Goal: Task Accomplishment & Management: Contribute content

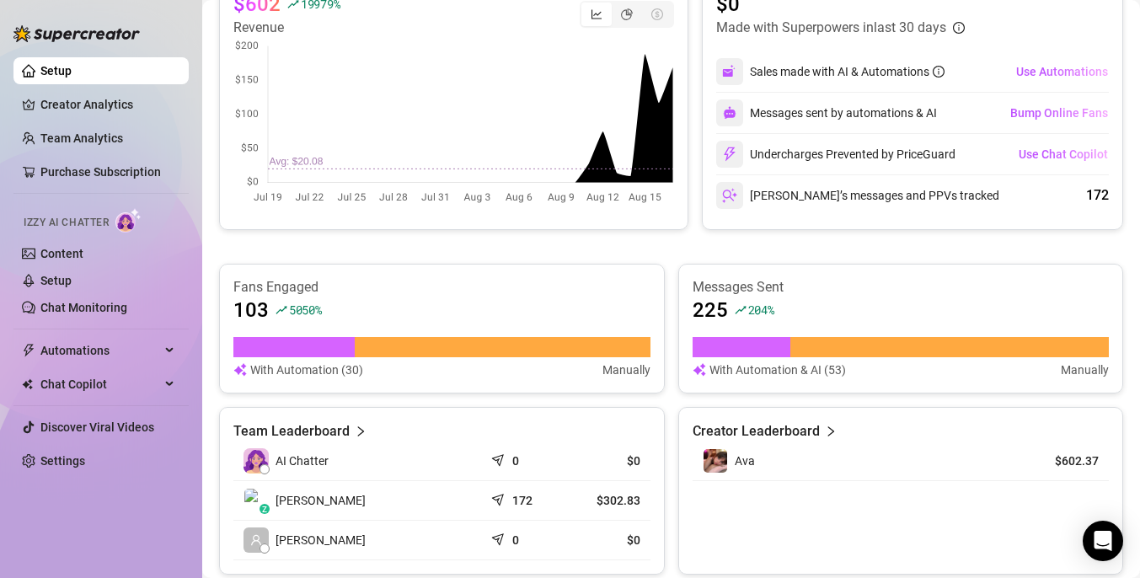
scroll to position [418, 0]
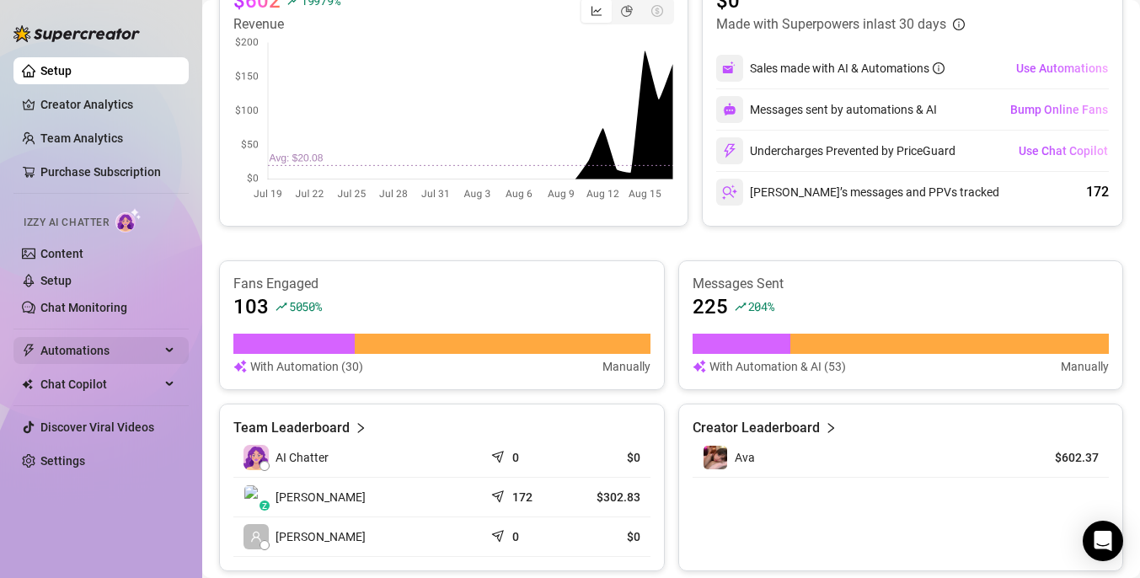
click at [78, 345] on span "Automations" at bounding box center [100, 350] width 120 height 27
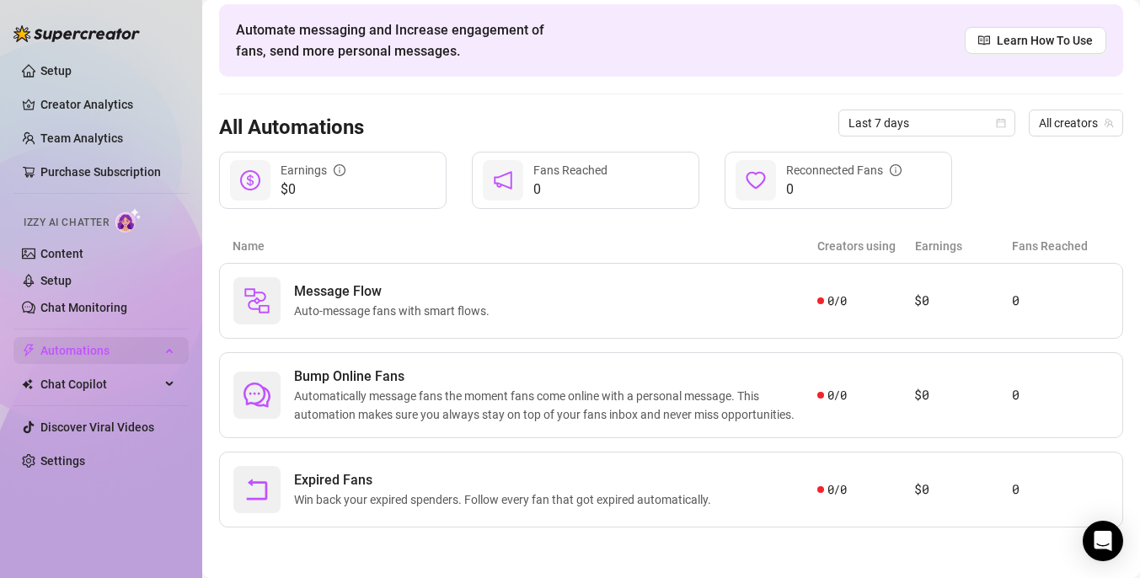
scroll to position [67, 0]
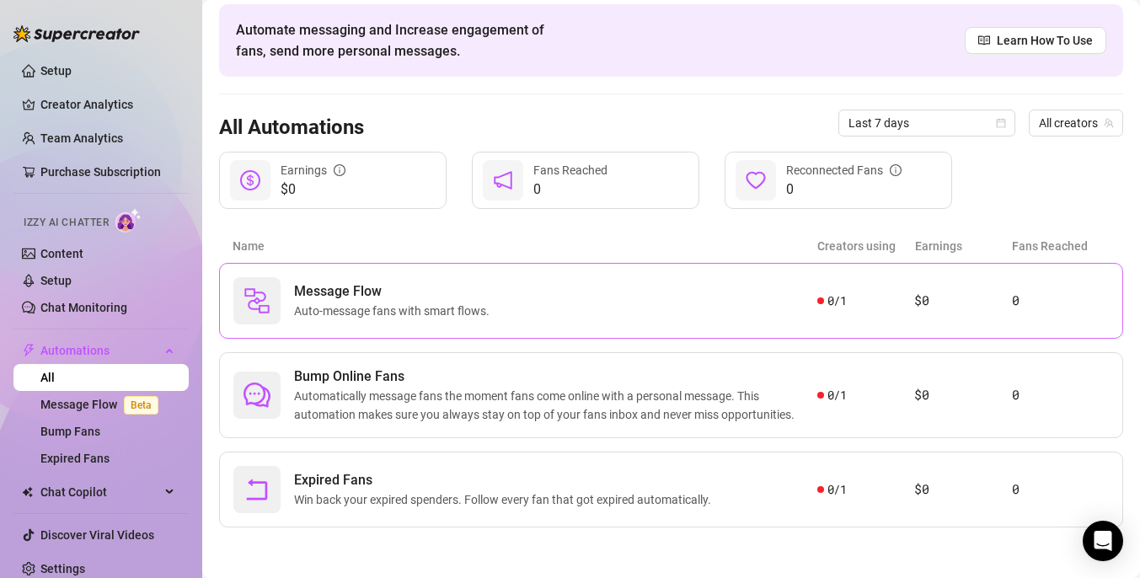
click at [458, 286] on span "Message Flow" at bounding box center [395, 291] width 202 height 20
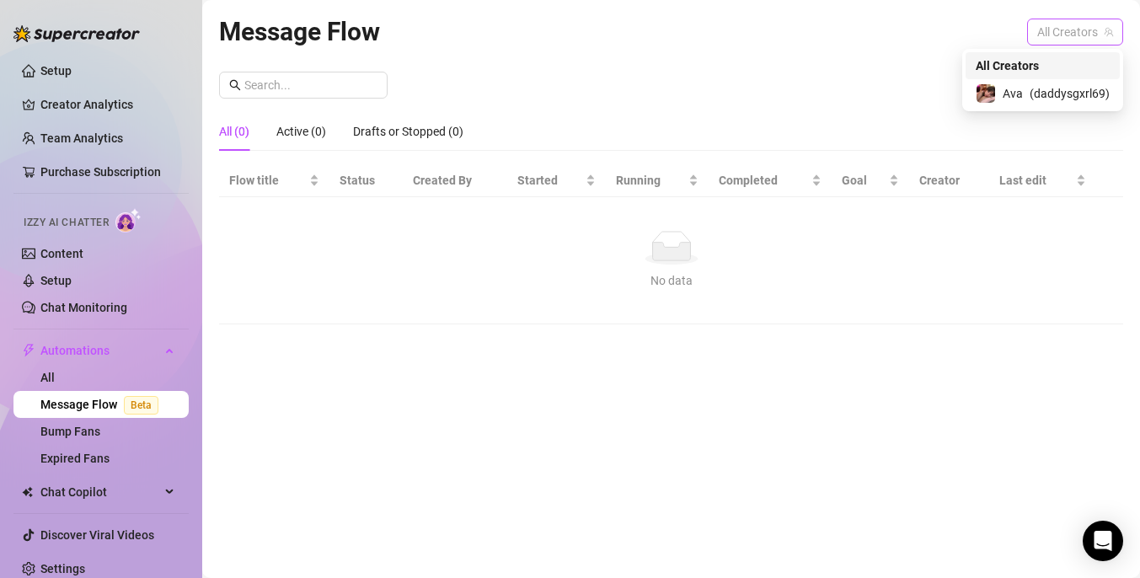
click at [1065, 27] on span "All Creators" at bounding box center [1075, 31] width 76 height 25
click at [1029, 93] on span "( daddysgxrl69 )" at bounding box center [1069, 93] width 80 height 19
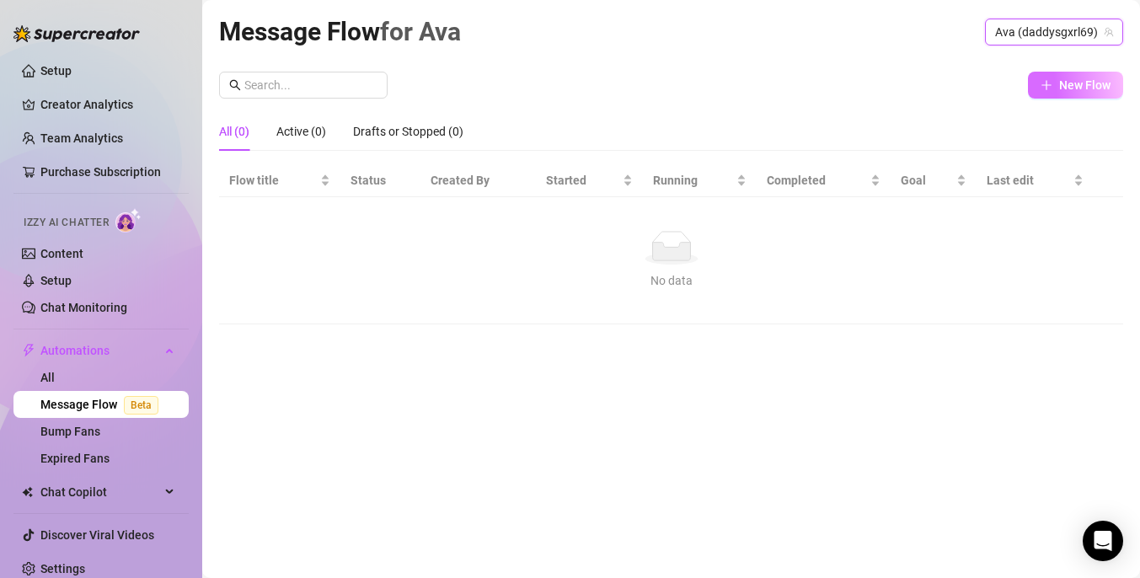
click at [1071, 83] on span "New Flow" at bounding box center [1084, 84] width 51 height 13
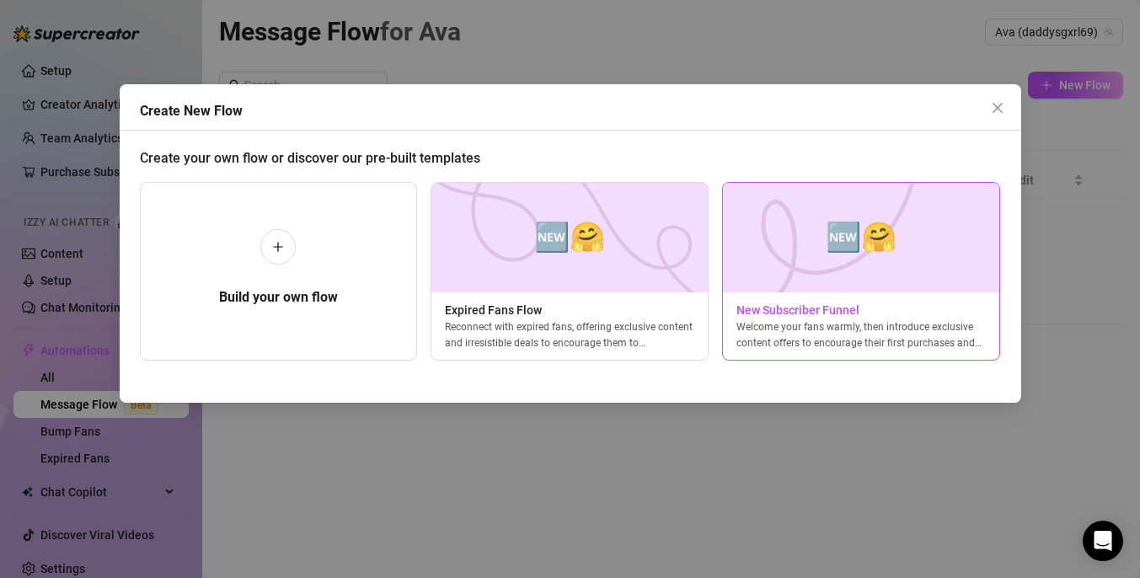
click at [794, 236] on img at bounding box center [861, 238] width 278 height 110
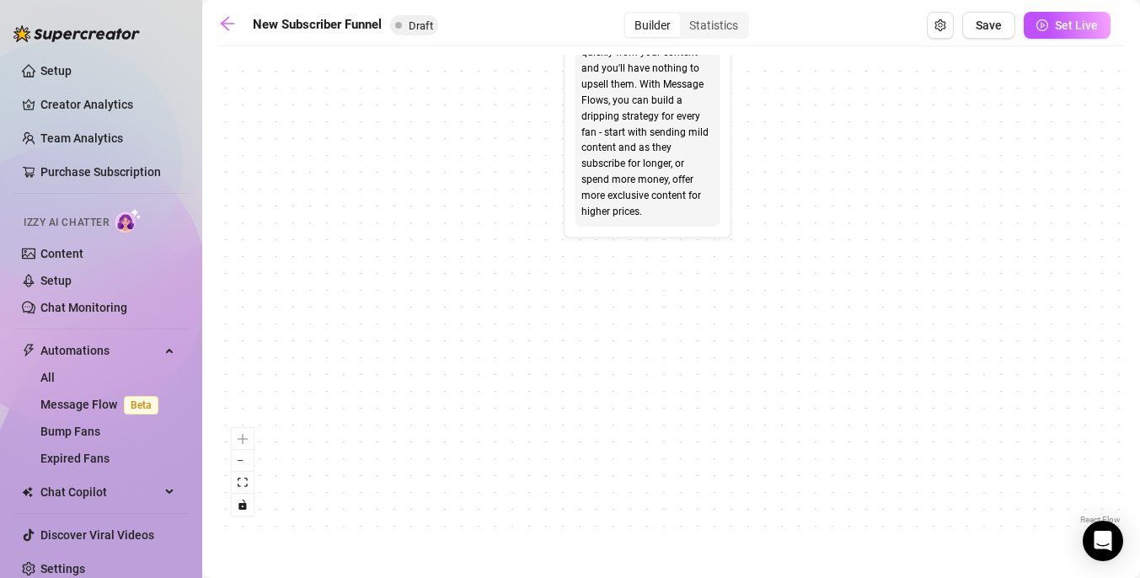
drag, startPoint x: 500, startPoint y: 145, endPoint x: 374, endPoint y: 383, distance: 269.8
click at [375, 383] on div "If True If True If True If False If False If False If True If False Merge Merge…" at bounding box center [671, 291] width 904 height 473
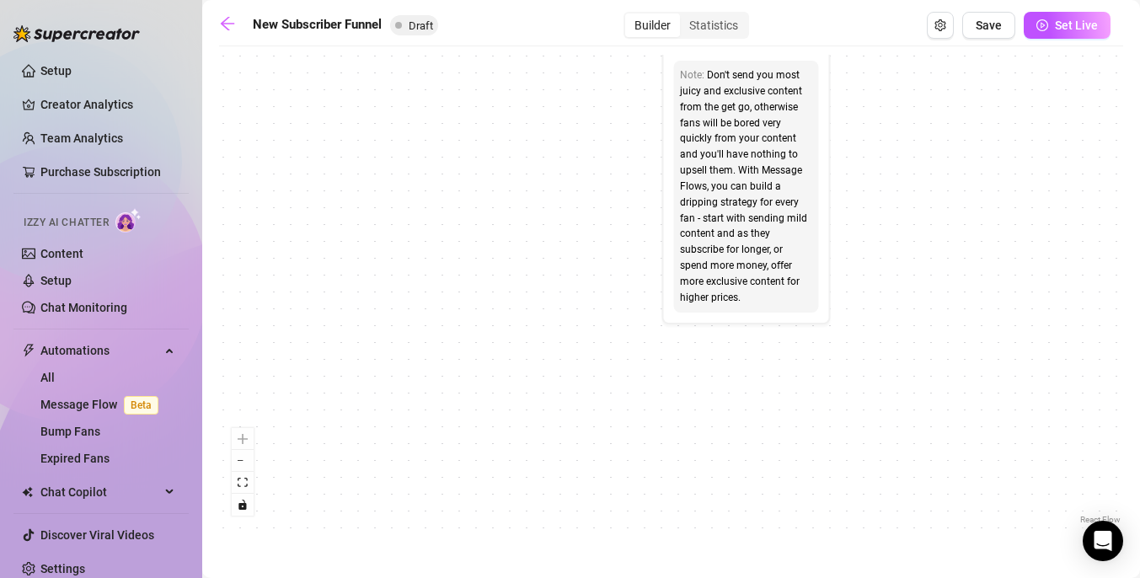
drag, startPoint x: 396, startPoint y: 236, endPoint x: 759, endPoint y: 149, distance: 373.3
click at [757, 149] on div "If True If True If True If False If False If False If True If False Merge Merge…" at bounding box center [671, 291] width 904 height 473
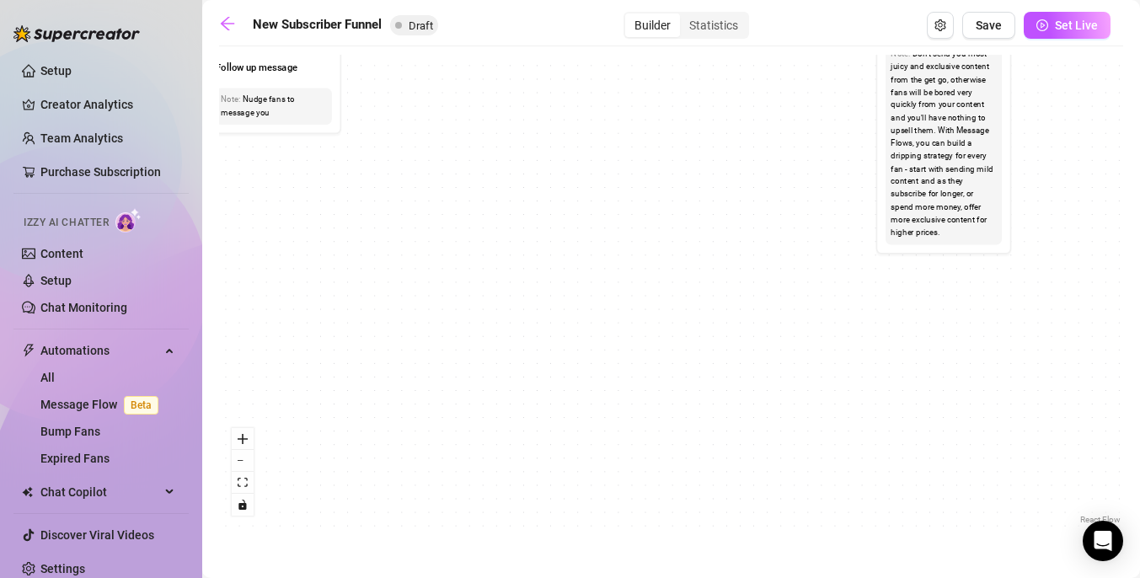
drag, startPoint x: 629, startPoint y: 175, endPoint x: 757, endPoint y: 300, distance: 178.1
click at [757, 300] on div "If True If True If True If False If False If False If True If False Merge Merge…" at bounding box center [671, 291] width 904 height 473
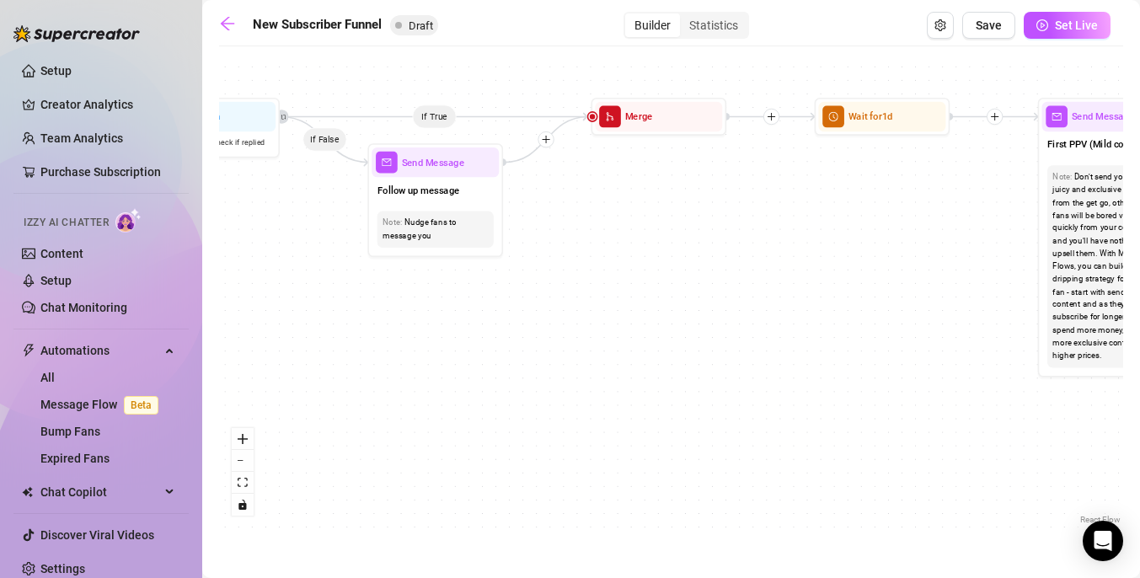
drag, startPoint x: 444, startPoint y: 294, endPoint x: 630, endPoint y: 284, distance: 186.5
click at [634, 284] on div "If True If True If True If False If False If False If True If False Merge Merge…" at bounding box center [671, 291] width 904 height 473
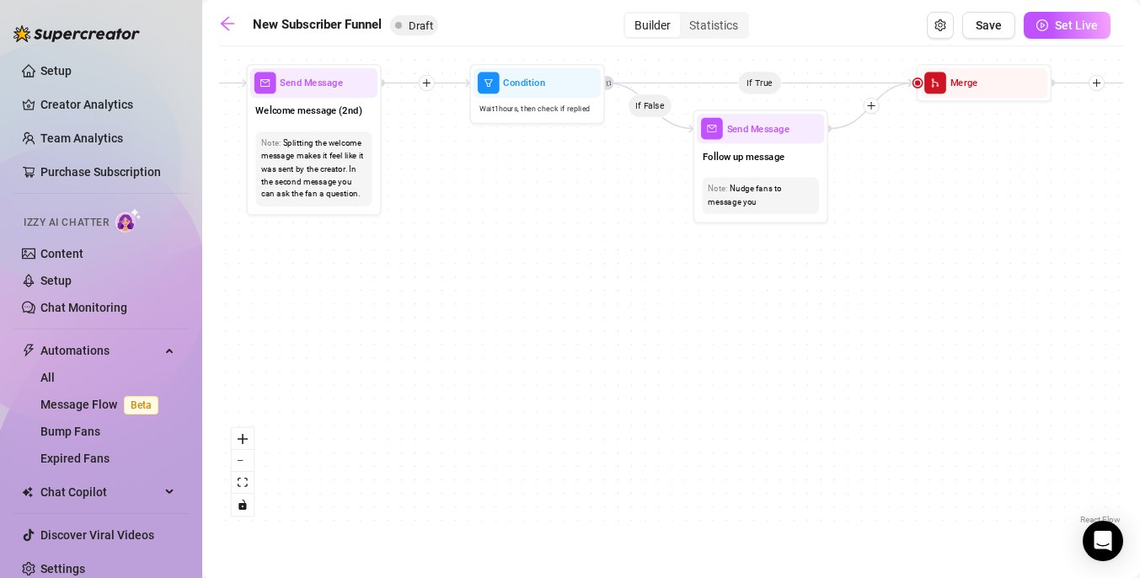
drag, startPoint x: 425, startPoint y: 310, endPoint x: 647, endPoint y: 284, distance: 223.1
click at [647, 284] on div "If True If True If True If False If False If False If True If False Merge Merge…" at bounding box center [671, 291] width 904 height 473
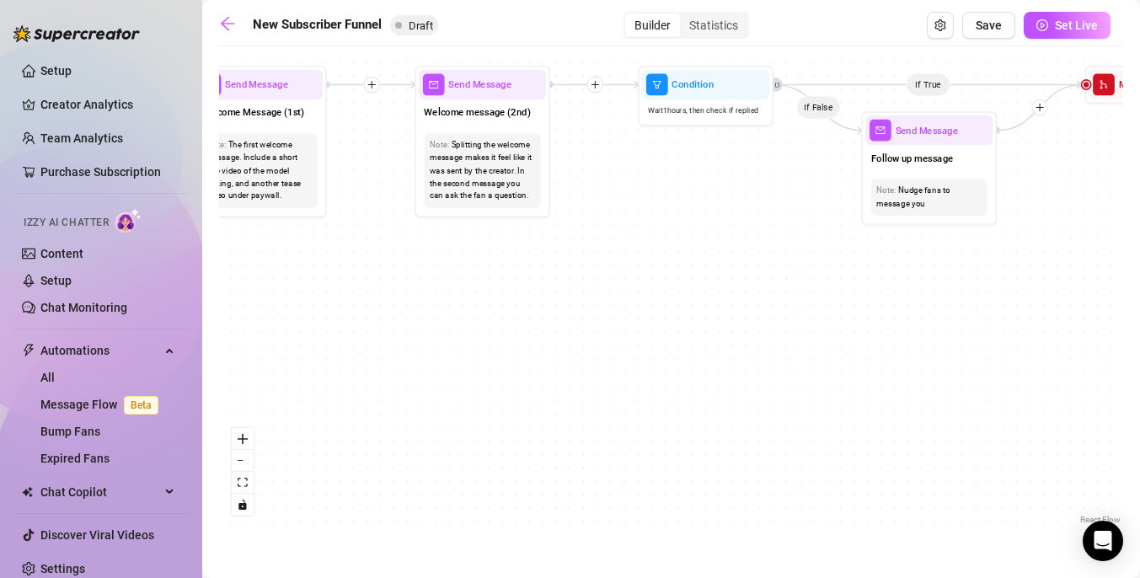
drag, startPoint x: 448, startPoint y: 273, endPoint x: 639, endPoint y: 280, distance: 190.5
click at [639, 280] on div "If True If True If True If False If False If False If True If False Merge Merge…" at bounding box center [671, 291] width 904 height 473
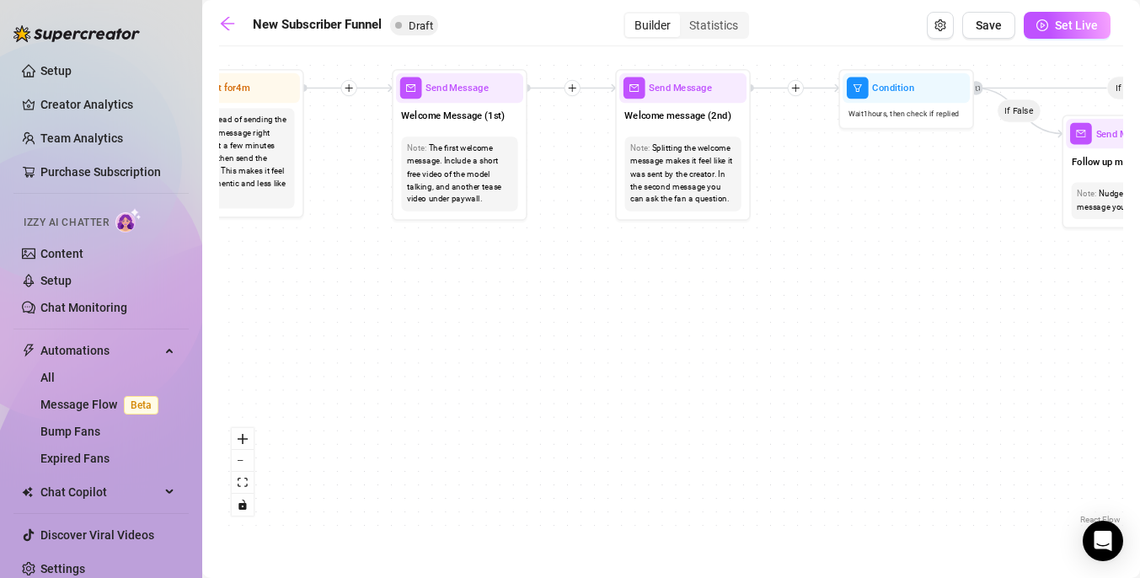
drag, startPoint x: 378, startPoint y: 251, endPoint x: 597, endPoint y: 249, distance: 219.0
click at [599, 250] on div "If True If True If True If False If False If False If True If False Merge Merge…" at bounding box center [671, 291] width 904 height 473
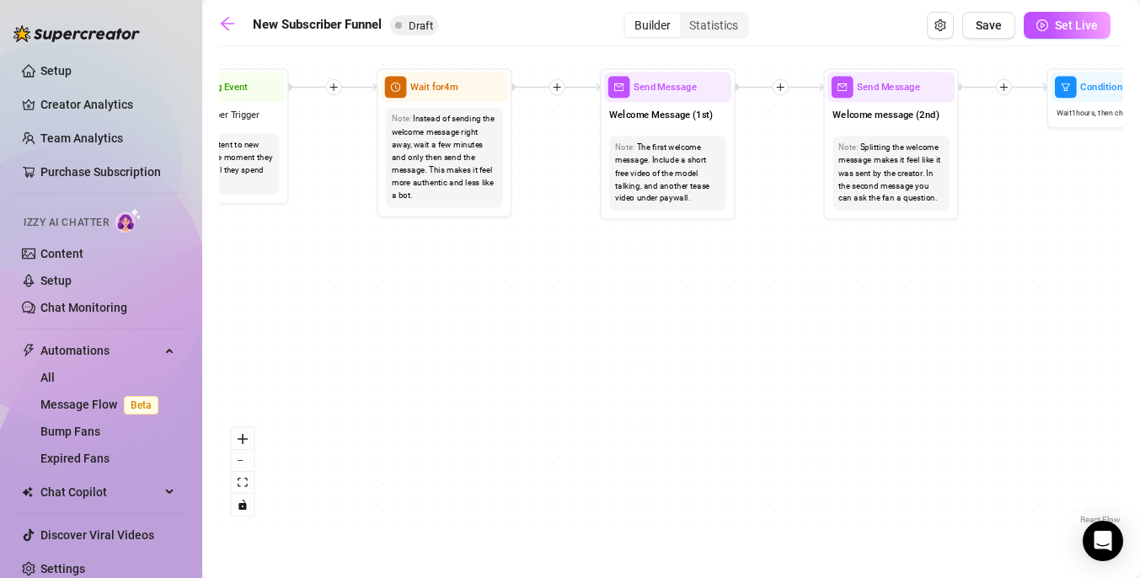
drag, startPoint x: 357, startPoint y: 236, endPoint x: 578, endPoint y: 233, distance: 220.8
click at [581, 233] on div "If True If True If True If False If False If False If True If False Merge Merge…" at bounding box center [671, 291] width 904 height 473
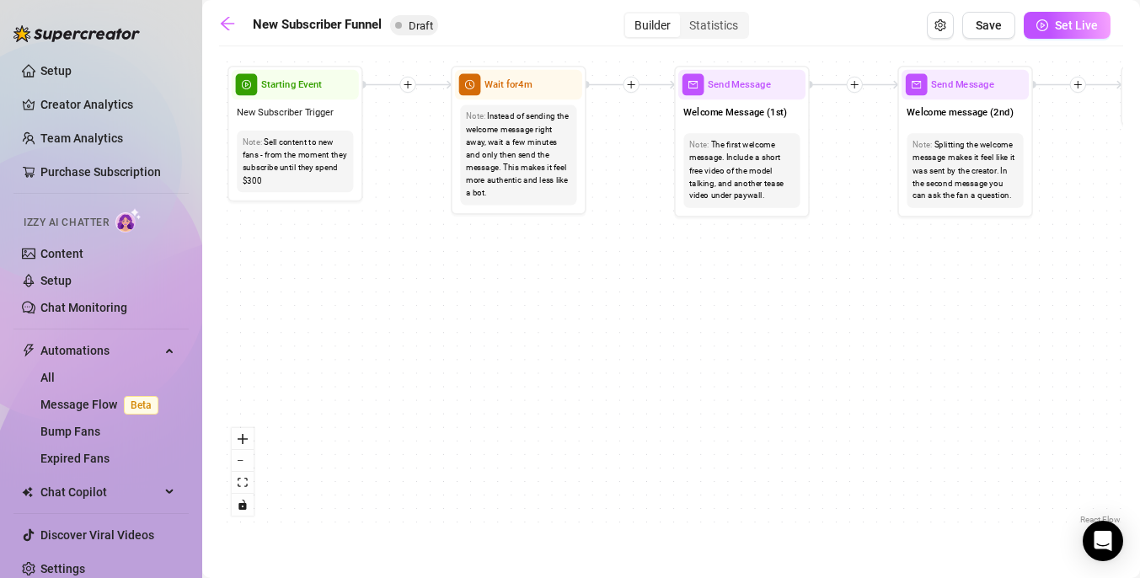
drag, startPoint x: 415, startPoint y: 258, endPoint x: 668, endPoint y: 258, distance: 252.7
click at [670, 258] on div "If True If True If True If False If False If False If True If False Merge Merge…" at bounding box center [671, 291] width 904 height 473
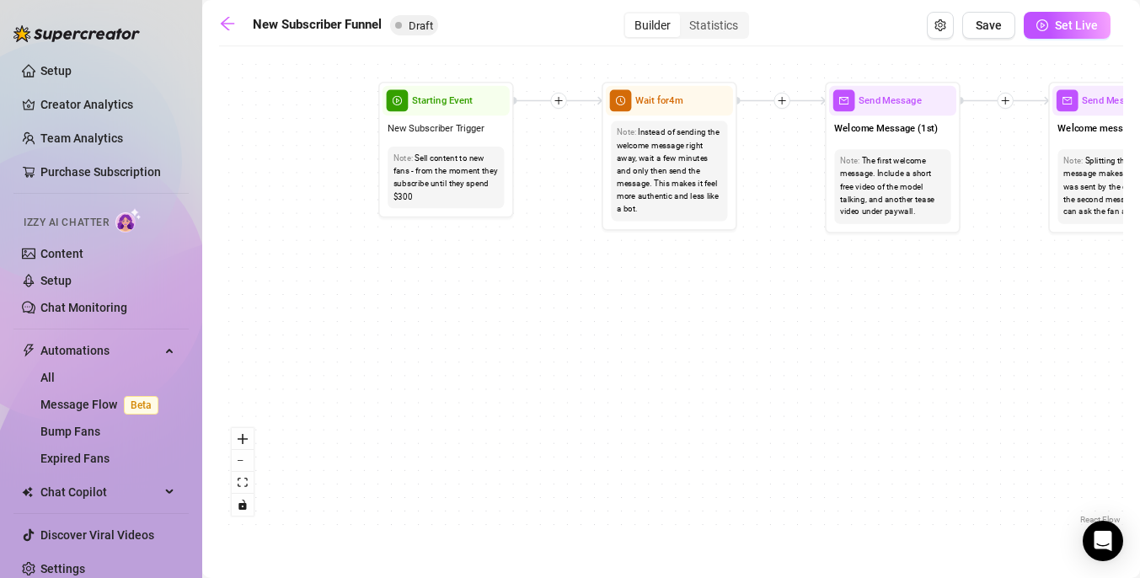
drag, startPoint x: 630, startPoint y: 259, endPoint x: 499, endPoint y: 283, distance: 133.5
click at [499, 283] on div "If True If True If True If False If False If False If True If False Merge Merge…" at bounding box center [671, 291] width 904 height 473
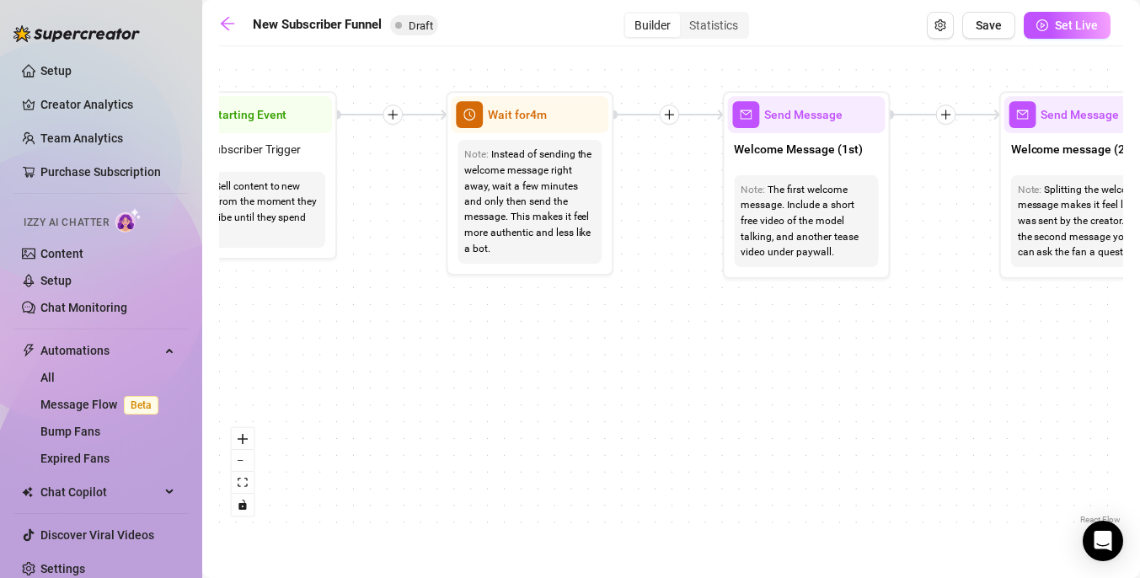
drag, startPoint x: 669, startPoint y: 243, endPoint x: 520, endPoint y: 288, distance: 155.9
click at [521, 288] on div "If True If True If True If False If False If False If True If False Merge Merge…" at bounding box center [671, 291] width 904 height 473
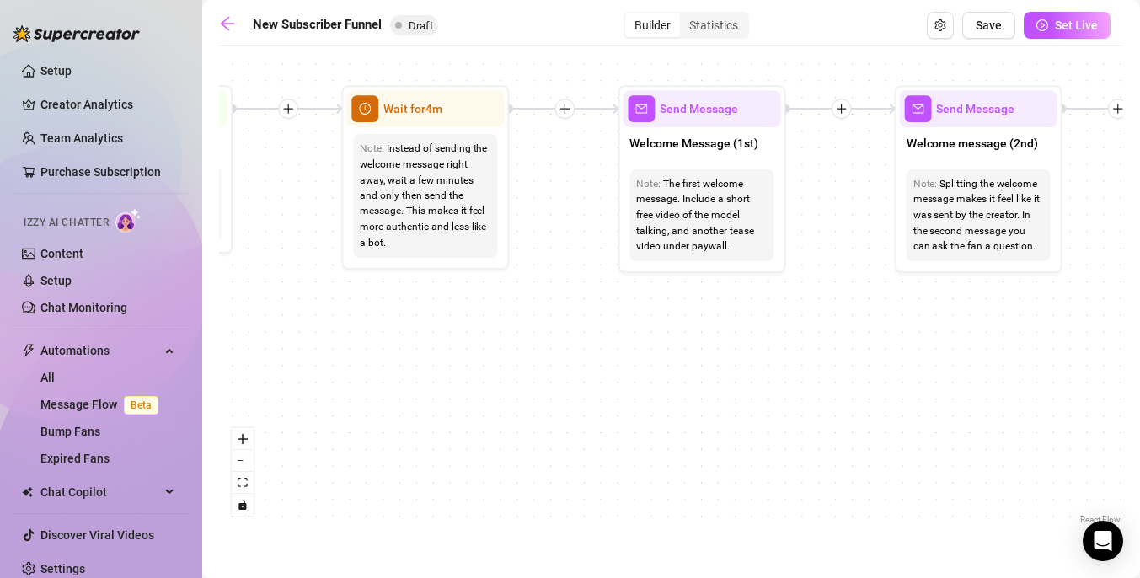
drag, startPoint x: 730, startPoint y: 307, endPoint x: 612, endPoint y: 302, distance: 117.3
click at [612, 302] on div "If True If True If True If False If False If False If True If False Merge Merge…" at bounding box center [671, 291] width 904 height 473
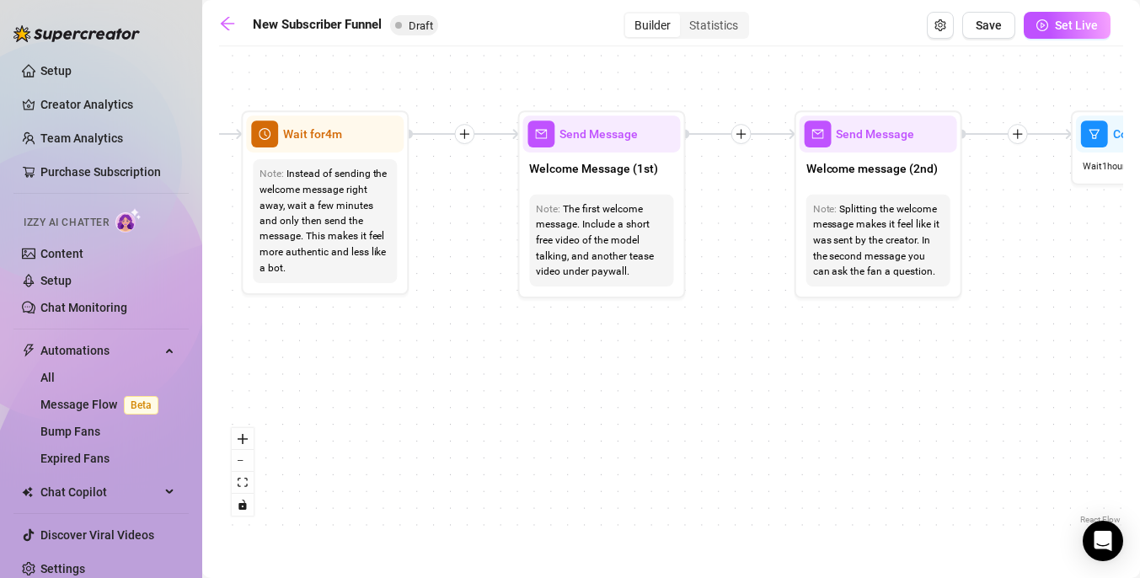
drag, startPoint x: 727, startPoint y: 324, endPoint x: 608, endPoint y: 353, distance: 122.2
click at [608, 353] on div "If True If True If True If False If False If False If True If False Merge Merge…" at bounding box center [671, 291] width 904 height 473
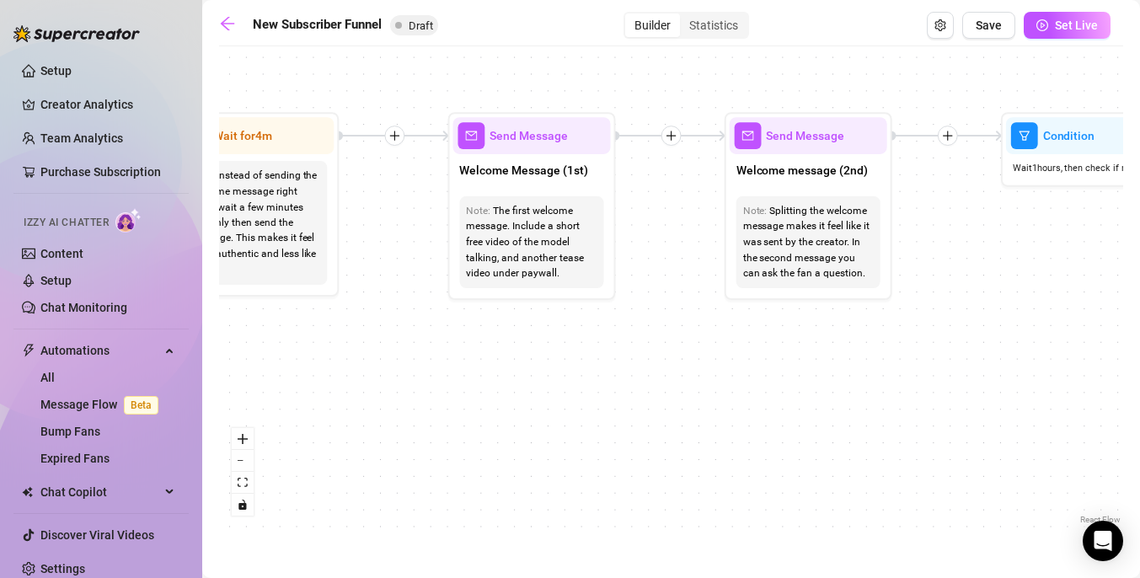
drag, startPoint x: 682, startPoint y: 361, endPoint x: 566, endPoint y: 353, distance: 116.5
click at [566, 354] on div "If True If True If True If False If False If False If True If False Merge Merge…" at bounding box center [671, 291] width 904 height 473
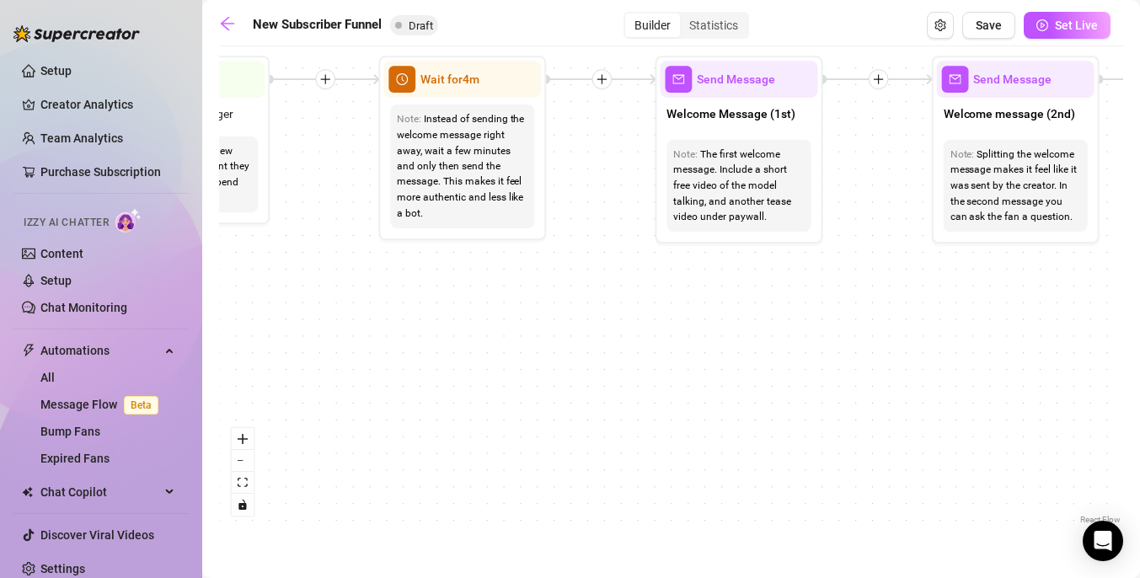
drag, startPoint x: 525, startPoint y: 354, endPoint x: 842, endPoint y: 298, distance: 321.6
click at [842, 299] on div "If True If True If True If False If False If False If True If False Merge Merge…" at bounding box center [671, 291] width 904 height 473
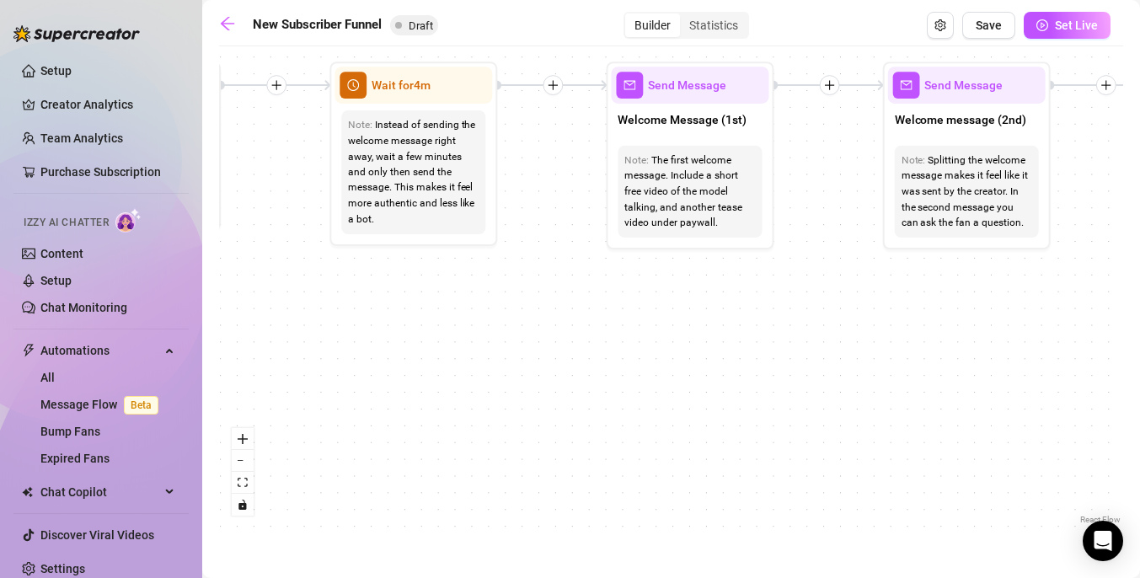
drag, startPoint x: 603, startPoint y: 328, endPoint x: 501, endPoint y: 333, distance: 102.1
click at [501, 333] on div "If True If True If True If False If False If False If True If False Merge Merge…" at bounding box center [671, 291] width 904 height 473
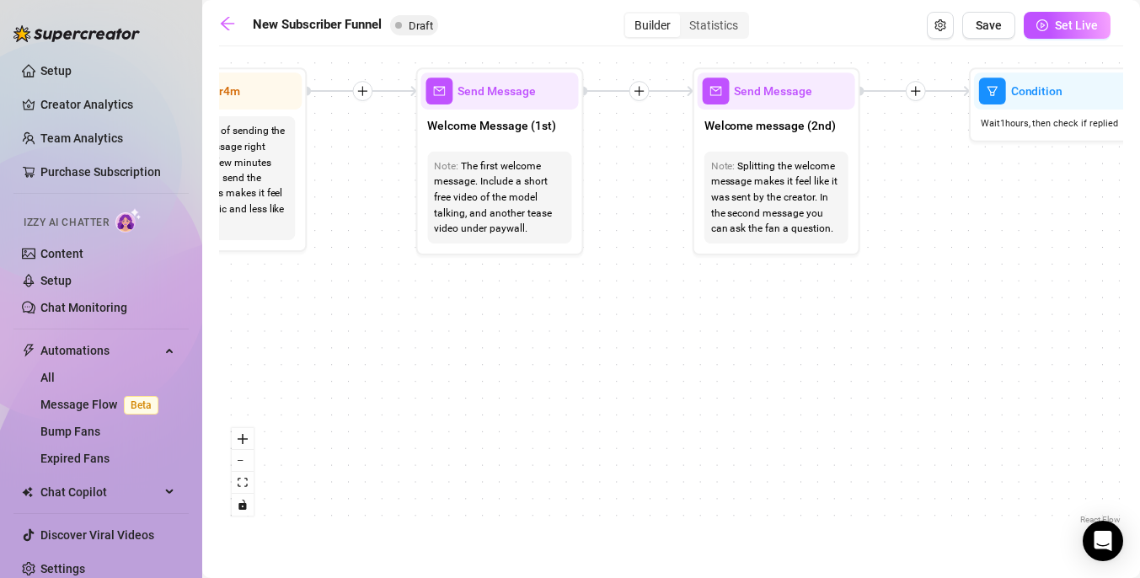
drag, startPoint x: 651, startPoint y: 333, endPoint x: 489, endPoint y: 340, distance: 161.9
click at [489, 341] on div "If True If True If True If False If False If False If True If False Merge Merge…" at bounding box center [671, 291] width 904 height 473
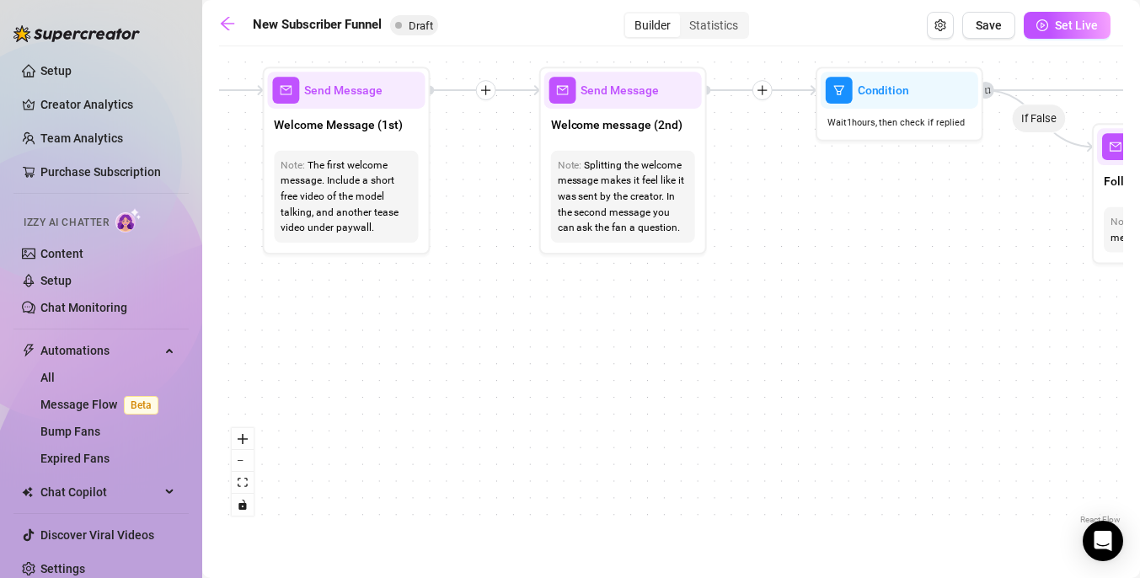
drag, startPoint x: 694, startPoint y: 308, endPoint x: 521, endPoint y: 302, distance: 173.6
click at [521, 303] on div "If True If True If True If False If False If False If True If False Merge Merge…" at bounding box center [671, 291] width 904 height 473
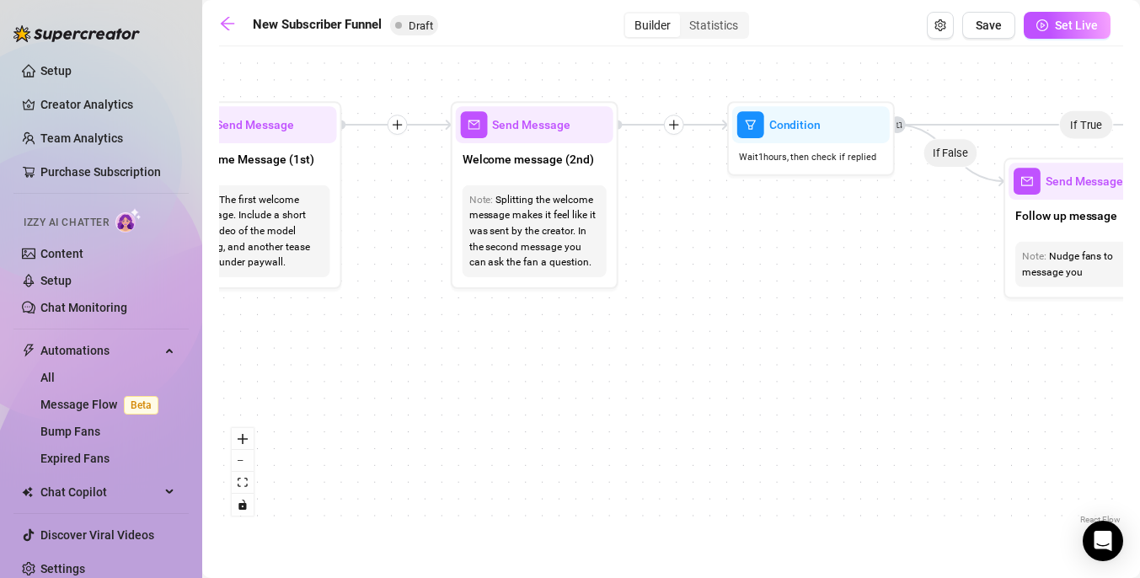
drag, startPoint x: 650, startPoint y: 302, endPoint x: 580, endPoint y: 340, distance: 79.5
click at [580, 341] on div "If True If True If True If False If False If False If True If False Merge Merge…" at bounding box center [671, 291] width 904 height 473
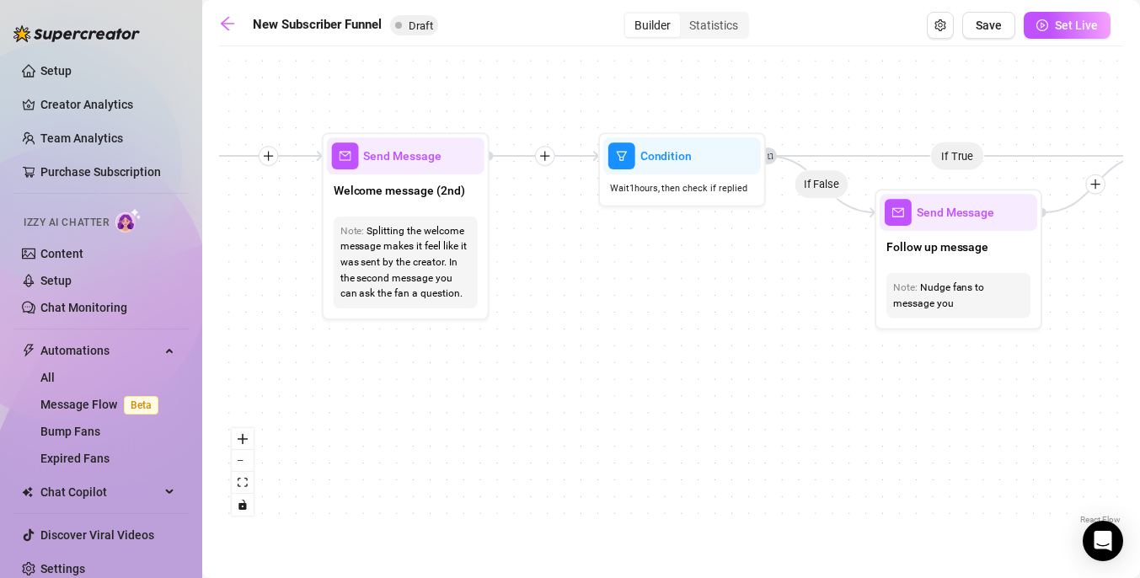
drag, startPoint x: 698, startPoint y: 312, endPoint x: 499, endPoint y: 331, distance: 200.6
click at [499, 331] on div "If True If True If True If False If False If False If True If False Merge Merge…" at bounding box center [671, 291] width 904 height 473
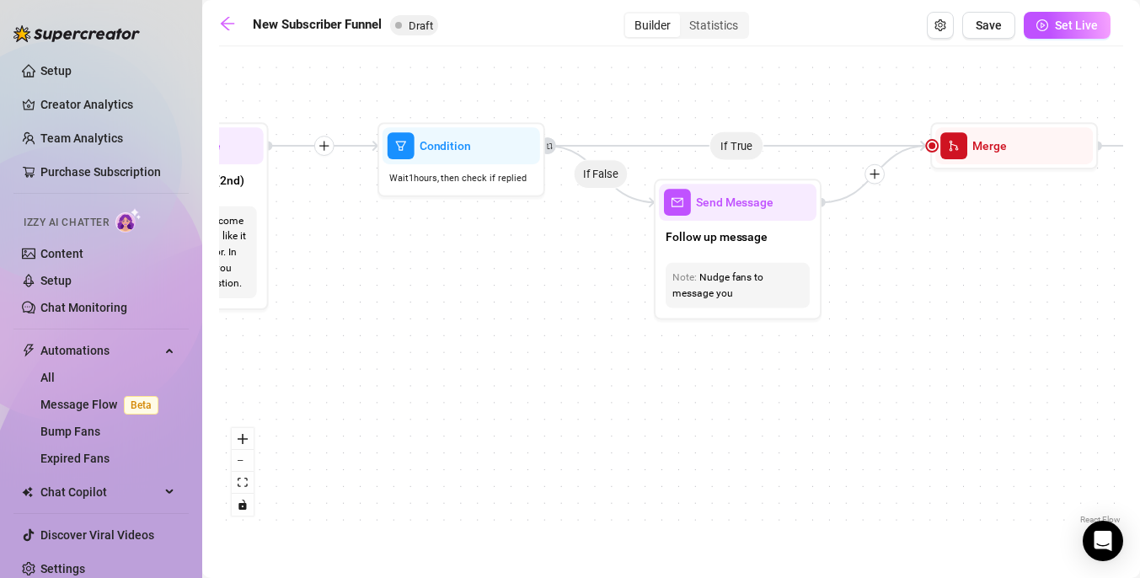
drag, startPoint x: 579, startPoint y: 324, endPoint x: 431, endPoint y: 327, distance: 147.5
click at [431, 328] on div "If True If True If True If False If False If False If True If False Merge Merge…" at bounding box center [671, 291] width 904 height 473
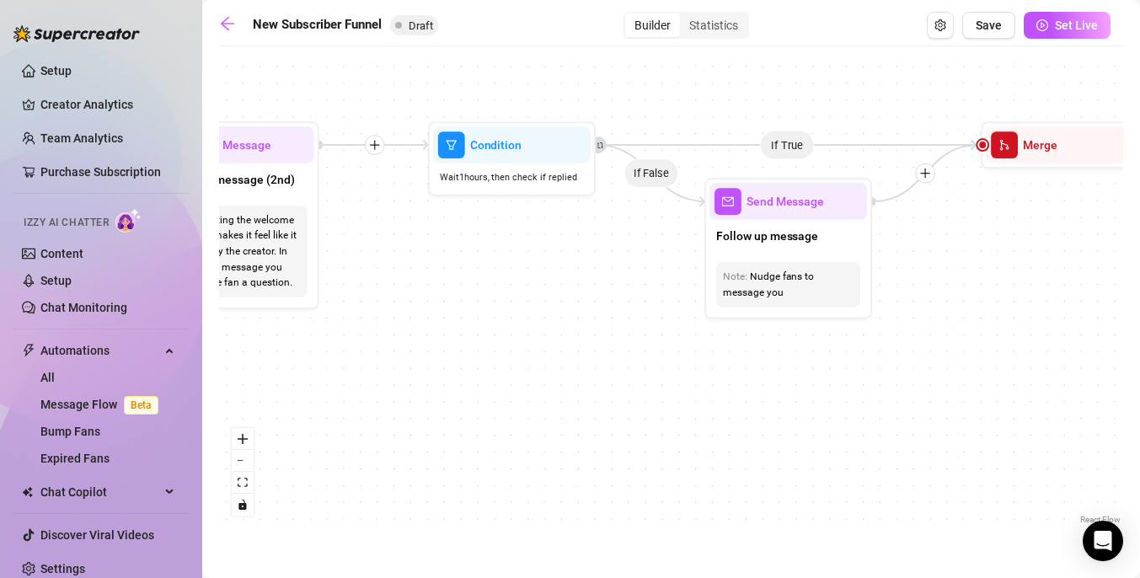
drag, startPoint x: 435, startPoint y: 307, endPoint x: 484, endPoint y: 302, distance: 49.1
click at [484, 302] on div "If True If True If True If False If False If False If True If False Merge Merge…" at bounding box center [671, 291] width 904 height 473
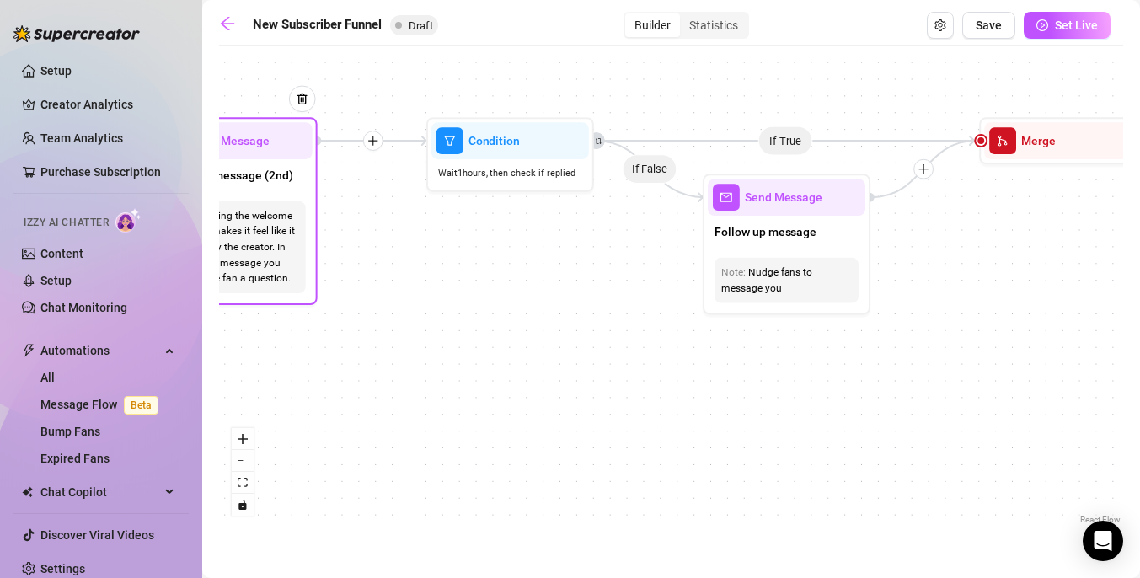
click at [282, 238] on div "Splitting the welcome message makes it feel like it was sent by the creator. In…" at bounding box center [233, 247] width 131 height 79
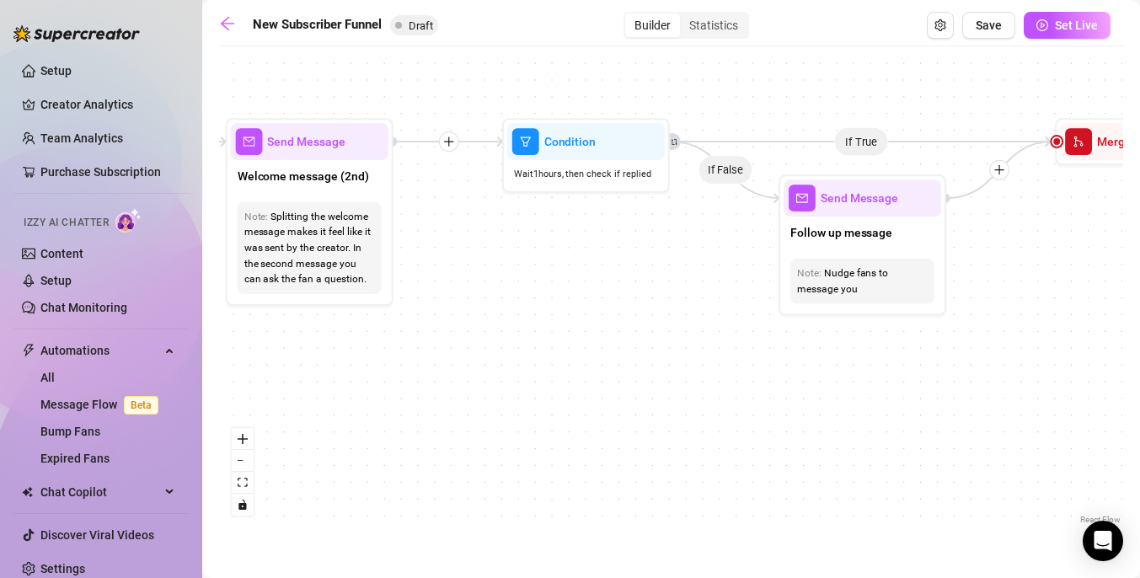
drag, startPoint x: 392, startPoint y: 314, endPoint x: 490, endPoint y: 312, distance: 98.6
click at [491, 313] on div "If True If True If True If False If False If False If True If False Merge Merge…" at bounding box center [671, 291] width 904 height 473
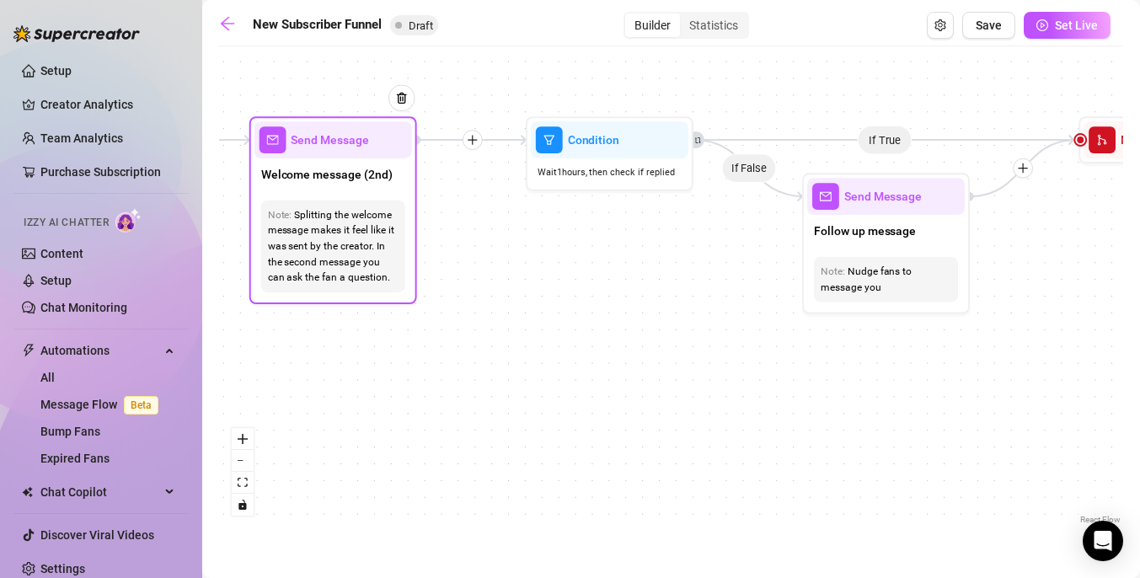
click at [367, 215] on div "Splitting the welcome message makes it feel like it was sent by the creator. In…" at bounding box center [333, 246] width 131 height 79
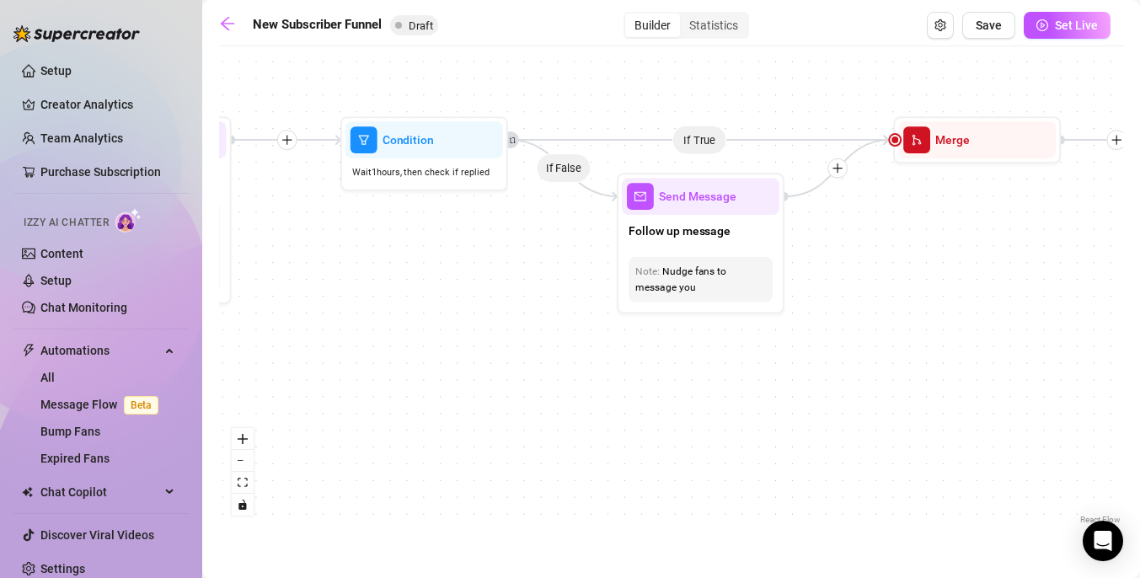
drag, startPoint x: 581, startPoint y: 289, endPoint x: 395, endPoint y: 286, distance: 186.2
click at [395, 286] on div "If True If True If True If False If False If False If True If False Merge Merge…" at bounding box center [671, 291] width 904 height 473
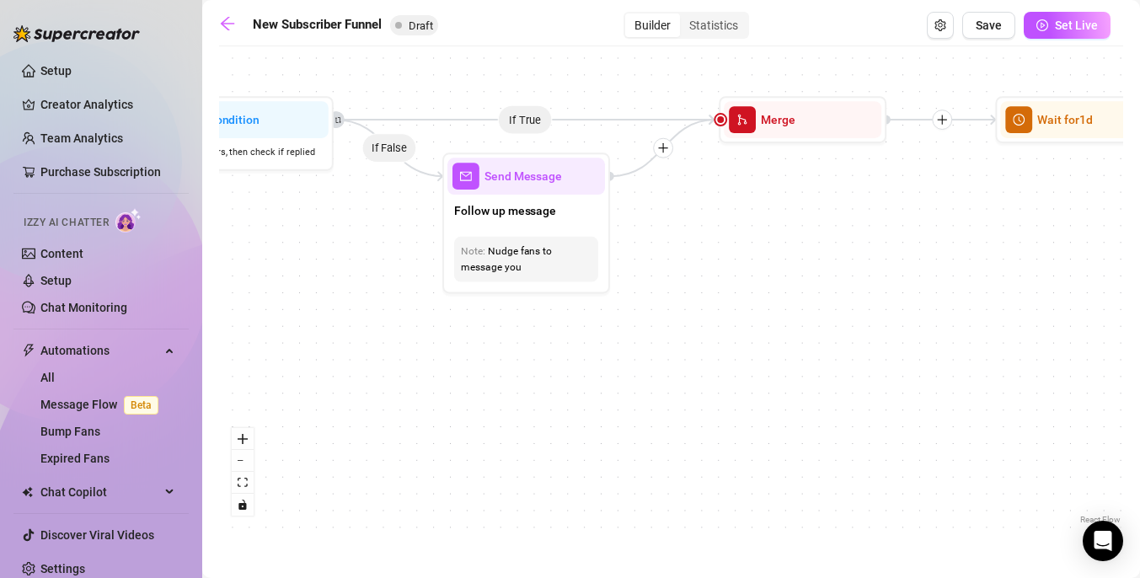
drag, startPoint x: 636, startPoint y: 393, endPoint x: 454, endPoint y: 370, distance: 183.5
click at [454, 370] on div "If True If True If True If False If False If False If True If False Merge Merge…" at bounding box center [671, 291] width 904 height 473
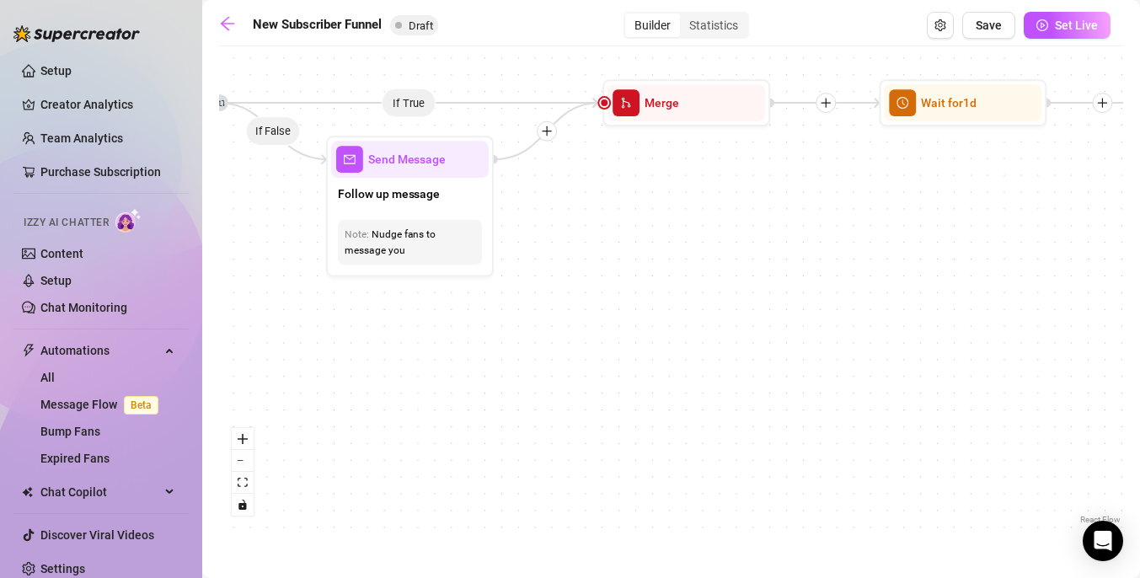
drag, startPoint x: 659, startPoint y: 331, endPoint x: 545, endPoint y: 315, distance: 114.9
click at [545, 316] on div "If True If True If True If False If False If False If True If False Merge Merge…" at bounding box center [671, 291] width 904 height 473
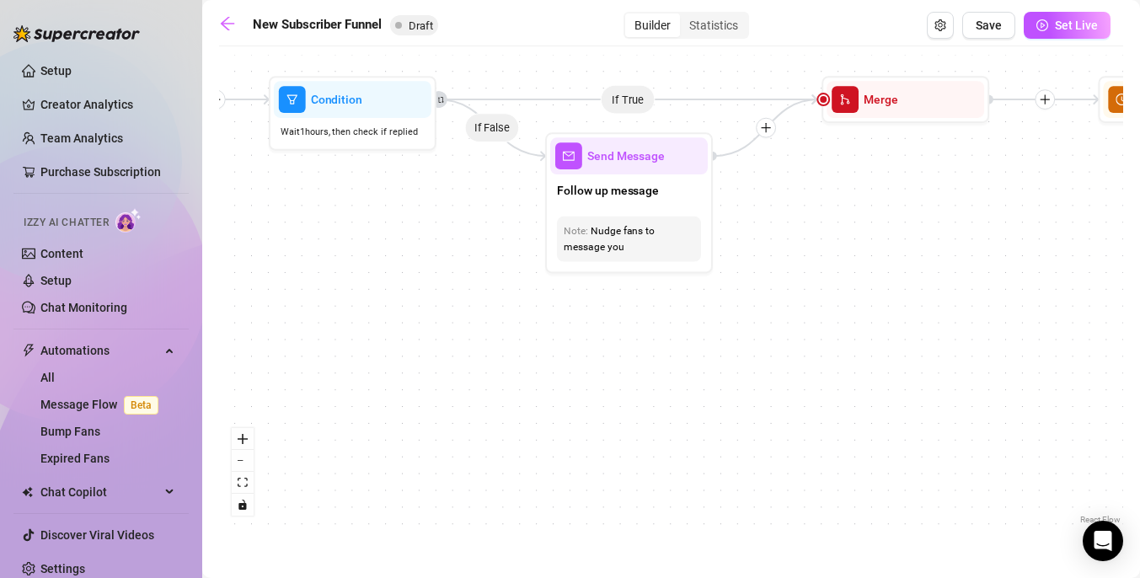
drag, startPoint x: 430, startPoint y: 333, endPoint x: 686, endPoint y: 336, distance: 256.1
click at [687, 337] on div "If True If True If True If False If False If False If True If False Merge Merge…" at bounding box center [671, 291] width 904 height 473
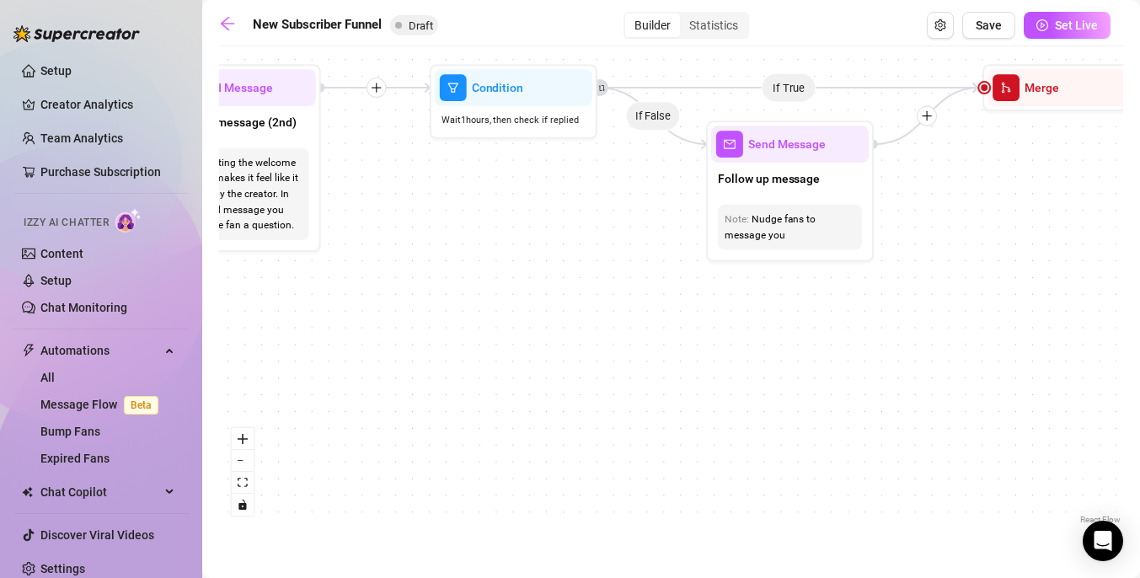
drag, startPoint x: 467, startPoint y: 370, endPoint x: 581, endPoint y: 346, distance: 117.0
click at [582, 348] on div "If True If True If True If False If False If False If True If False Merge Merge…" at bounding box center [671, 291] width 904 height 473
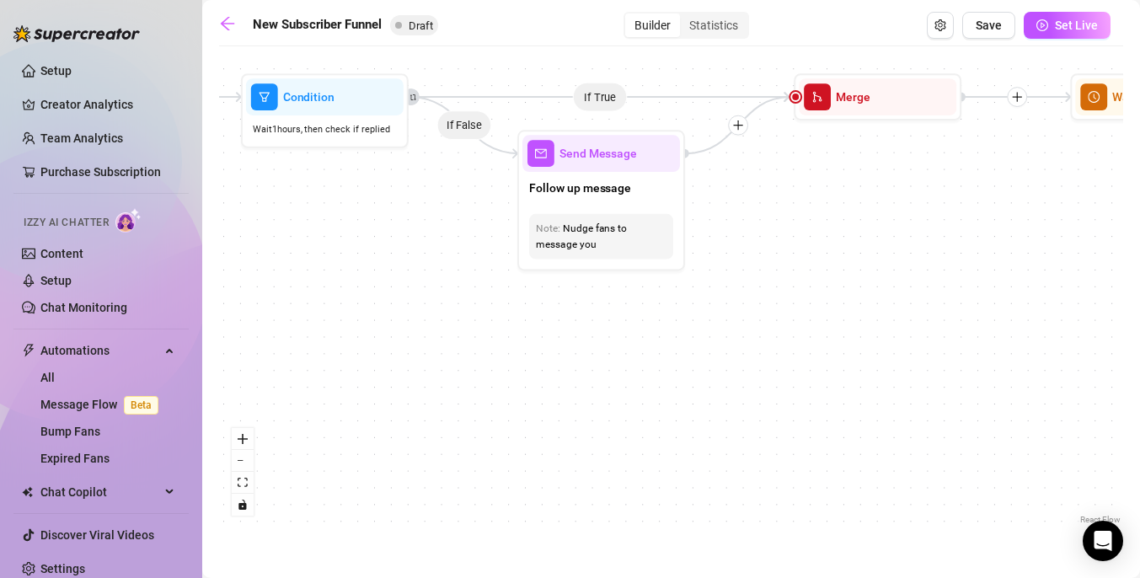
drag, startPoint x: 794, startPoint y: 340, endPoint x: 610, endPoint y: 350, distance: 184.0
click at [610, 351] on div "If True If True If True If False If False If False If True If False Merge Merge…" at bounding box center [671, 291] width 904 height 473
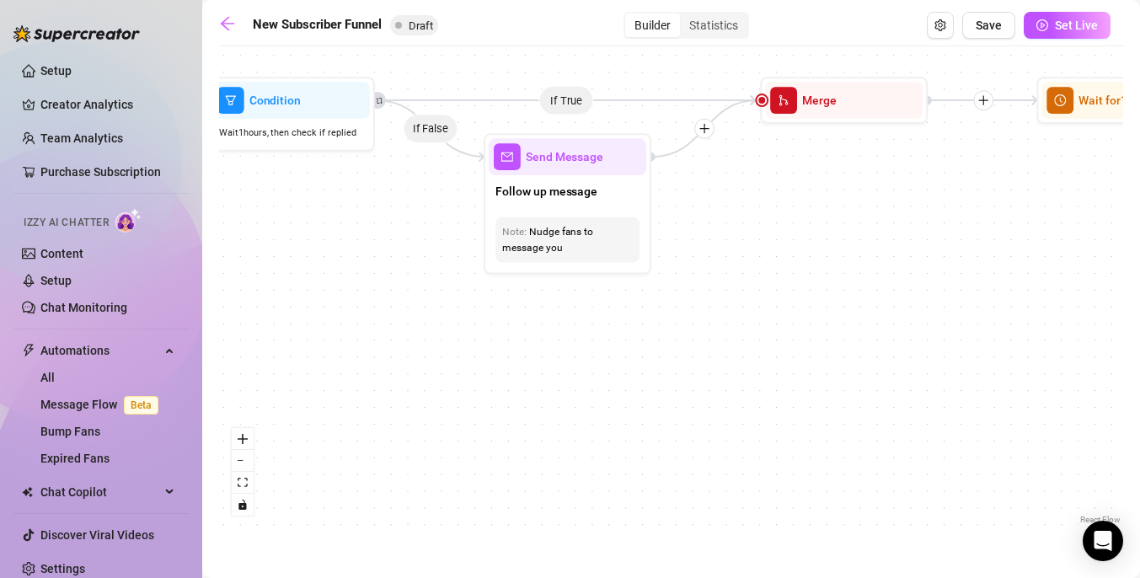
drag, startPoint x: 762, startPoint y: 328, endPoint x: 634, endPoint y: 342, distance: 129.7
click at [634, 343] on div "If True If True If True If False If False If False If True If False Merge Merge…" at bounding box center [671, 291] width 904 height 473
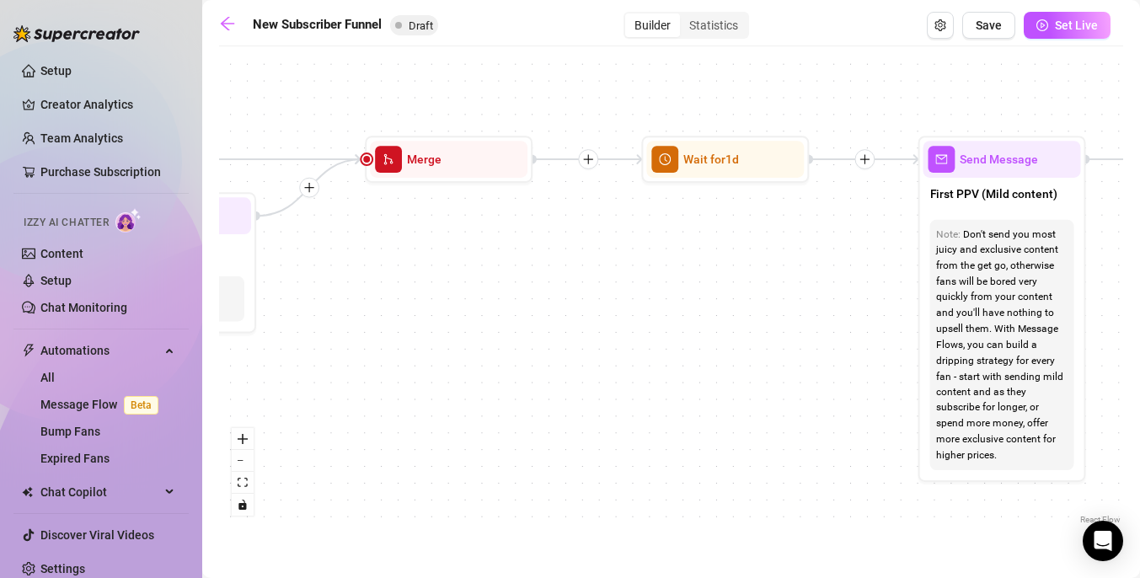
drag, startPoint x: 726, startPoint y: 297, endPoint x: 425, endPoint y: 343, distance: 304.3
click at [425, 344] on div "If True If True If True If False If False If False If True If False Merge Merge…" at bounding box center [671, 291] width 904 height 473
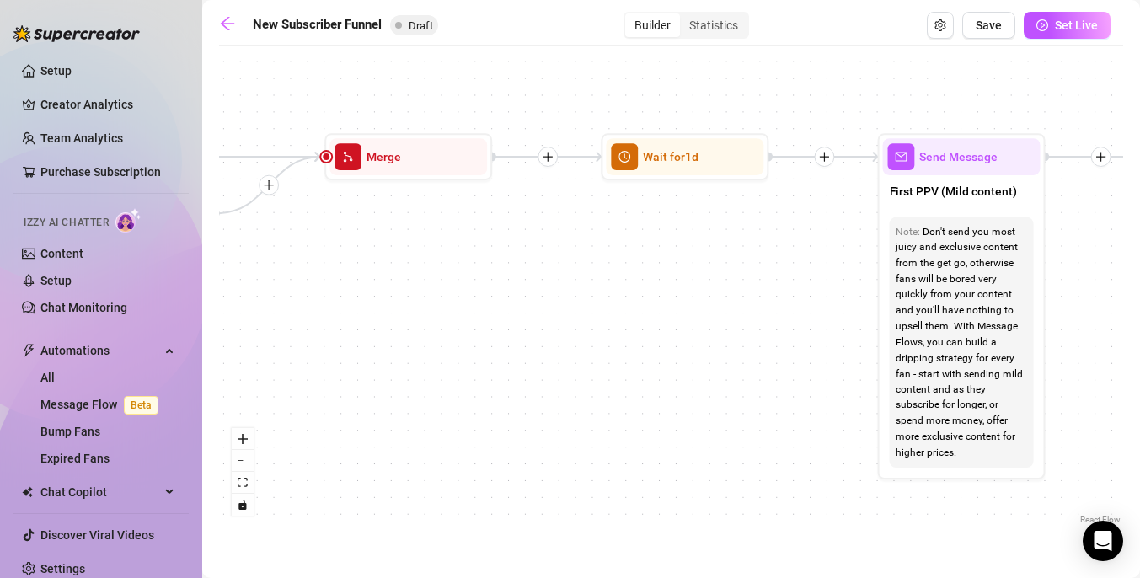
drag, startPoint x: 635, startPoint y: 321, endPoint x: 425, endPoint y: 313, distance: 210.8
click at [425, 314] on div "If True If True If True If False If False If False If True If False Merge Merge…" at bounding box center [671, 291] width 904 height 473
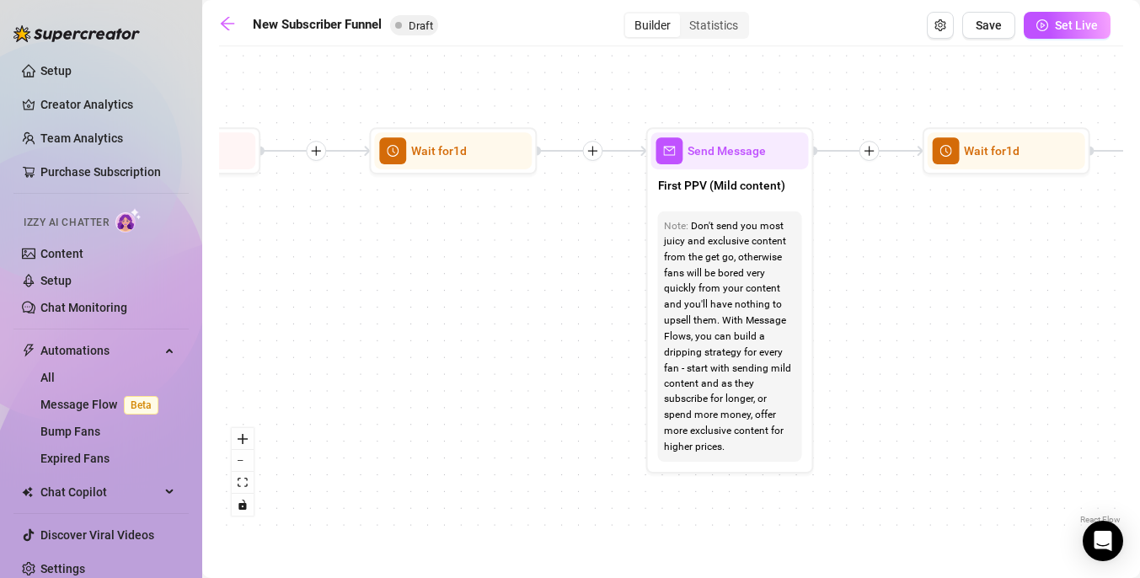
drag, startPoint x: 580, startPoint y: 329, endPoint x: 398, endPoint y: 322, distance: 182.1
click at [398, 323] on div "If True If True If True If False If False If False If True If False Merge Merge…" at bounding box center [671, 291] width 904 height 473
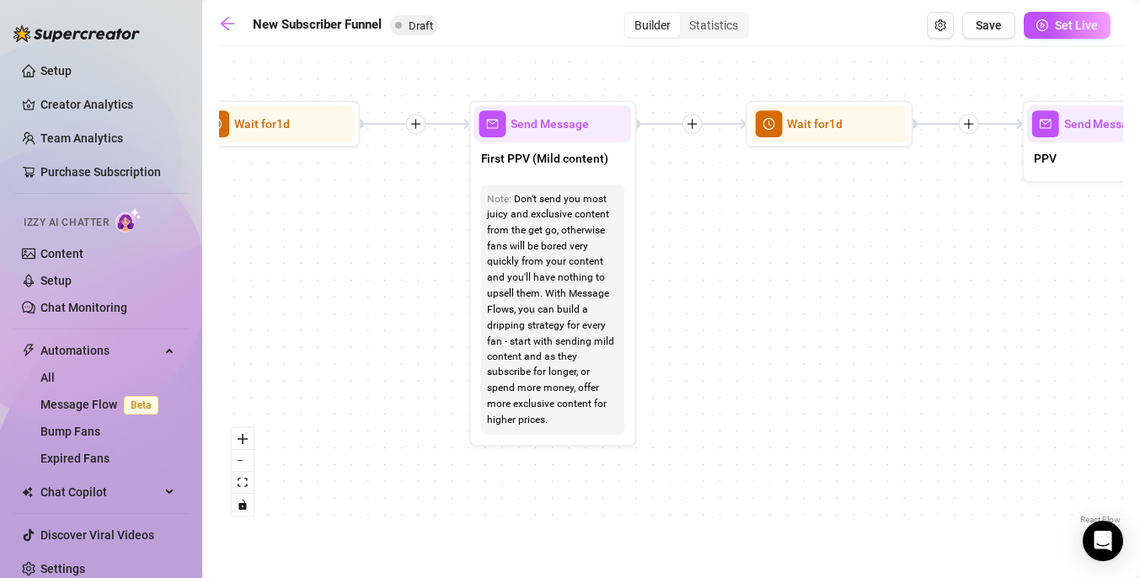
drag, startPoint x: 772, startPoint y: 271, endPoint x: 720, endPoint y: 243, distance: 58.4
click at [720, 245] on div "If True If True If True If False If False If False If True If False Merge Merge…" at bounding box center [671, 291] width 904 height 473
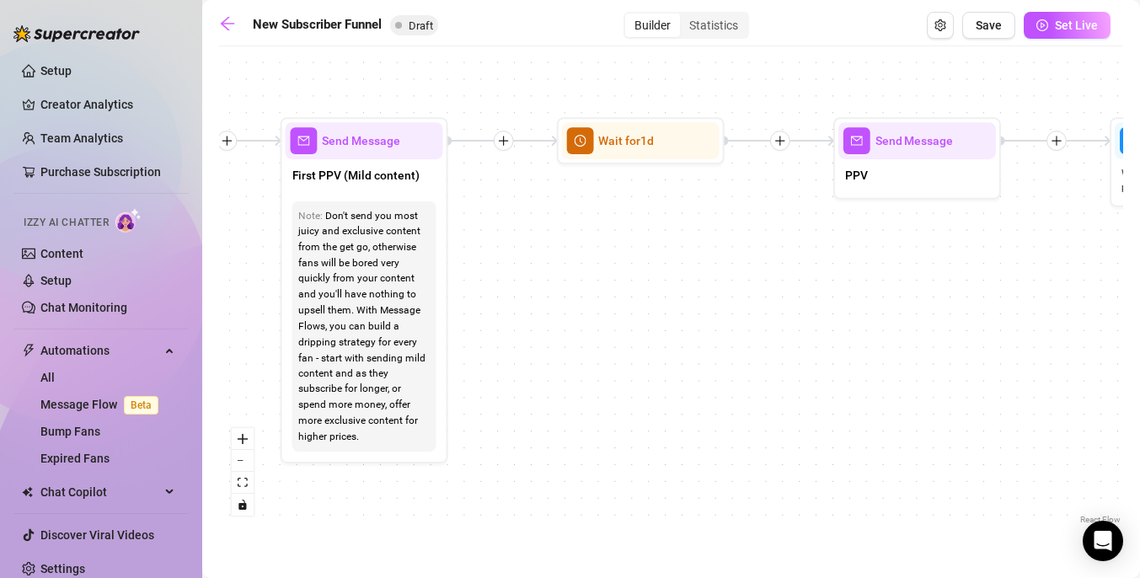
drag, startPoint x: 720, startPoint y: 247, endPoint x: 530, endPoint y: 266, distance: 191.4
click at [530, 266] on div "If True If True If True If False If False If False If True If False Merge Merge…" at bounding box center [671, 291] width 904 height 473
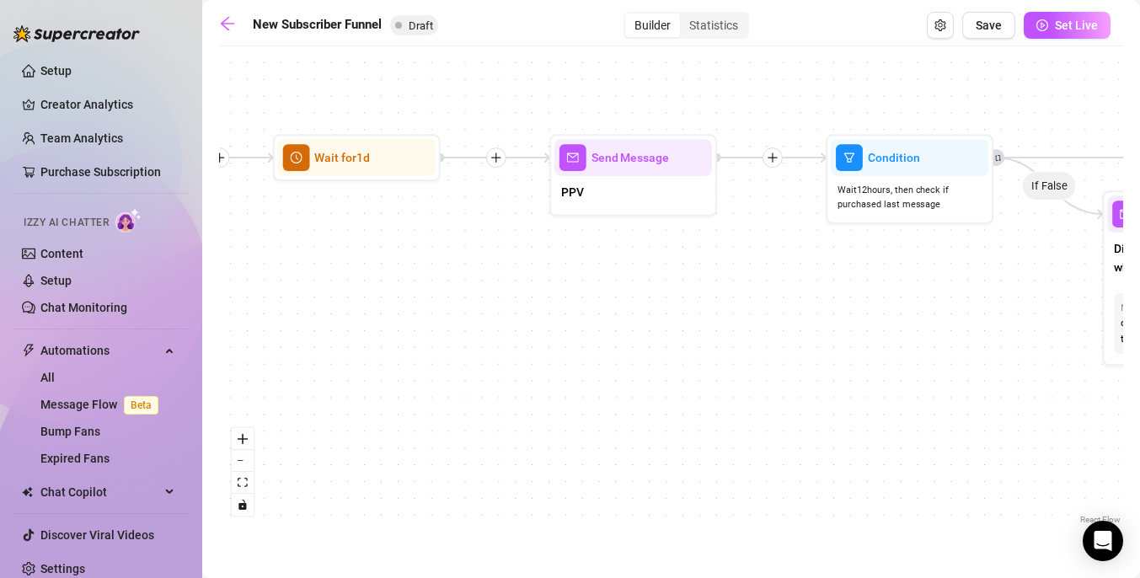
drag, startPoint x: 846, startPoint y: 252, endPoint x: 501, endPoint y: 262, distance: 344.7
click at [502, 263] on div "If True If True If True If False If False If False If True If False Merge Merge…" at bounding box center [671, 291] width 904 height 473
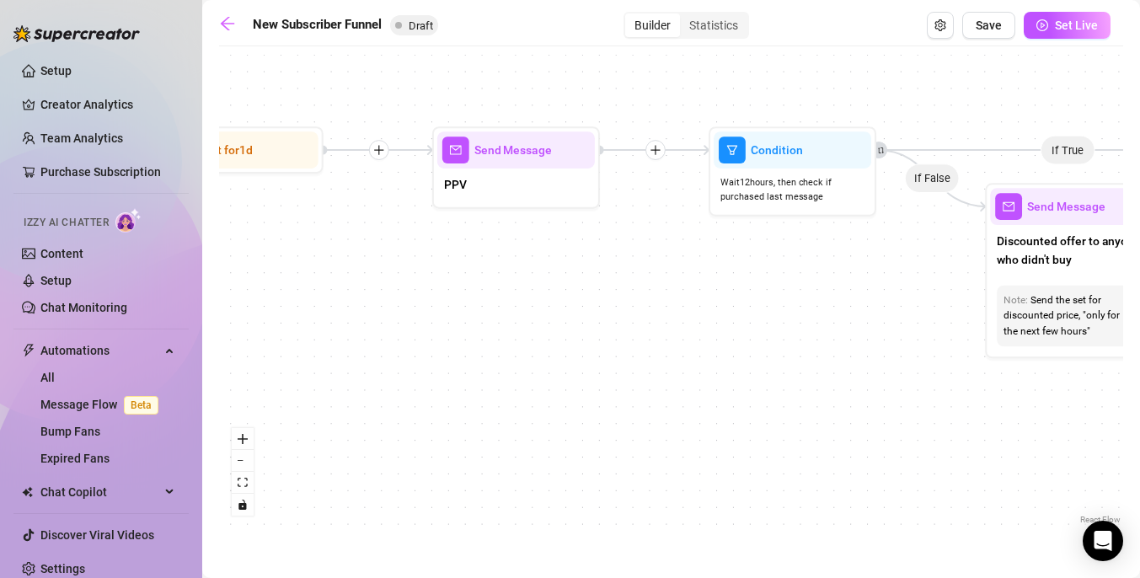
drag, startPoint x: 702, startPoint y: 309, endPoint x: 458, endPoint y: 302, distance: 243.6
click at [458, 303] on div "If True If True If True If False If False If False If True If False Merge Merge…" at bounding box center [671, 291] width 904 height 473
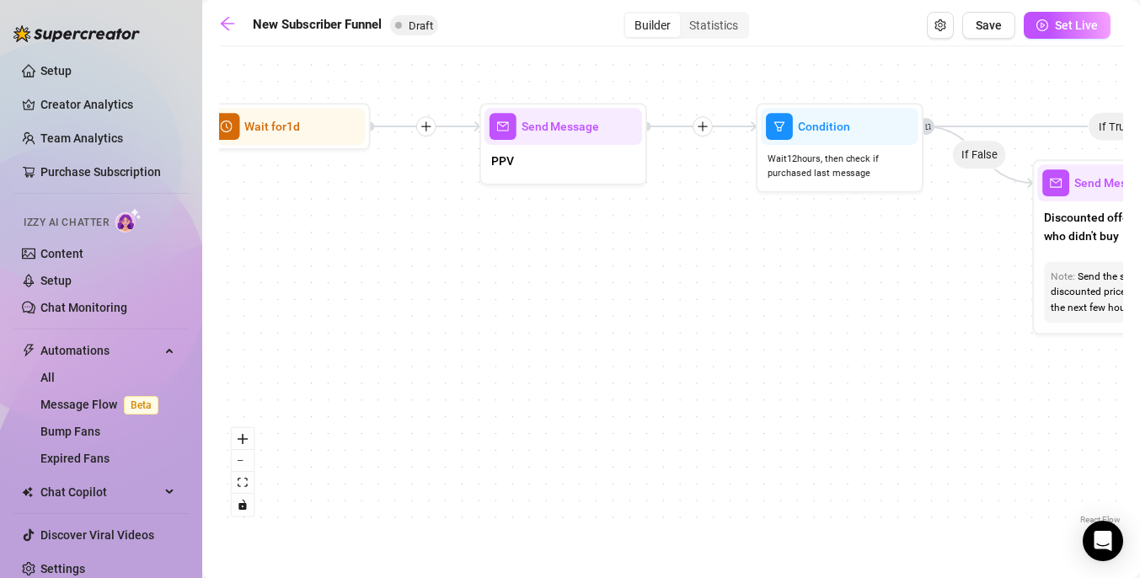
drag, startPoint x: 388, startPoint y: 329, endPoint x: 794, endPoint y: 277, distance: 410.2
click at [794, 279] on div "If True If True If True If False If False If False If True If False Merge Merge…" at bounding box center [671, 291] width 904 height 473
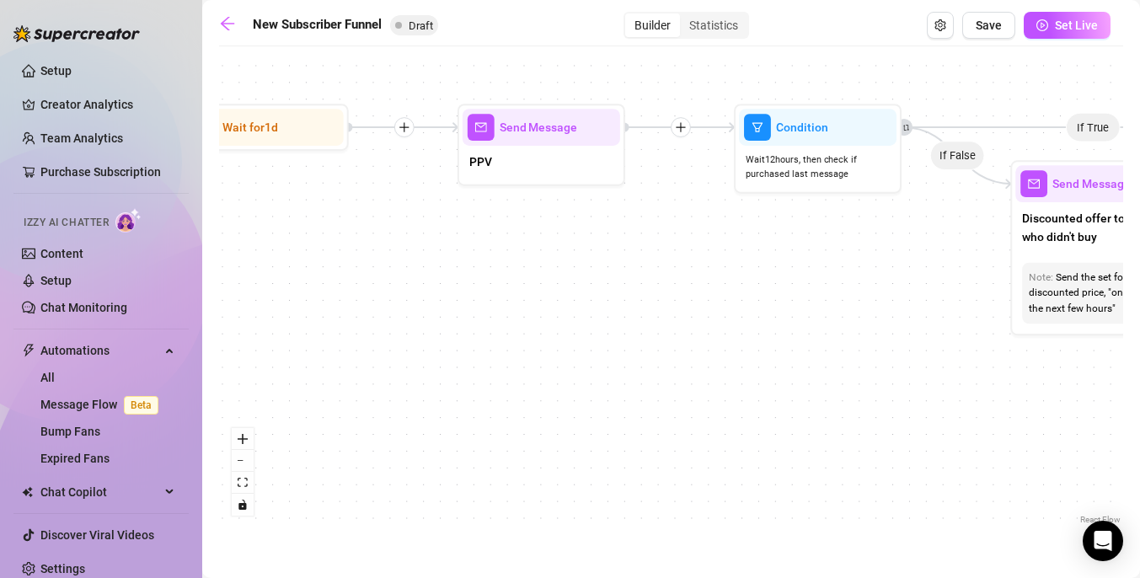
drag, startPoint x: 516, startPoint y: 304, endPoint x: 256, endPoint y: 331, distance: 261.7
click at [257, 332] on div "If True If True If True If False If False If False If True If False Merge Merge…" at bounding box center [671, 291] width 904 height 473
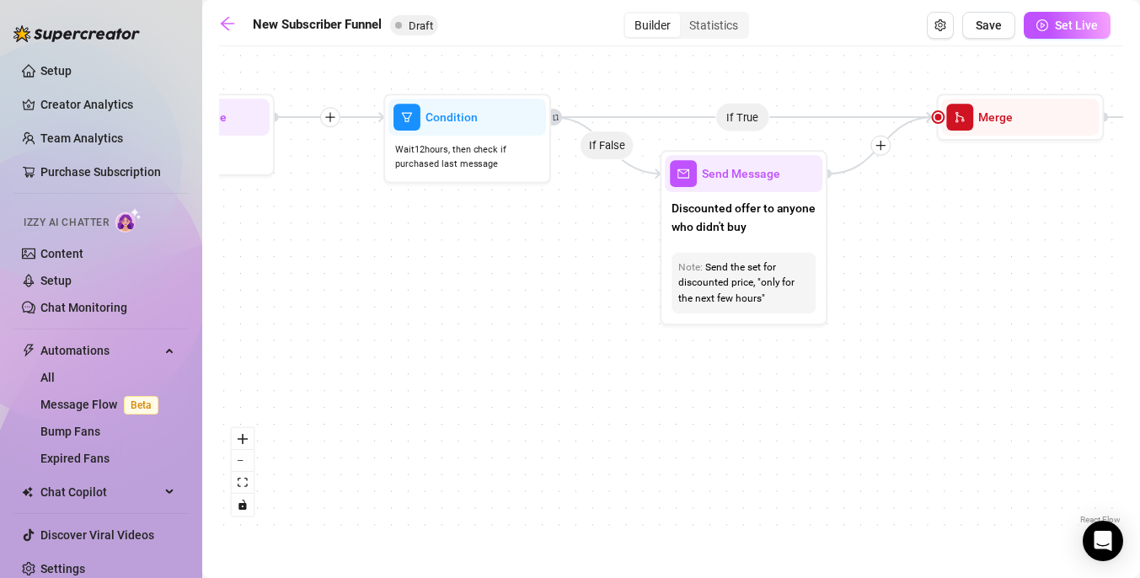
drag, startPoint x: 608, startPoint y: 323, endPoint x: 304, endPoint y: 308, distance: 304.5
click at [305, 309] on div "If True If True If True If False If False If False If True If False Merge Merge…" at bounding box center [671, 291] width 904 height 473
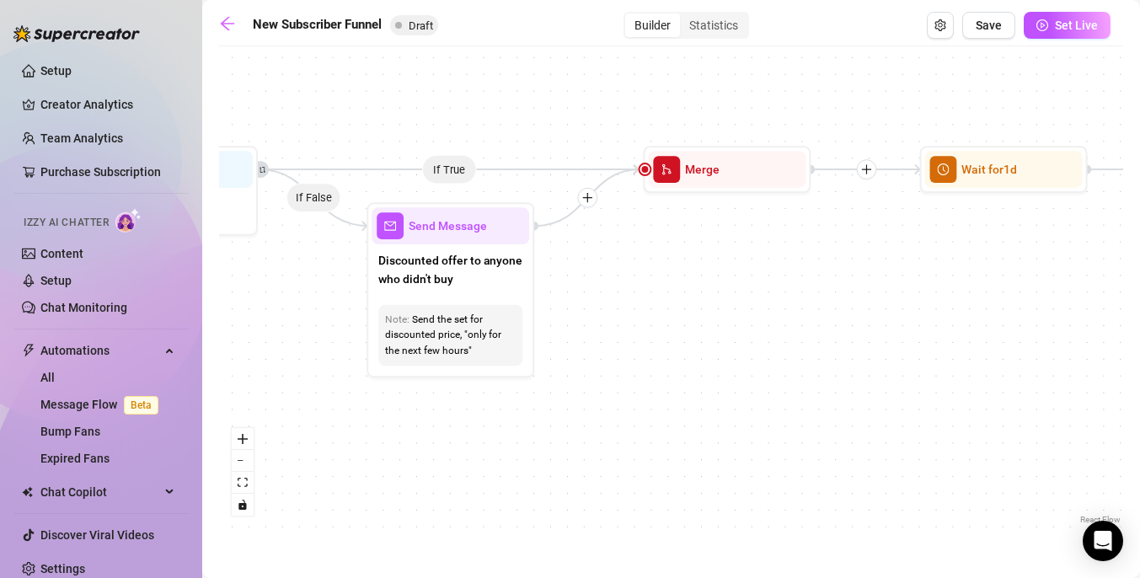
drag, startPoint x: 699, startPoint y: 328, endPoint x: 379, endPoint y: 374, distance: 323.5
click at [381, 378] on div "If True If True If True If False If False If False If True If False Merge Merge…" at bounding box center [671, 291] width 904 height 473
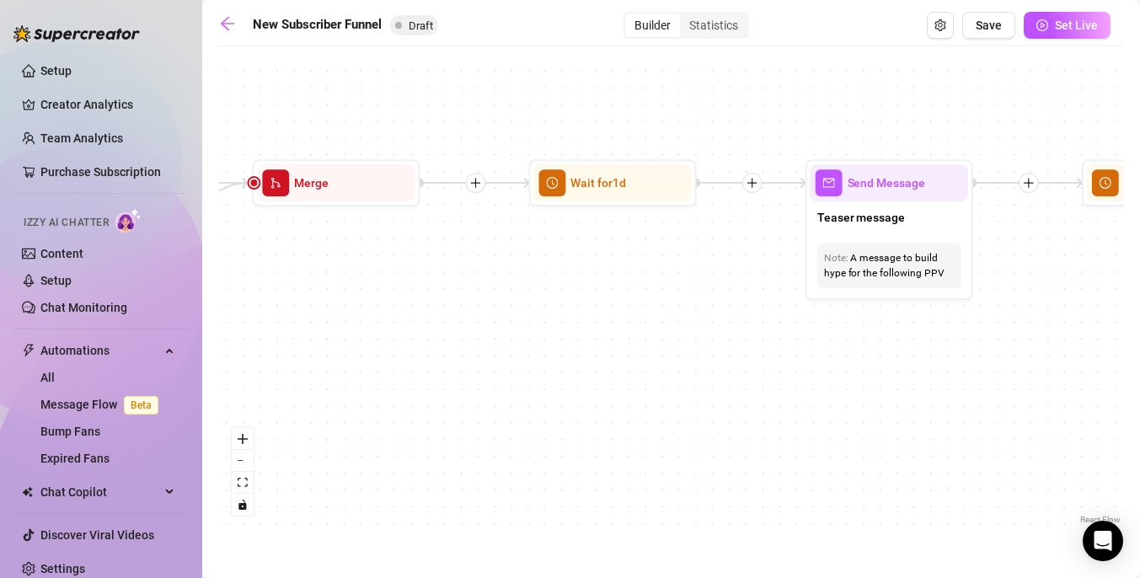
drag, startPoint x: 779, startPoint y: 302, endPoint x: 406, endPoint y: 318, distance: 373.5
click at [407, 319] on div "If True If True If True If False If False If False If True If False Merge Merge…" at bounding box center [671, 291] width 904 height 473
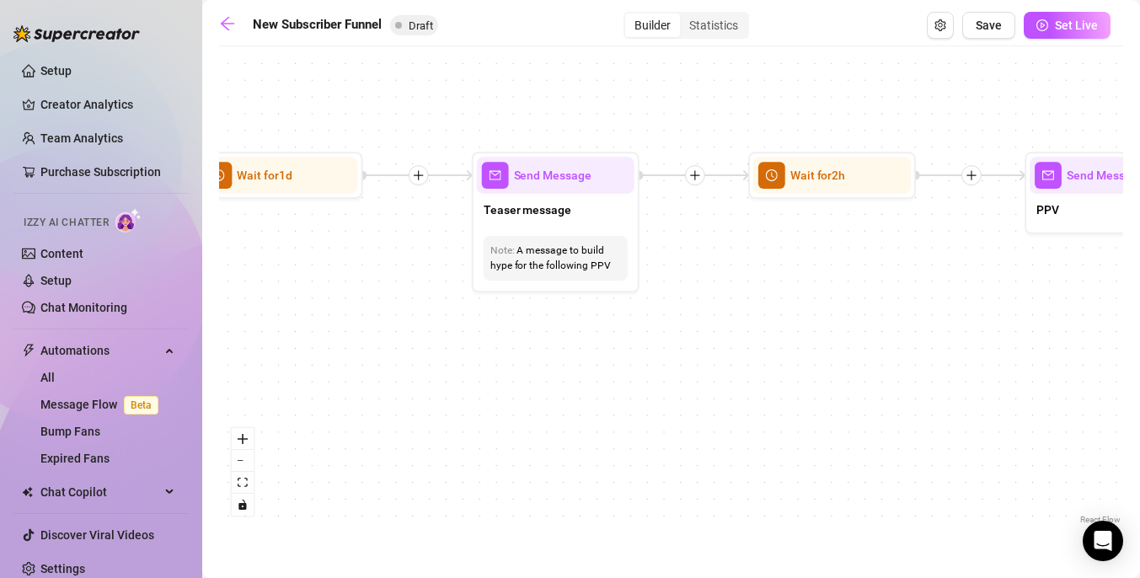
drag, startPoint x: 738, startPoint y: 345, endPoint x: 384, endPoint y: 329, distance: 354.2
click at [385, 329] on div "If True If True If True If False If False If False If True If False Merge Merge…" at bounding box center [671, 291] width 904 height 473
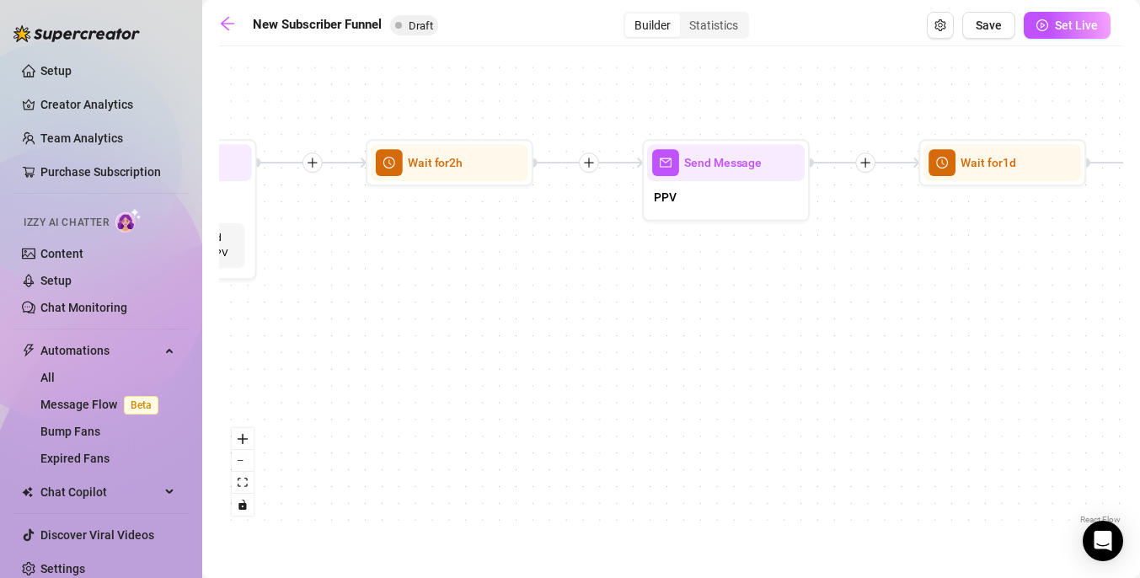
drag, startPoint x: 710, startPoint y: 312, endPoint x: 356, endPoint y: 307, distance: 353.9
click at [356, 307] on div "If True If True If True If False If False If False If True If False Merge Merge…" at bounding box center [671, 291] width 904 height 473
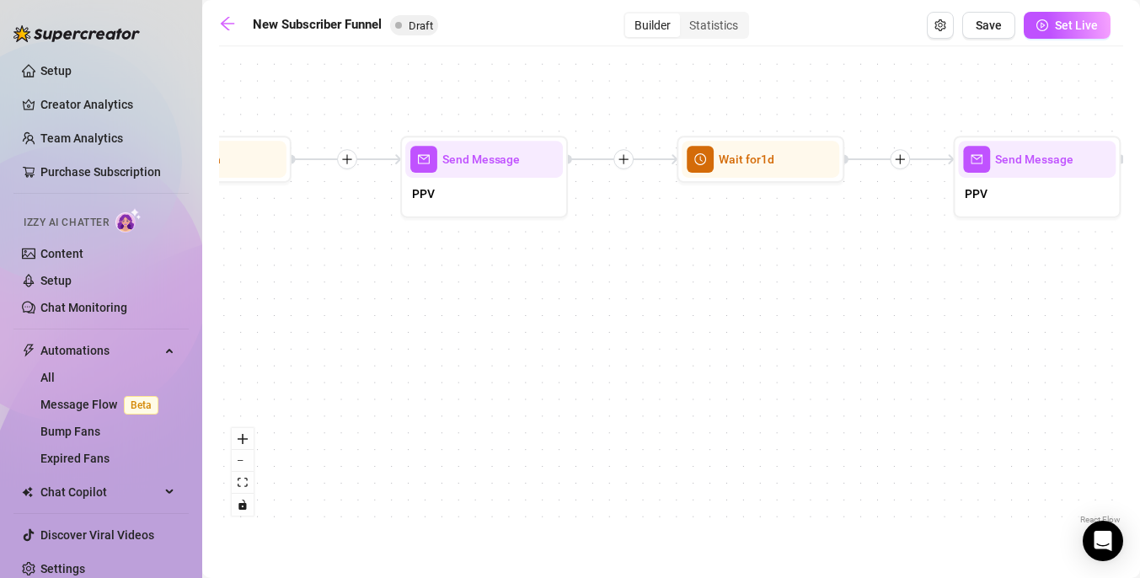
drag, startPoint x: 701, startPoint y: 301, endPoint x: 326, endPoint y: 299, distance: 374.9
click at [327, 301] on div "If True If True If True If False If False If False If True If False Merge Merge…" at bounding box center [671, 291] width 904 height 473
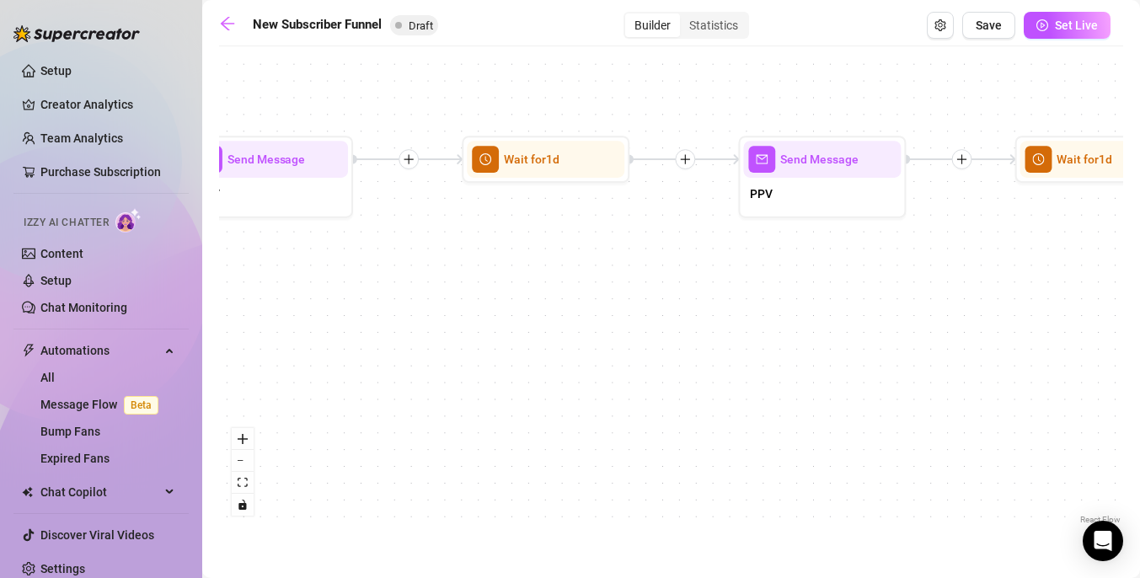
drag, startPoint x: 731, startPoint y: 297, endPoint x: 246, endPoint y: 312, distance: 485.5
click at [246, 312] on div "If True If True If True If False If False If False If True If False Merge Merge…" at bounding box center [671, 291] width 904 height 473
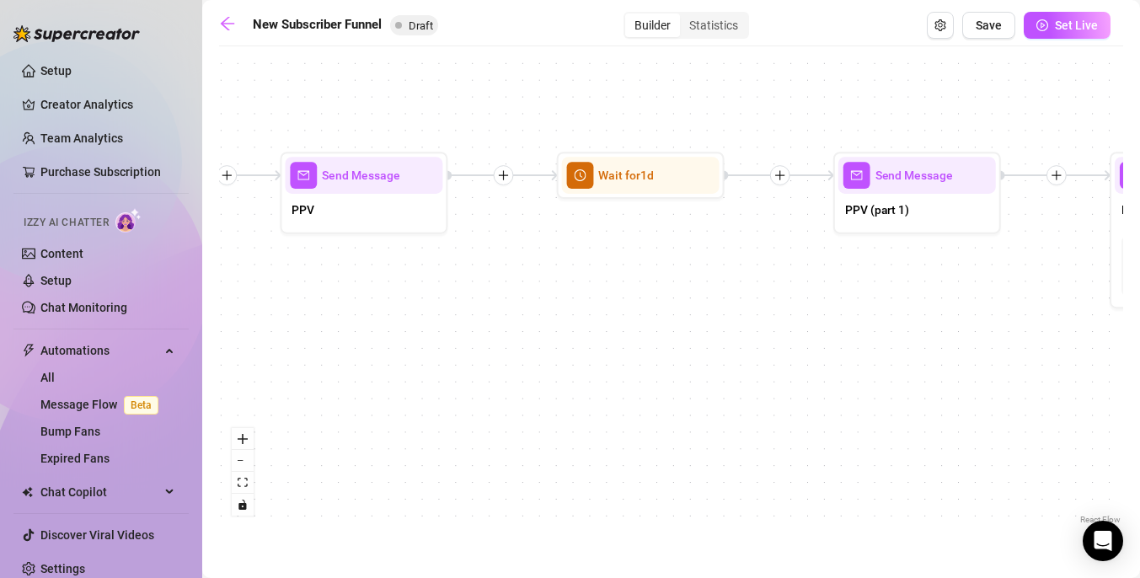
drag, startPoint x: 656, startPoint y: 275, endPoint x: 317, endPoint y: 270, distance: 339.6
click at [318, 270] on div "If True If True If True If False If False If False If True If False Merge Merge…" at bounding box center [671, 291] width 904 height 473
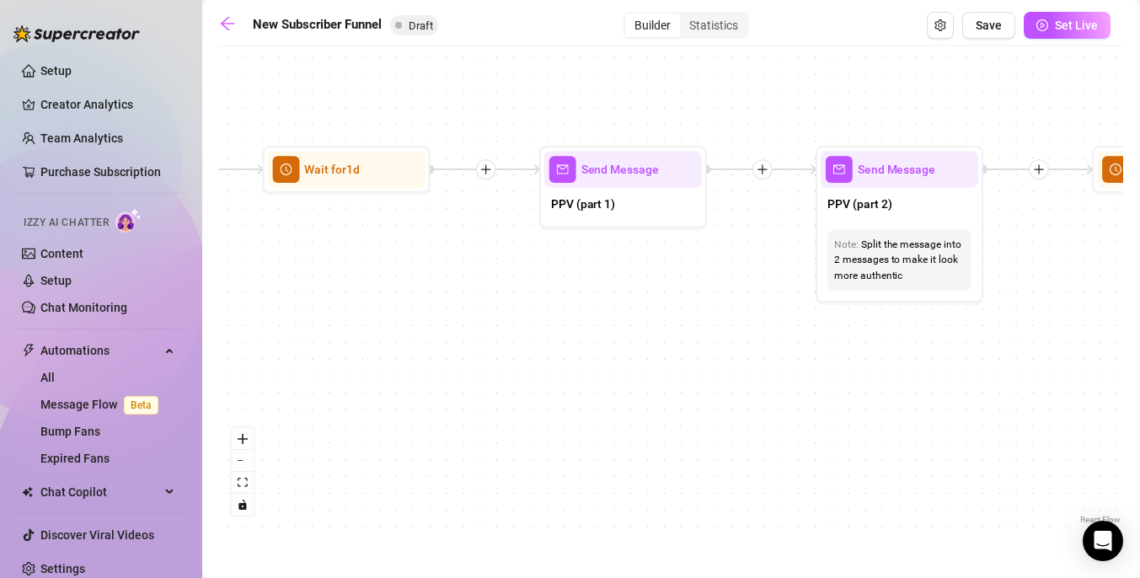
drag, startPoint x: 719, startPoint y: 307, endPoint x: 472, endPoint y: 293, distance: 248.1
click at [472, 293] on div "If True If True If True If False If False If False If True If False Merge Merge…" at bounding box center [671, 291] width 904 height 473
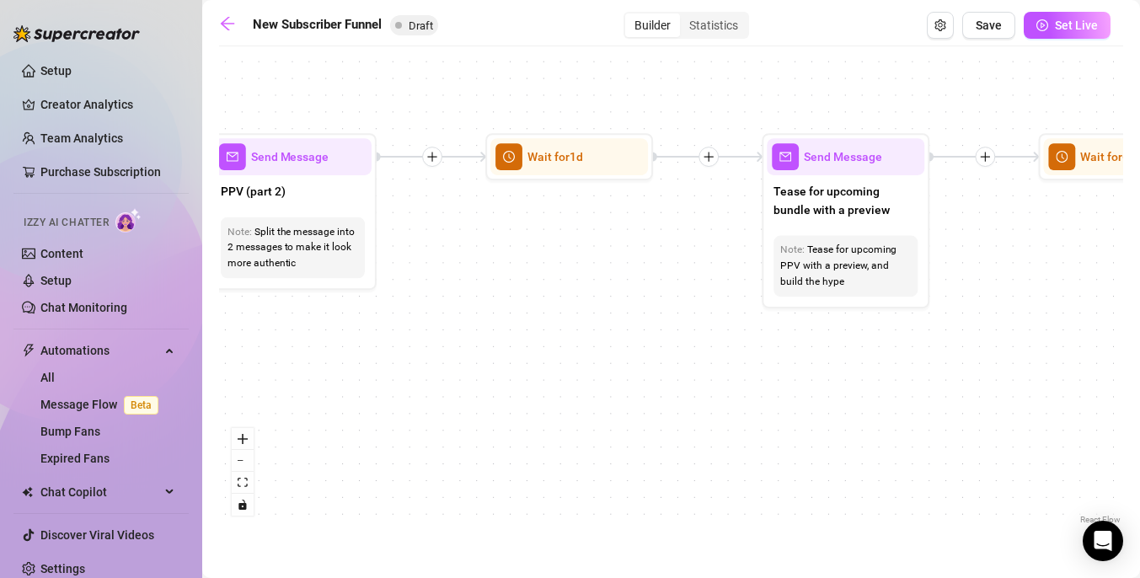
drag, startPoint x: 887, startPoint y: 334, endPoint x: 511, endPoint y: 330, distance: 376.6
click at [511, 330] on div "If True If True If True If False If False If False If True If False Merge Merge…" at bounding box center [671, 291] width 904 height 473
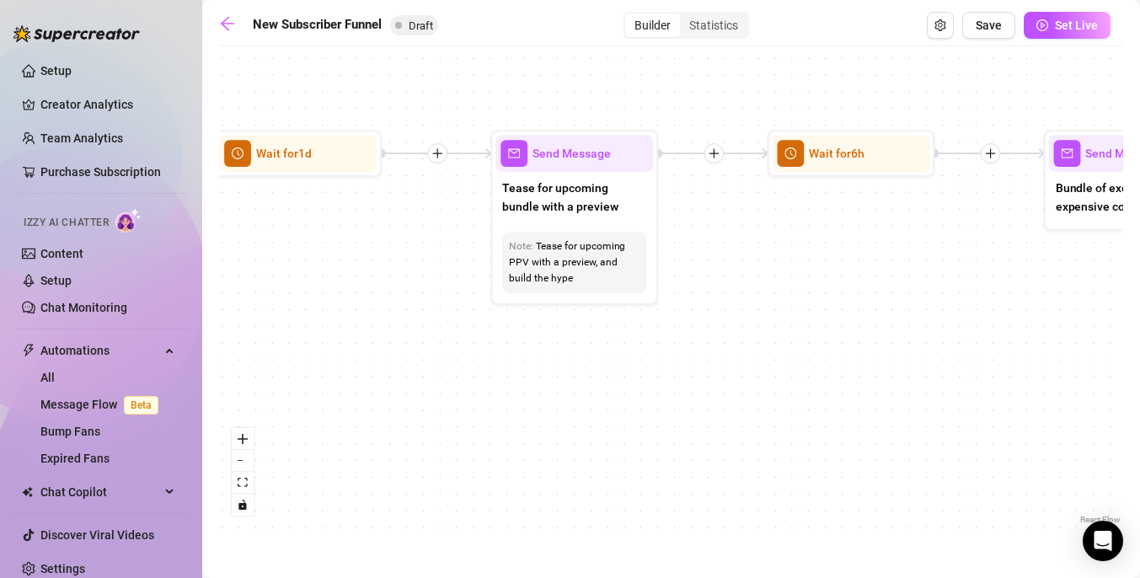
drag, startPoint x: 721, startPoint y: 343, endPoint x: 459, endPoint y: 340, distance: 262.0
click at [459, 340] on div "If True If True If True If False If False If False If True If False Merge Merge…" at bounding box center [671, 291] width 904 height 473
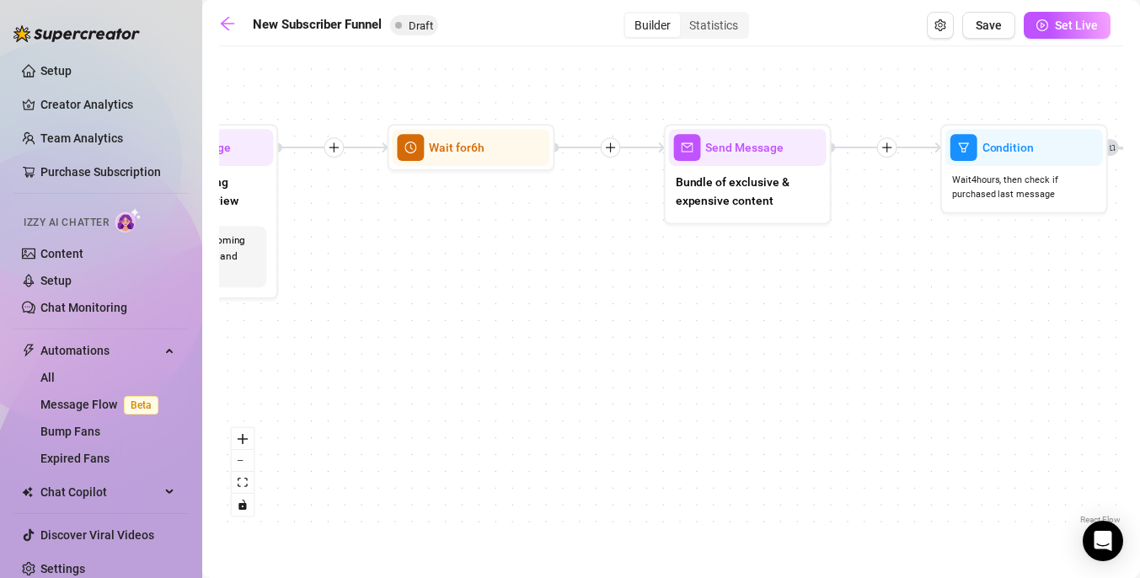
drag, startPoint x: 781, startPoint y: 312, endPoint x: 402, endPoint y: 307, distance: 379.1
click at [402, 307] on div "If True If True If True If False If False If False If True If False Merge Merge…" at bounding box center [671, 291] width 904 height 473
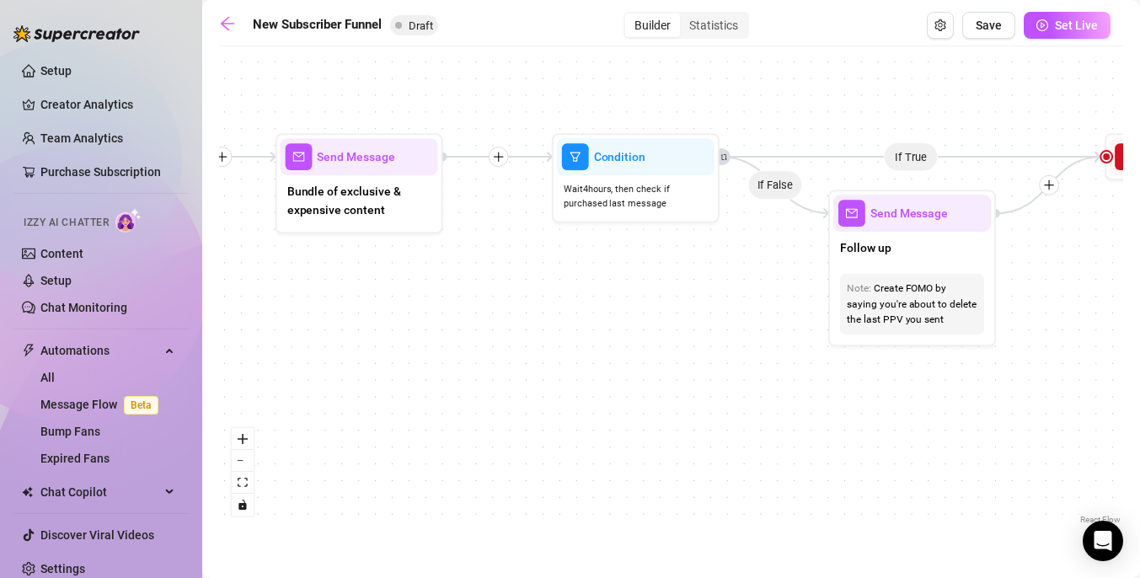
drag
click at [349, 310] on div "If True If True If True If False If False If False If True If False Merge Merge…" at bounding box center [671, 291] width 904 height 473
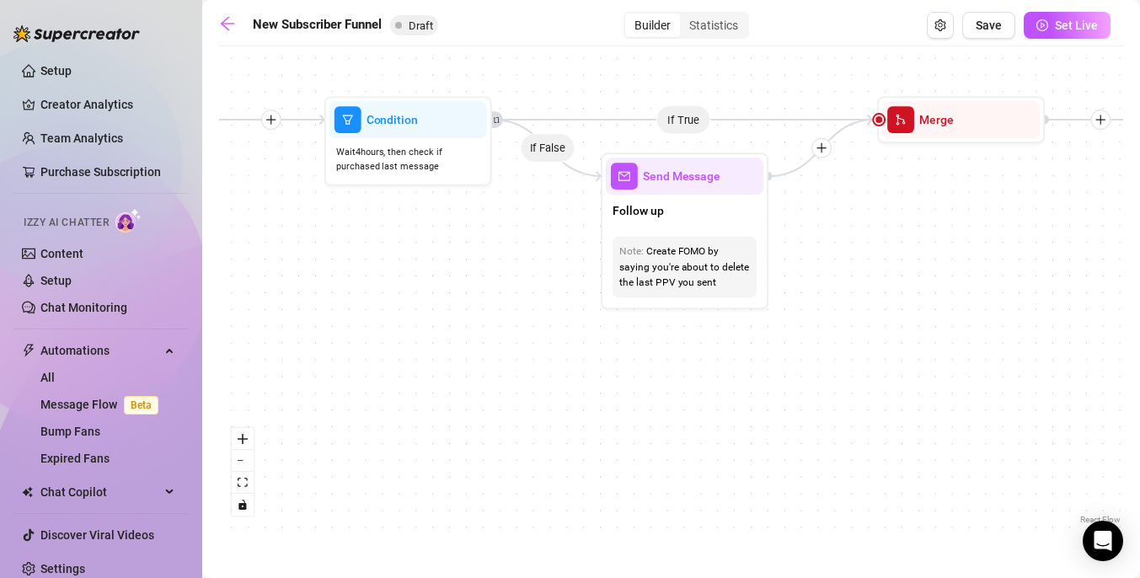
click at [447, 259] on div "If True If True If True If False If False If False If True If False Merge Merge…" at bounding box center [671, 291] width 904 height 473
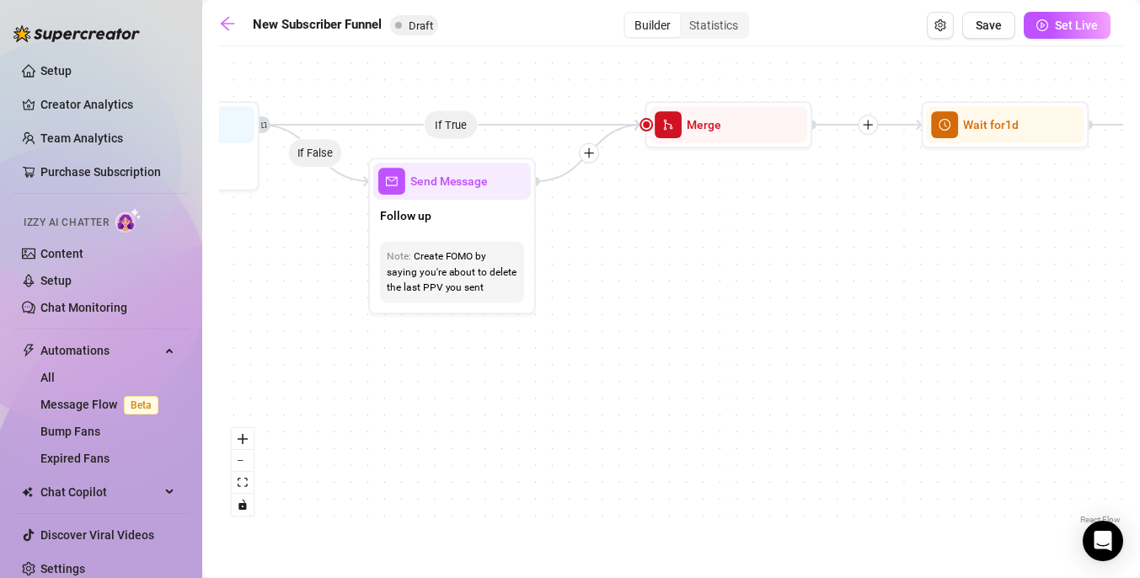
click at [463, 336] on div "If True If True If True If False If False If False If True If False Merge Merge…" at bounding box center [671, 291] width 904 height 473
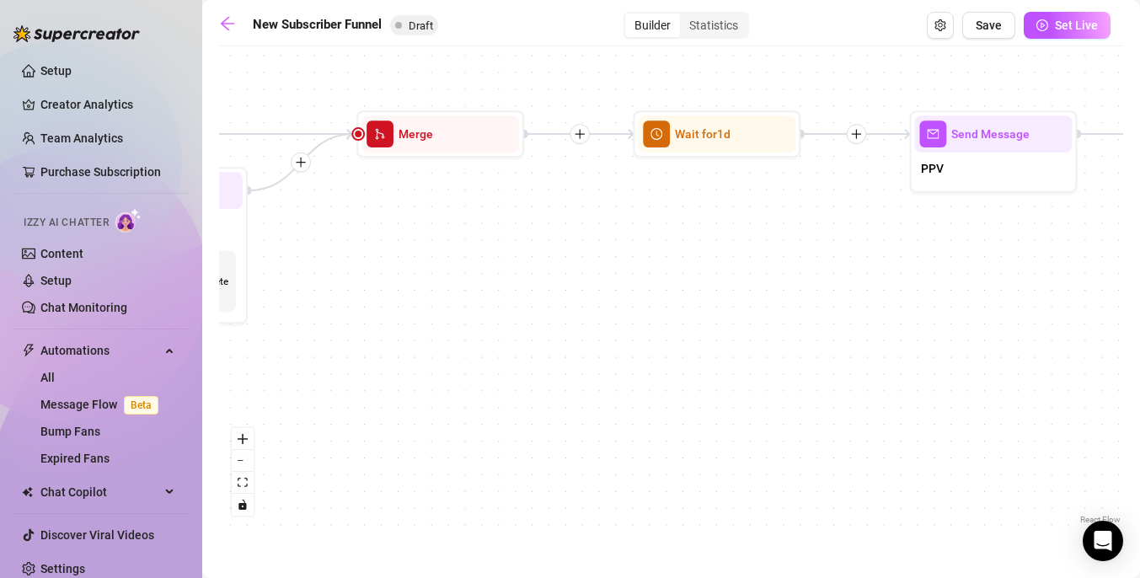
click at [501, 284] on div "If True If True If True If False If False If False If True If False Merge Merge…" at bounding box center [671, 291] width 904 height 473
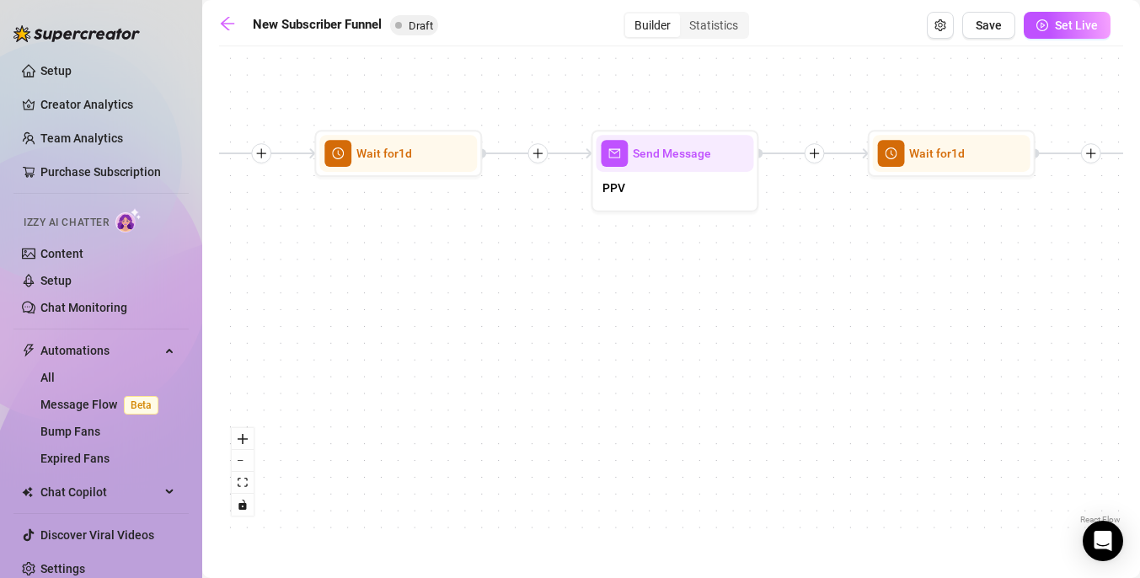
click at [520, 286] on div "If True If True If True If False If False If False If True If False Merge Merge…" at bounding box center [671, 291] width 904 height 473
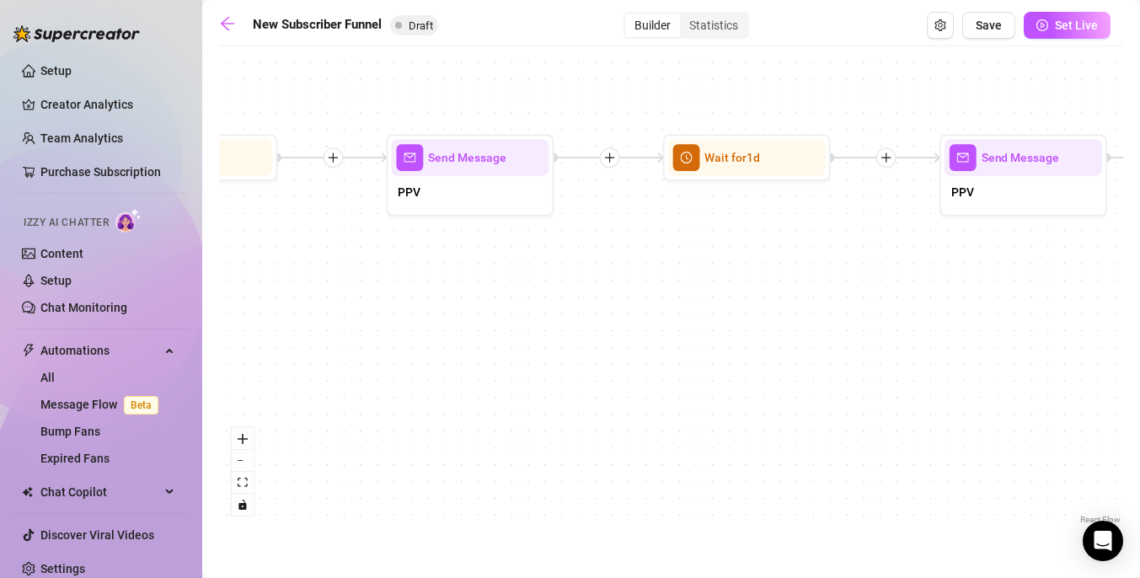
click at [264, 305] on div "If True If True If True If False If False If False If True If False Merge Merge…" at bounding box center [671, 291] width 904 height 473
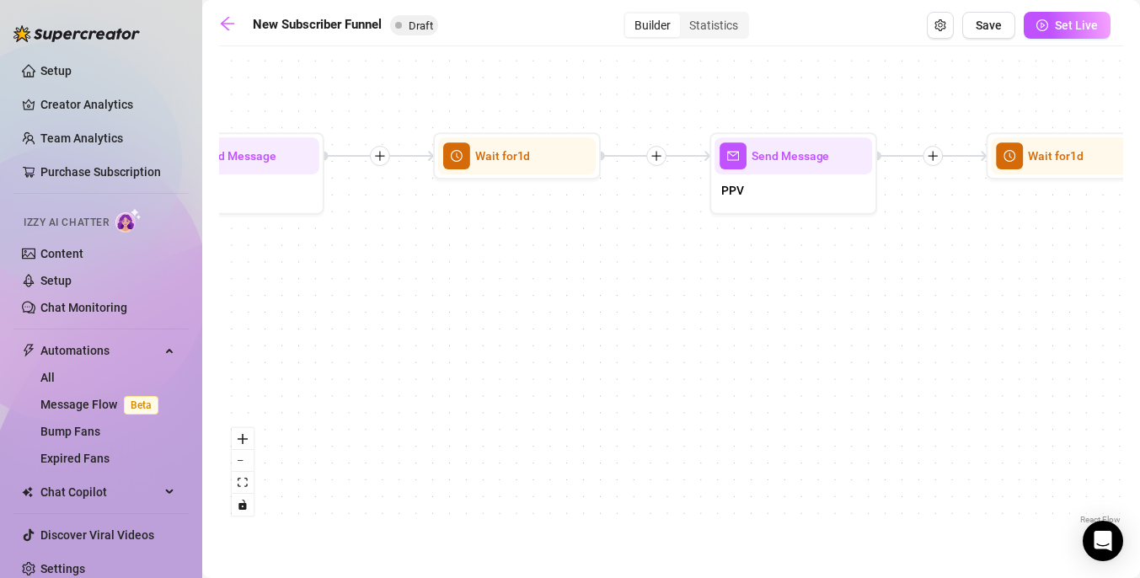
click at [281, 313] on div "If True If True If True If False If False If False If True If False Merge Merge…" at bounding box center [671, 291] width 904 height 473
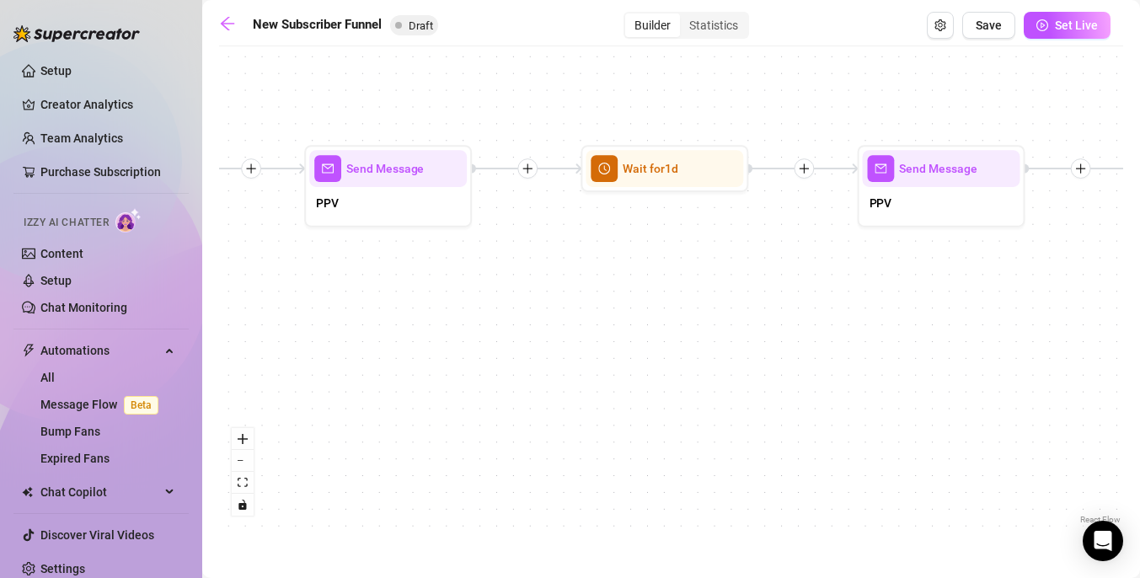
click at [296, 334] on div "If True If True If True If False If False If False If True If False Merge Merge…" at bounding box center [671, 291] width 904 height 473
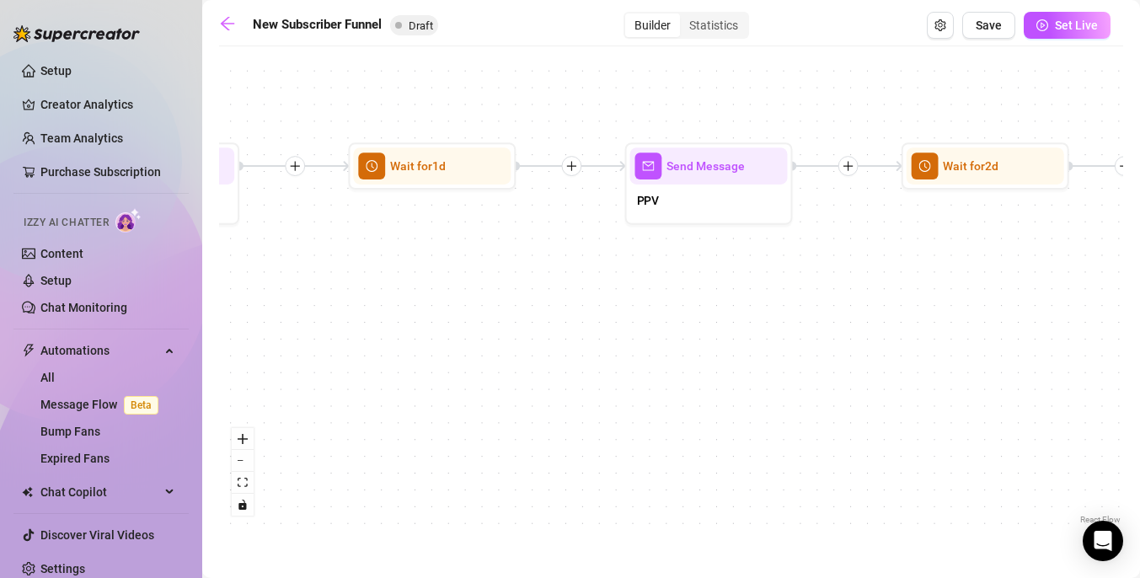
click at [320, 334] on div "If True If True If True If False If False If False If True If False Merge Merge…" at bounding box center [671, 291] width 904 height 473
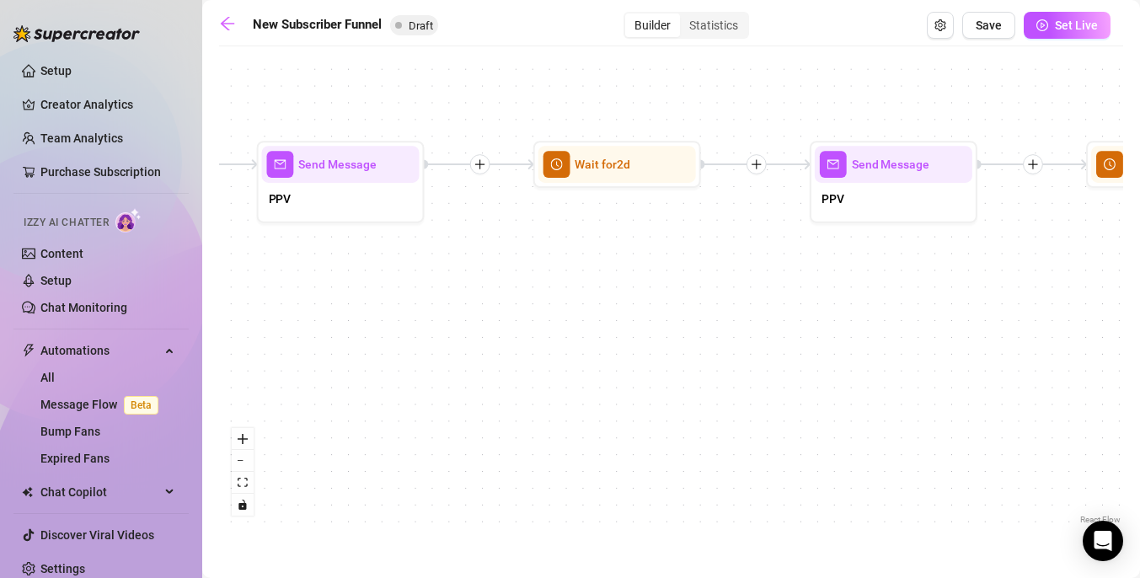
click at [382, 336] on div "If True If True If True If False If False If False If True If False Merge Merge…" at bounding box center [671, 291] width 904 height 473
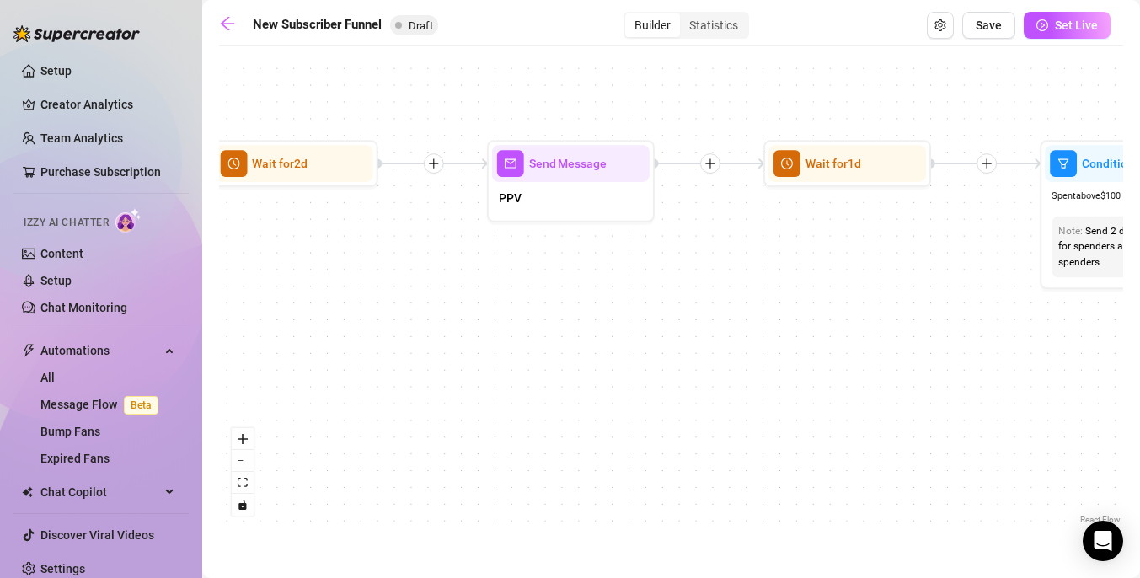
click at [329, 334] on div "If True If True If True If False If False If False If True If False Merge Merge…" at bounding box center [671, 291] width 904 height 473
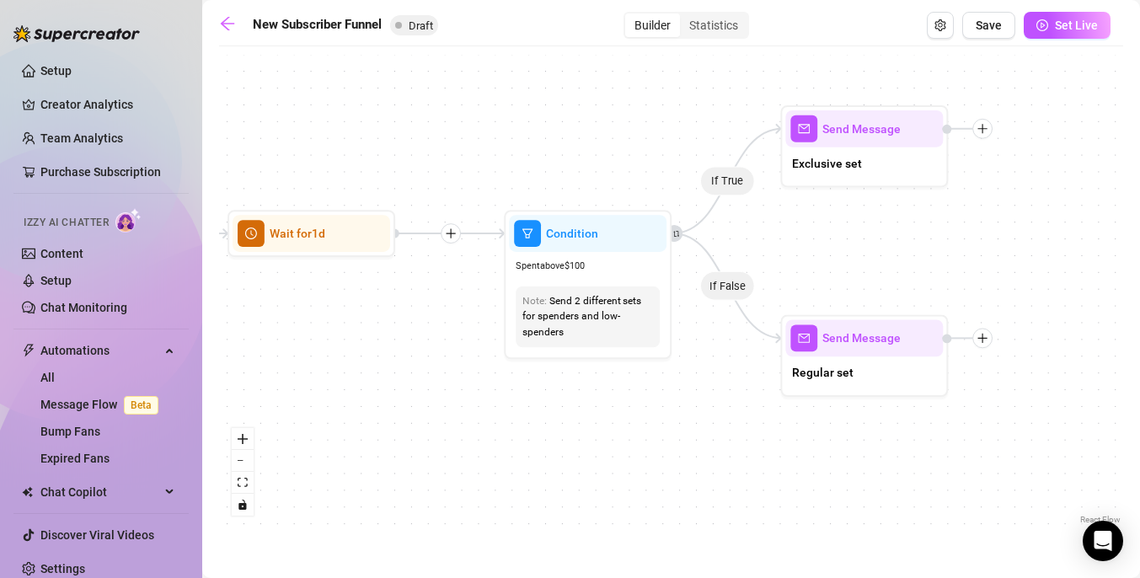
click at [711, 378] on div "If True If True If True If False If False If False If True If False Merge Merge…" at bounding box center [671, 291] width 904 height 473
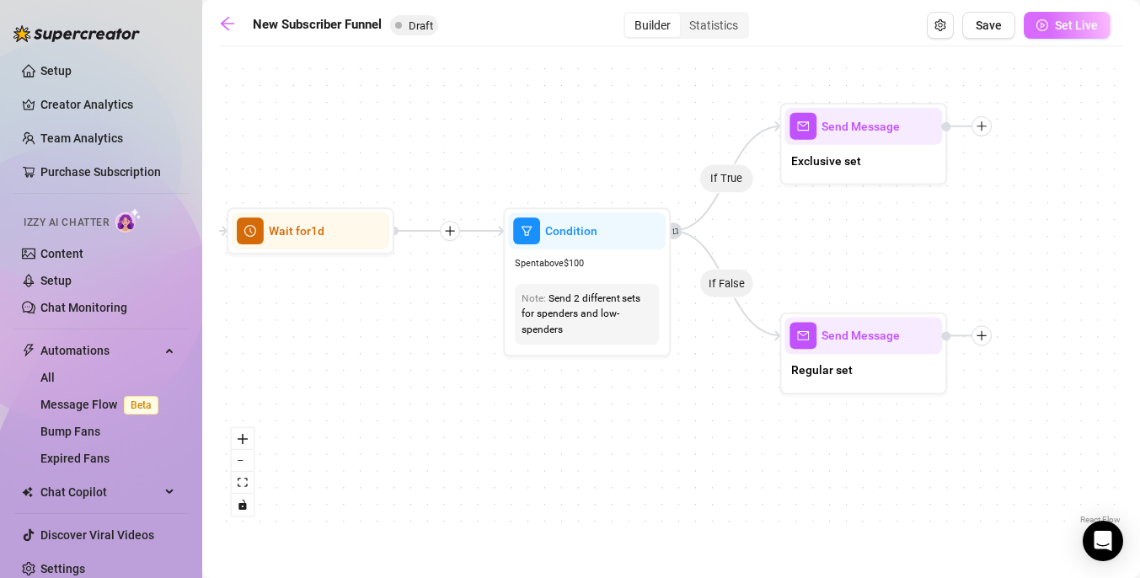
click at [1064, 30] on span "Set Live" at bounding box center [1076, 25] width 43 height 13
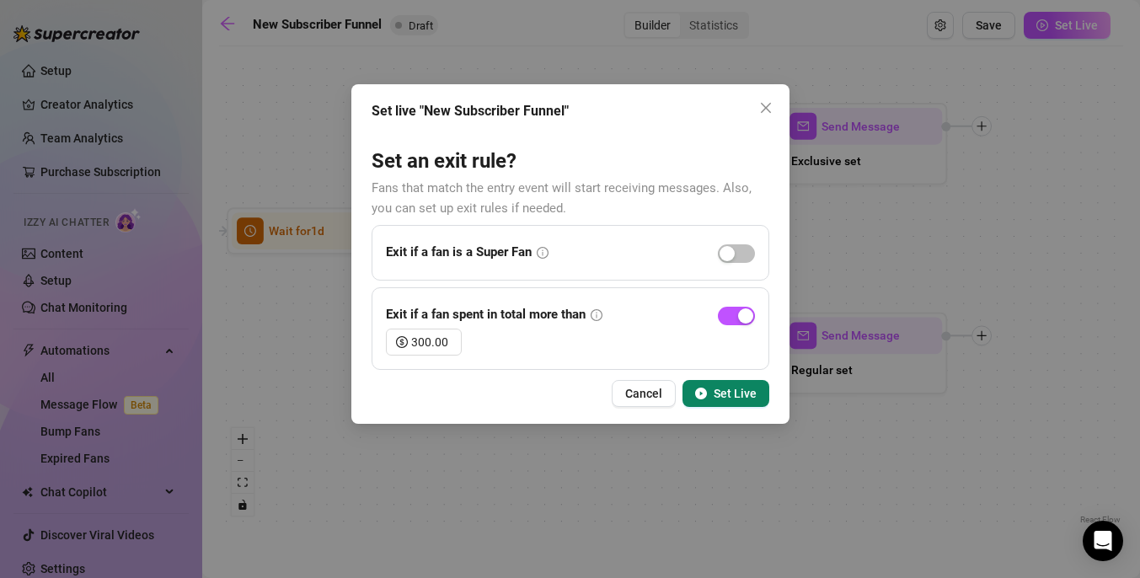
click at [542, 254] on icon "info-circle" at bounding box center [543, 253] width 12 height 12
click at [544, 248] on icon "info-circle" at bounding box center [543, 253] width 12 height 12
click at [593, 314] on icon "info-circle" at bounding box center [597, 315] width 12 height 12
click at [732, 254] on div "button" at bounding box center [726, 253] width 15 height 15
click at [725, 397] on span "Set Live" at bounding box center [735, 393] width 43 height 13
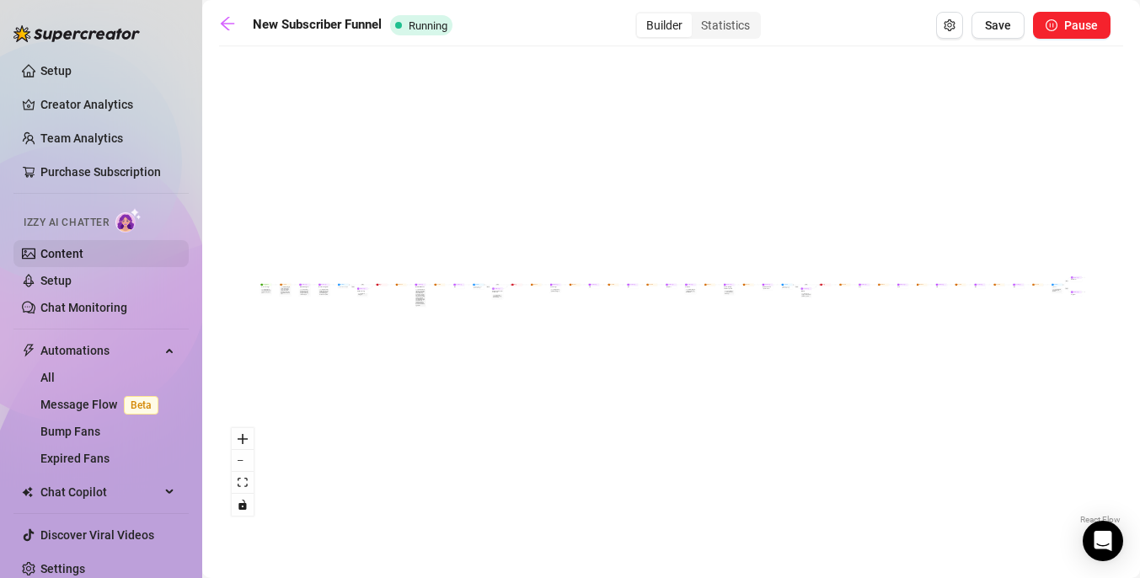
click at [83, 255] on link "Content" at bounding box center [61, 253] width 43 height 13
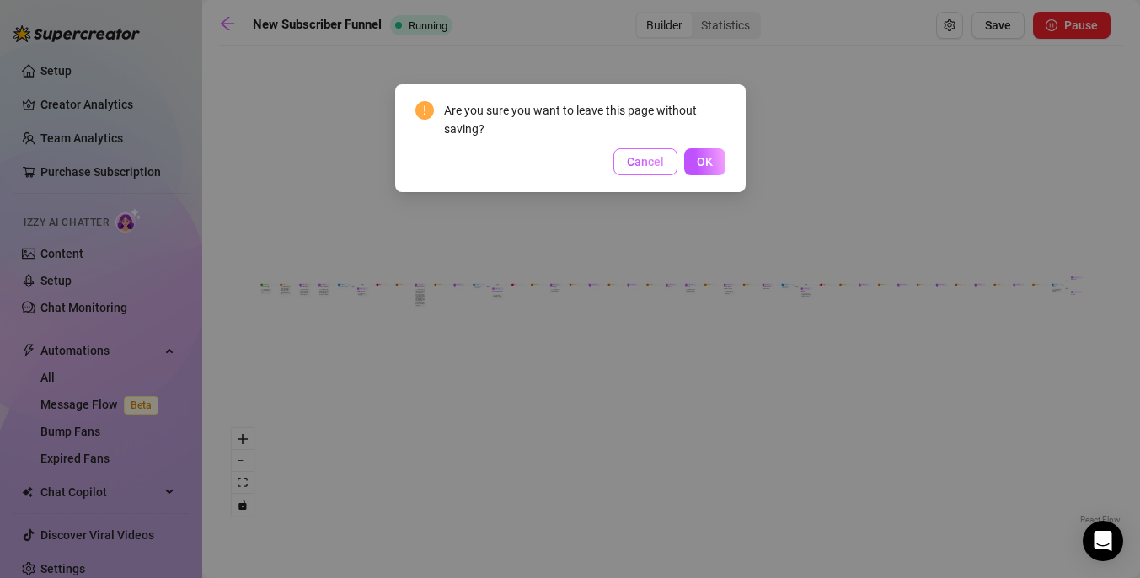
click at [643, 164] on span "Cancel" at bounding box center [645, 161] width 37 height 13
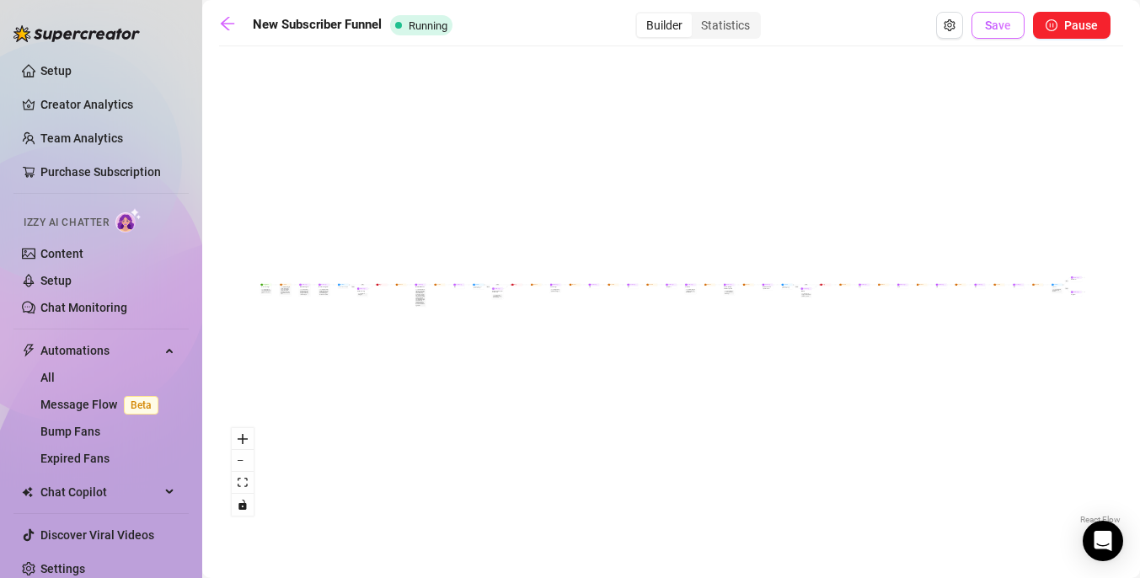
click at [986, 23] on button "Save" at bounding box center [997, 25] width 53 height 27
click at [83, 260] on link "Content" at bounding box center [61, 253] width 43 height 13
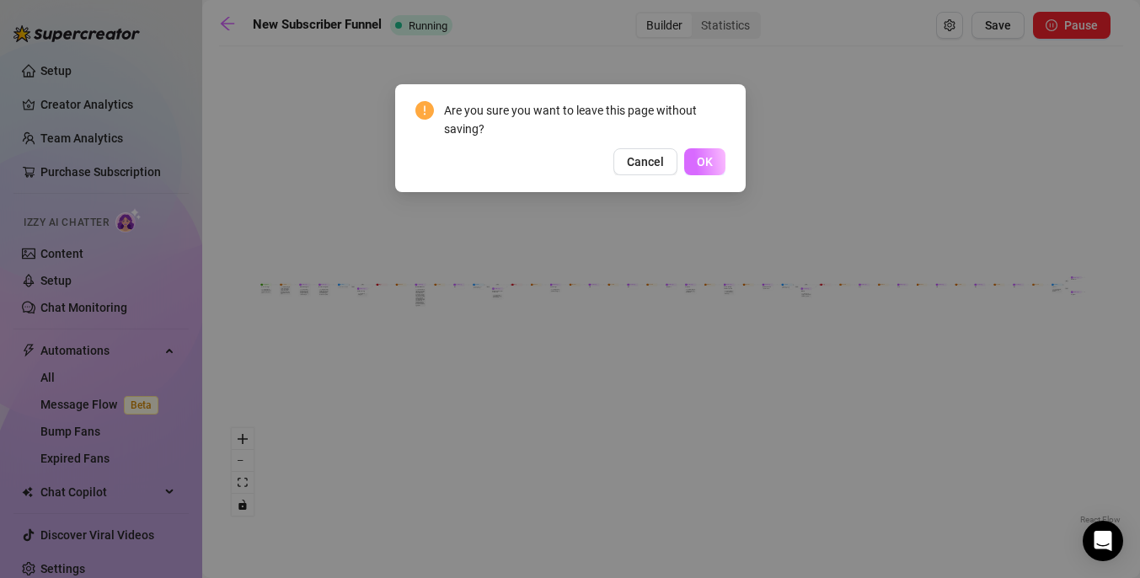
click at [698, 160] on span "OK" at bounding box center [705, 161] width 16 height 13
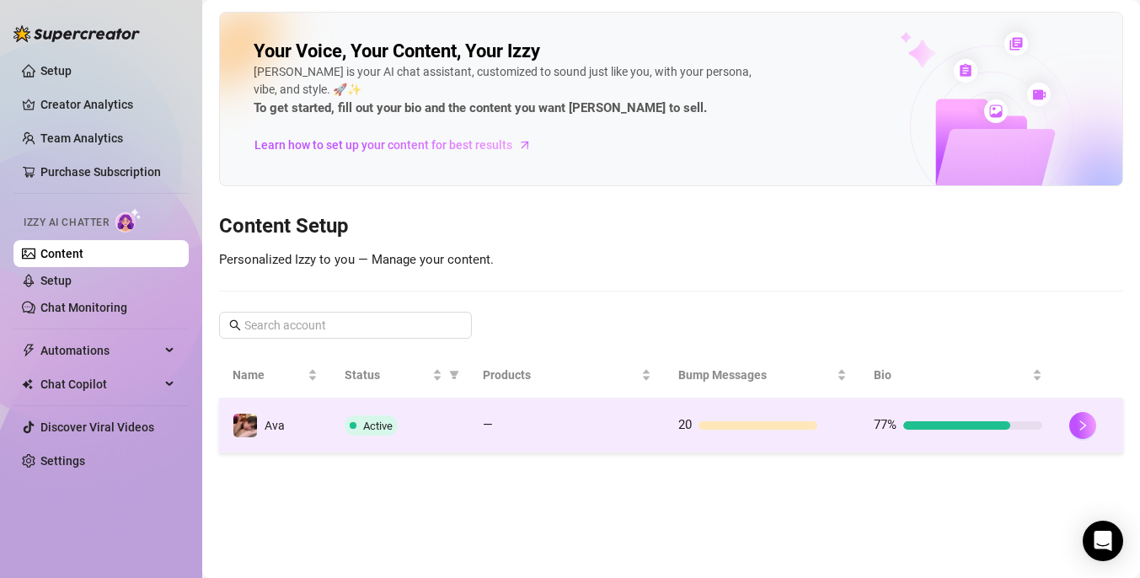
click at [390, 426] on span "Active" at bounding box center [377, 426] width 29 height 13
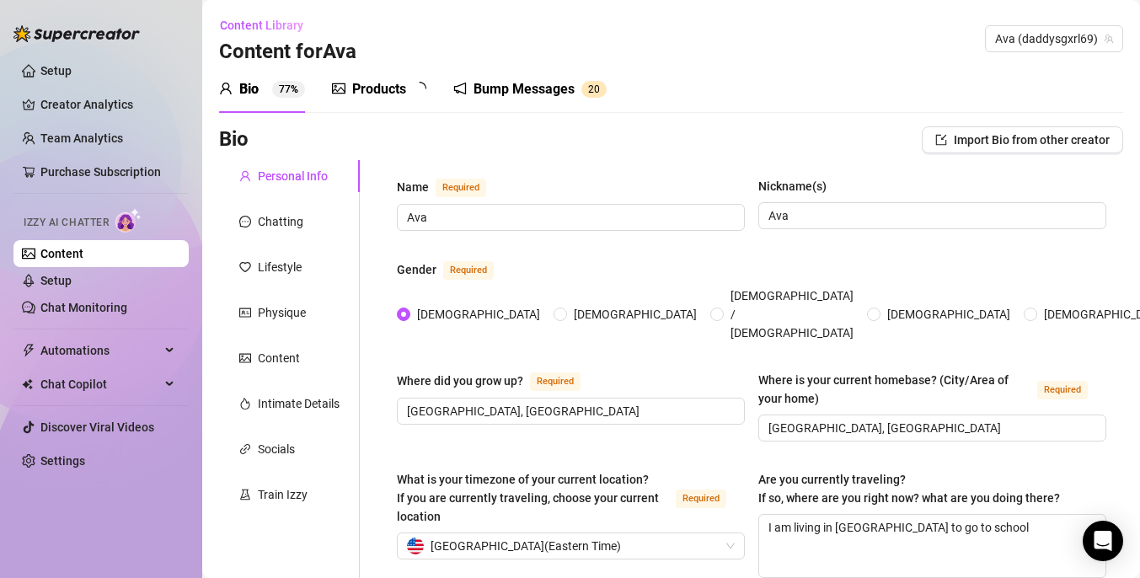
radio input "true"
type input "[DATE]"
click at [83, 251] on link "Content" at bounding box center [61, 253] width 43 height 13
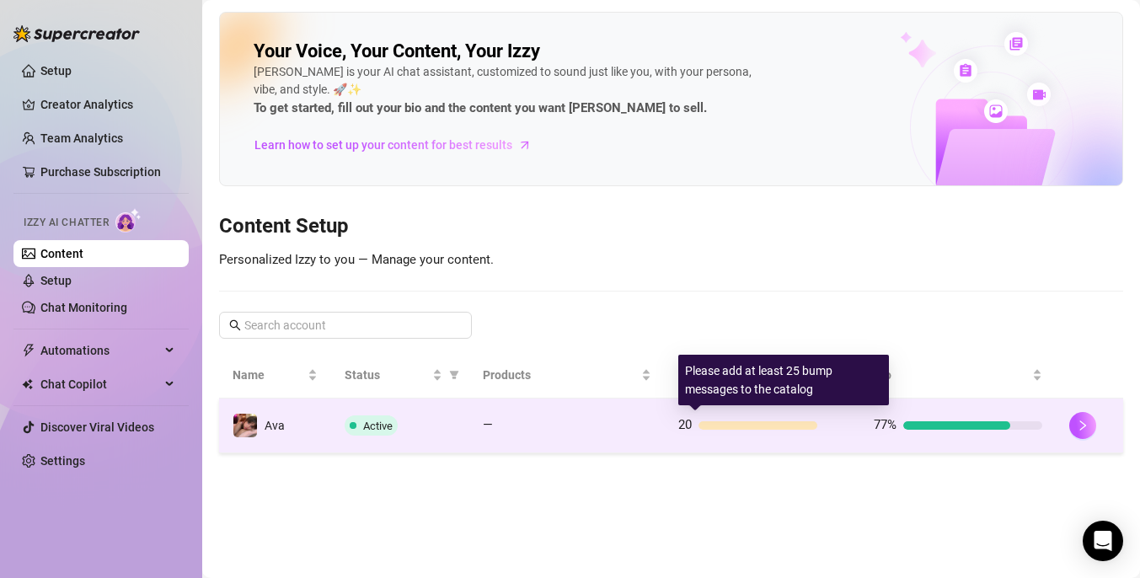
click at [737, 419] on div "20" at bounding box center [762, 425] width 168 height 20
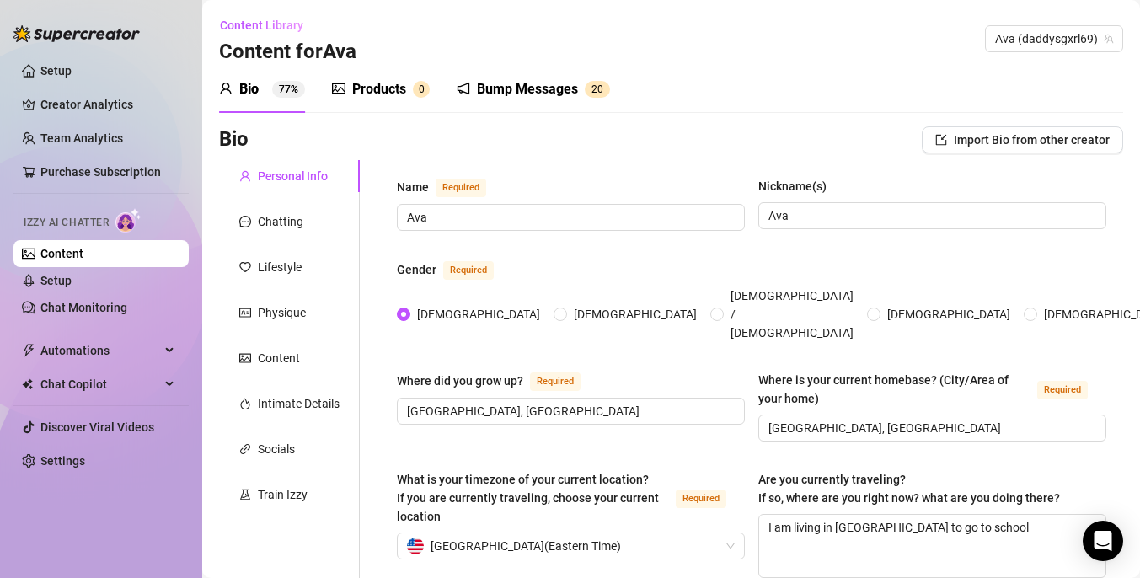
click at [403, 88] on div "Products" at bounding box center [379, 89] width 54 height 20
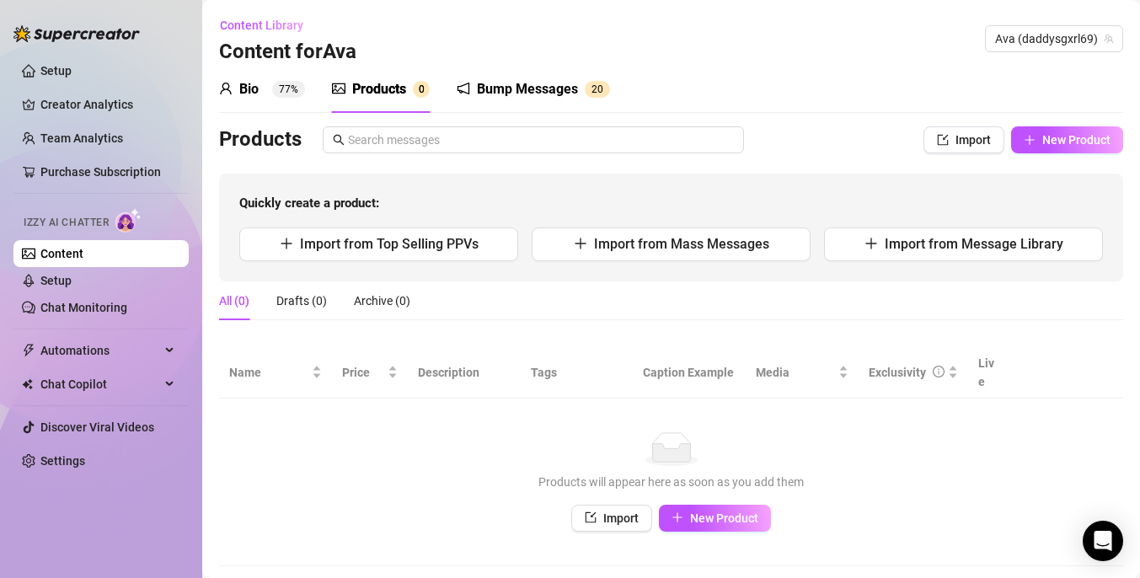
scroll to position [19, 0]
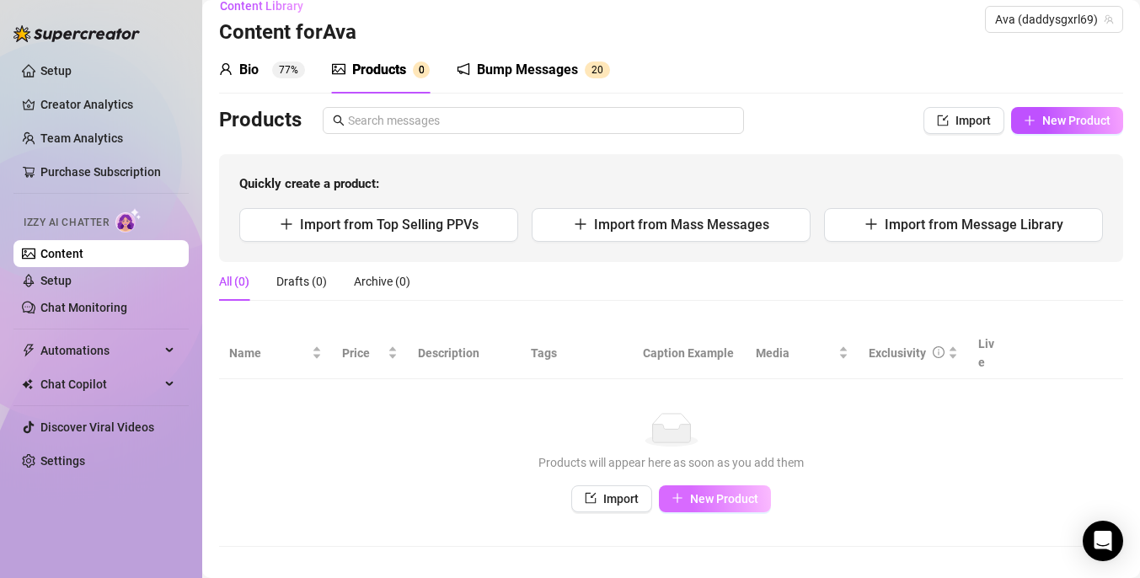
click at [685, 485] on button "New Product" at bounding box center [715, 498] width 112 height 27
type textarea "Type your message here..."
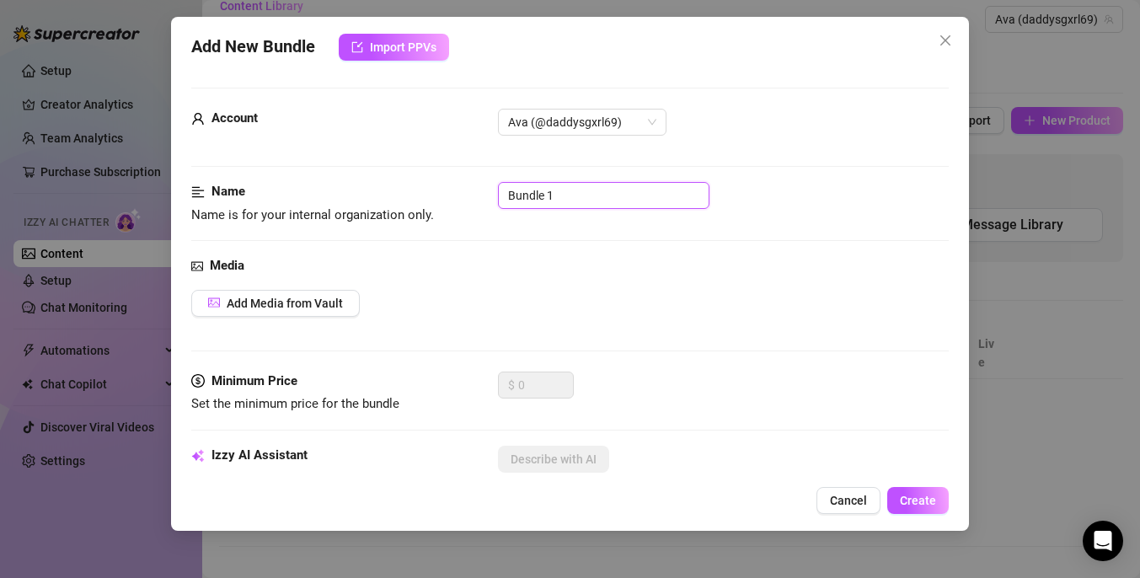
drag, startPoint x: 585, startPoint y: 195, endPoint x: 473, endPoint y: 196, distance: 112.1
click at [473, 197] on div "Name Name is for your internal organization only. Bundle 1" at bounding box center [569, 203] width 757 height 43
type input "Anal Bundle"
click at [582, 243] on div "Name Name is for your internal organization only. Anal Bundle" at bounding box center [569, 219] width 757 height 74
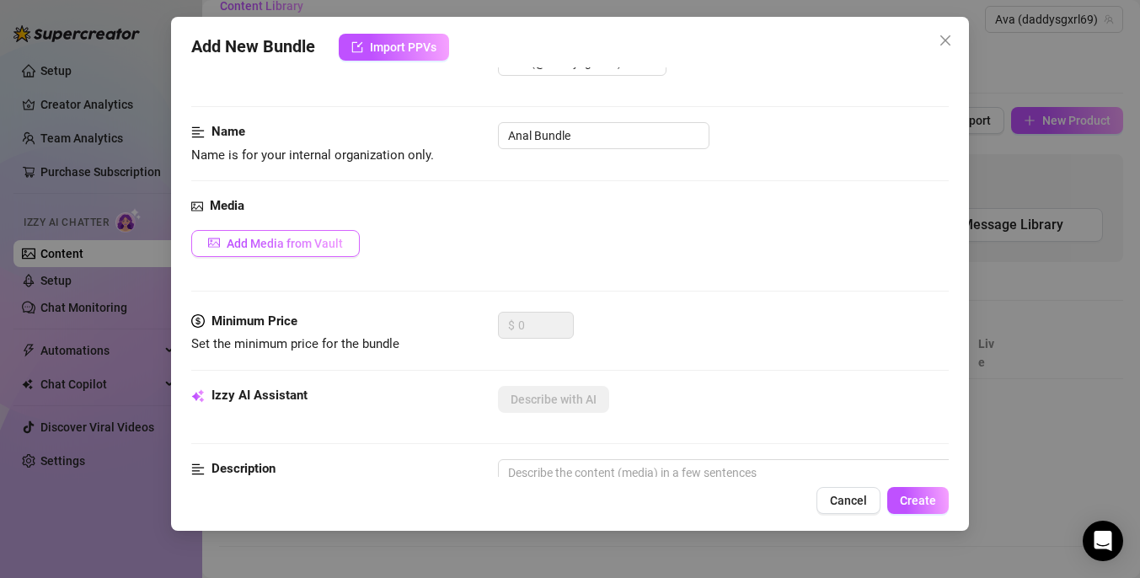
click at [316, 241] on span "Add Media from Vault" at bounding box center [285, 243] width 116 height 13
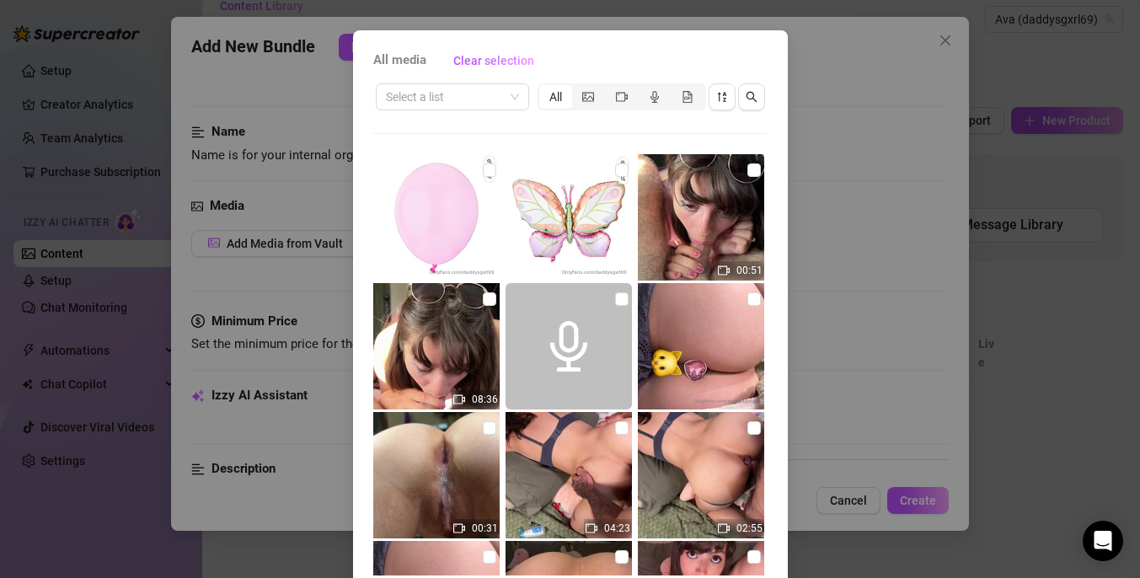
scroll to position [311, 0]
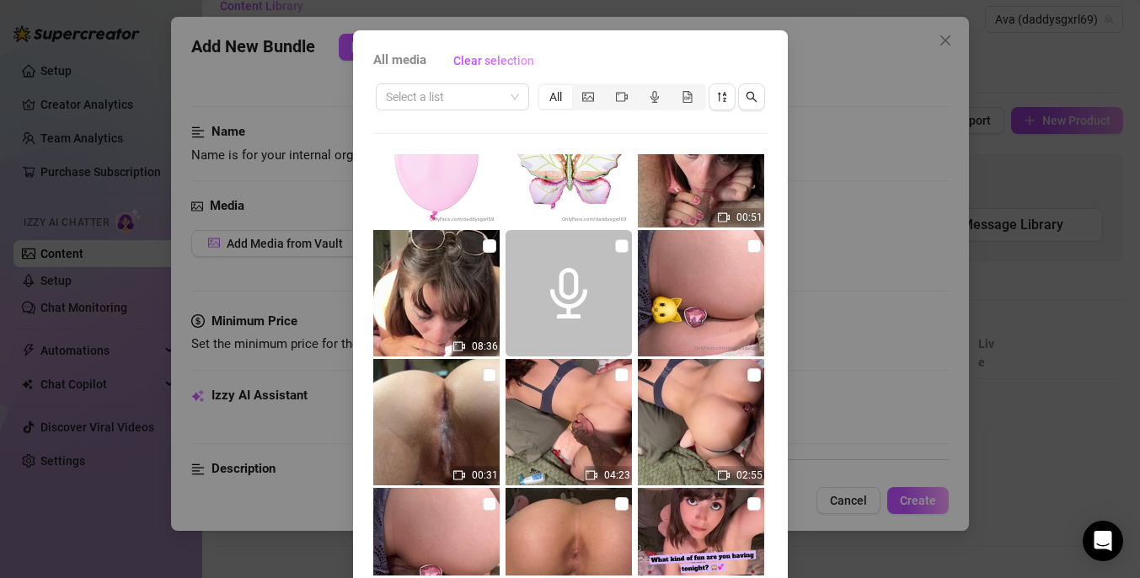
click at [742, 248] on img at bounding box center [701, 293] width 126 height 126
click at [751, 246] on input "checkbox" at bounding box center [753, 245] width 13 height 13
checkbox input "true"
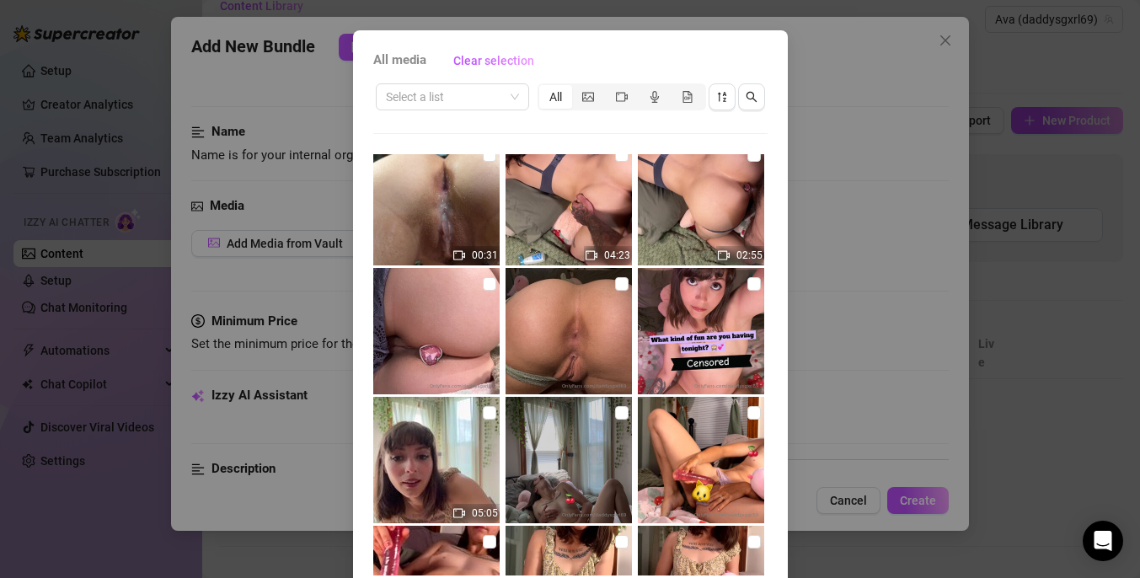
scroll to position [479, 0]
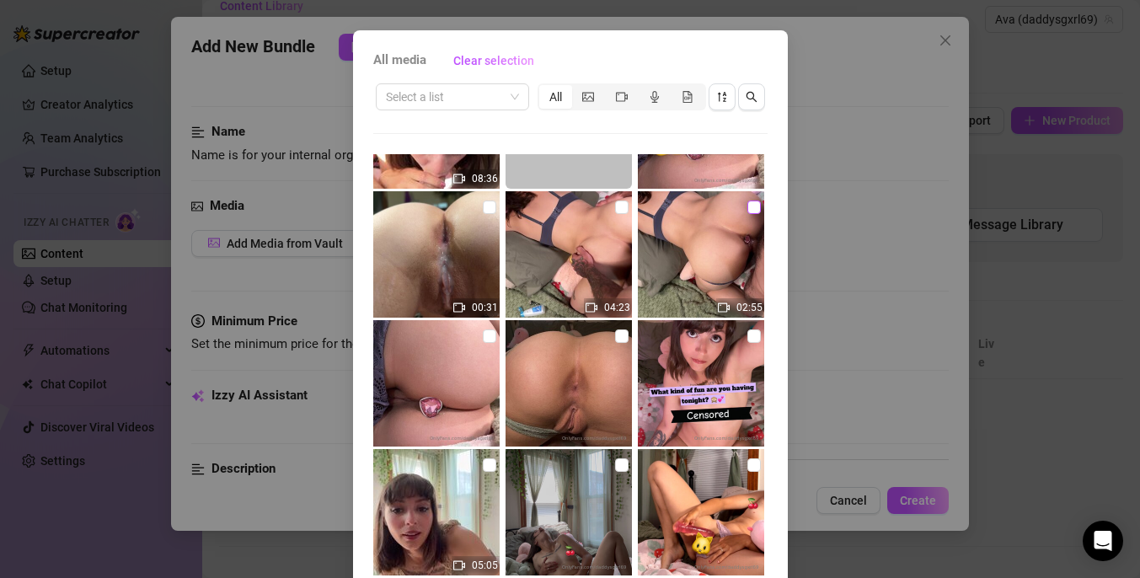
click at [755, 210] on input "checkbox" at bounding box center [753, 207] width 13 height 13
checkbox input "true"
click at [623, 205] on input "checkbox" at bounding box center [621, 207] width 13 height 13
checkbox input "true"
click at [487, 205] on input "checkbox" at bounding box center [489, 207] width 13 height 13
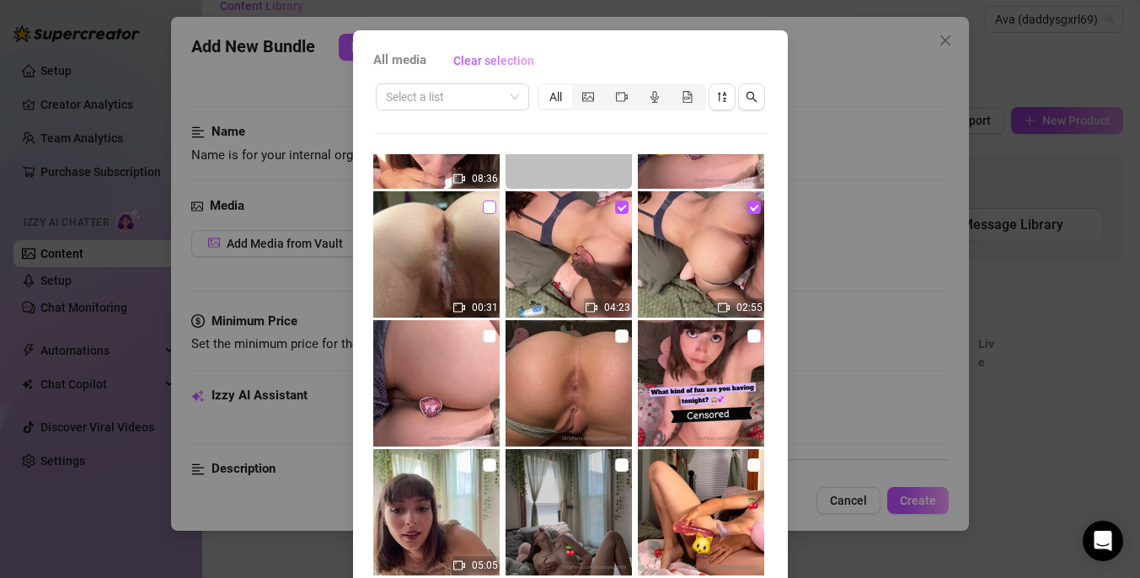
checkbox input "true"
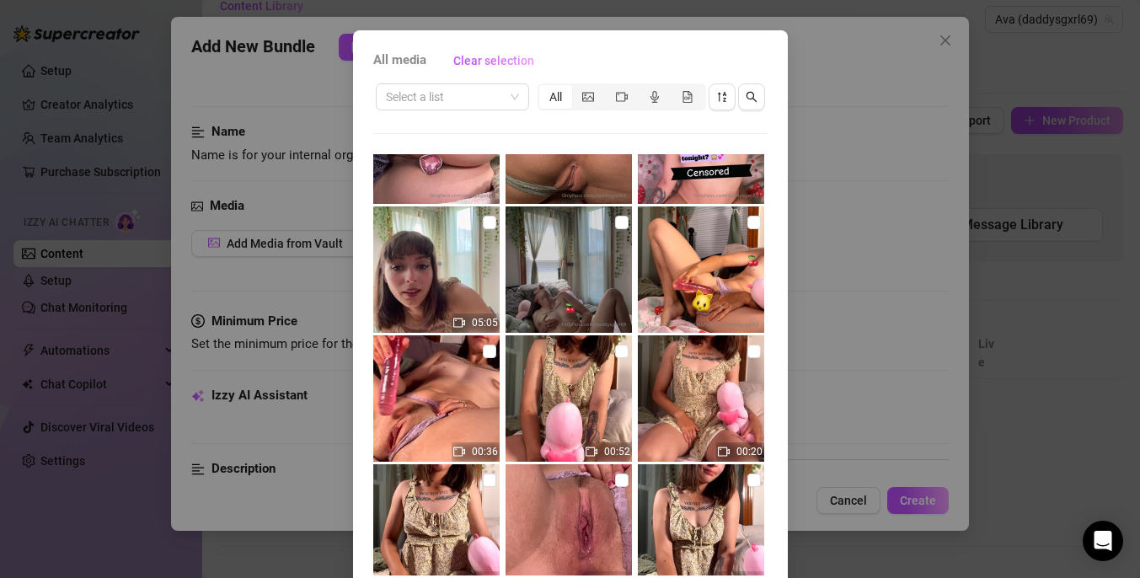
scroll to position [125, 0]
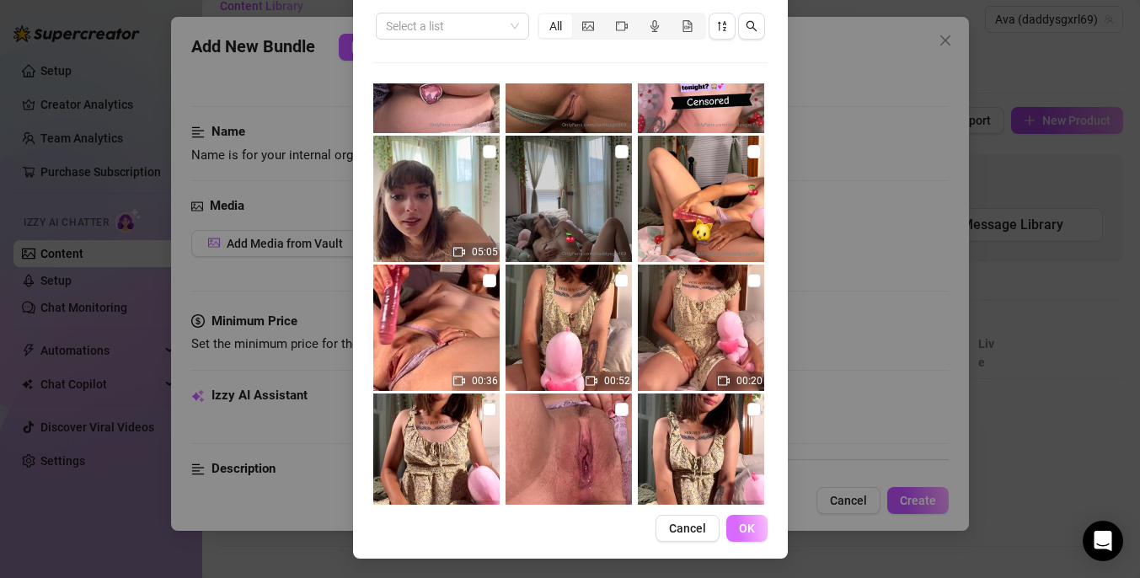
click at [748, 528] on span "OK" at bounding box center [747, 527] width 16 height 13
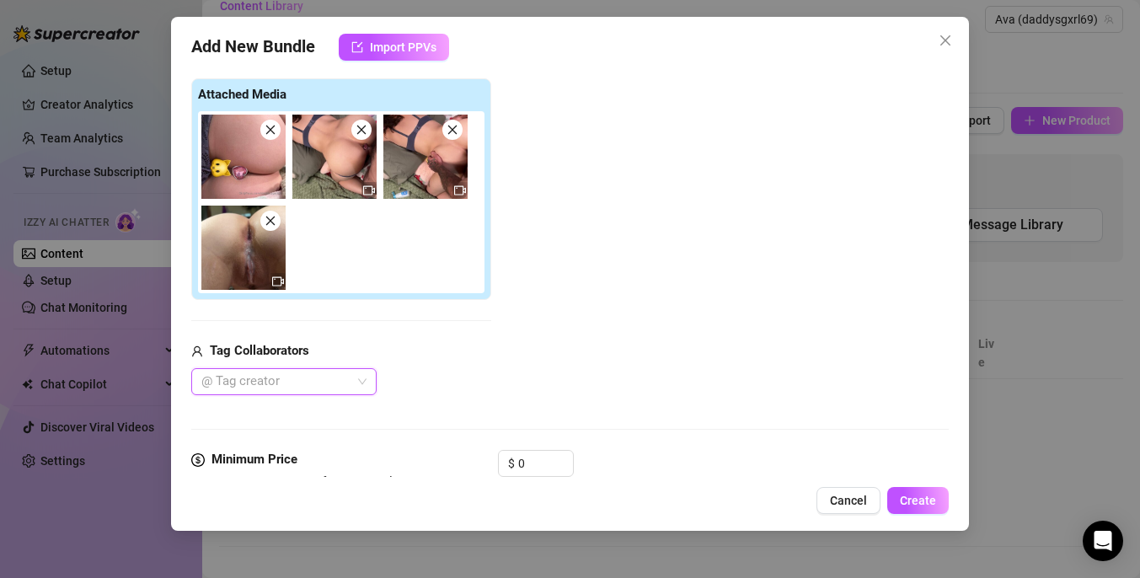
scroll to position [287, 0]
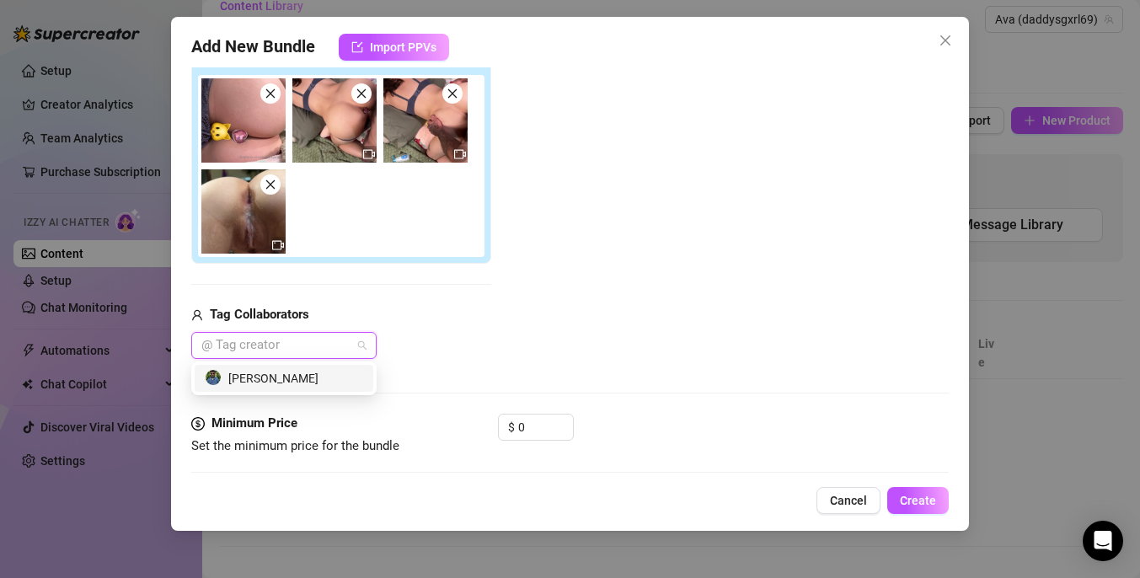
click at [358, 351] on div "@ Tag creator" at bounding box center [283, 345] width 185 height 27
click at [329, 382] on div "Everett Ryder" at bounding box center [284, 378] width 158 height 19
click at [495, 345] on div "Add Media from Vault Attached Media Tag Collaborators Everett Ryder" at bounding box center [569, 181] width 757 height 356
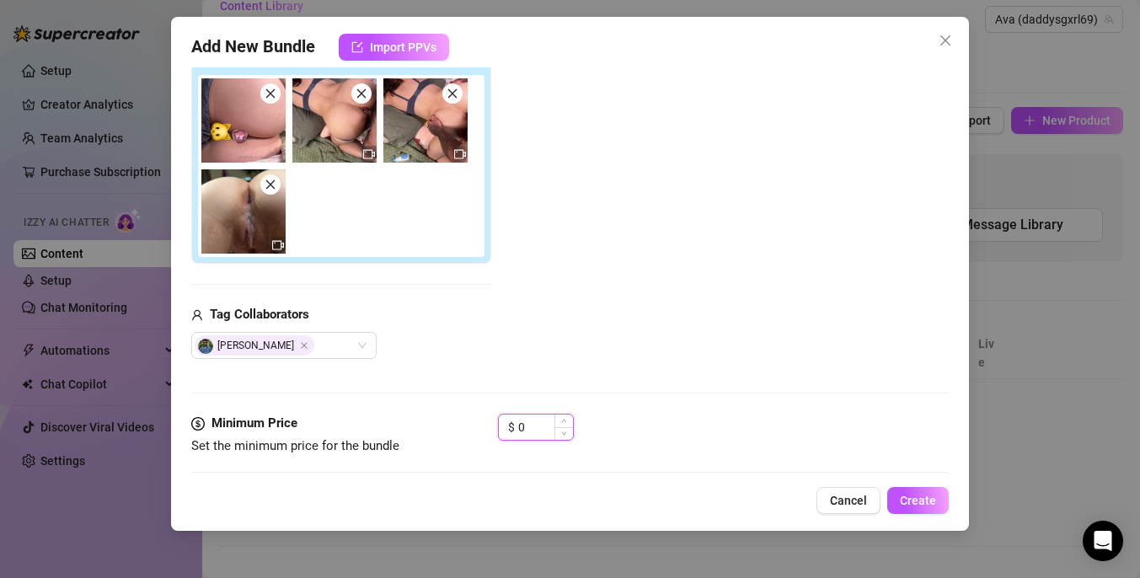
drag, startPoint x: 548, startPoint y: 430, endPoint x: 503, endPoint y: 428, distance: 45.5
click at [503, 428] on div "$ 0" at bounding box center [536, 427] width 76 height 27
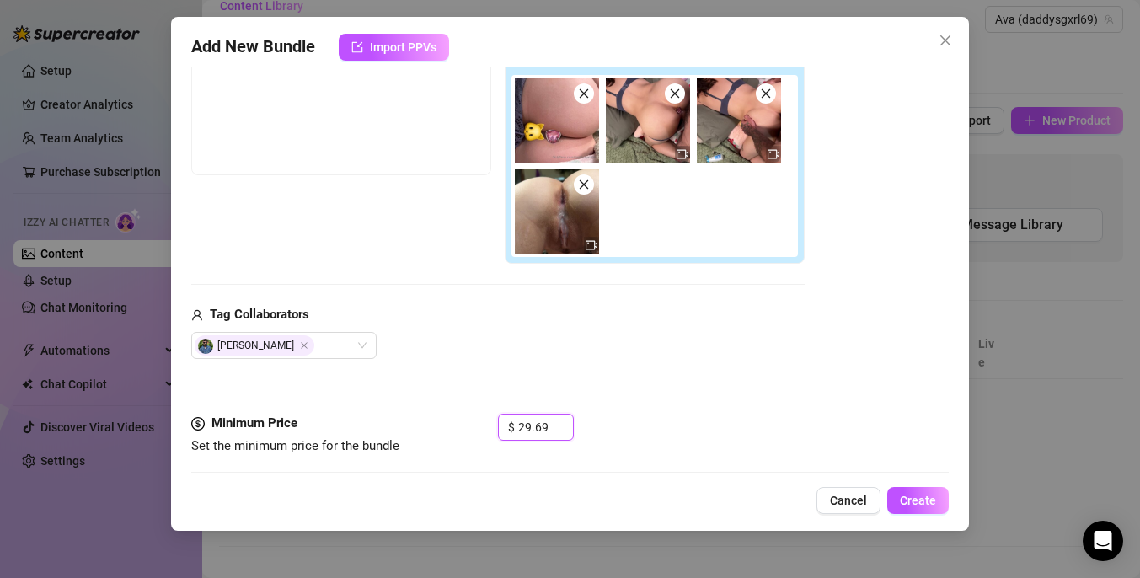
type input "29.69"
click at [683, 446] on div "$ 29.69" at bounding box center [723, 435] width 451 height 42
click at [568, 122] on img at bounding box center [557, 120] width 84 height 84
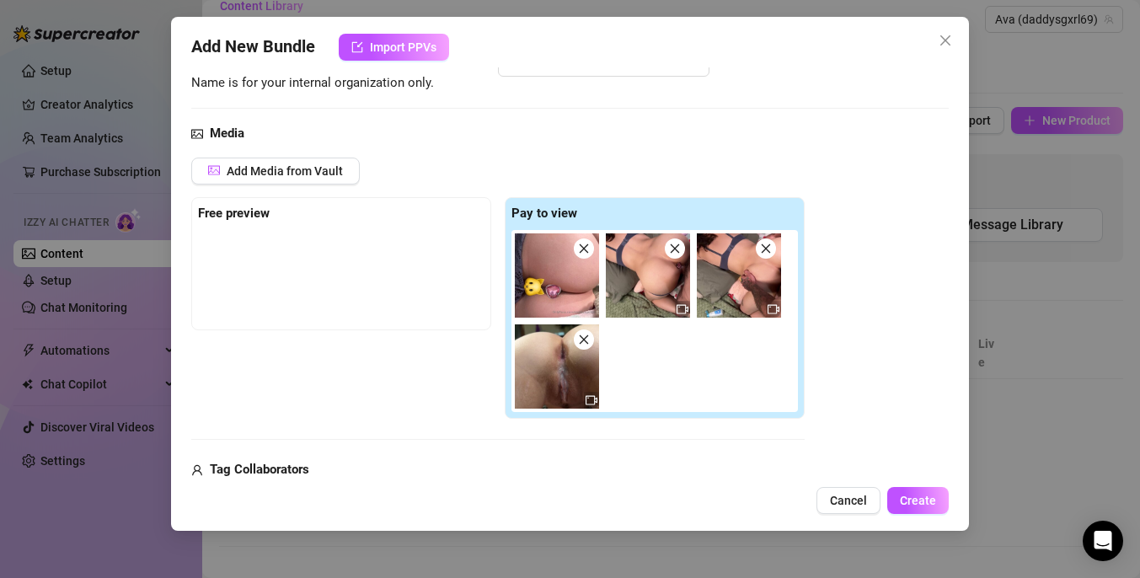
scroll to position [97, 0]
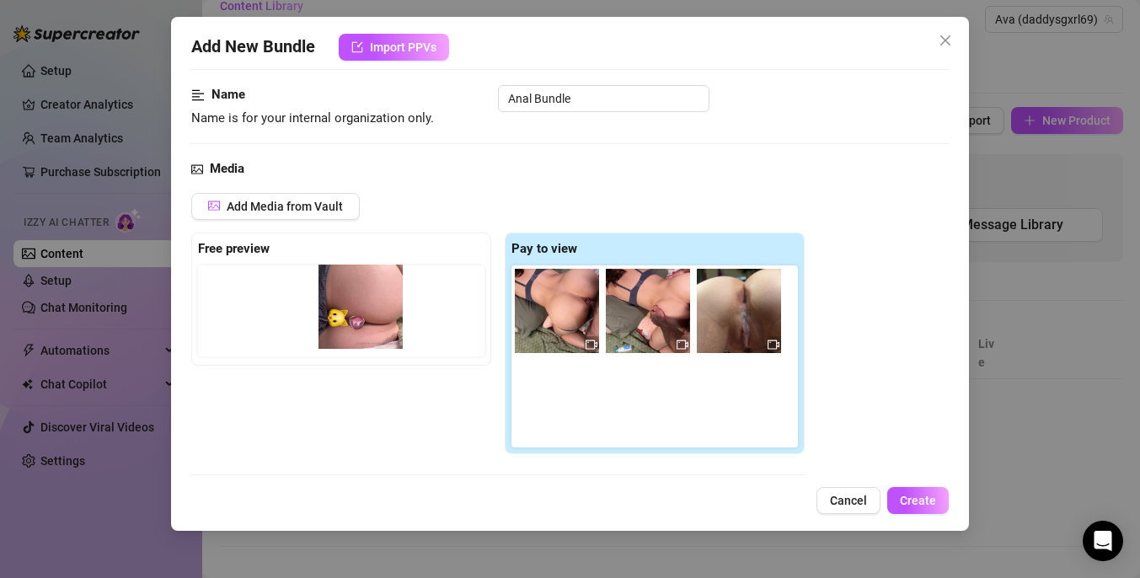
drag, startPoint x: 546, startPoint y: 307, endPoint x: 340, endPoint y: 302, distance: 206.4
click at [340, 302] on div "Free preview Pay to view" at bounding box center [497, 344] width 613 height 222
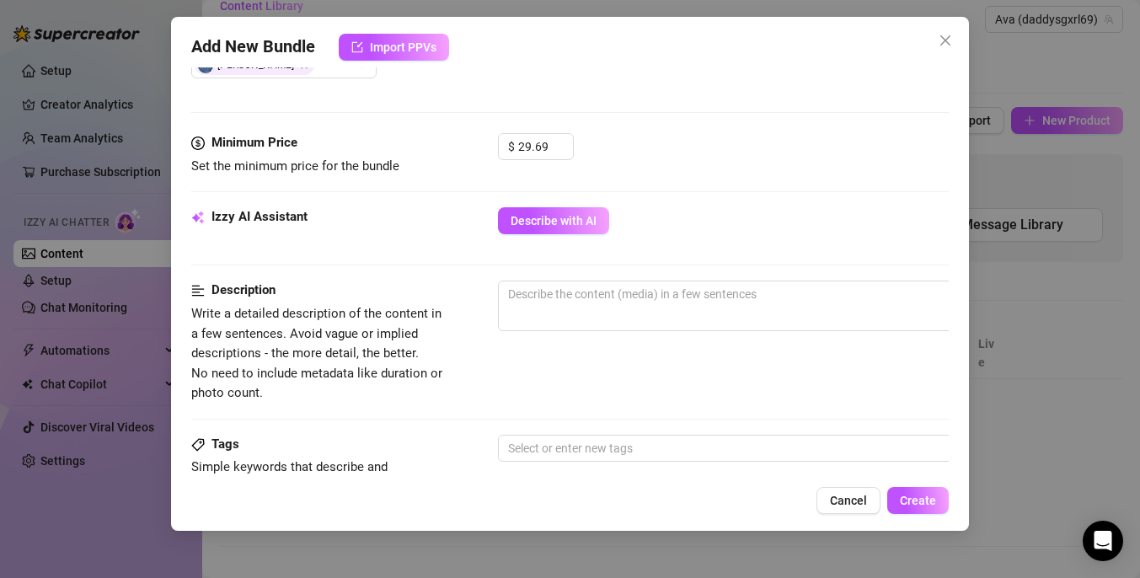
scroll to position [479, 0]
click at [634, 307] on span "0 / 1000" at bounding box center [793, 305] width 590 height 51
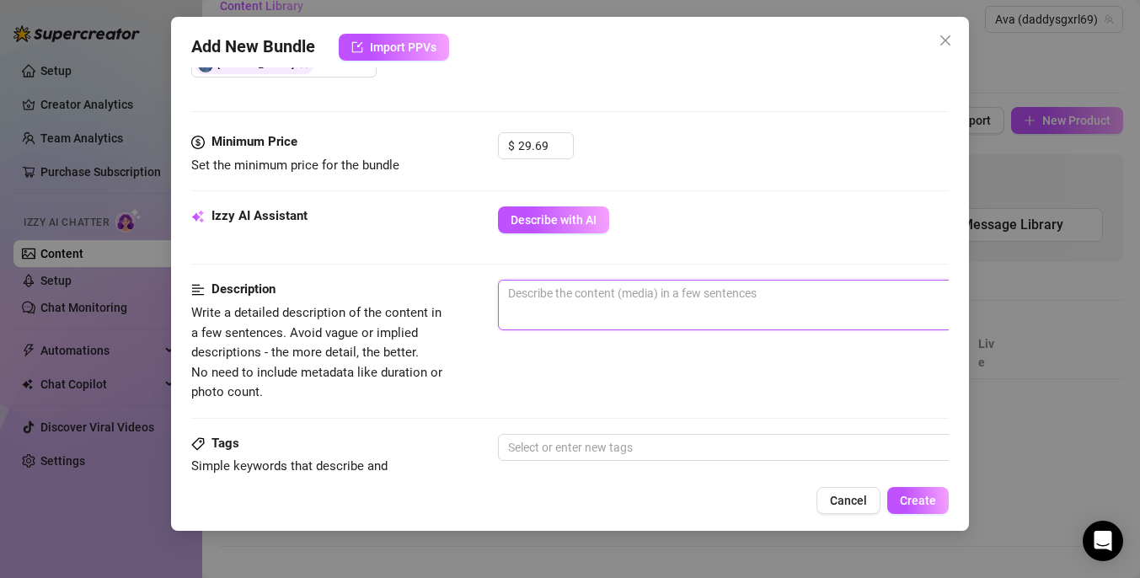
click at [657, 296] on textarea at bounding box center [793, 293] width 588 height 25
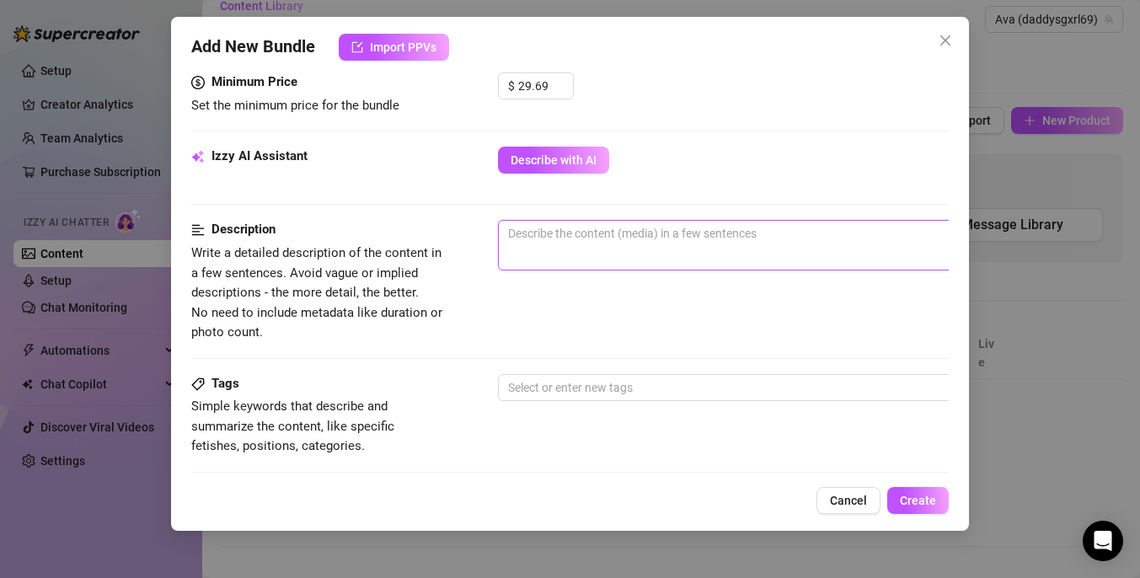
scroll to position [552, 0]
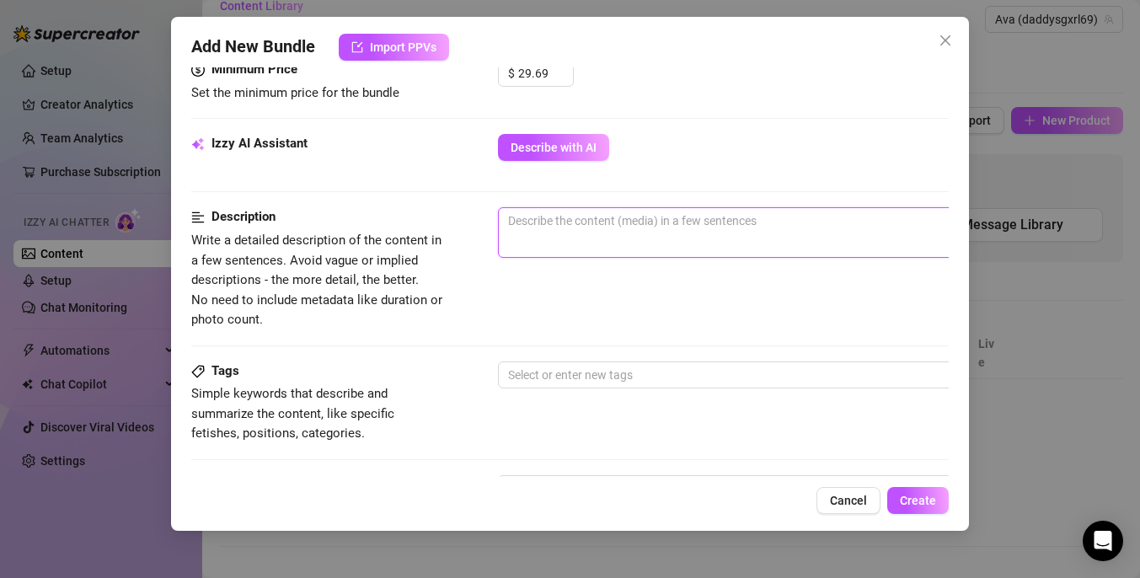
type textarea "I"
type textarea "I f"
type textarea "I fi"
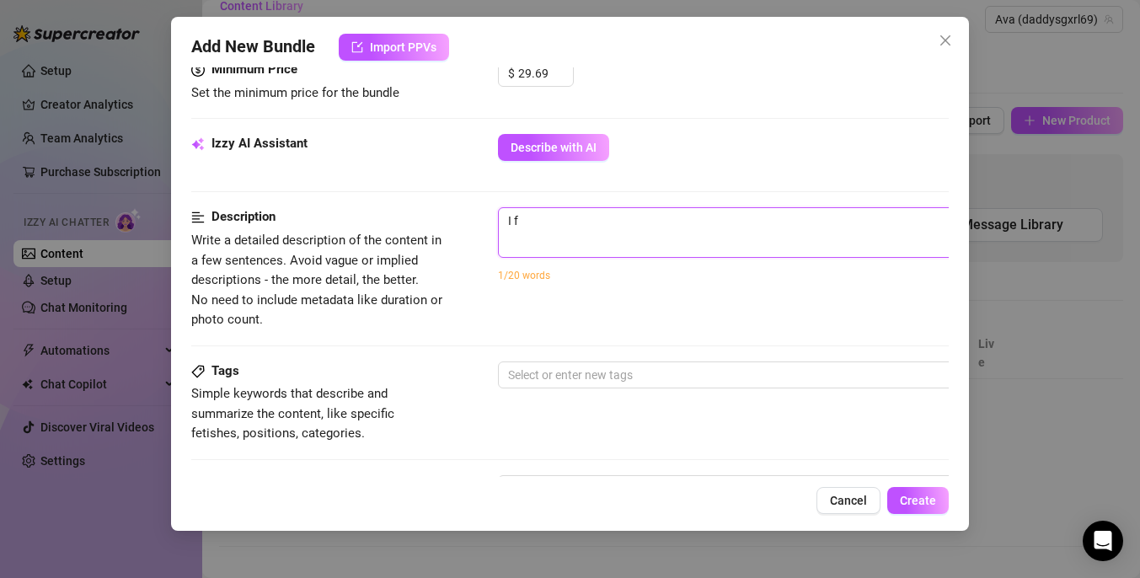
type textarea "I fi"
type textarea "I fin"
type textarea "I fina"
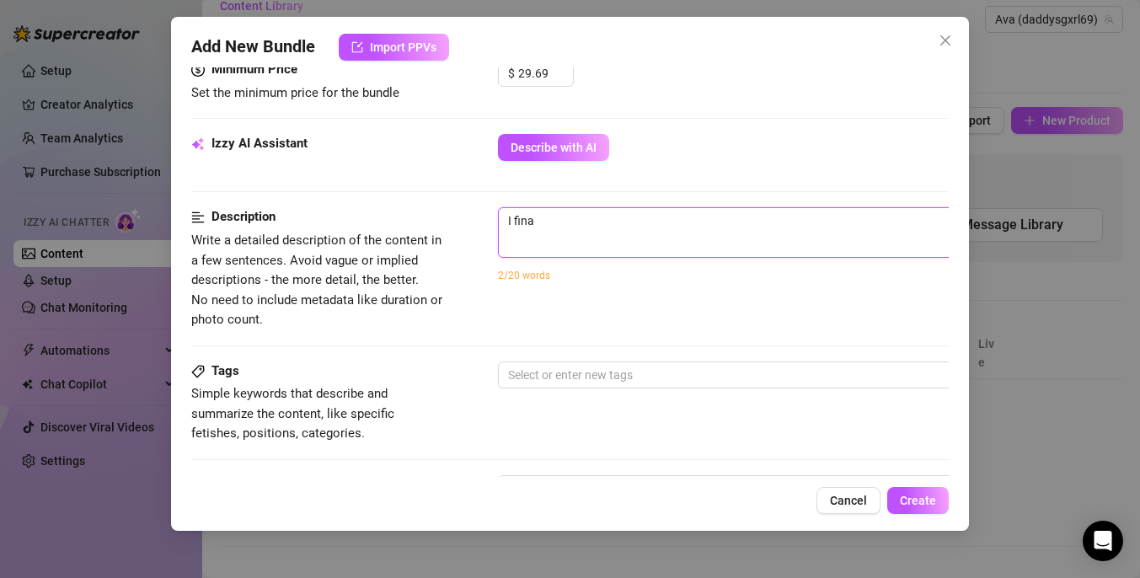
type textarea "I final"
type textarea "I finall"
type textarea "I finally"
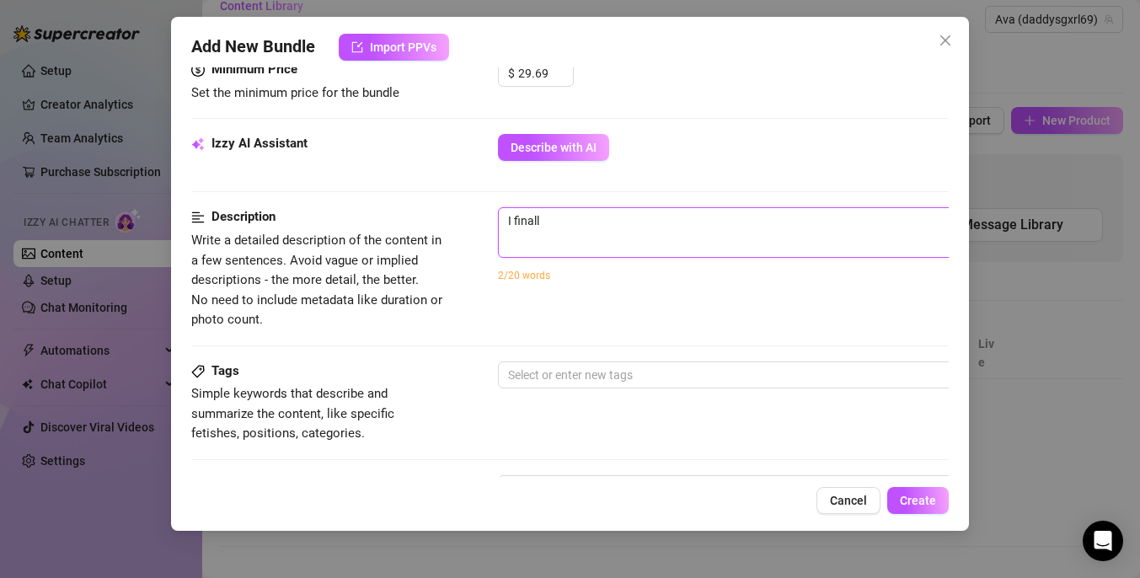
type textarea "I finally"
type textarea "I finally d"
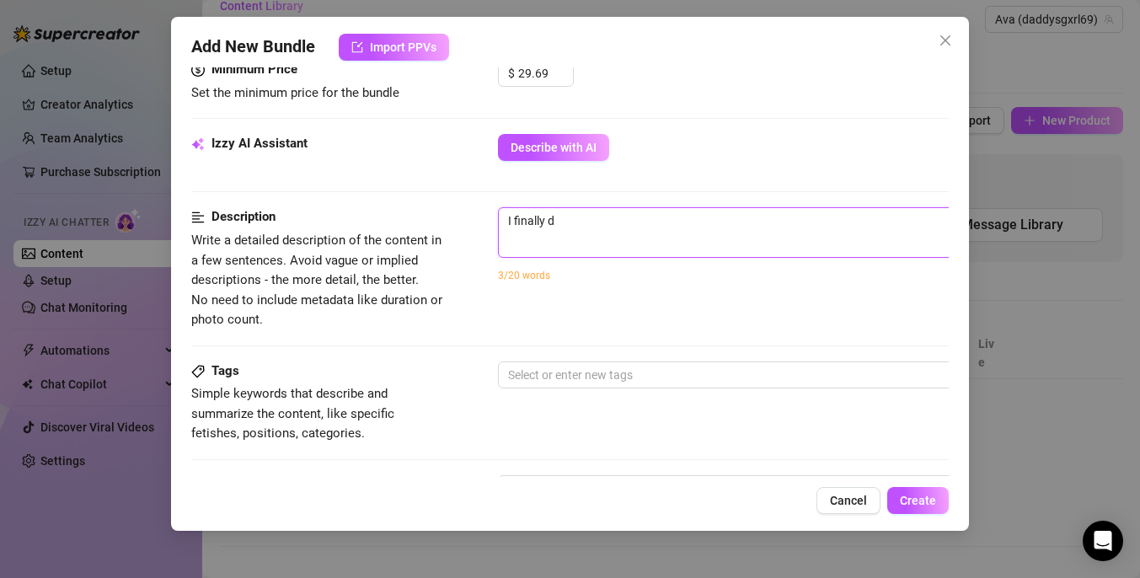
type textarea "I finally di"
type textarea "I finally did"
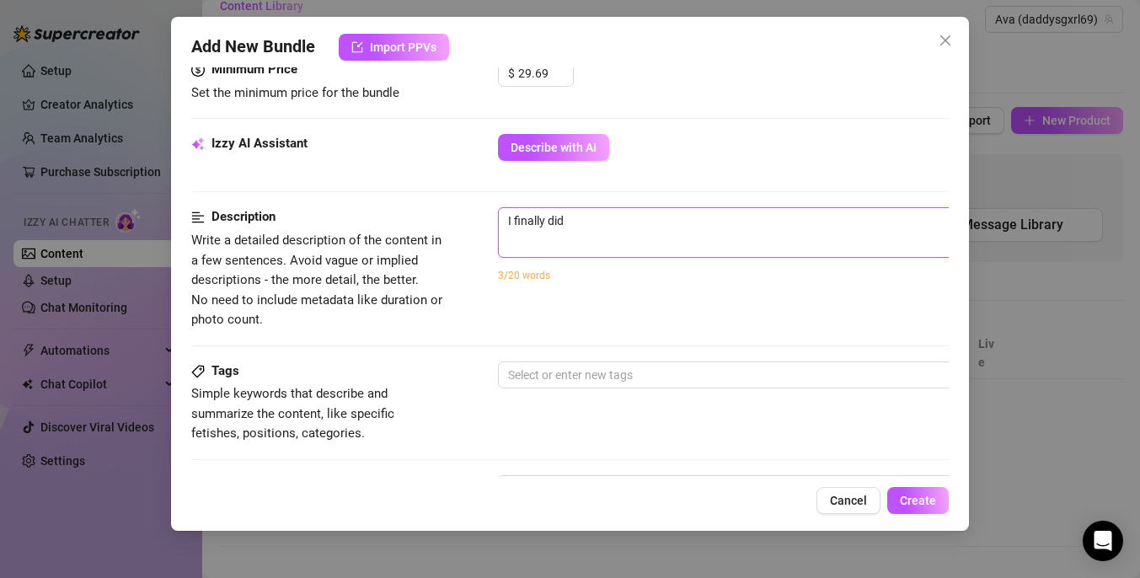
type textarea "I finally did"
type textarea "I finally did i"
type textarea "I finally did it"
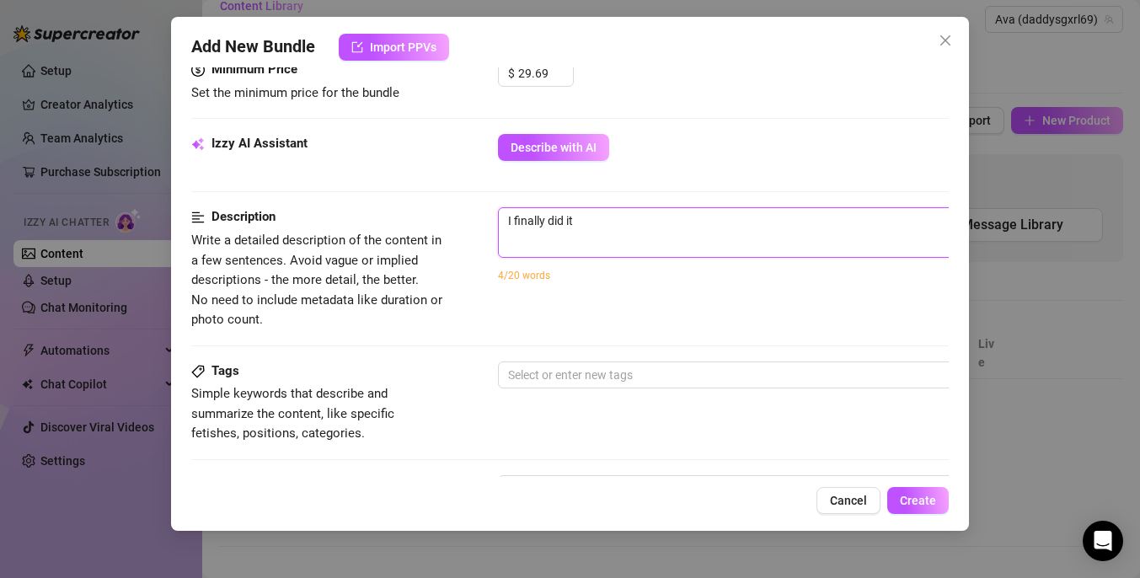
type textarea "I finally did it"
type textarea "I finally did it 🤭"
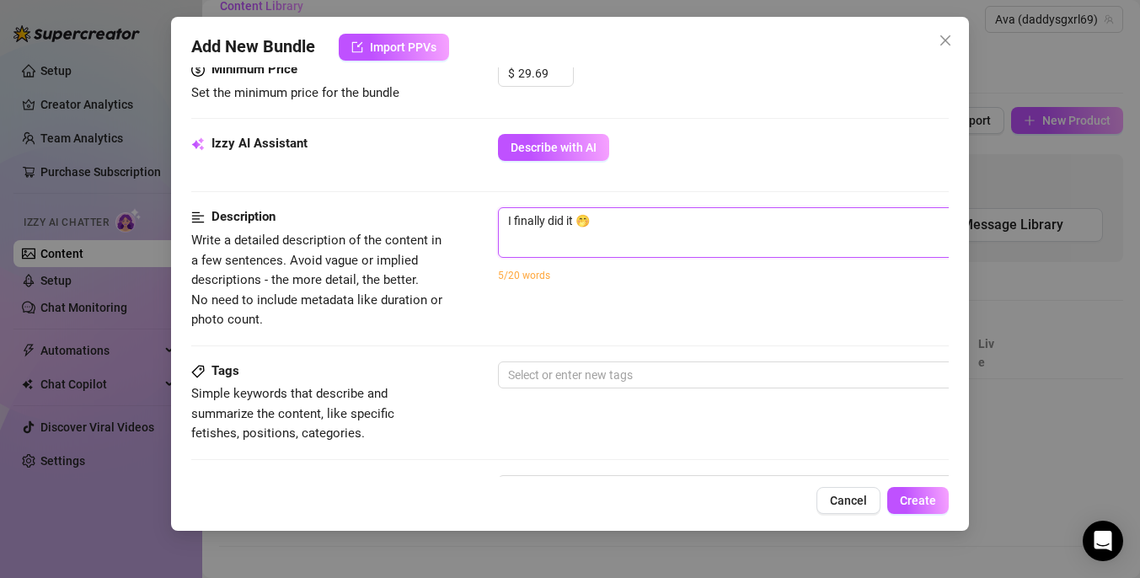
type textarea "I finally did it 🤭"
type textarea "I finally did it 🤭 I"
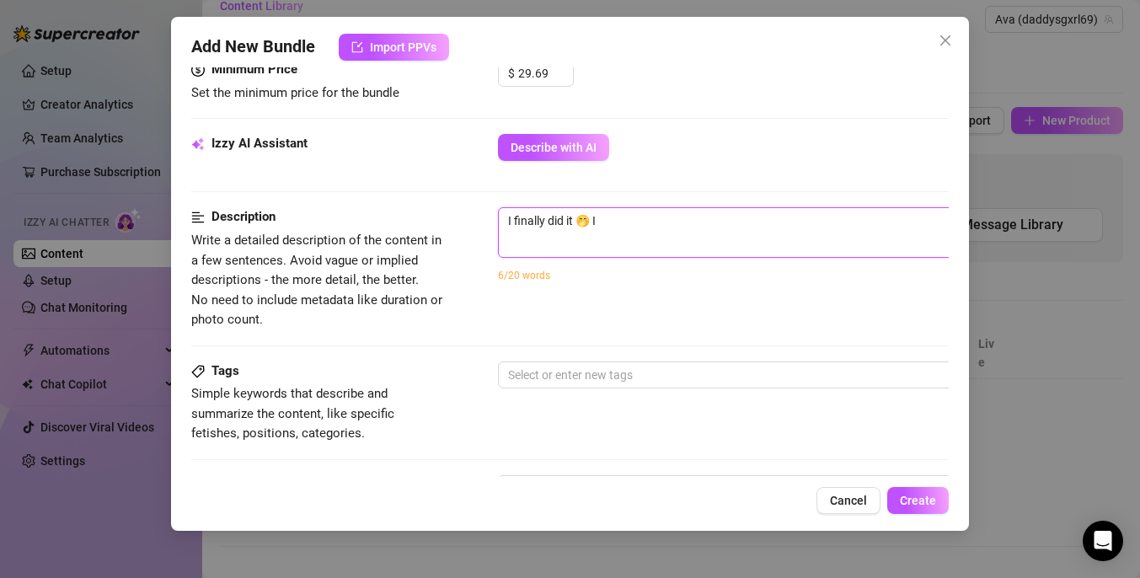
type textarea "I finally did it 🤭 I"
type textarea "I finally did it 🤭"
type textarea "I finally did it 🤭 a"
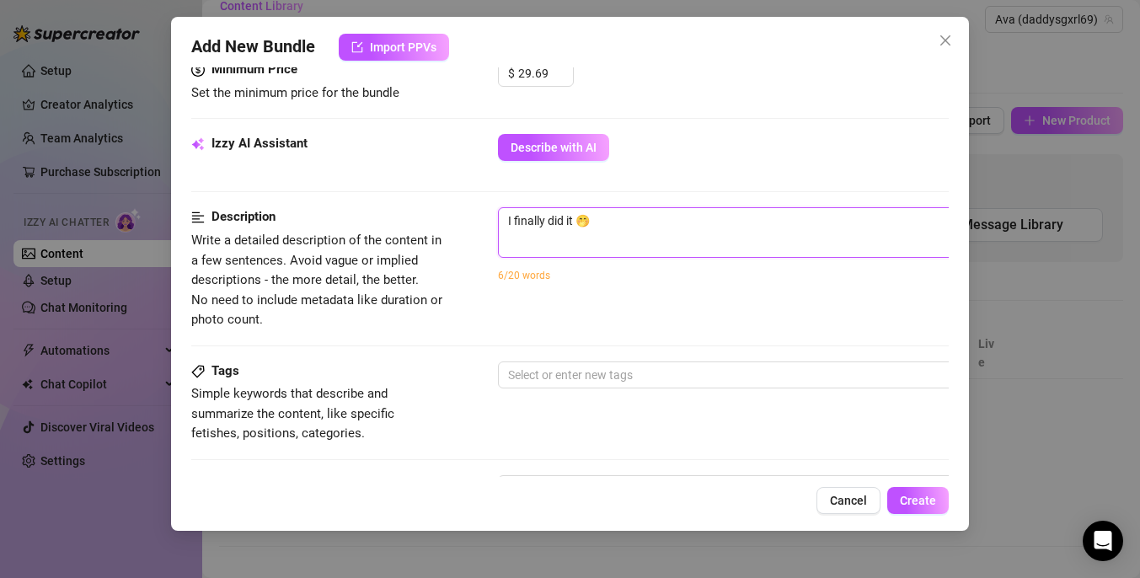
type textarea "I finally did it 🤭 a"
type textarea "I finally did it 🤭 af"
type textarea "I finally did it 🤭 aft"
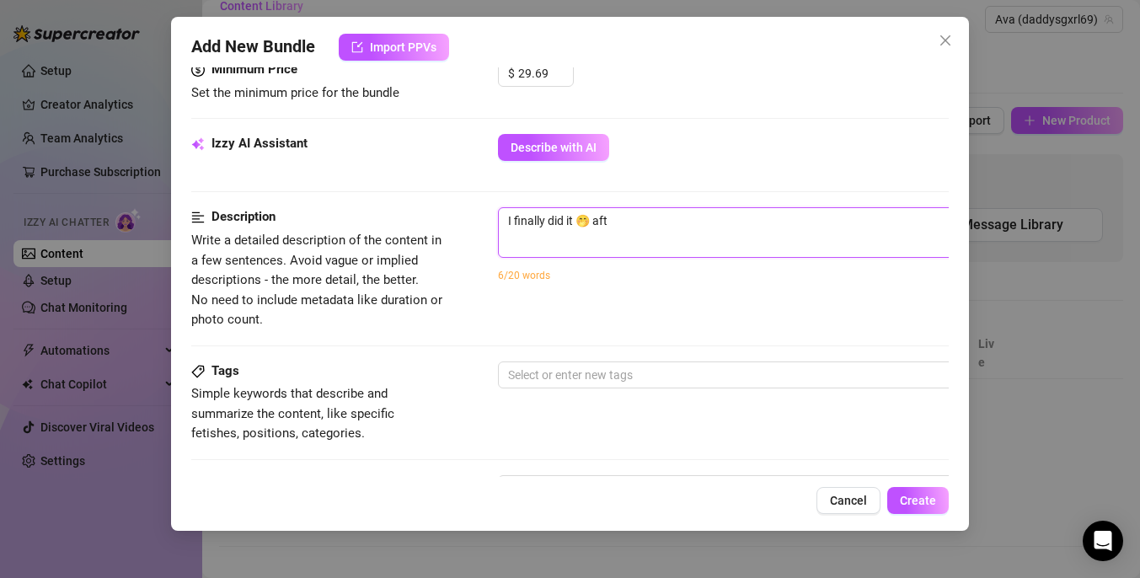
type textarea "I finally did it 🤭 afte"
type textarea "I finally did it 🤭 after"
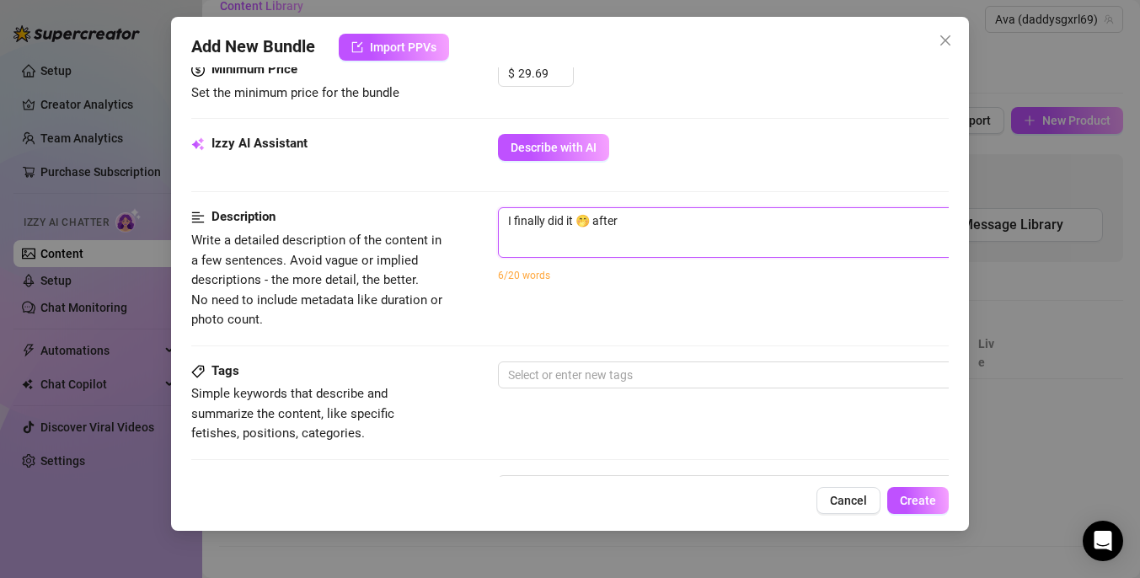
type textarea "I finally did it 🤭 after"
type textarea "I finally did it 🤭 after a"
type textarea "I finally did it 🤭 after"
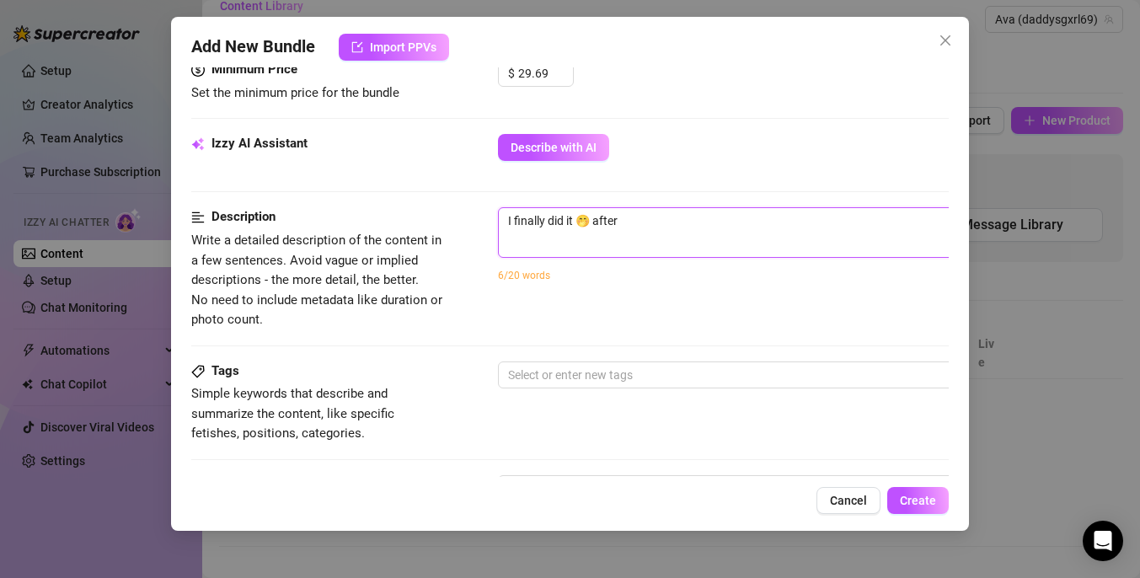
type textarea "I finally did it 🤭 after a"
type textarea "I finally did it 🤭 after a c"
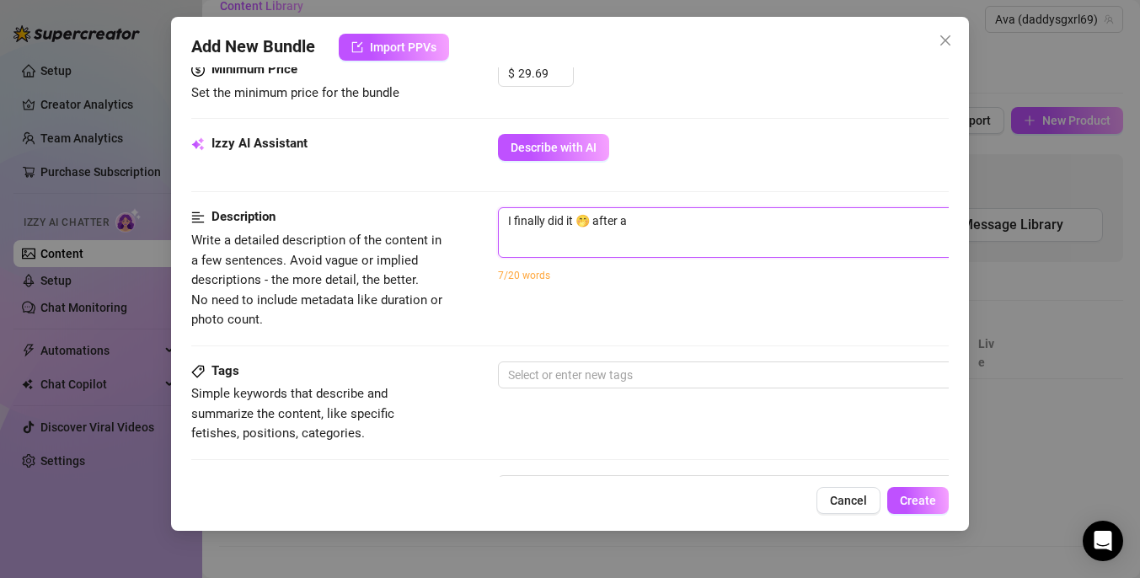
type textarea "I finally did it 🤭 after a c"
type textarea "I finally did it 🤭 after a co"
type textarea "I finally did it 🤭 after a cou"
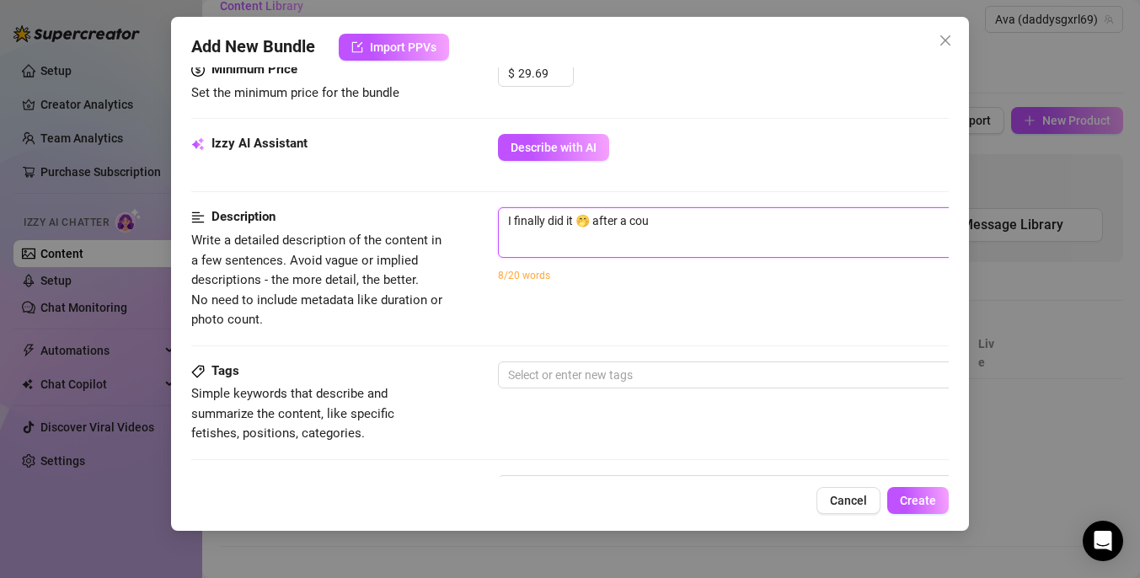
type textarea "I finally did it 🤭 after a co"
type textarea "I finally did it 🤭 after a c"
type textarea "I finally did it 🤭 after a"
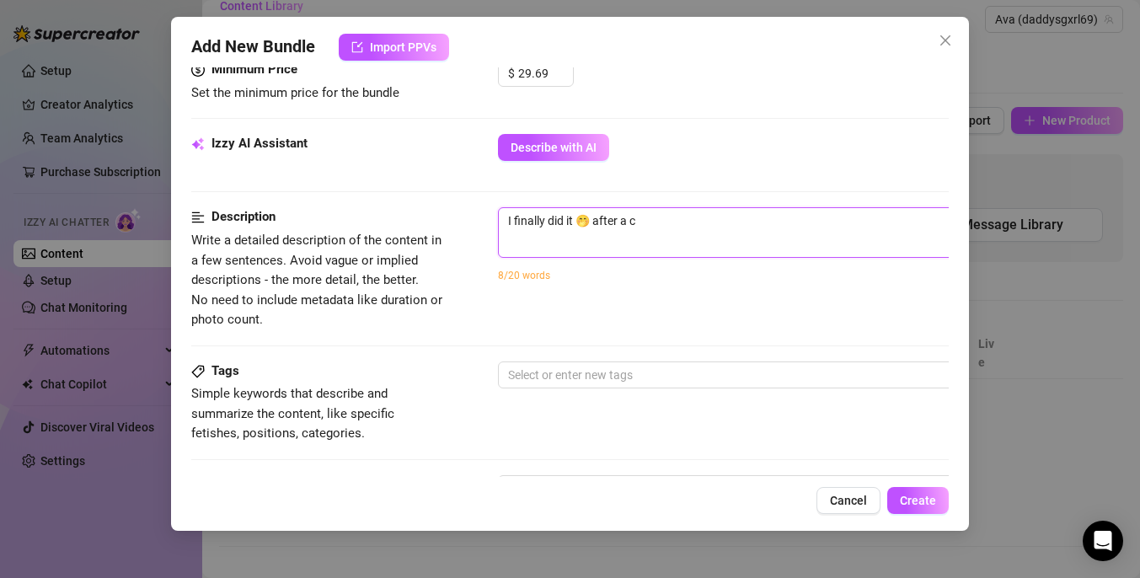
type textarea "I finally did it 🤭 after a"
type textarea "I finally did it 🤭 after a f"
type textarea "I finally did it 🤭 after a fe"
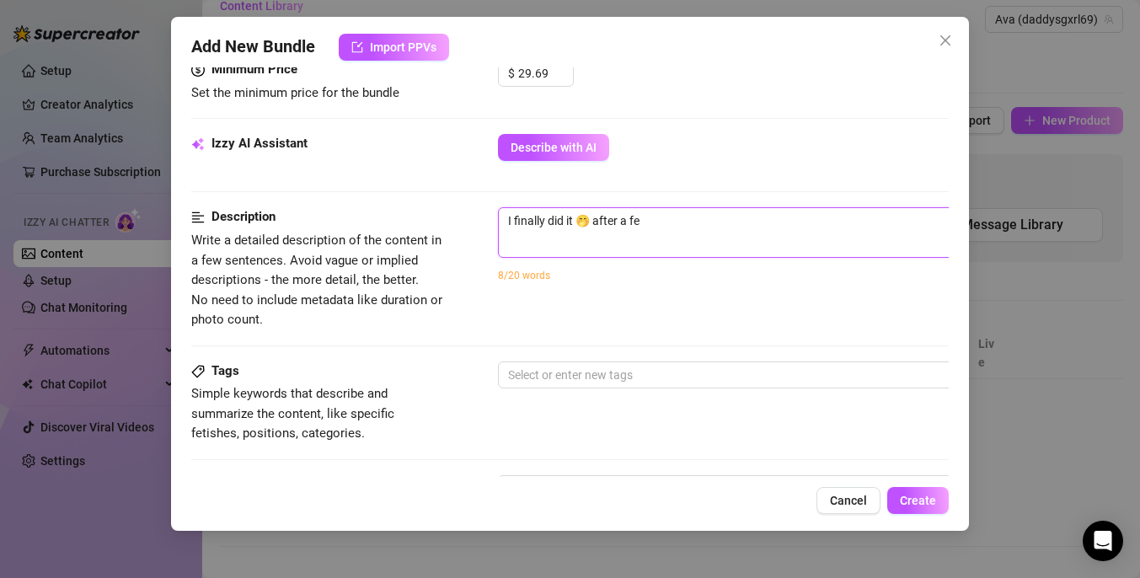
type textarea "I finally did it 🤭 after a few"
type textarea "I finally did it 🤭 after a few e"
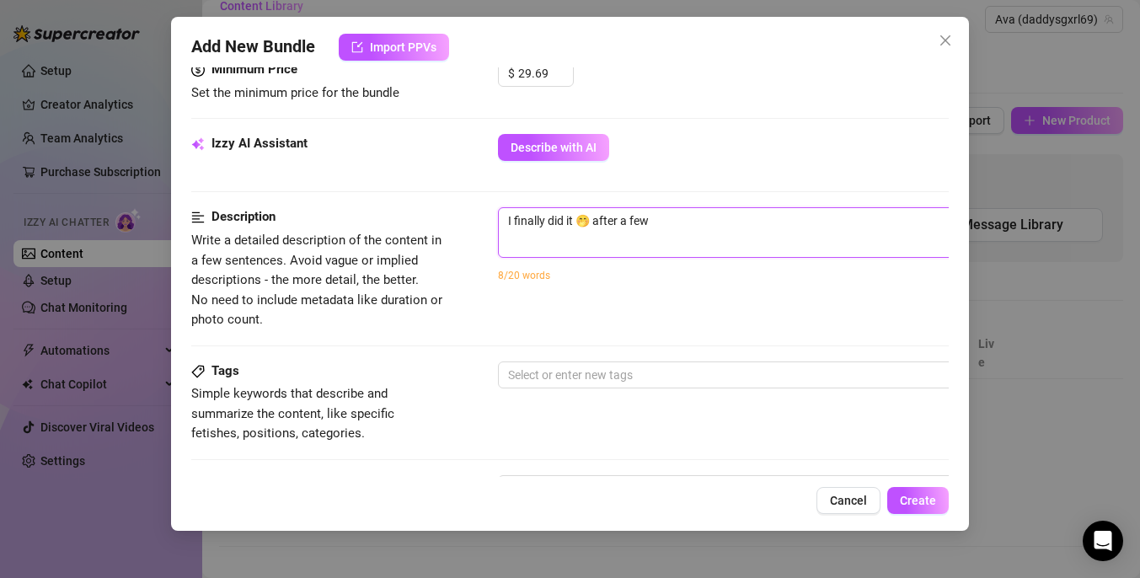
type textarea "I finally did it 🤭 after a few e"
type textarea "I finally did it 🤭 after a few ee"
type textarea "I finally did it 🤭 after a few eek"
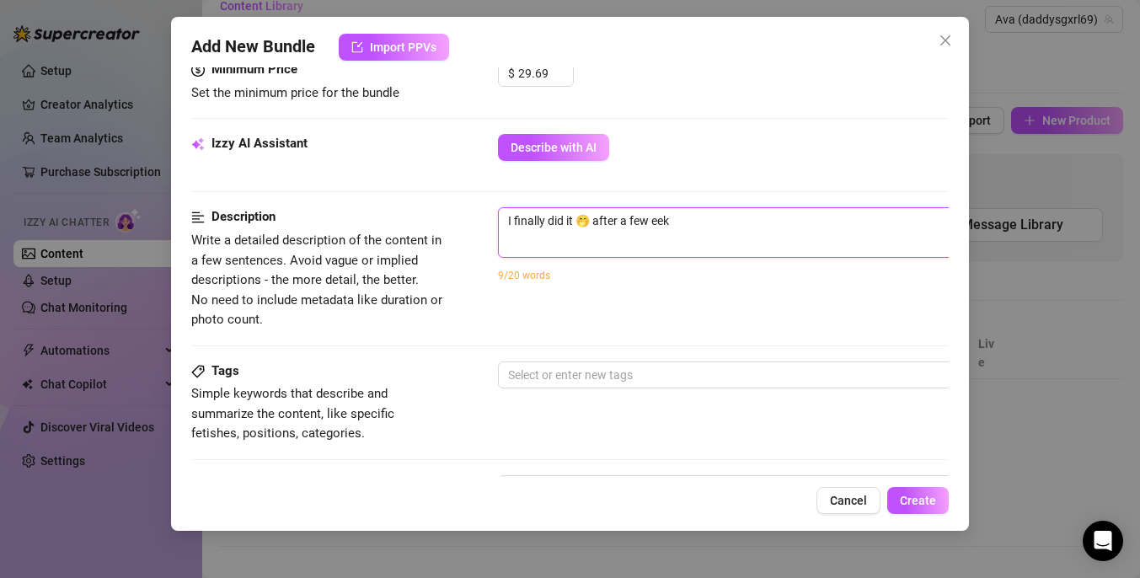
type textarea "I finally did it 🤭 after a few eeks"
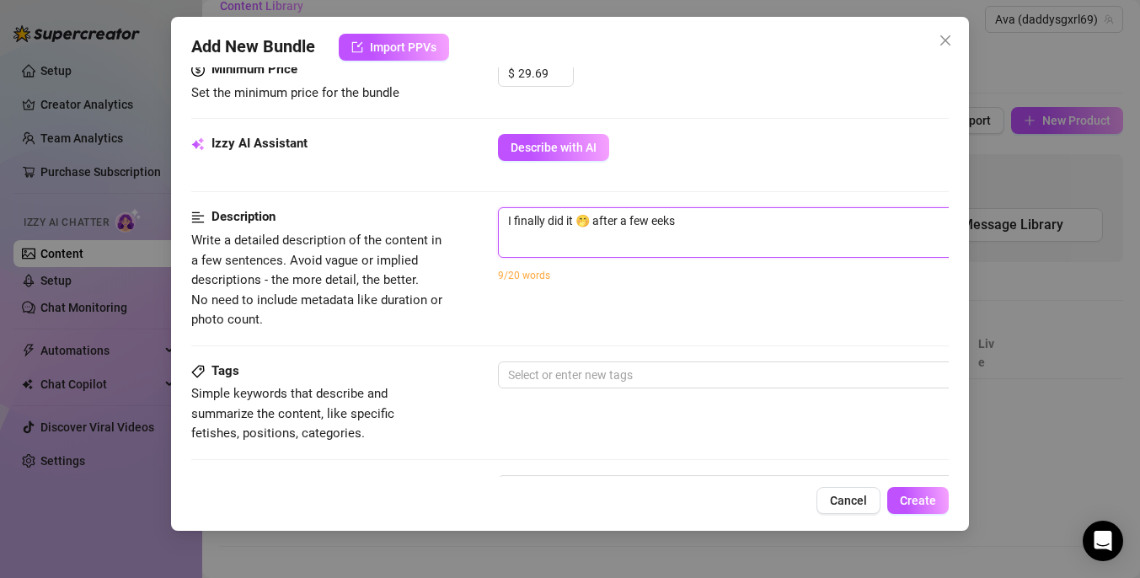
type textarea "I finally did it 🤭 after a few eeks"
type textarea "I finally did it 🤭 after a few eek"
type textarea "I finally did it 🤭 after a few ee"
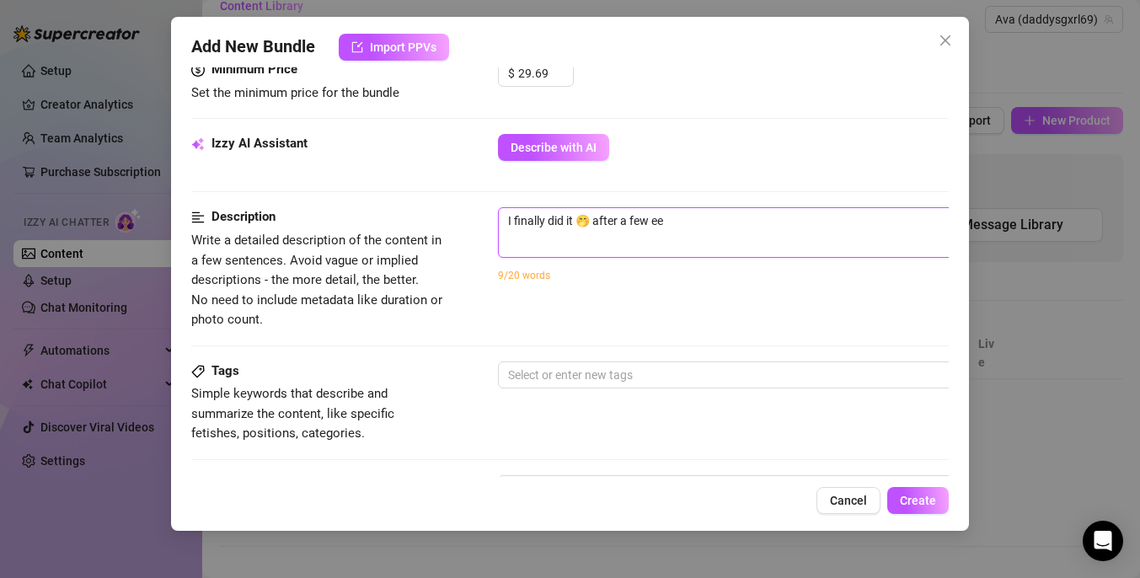
type textarea "I finally did it 🤭 after a few e"
type textarea "I finally did it 🤭 after a few"
type textarea "I finally did it 🤭 after a few w"
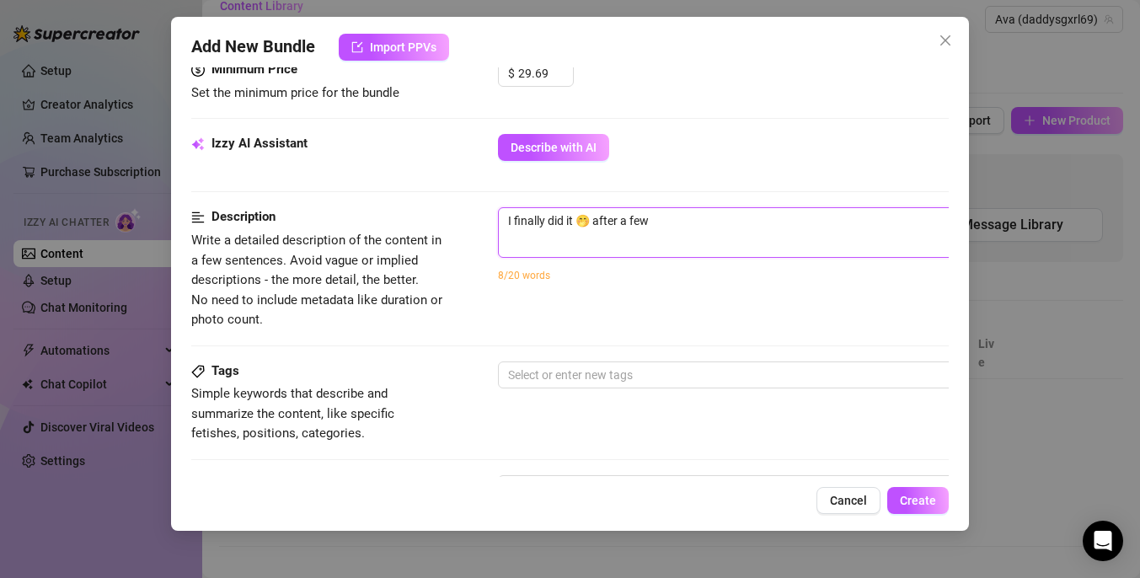
type textarea "I finally did it 🤭 after a few w"
type textarea "I finally did it 🤭 after a few we"
type textarea "I finally did it 🤭 after a few wee"
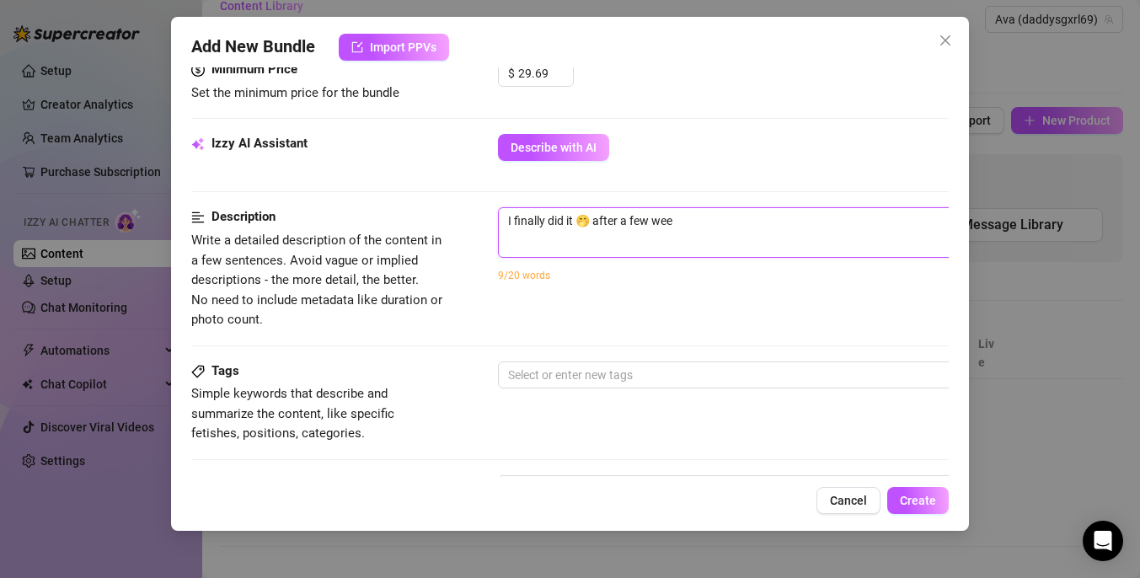
type textarea "I finally did it 🤭 after a few week"
type textarea "I finally did it 🤭 after a few weeks"
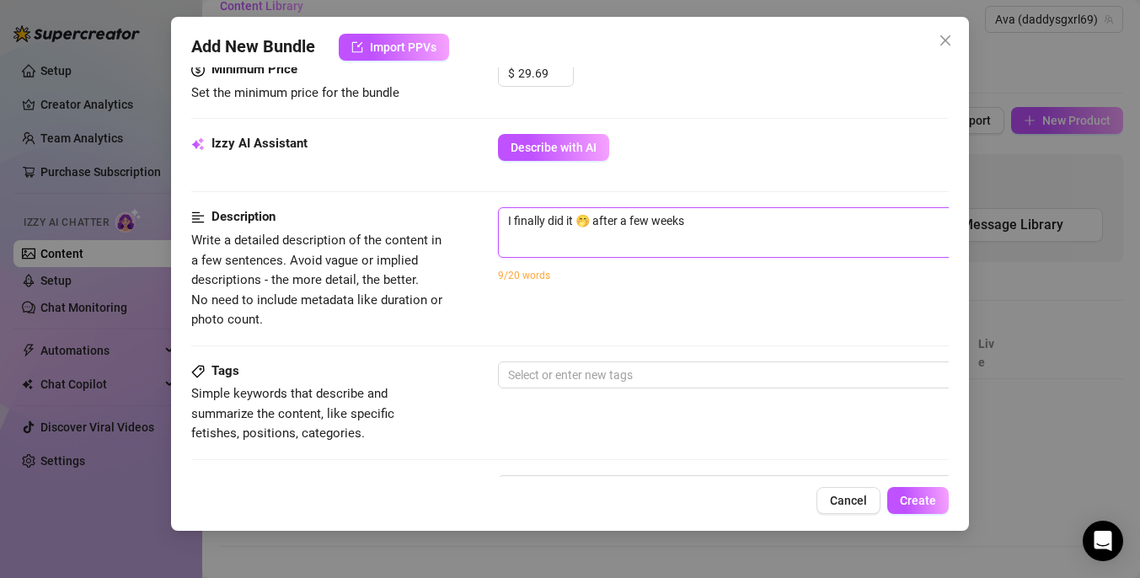
type textarea "I finally did it 🤭 after a few weeks"
type textarea "I finally did it 🤭 after a few weeks o"
type textarea "I finally did it 🤭 after a few weeks of"
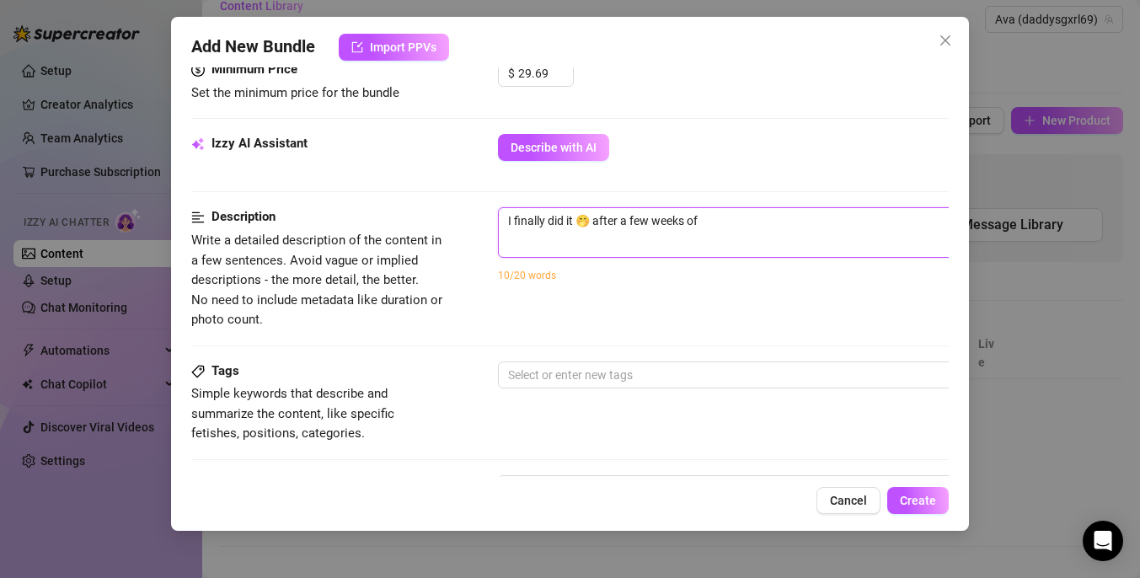
type textarea "I finally did it 🤭 after a few weeks of t"
type textarea "I finally did it 🤭 after a few weeks of tr"
type textarea "I finally did it 🤭 after a few weeks of tra"
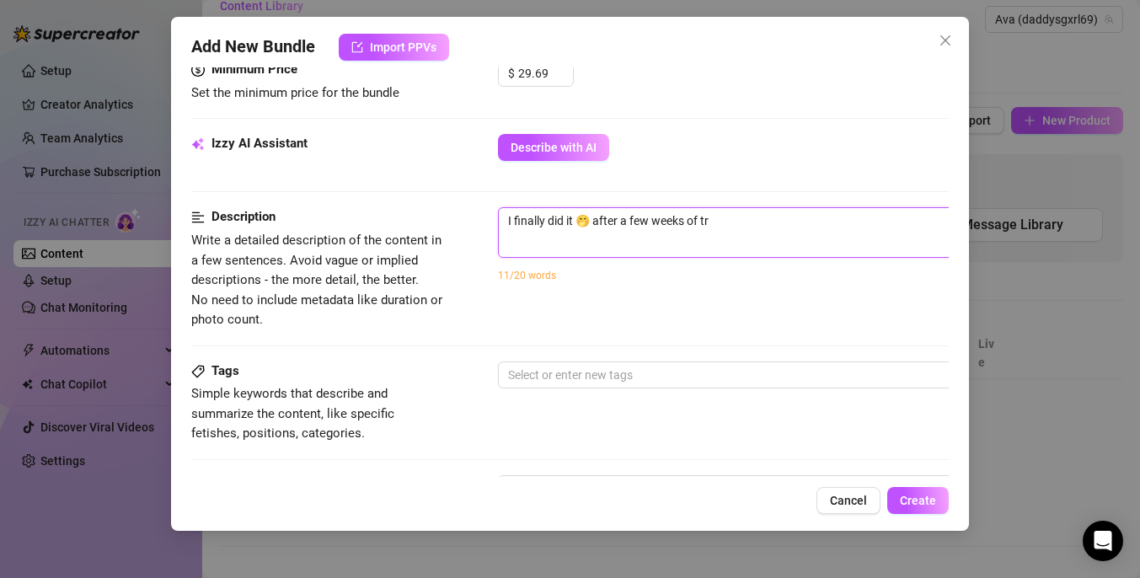
type textarea "I finally did it 🤭 after a few weeks of tra"
type textarea "I finally did it 🤭 after a few weeks of trai"
type textarea "I finally did it 🤭 after a few weeks of train"
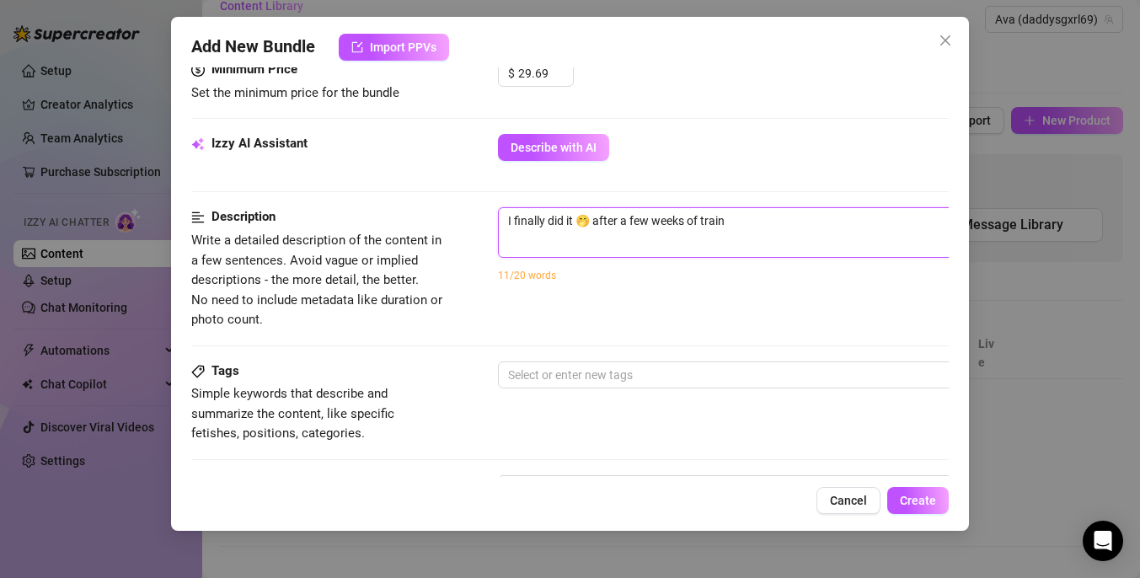
type textarea "I finally did it 🤭 after a few weeks of traini"
type textarea "I finally did it 🤭 after a few weeks of trainin"
type textarea "I finally did it 🤭 after a few weeks of training"
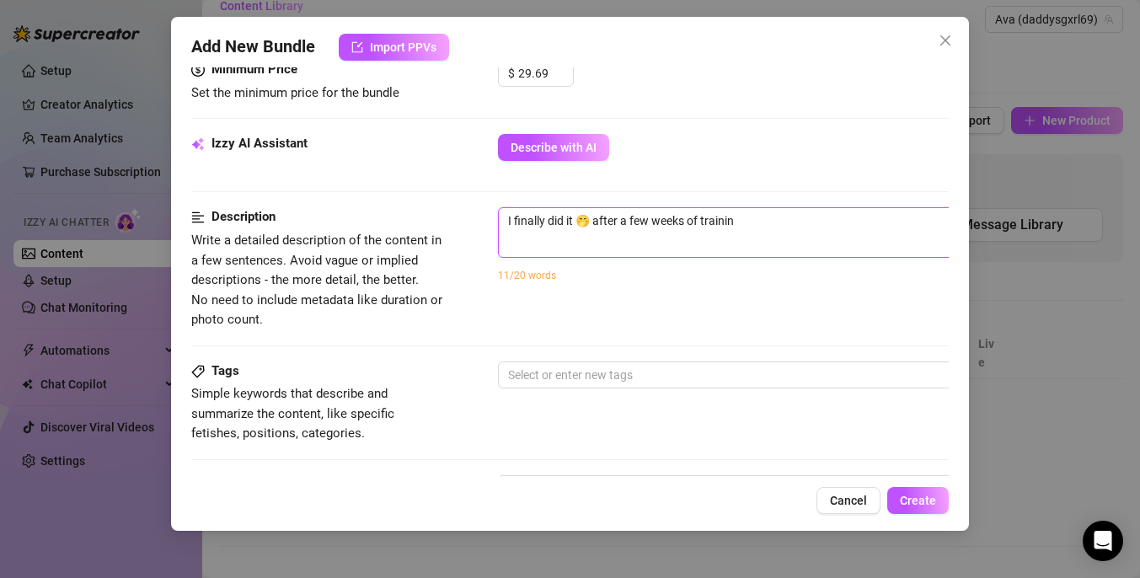
type textarea "I finally did it 🤭 after a few weeks of training"
type textarea "I finally did it 🤭 after a few weeks of training a"
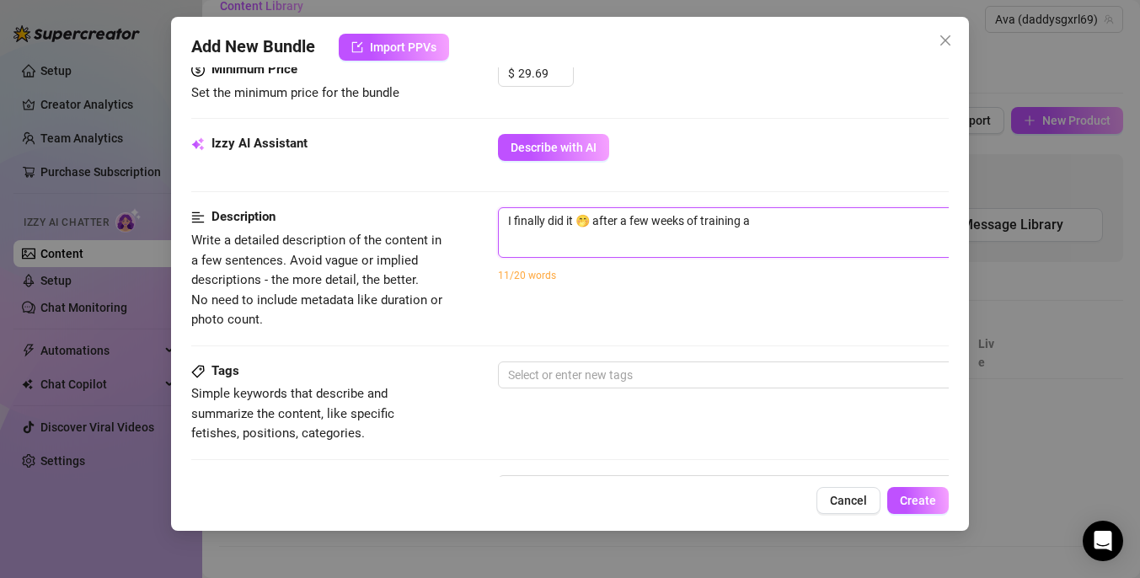
type textarea "I finally did it 🤭 after a few weeks of training an"
type textarea "I finally did it 🤭 after a few weeks of training and"
type textarea "I finally did it 🤭 after a few weeks of training and w"
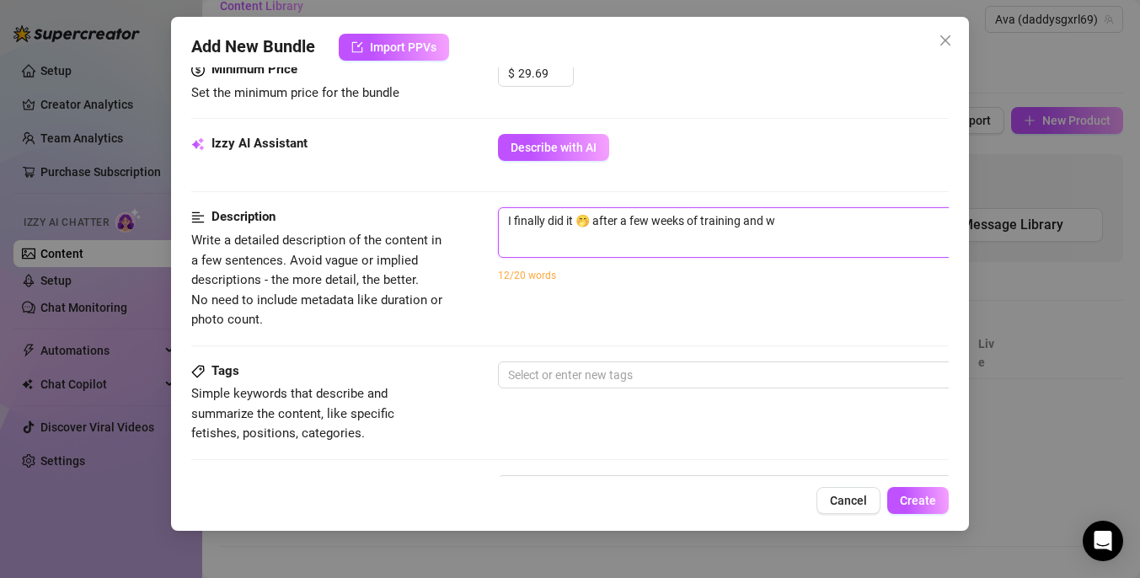
type textarea "I finally did it 🤭 after a few weeks of training and wo"
type textarea "I finally did it 🤭 after a few weeks of training and wor"
type textarea "I finally did it 🤭 after a few weeks of training and work"
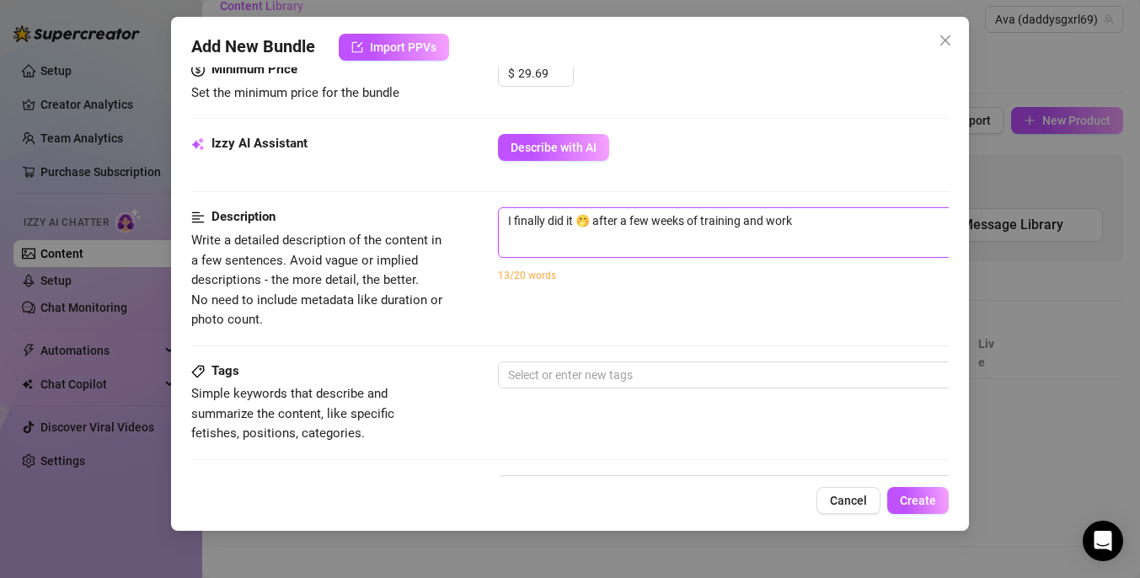
type textarea "I finally did it 🤭 after a few weeks of training and worki"
type textarea "I finally did it 🤭 after a few weeks of training and workin"
type textarea "I finally did it 🤭 after a few weeks of training and working"
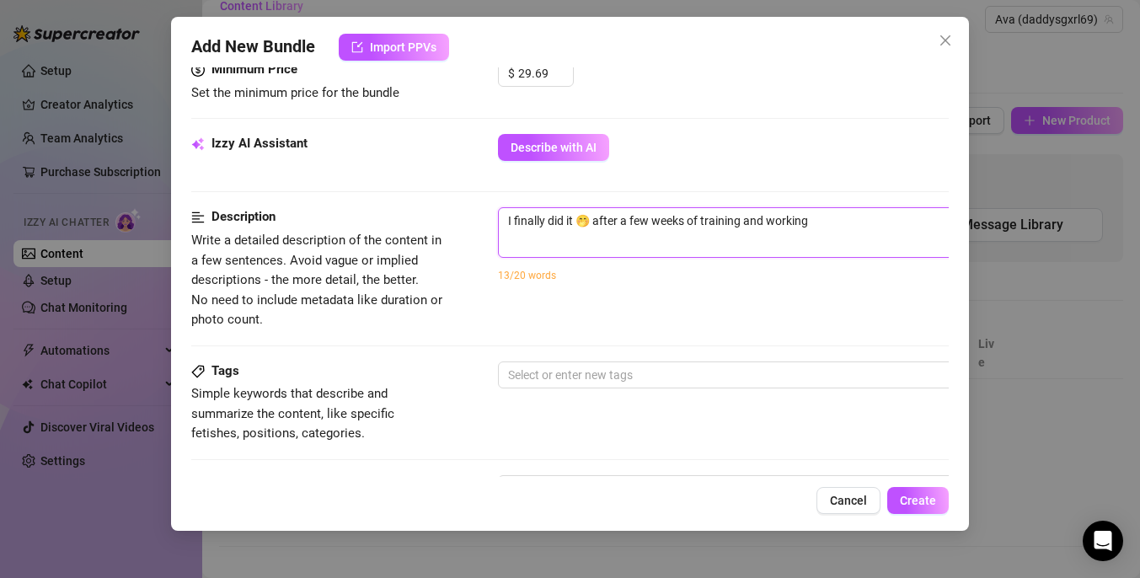
type textarea "I finally did it 🤭 after a few weeks of training and working"
type textarea "I finally did it 🤭 after a few weeks of training and working u"
type textarea "I finally did it 🤭 after a few weeks of training and working up"
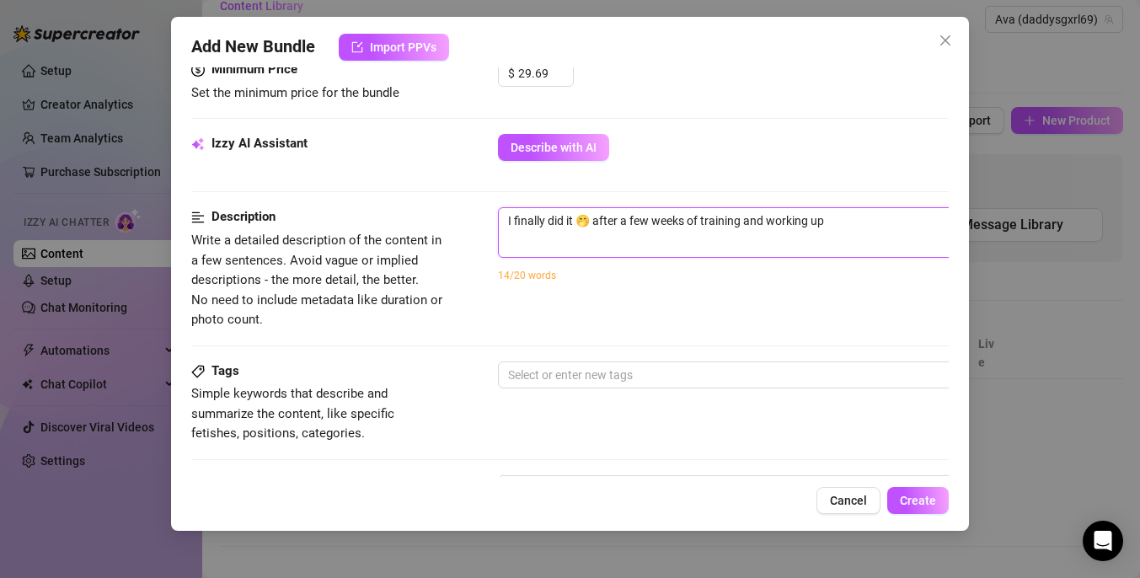
type textarea "I finally did it 🤭 after a few weeks of training and working up"
type textarea "I finally did it 🤭 after a few weeks of training and working up t"
type textarea "I finally did it 🤭 after a few weeks of training and working up to"
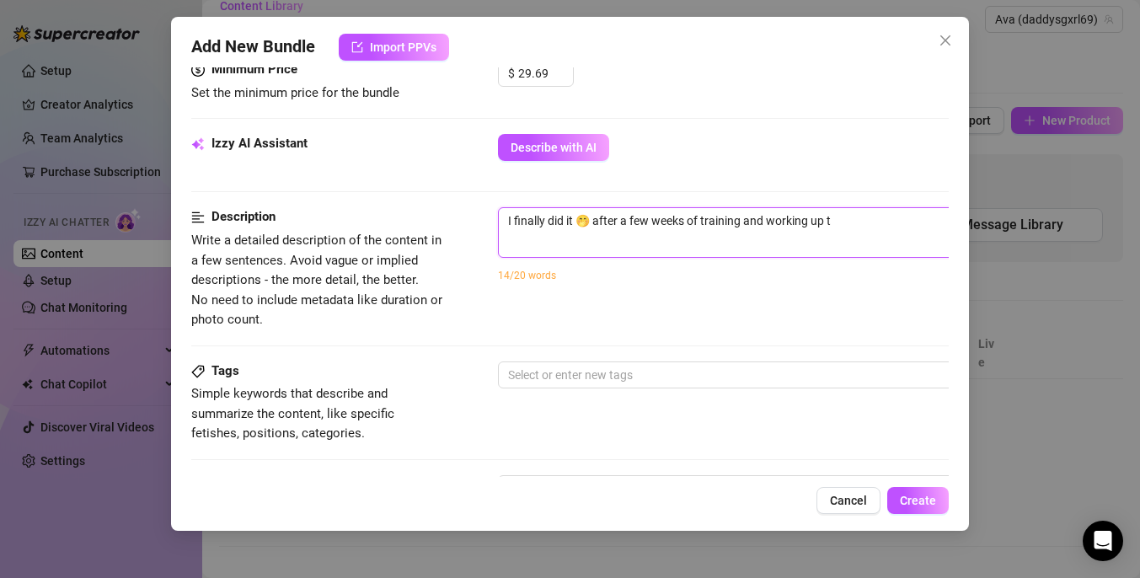
type textarea "I finally did it 🤭 after a few weeks of training and working up to"
type textarea "I finally did it 🤭 after a few weeks of training and working up to i"
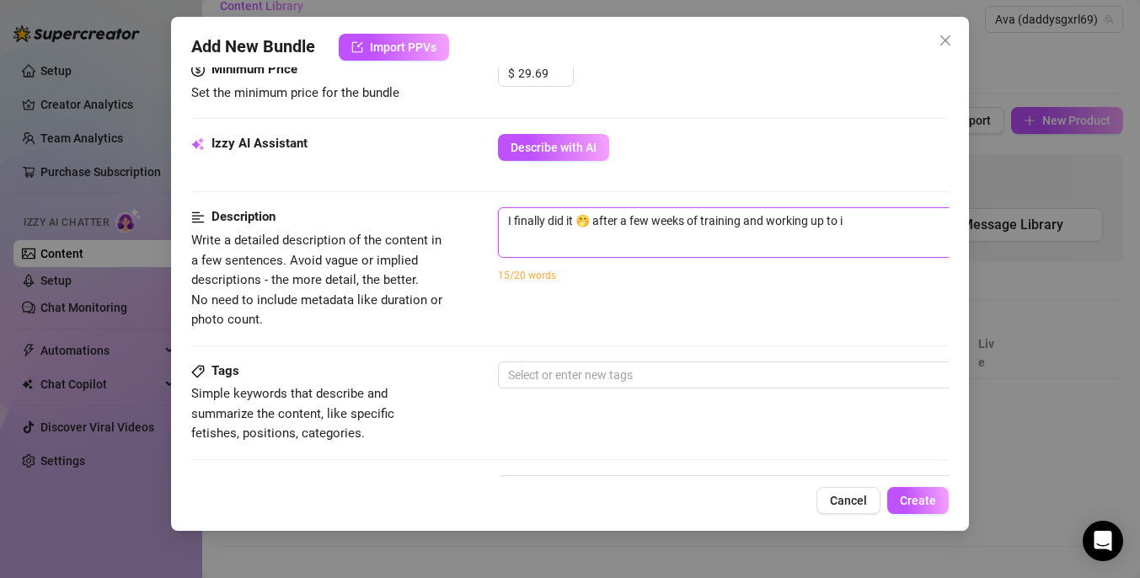
type textarea "I finally did it 🤭 after a few weeks of training and working up to it"
type textarea "I finally did it 🤭 after a few weeks of training and working up to it."
type textarea "I finally did it 🤭 after a few weeks of training and working up to it.."
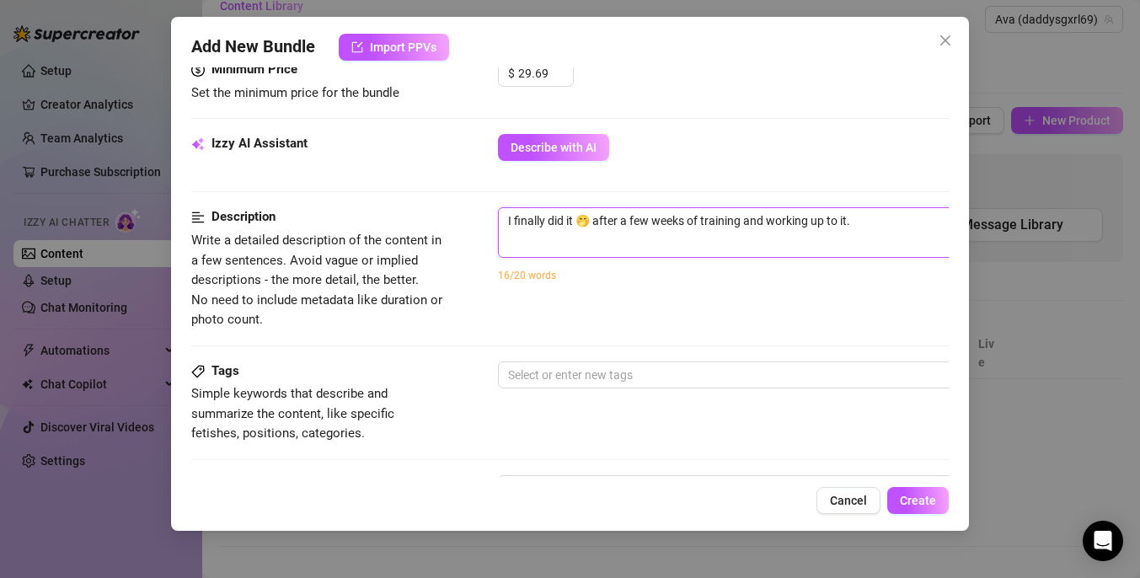
type textarea "I finally did it 🤭 after a few weeks of training and working up to it.."
type textarea "I finally did it 🤭 after a few weeks of training and working up to it.. I"
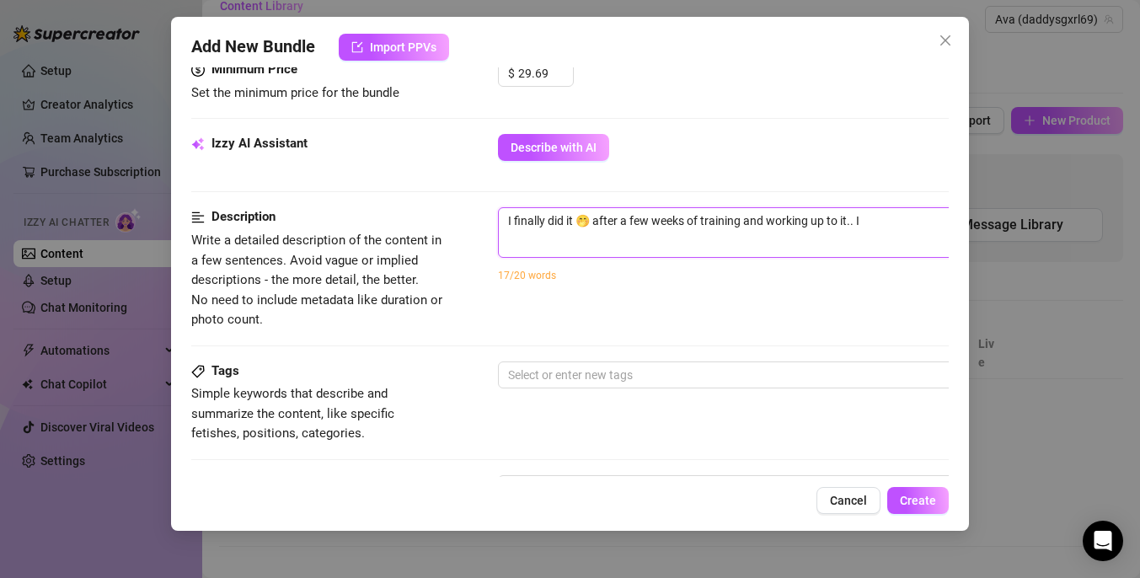
type textarea "I finally did it 🤭 after a few weeks of training and working up to it.. I l"
type textarea "I finally did it 🤭 after a few weeks of training and working up to it.. I lo"
type textarea "I finally did it 🤭 after a few weeks of training and working up to it.. I los"
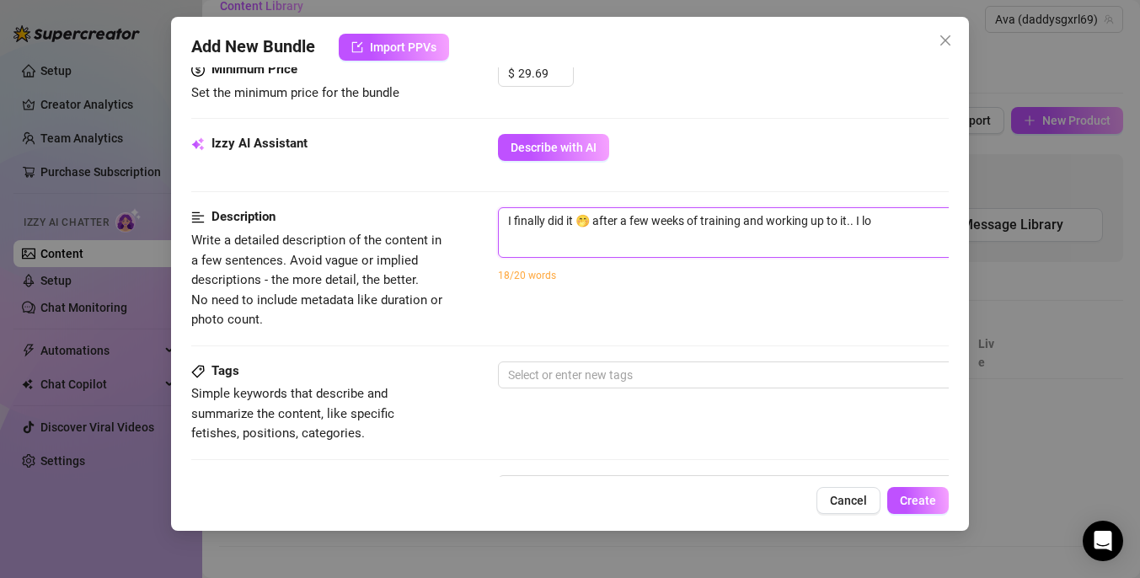
type textarea "I finally did it 🤭 after a few weeks of training and working up to it.. I los"
type textarea "I finally did it 🤭 after a few weeks of training and working up to it.. I lost"
type textarea "I finally did it 🤭 after a few weeks of training and working up to it.. I lostt"
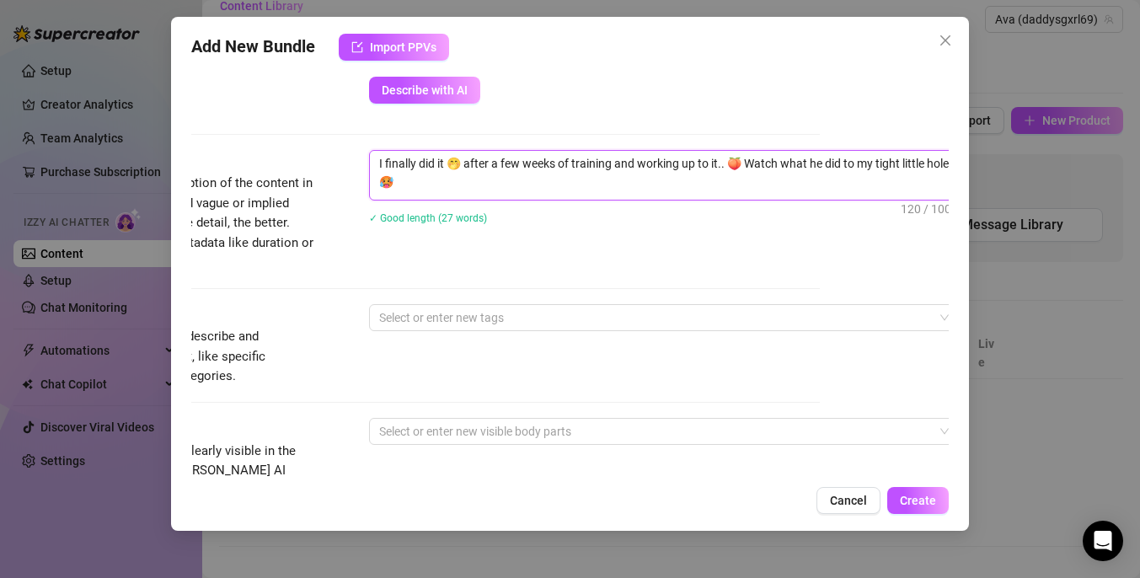
scroll to position [662, 129]
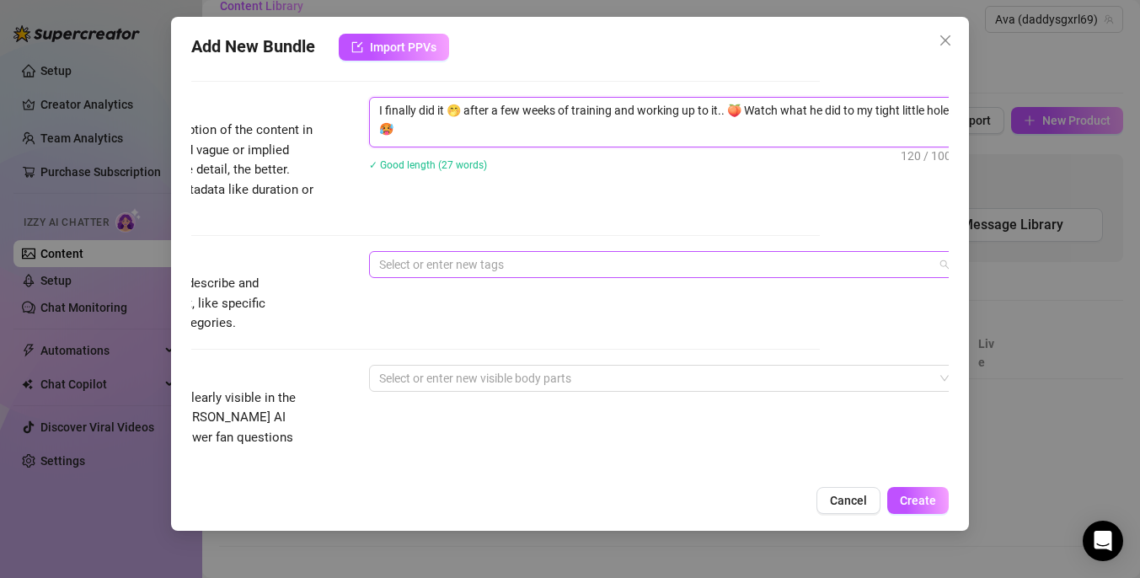
click at [660, 262] on div at bounding box center [654, 265] width 565 height 24
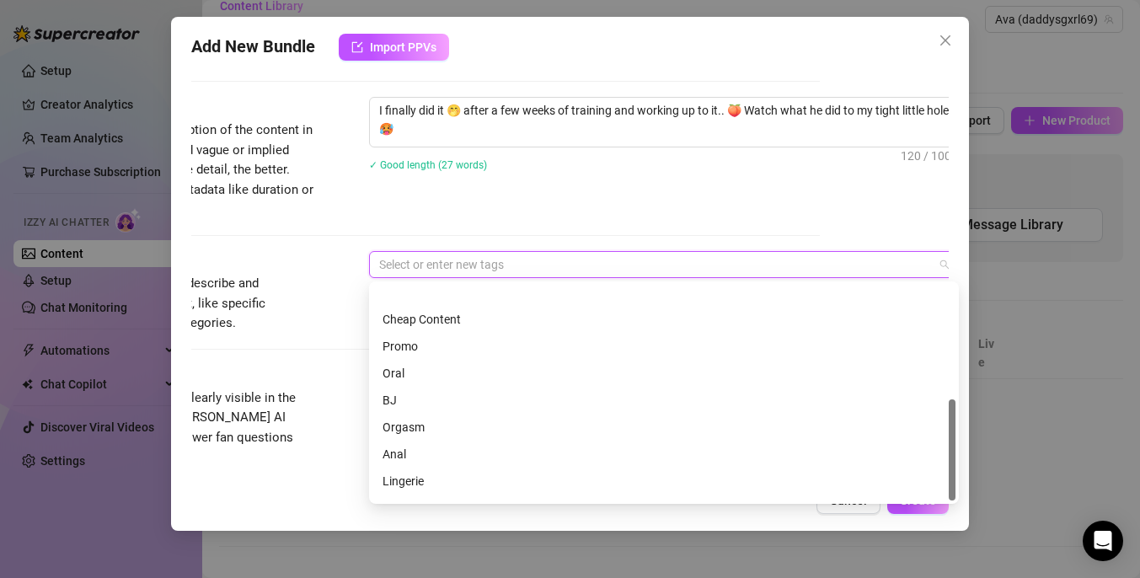
scroll to position [243, 0]
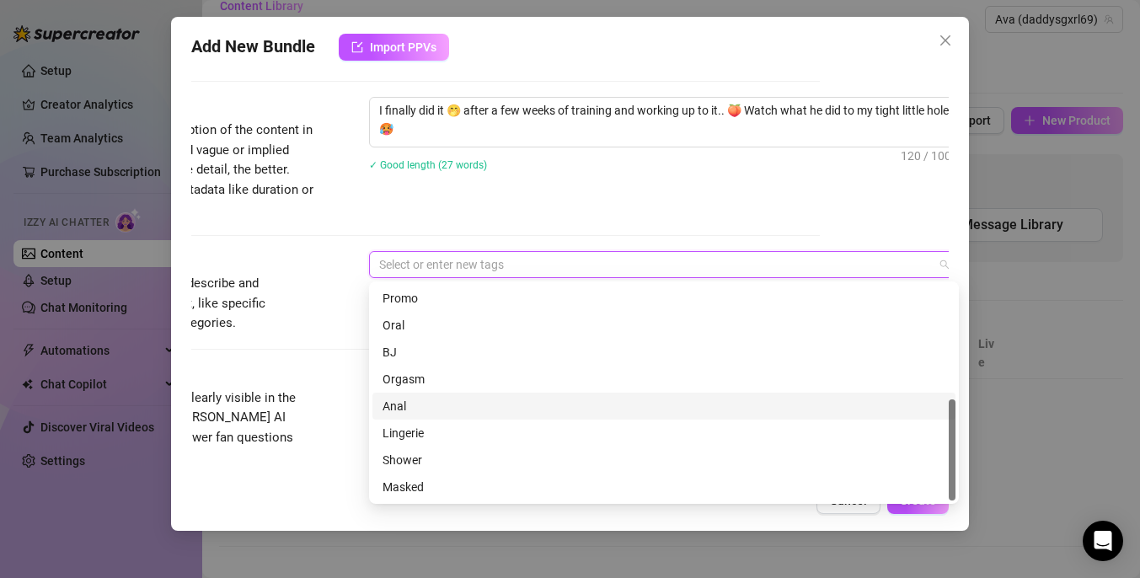
click at [532, 407] on div "Anal" at bounding box center [663, 406] width 563 height 19
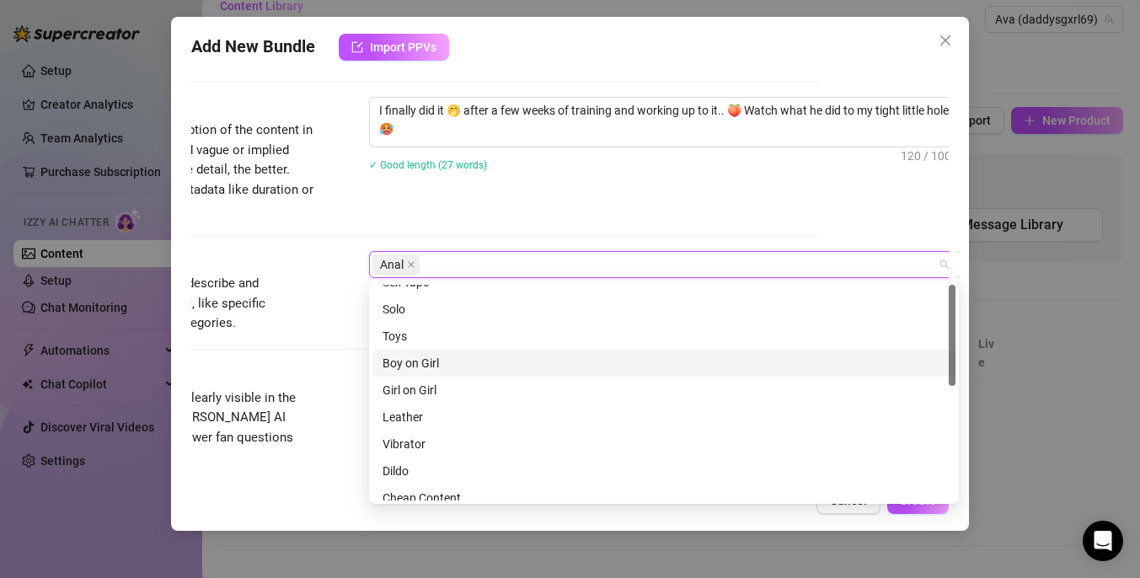
scroll to position [0, 0]
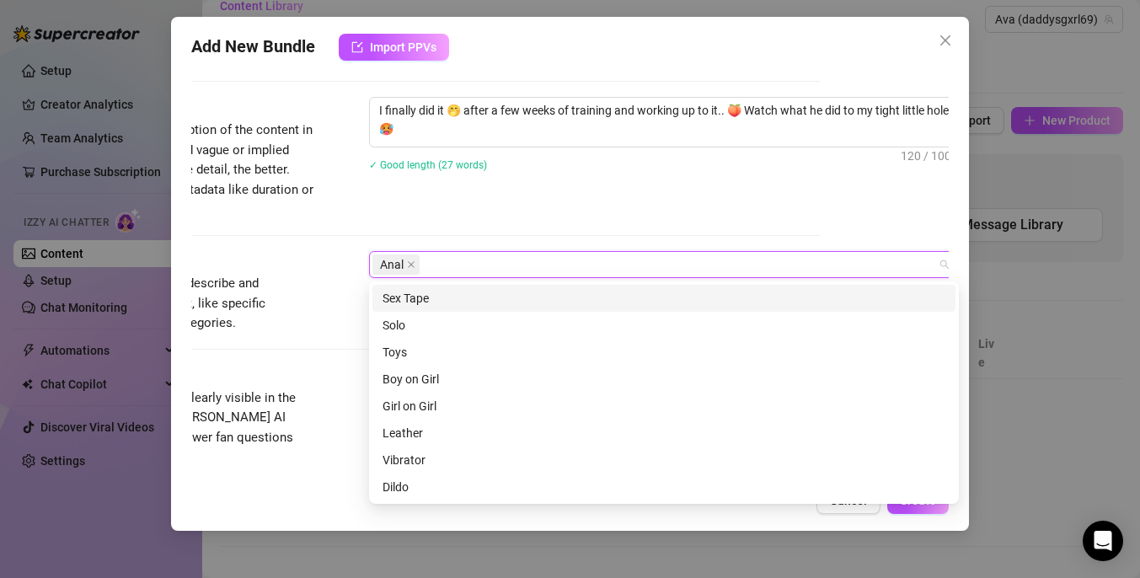
click at [525, 306] on div "Sex Tape" at bounding box center [663, 298] width 563 height 19
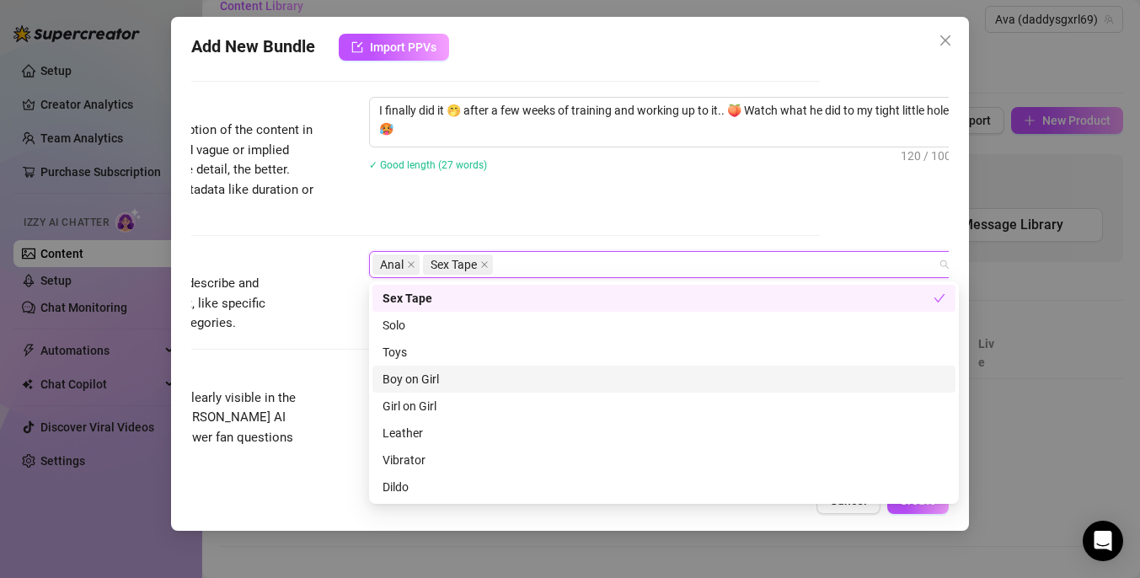
click at [496, 381] on div "Boy on Girl" at bounding box center [663, 379] width 563 height 19
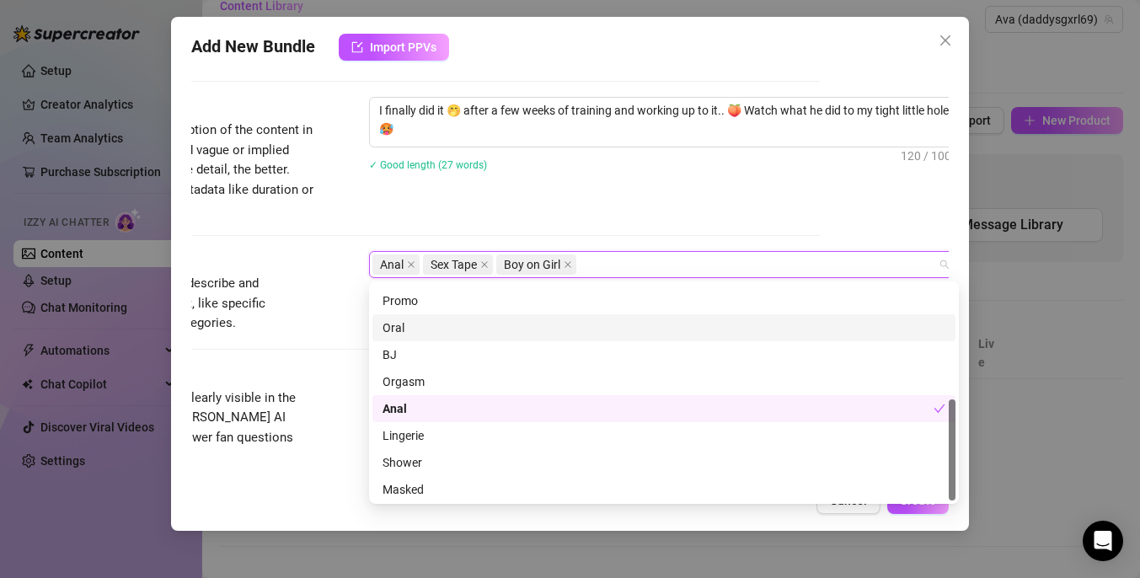
scroll to position [243, 0]
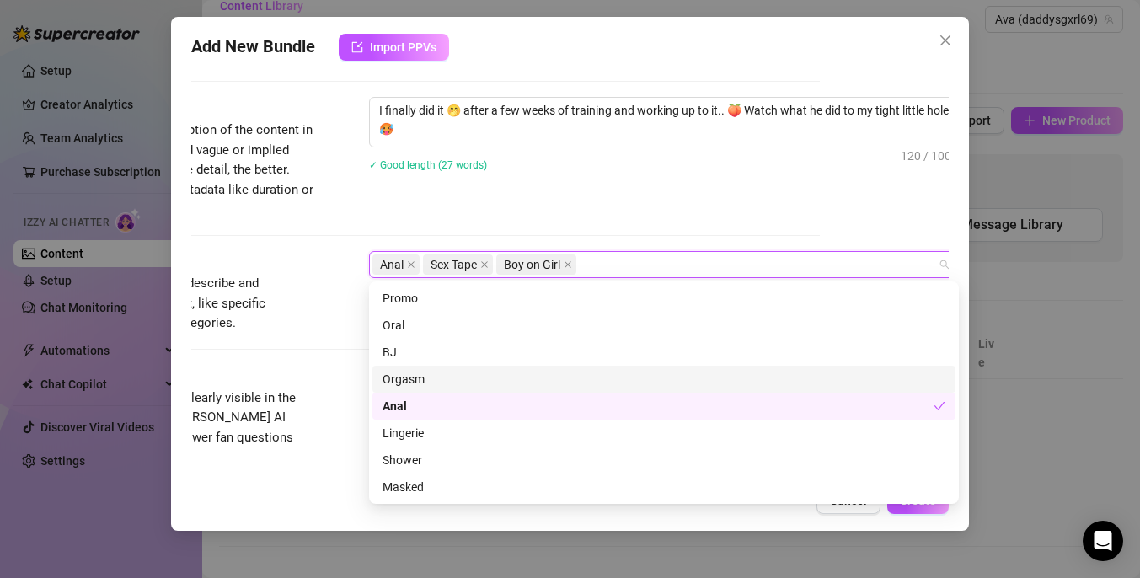
click at [493, 380] on div "Orgasm" at bounding box center [663, 379] width 563 height 19
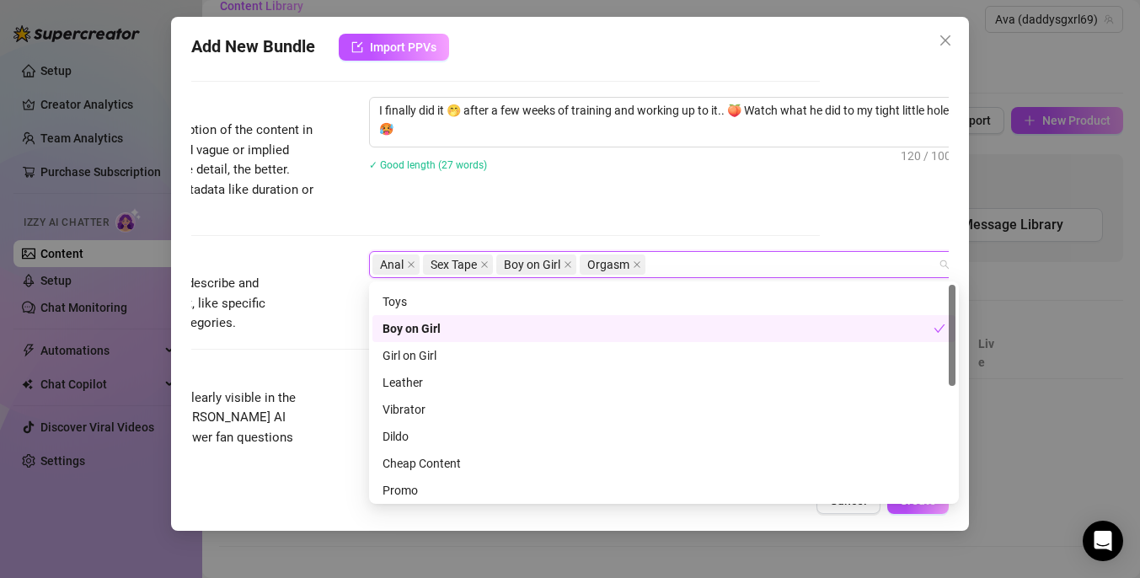
scroll to position [0, 0]
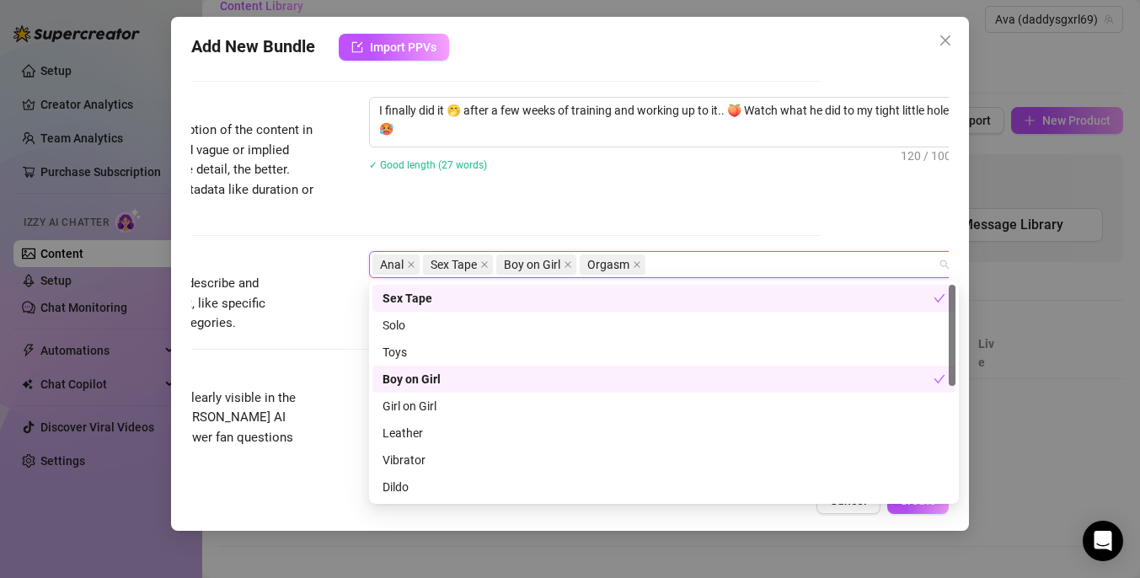
click at [600, 217] on div "Description Write a detailed description of the content in a few sentences. Avo…" at bounding box center [440, 158] width 757 height 122
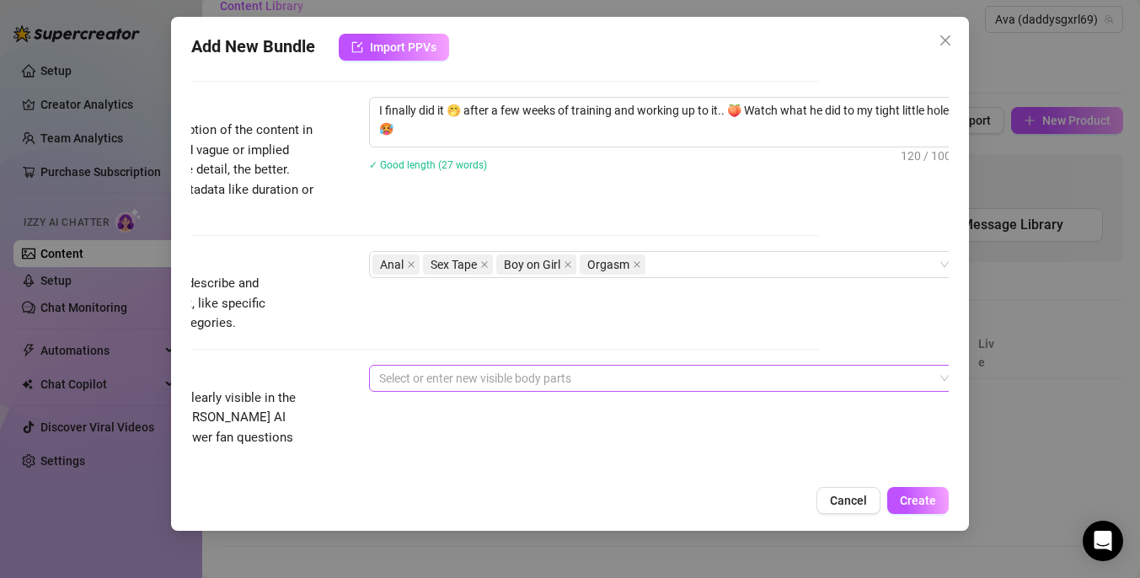
click at [543, 376] on div at bounding box center [654, 378] width 565 height 24
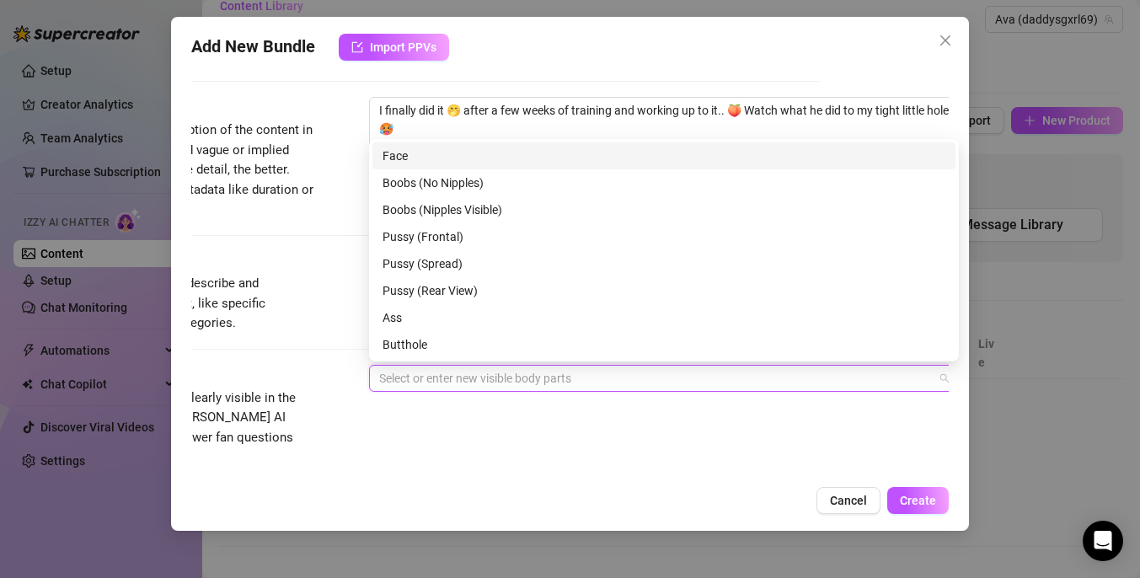
click at [560, 160] on div "Face" at bounding box center [663, 156] width 563 height 19
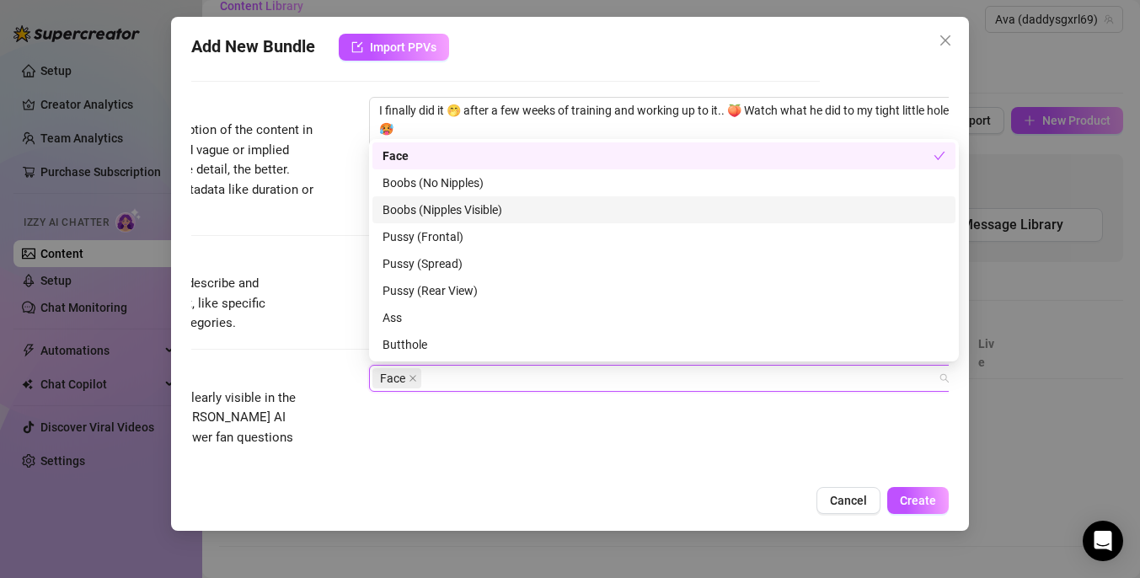
click at [547, 207] on div "Boobs (Nipples Visible)" at bounding box center [663, 210] width 563 height 19
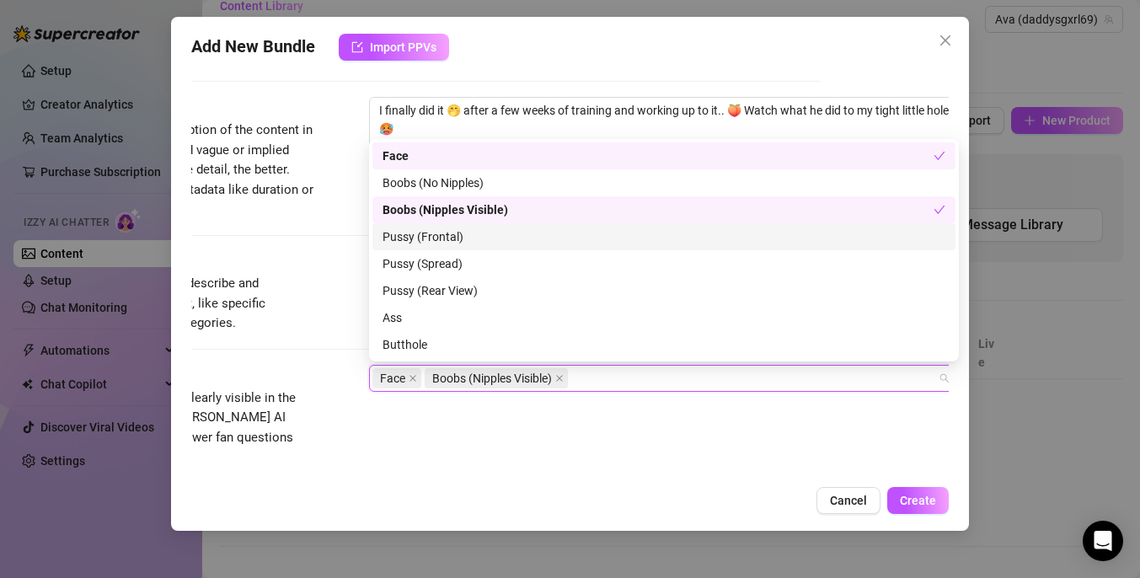
click at [533, 244] on div "Pussy (Frontal)" at bounding box center [663, 236] width 563 height 19
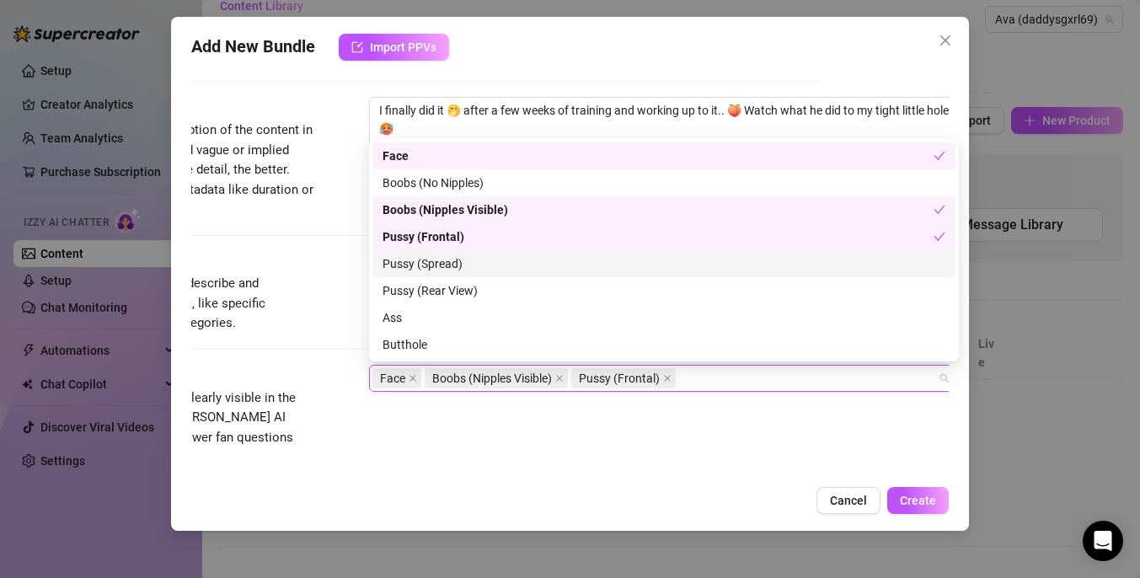
click at [519, 275] on div "Pussy (Spread)" at bounding box center [663, 263] width 583 height 27
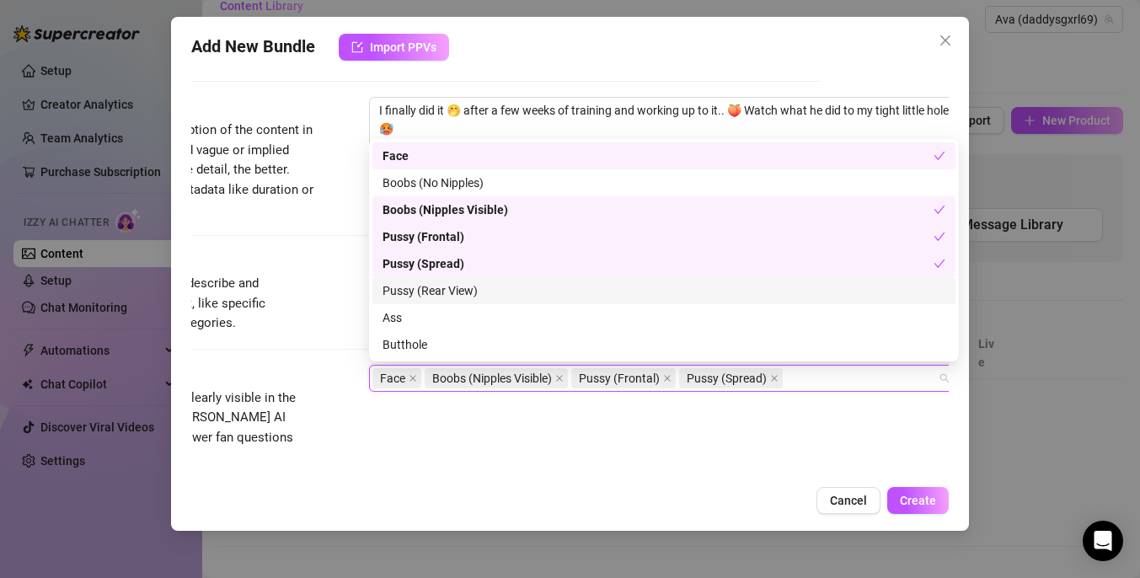
click at [518, 290] on div "Pussy (Rear View)" at bounding box center [663, 290] width 563 height 19
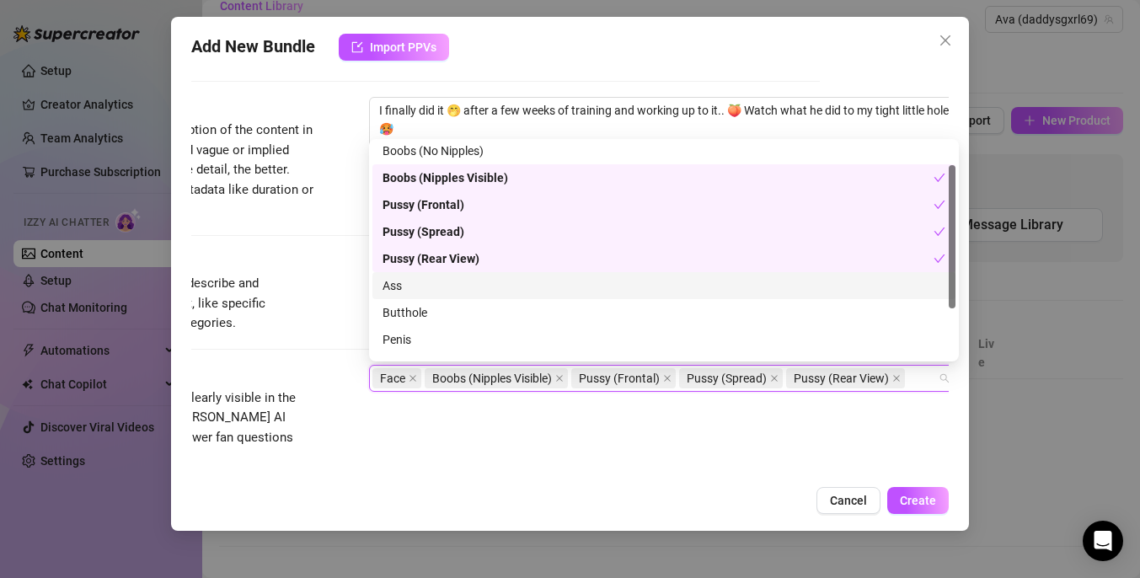
scroll to position [34, 0]
click at [516, 283] on div "Ass" at bounding box center [663, 284] width 563 height 19
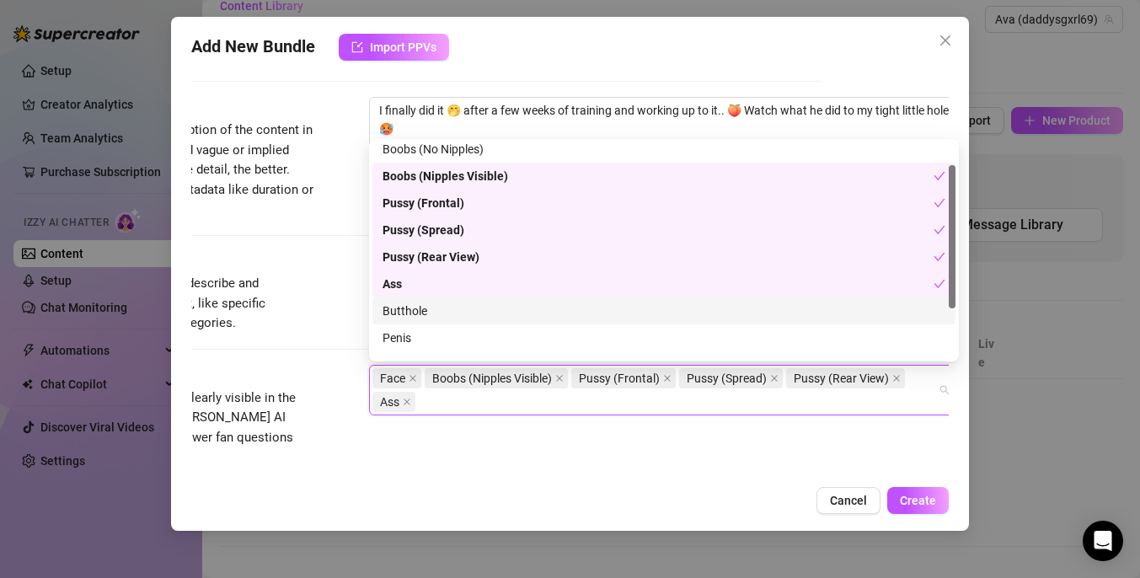
click at [514, 313] on div "Butthole" at bounding box center [663, 311] width 563 height 19
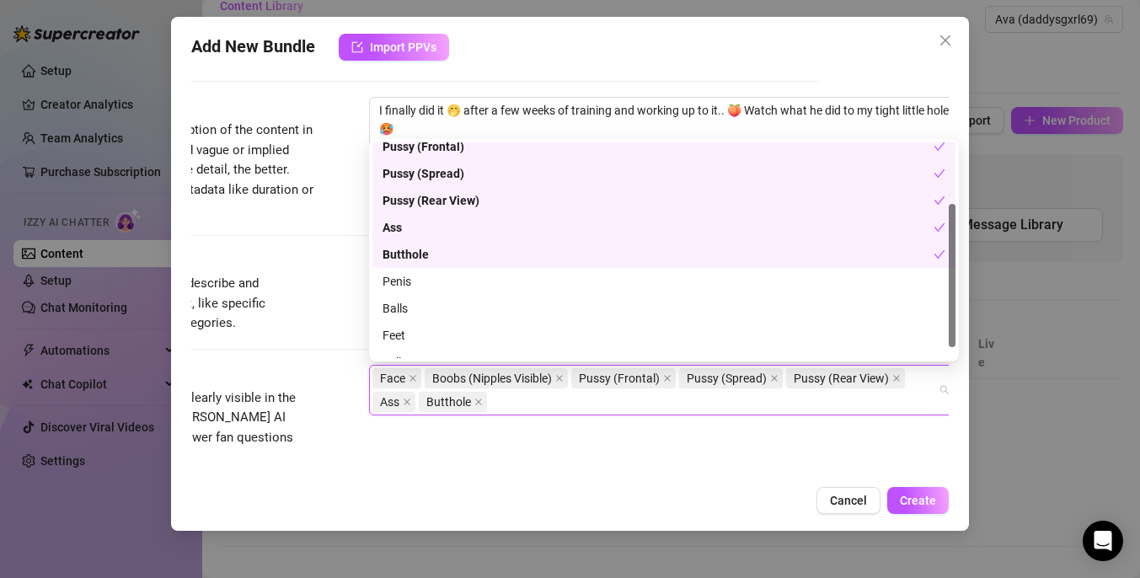
scroll to position [91, 0]
click at [512, 282] on div "Penis" at bounding box center [663, 280] width 563 height 19
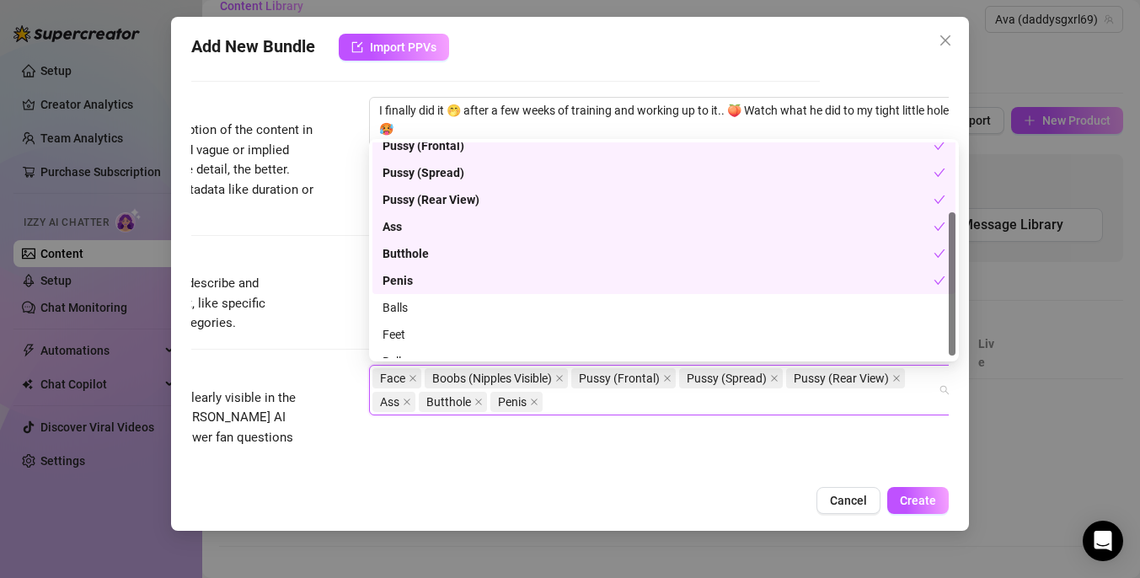
scroll to position [108, 0]
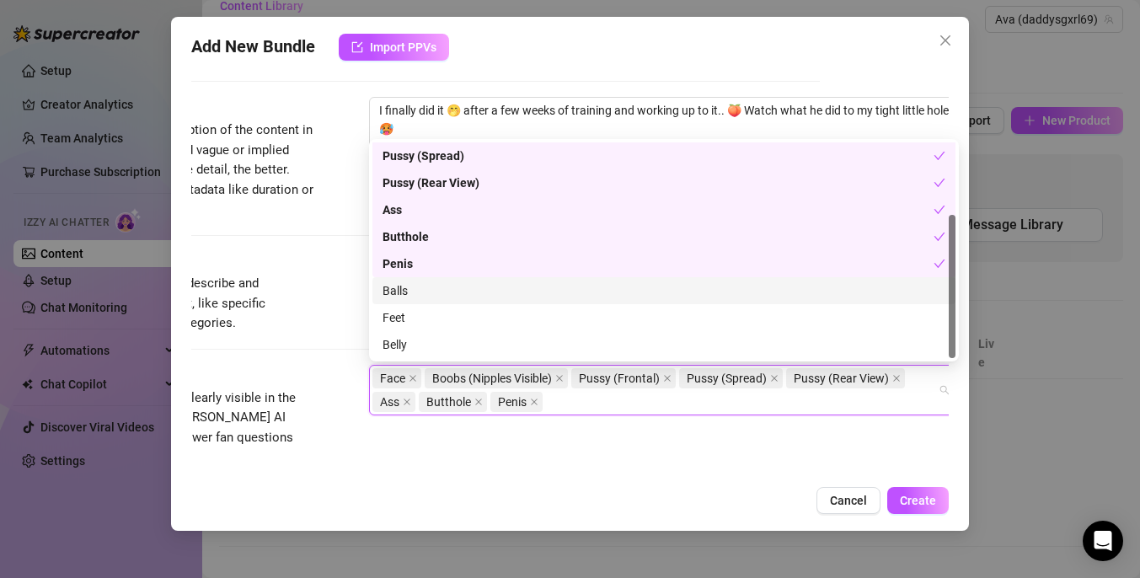
click at [497, 300] on div "Balls" at bounding box center [663, 290] width 583 height 27
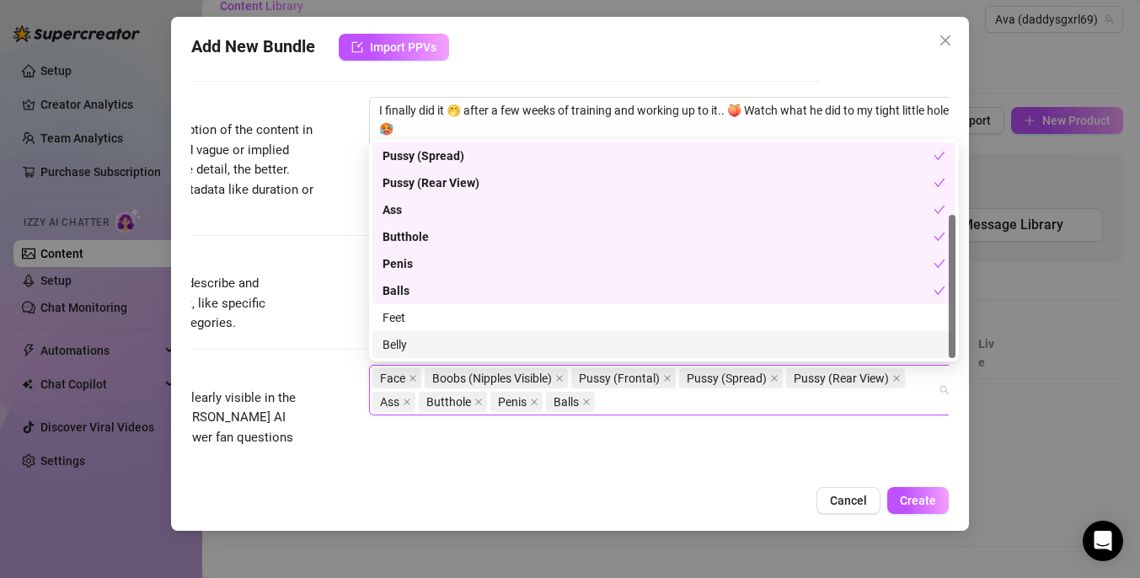
click at [483, 348] on div "Belly" at bounding box center [663, 344] width 563 height 19
click at [663, 468] on div "Visible Body Parts Select the body parts clearly visible in the content. This h…" at bounding box center [440, 432] width 757 height 134
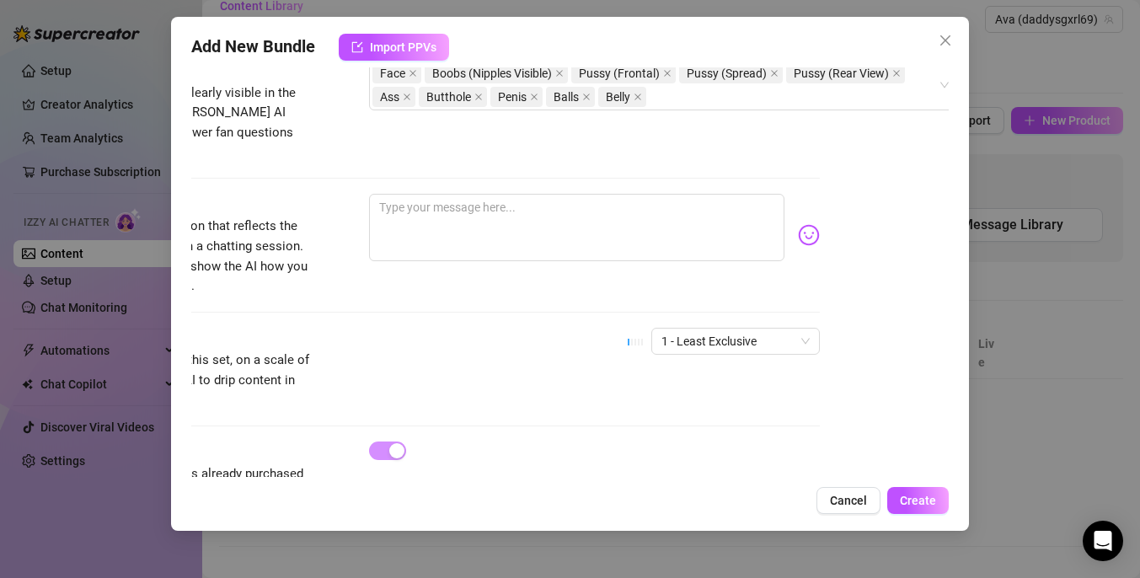
scroll to position [1006, 129]
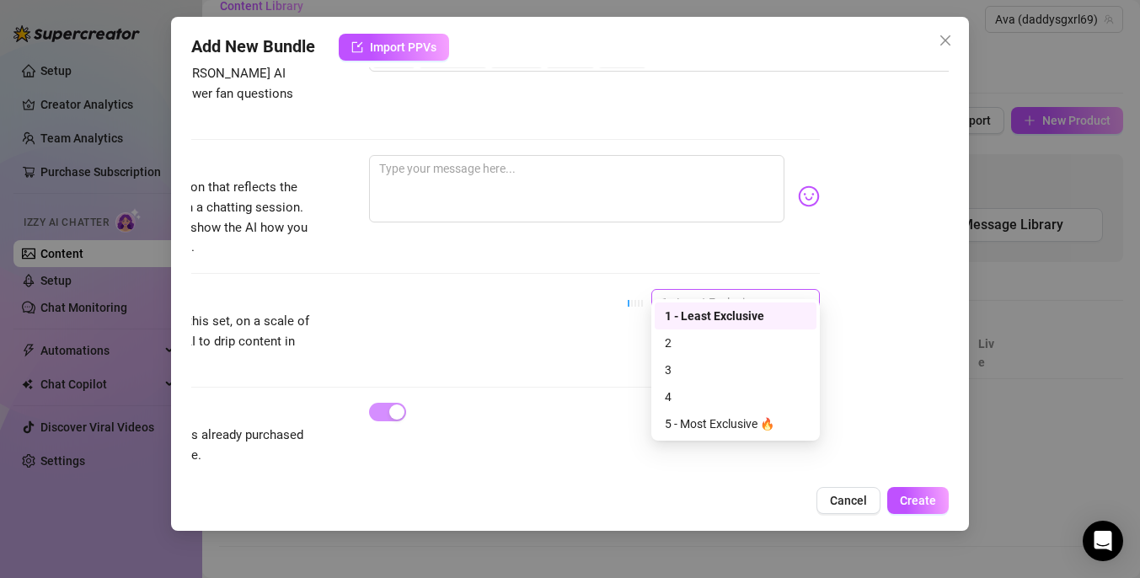
click at [778, 290] on span "1 - Least Exclusive" at bounding box center [735, 302] width 148 height 25
click at [737, 424] on div "5 - Most Exclusive 🔥" at bounding box center [736, 423] width 142 height 19
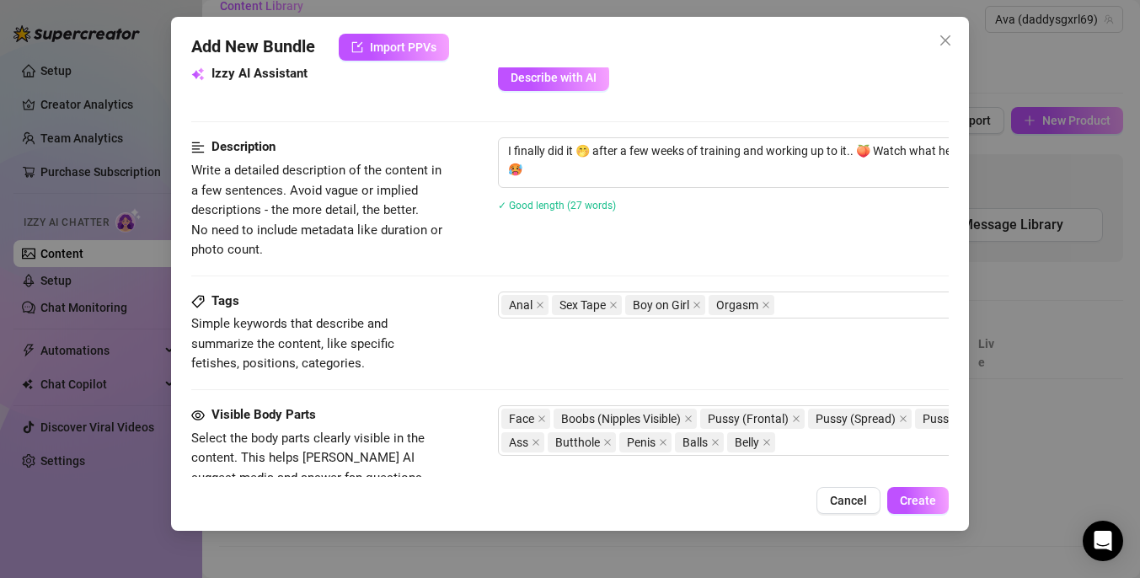
scroll to position [608, 0]
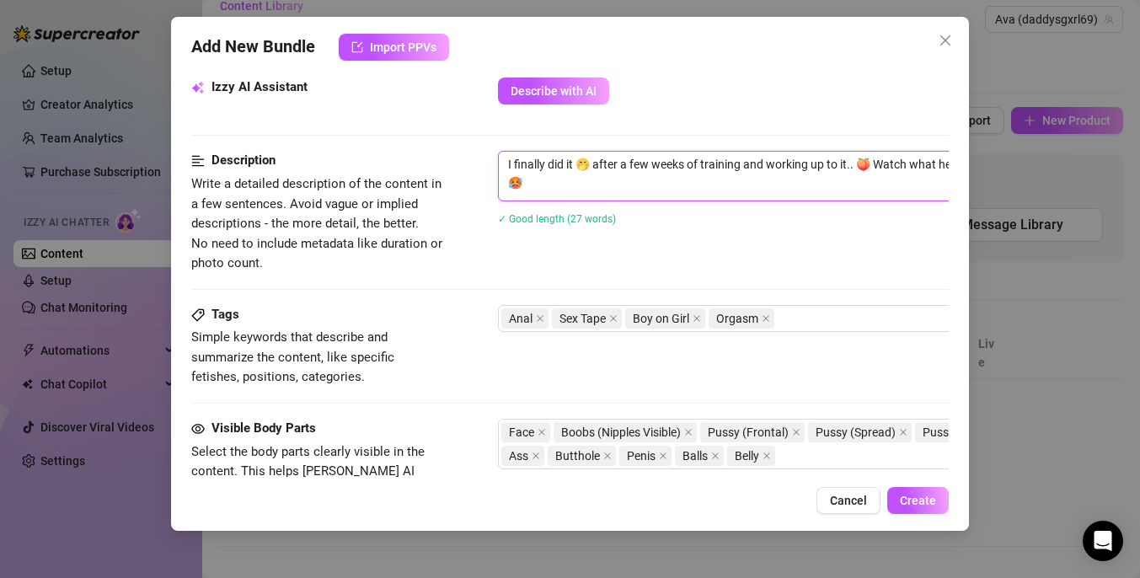
click at [575, 190] on textarea "I finally did it 🤭 after a few weeks of training and working up to it.. 🍑 Watch…" at bounding box center [793, 174] width 588 height 44
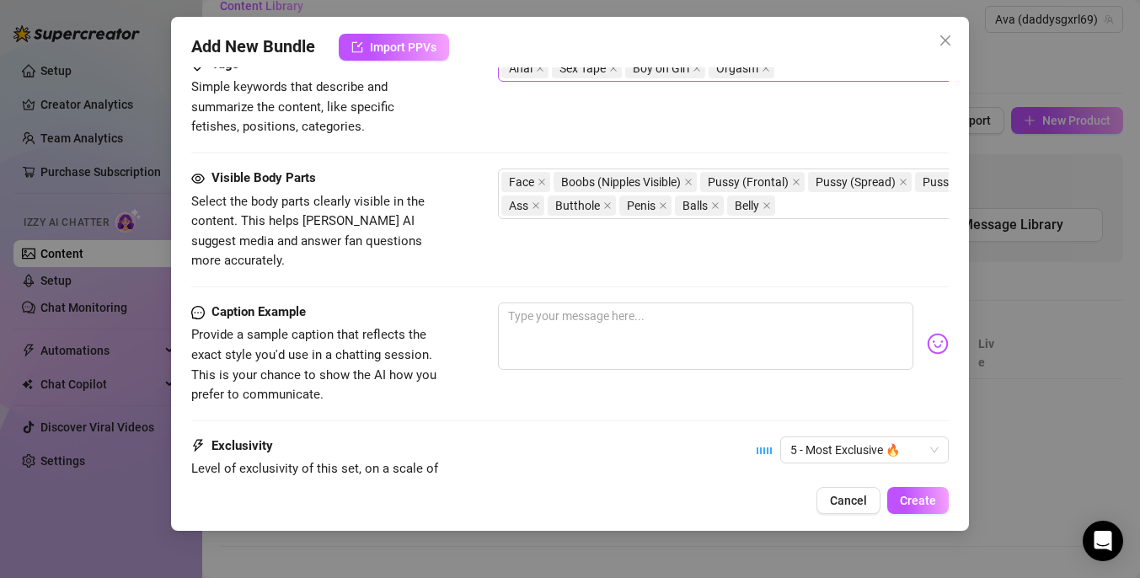
scroll to position [903, 0]
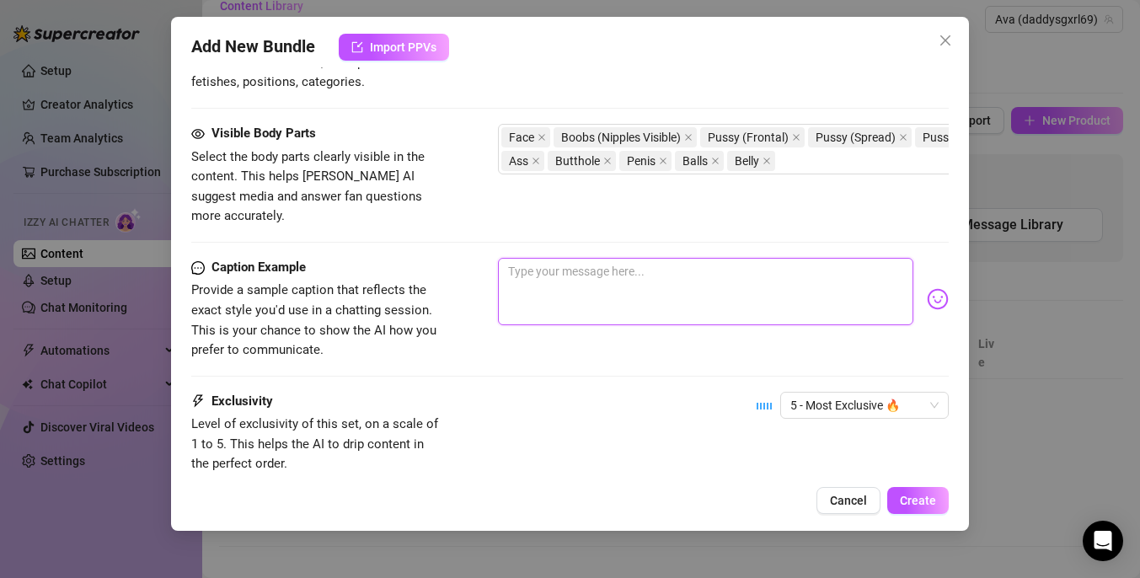
click at [560, 273] on textarea at bounding box center [705, 291] width 415 height 67
paste textarea "I finally did it 🤭 after a few weeks of training and working up to it.. 🍑 Watch…"
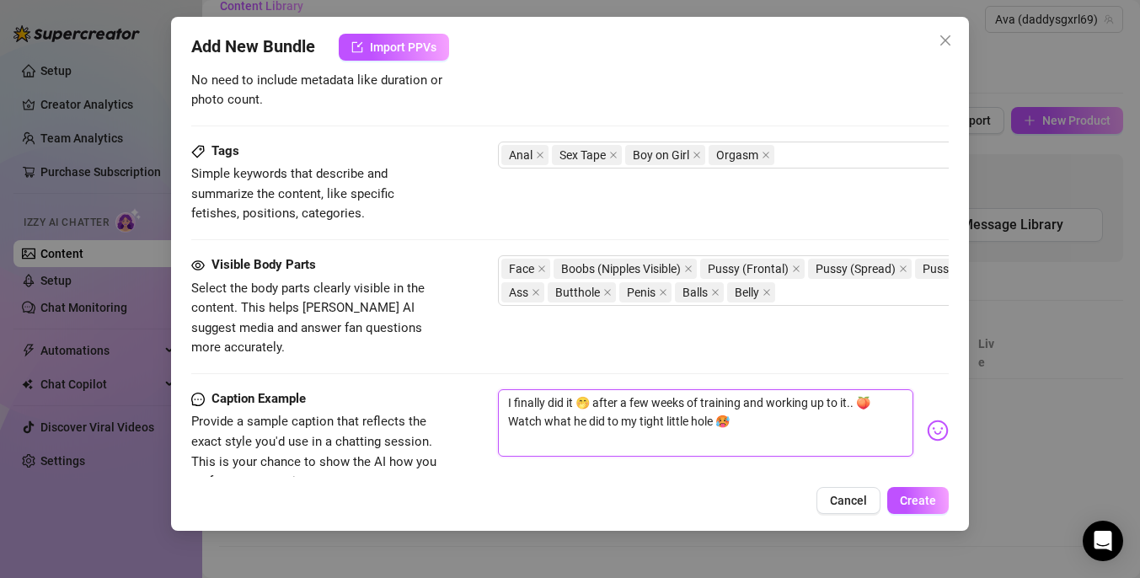
scroll to position [591, 0]
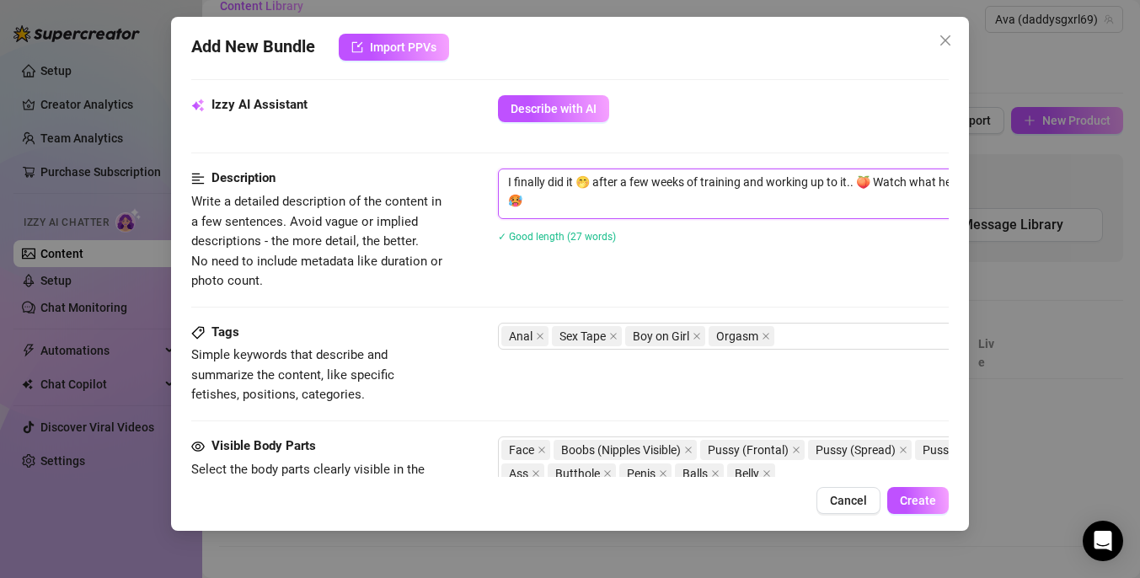
click at [582, 205] on textarea "I finally did it 🤭 after a few weeks of training and working up to it.. 🍑 Watch…" at bounding box center [793, 191] width 588 height 44
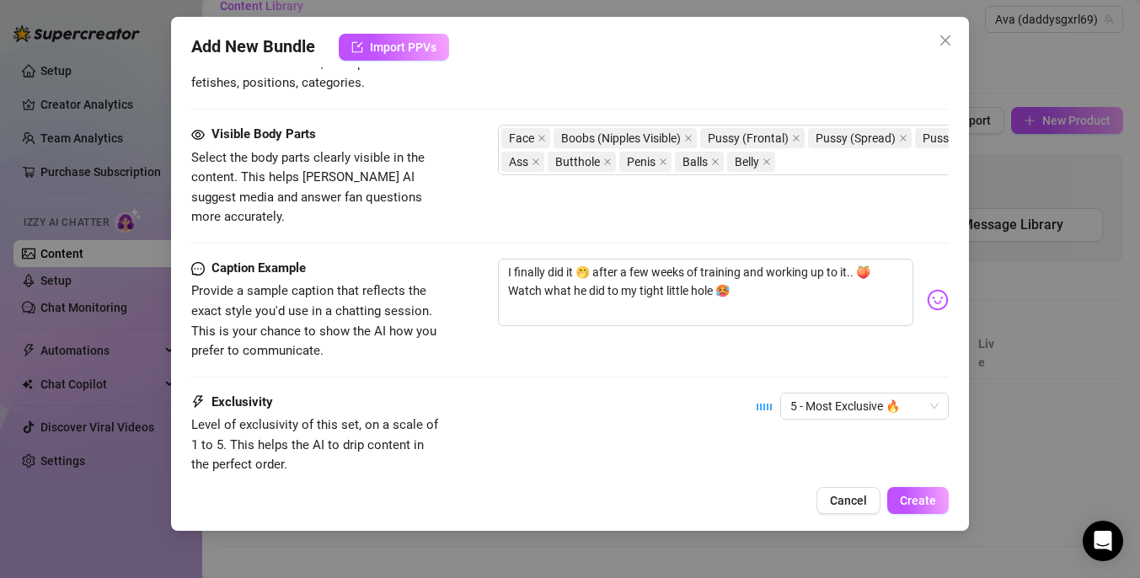
scroll to position [1006, 0]
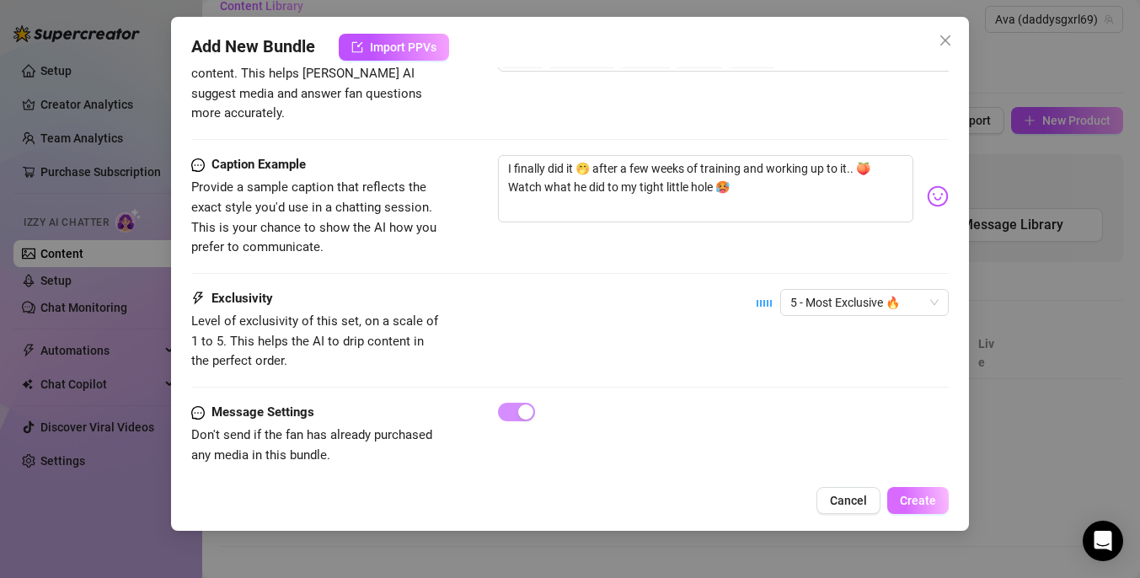
click at [919, 504] on span "Create" at bounding box center [918, 500] width 36 height 13
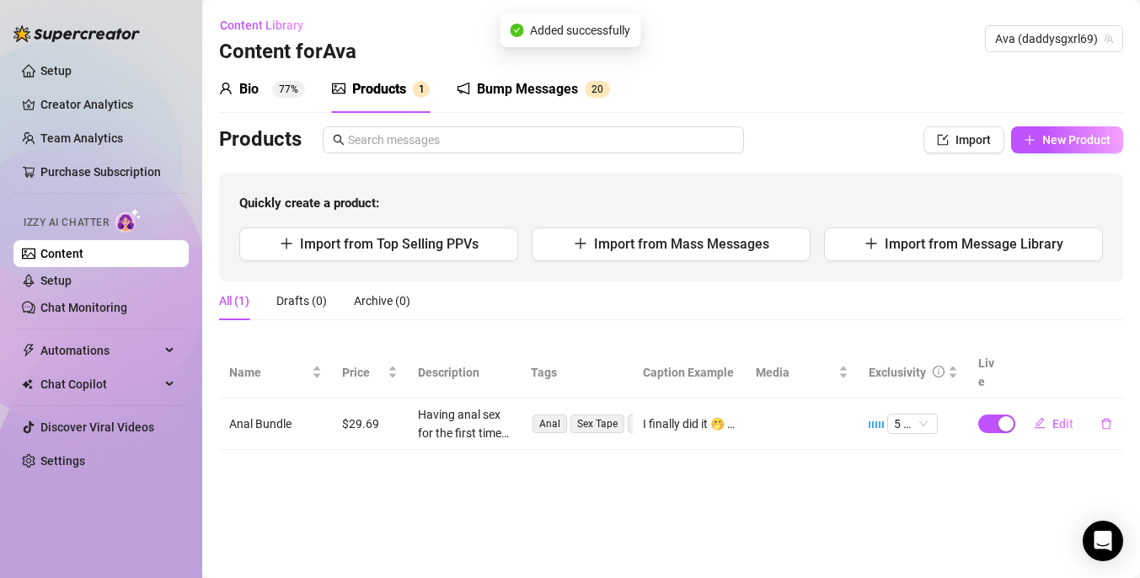
scroll to position [0, 0]
click at [1062, 138] on span "New Product" at bounding box center [1076, 139] width 68 height 13
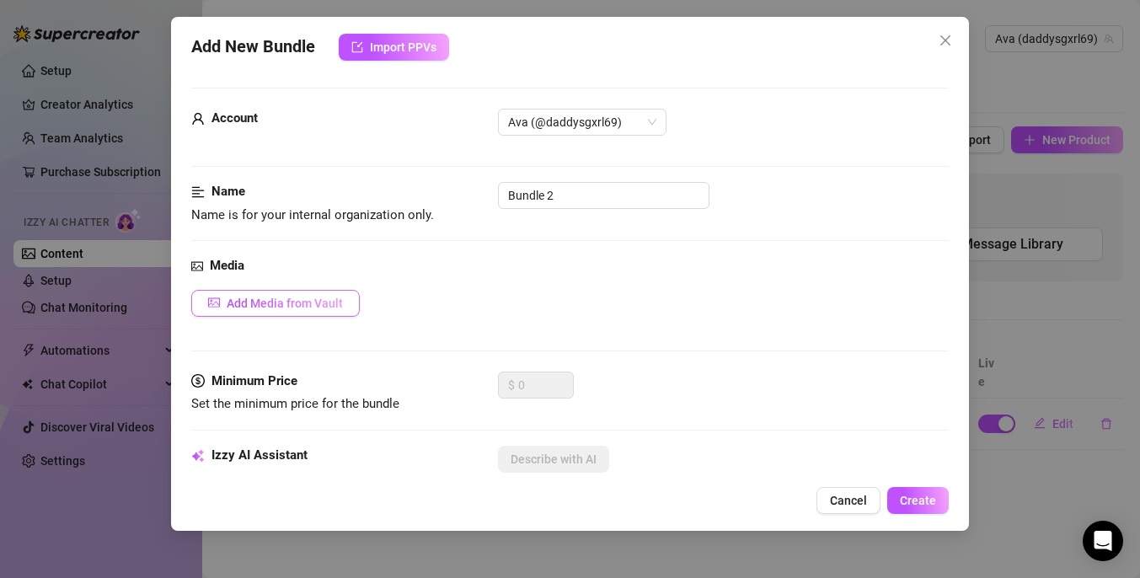
click at [334, 301] on span "Add Media from Vault" at bounding box center [285, 303] width 116 height 13
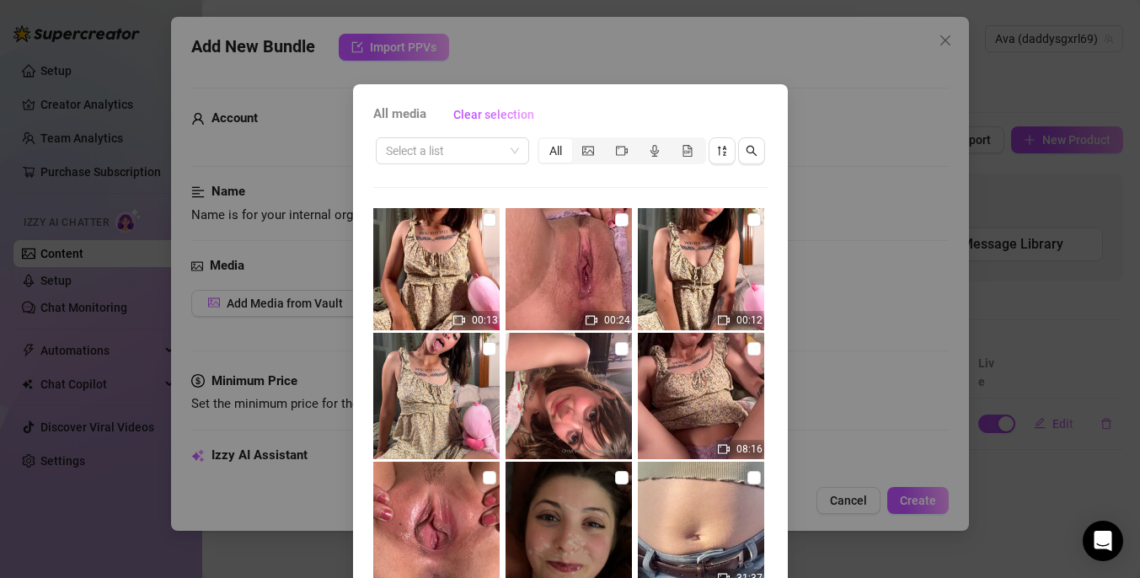
scroll to position [1055, 0]
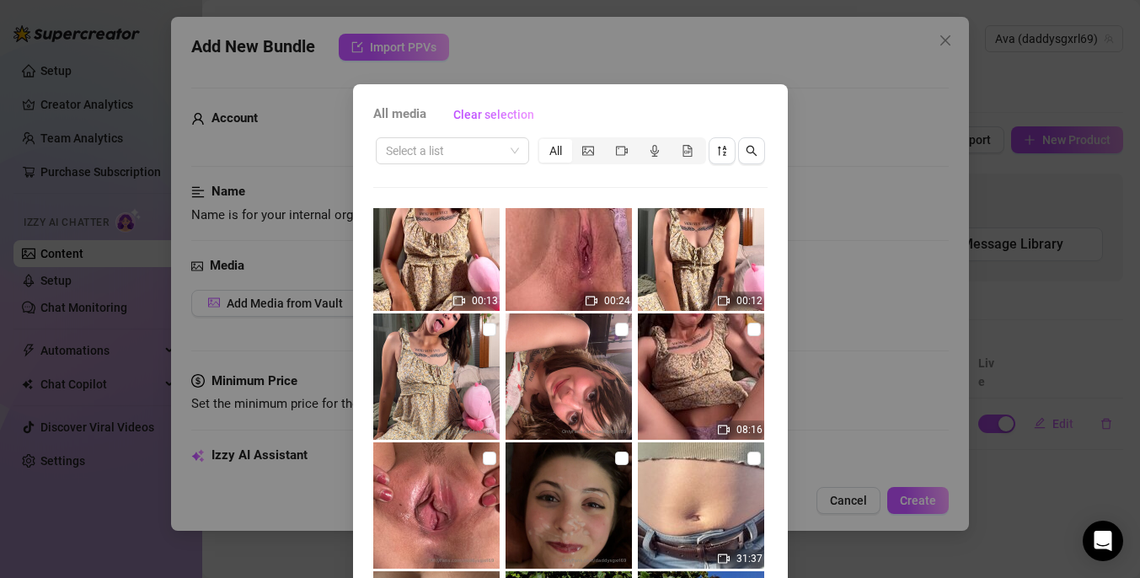
click at [699, 356] on img at bounding box center [701, 376] width 126 height 126
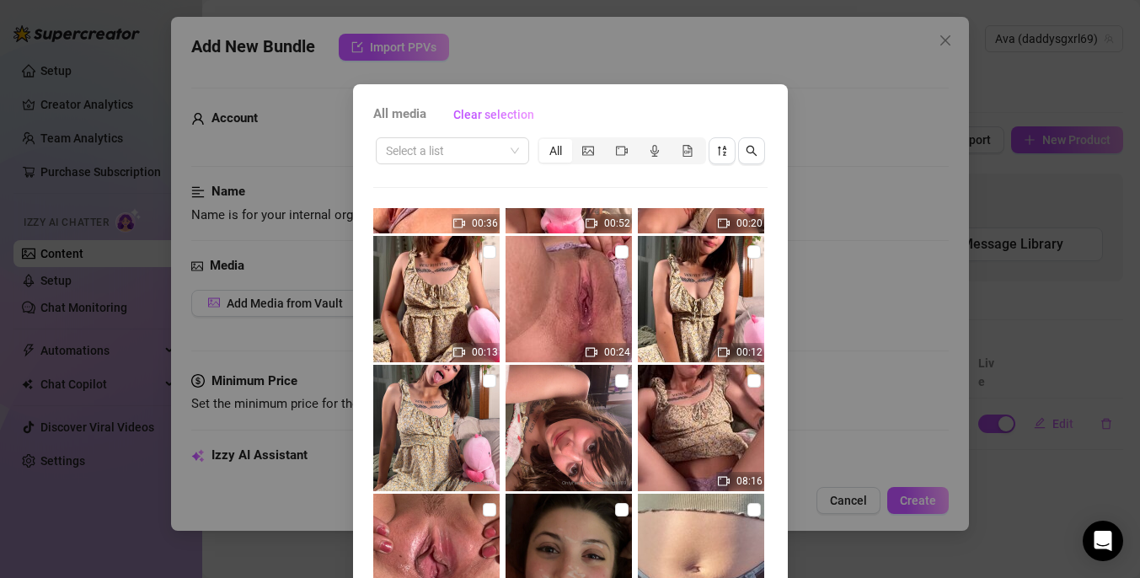
scroll to position [1008, 0]
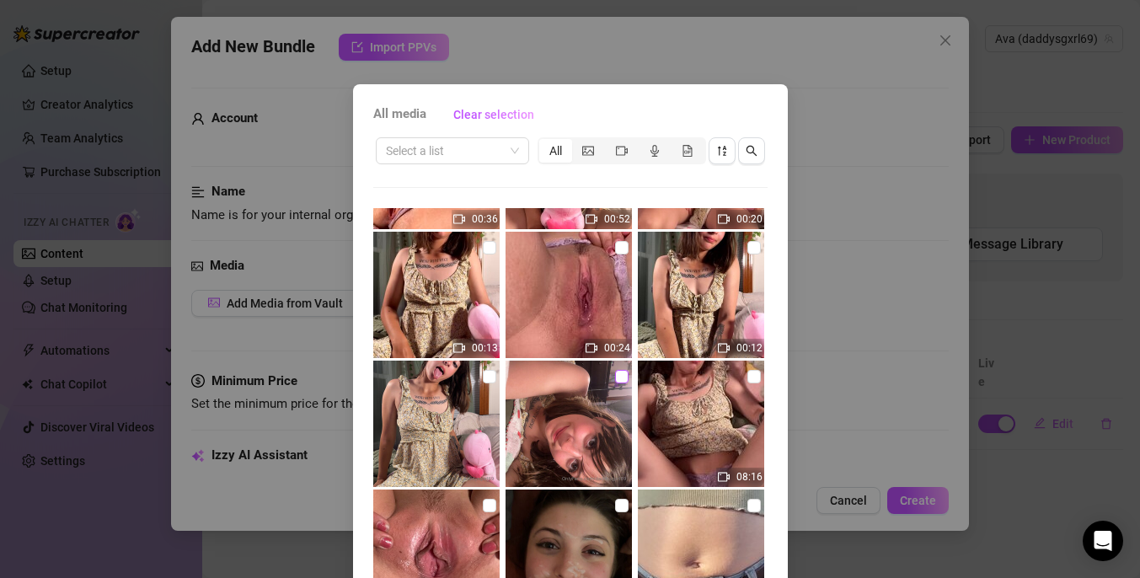
click at [623, 381] on input "checkbox" at bounding box center [621, 376] width 13 height 13
click at [499, 373] on img at bounding box center [436, 424] width 126 height 126
click at [489, 374] on input "checkbox" at bounding box center [489, 376] width 13 height 13
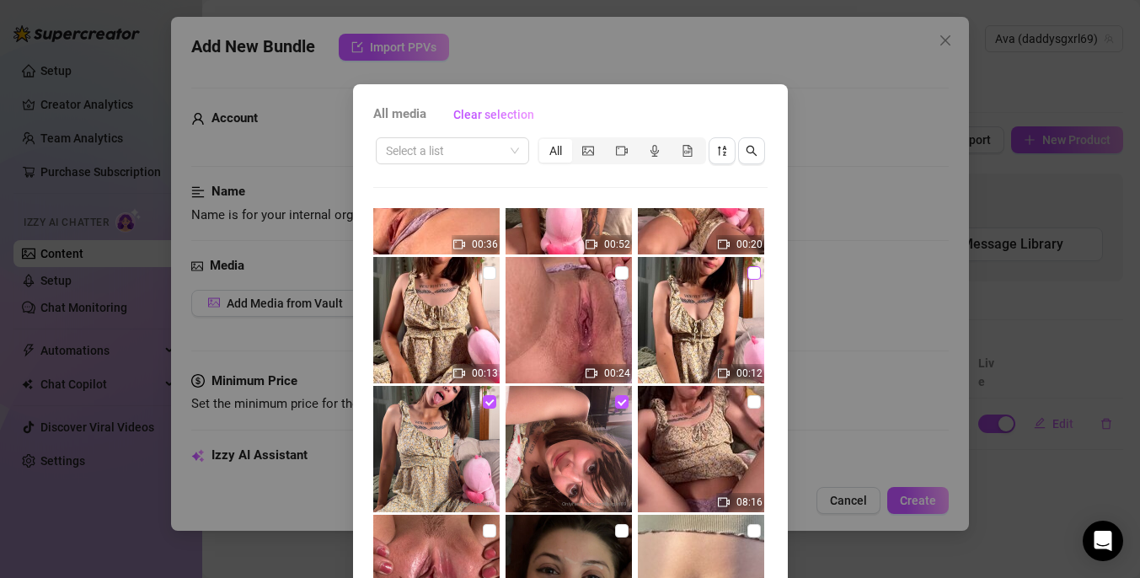
click at [752, 272] on input "checkbox" at bounding box center [753, 272] width 13 height 13
click at [486, 270] on input "checkbox" at bounding box center [489, 272] width 13 height 13
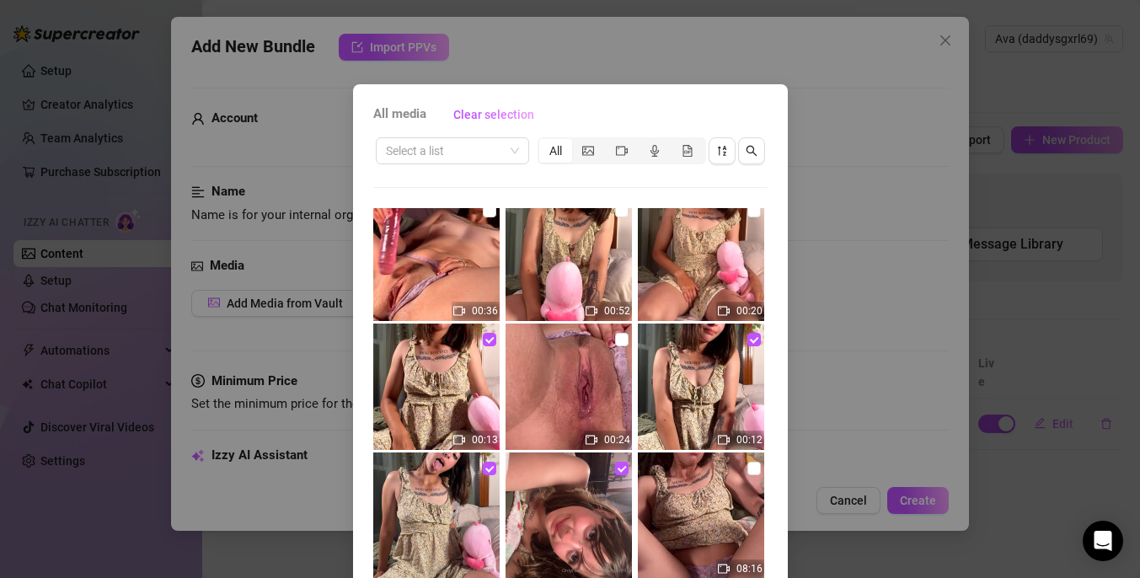
scroll to position [873, 0]
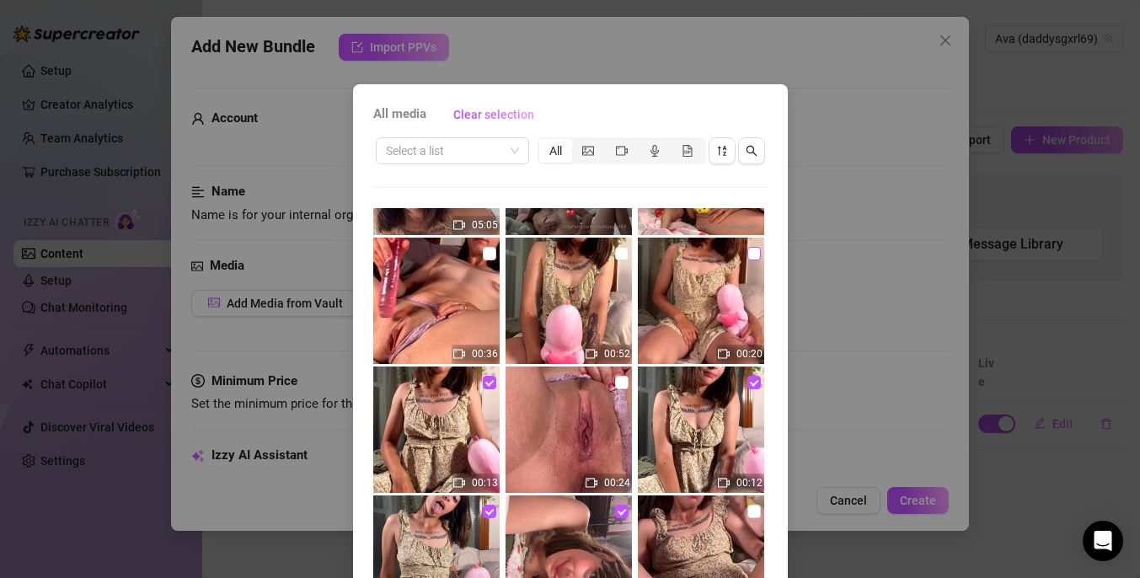
click at [752, 254] on input "checkbox" at bounding box center [753, 253] width 13 height 13
click at [621, 255] on input "checkbox" at bounding box center [621, 253] width 13 height 13
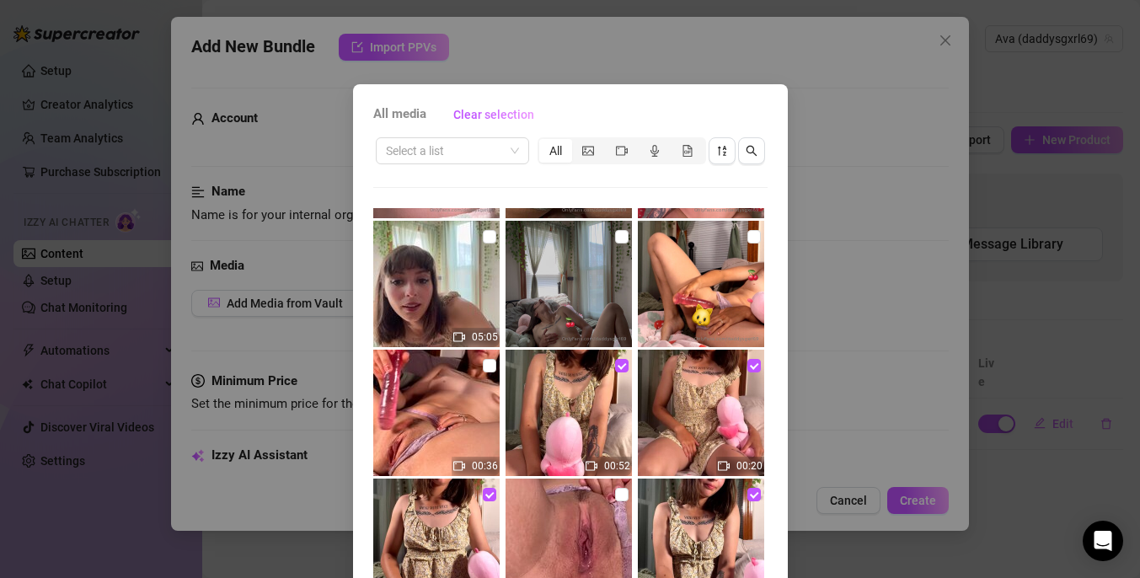
scroll to position [750, 0]
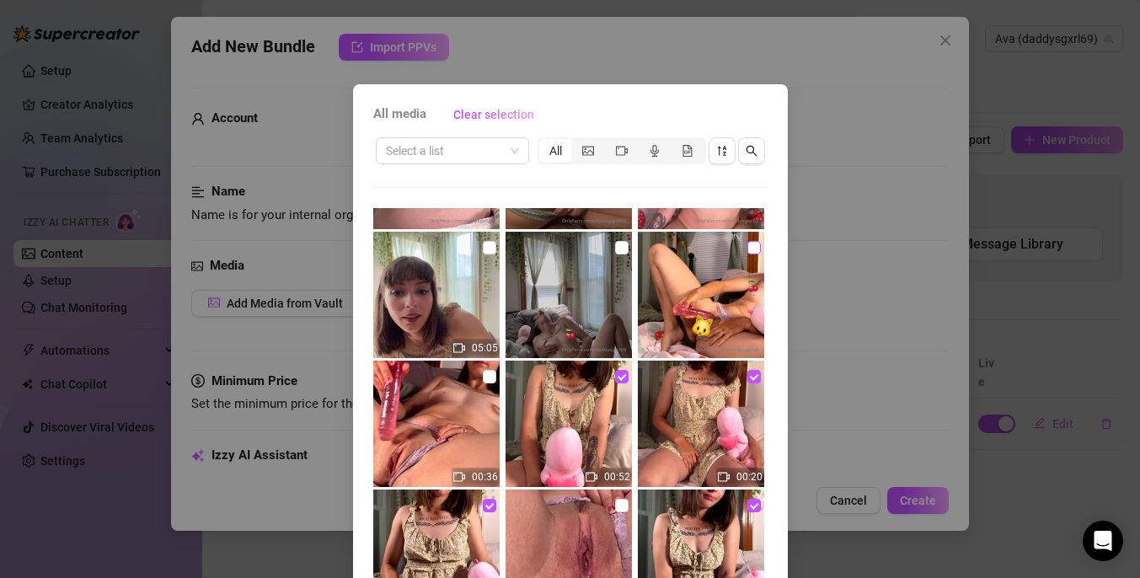
click at [748, 245] on input "checkbox" at bounding box center [753, 247] width 13 height 13
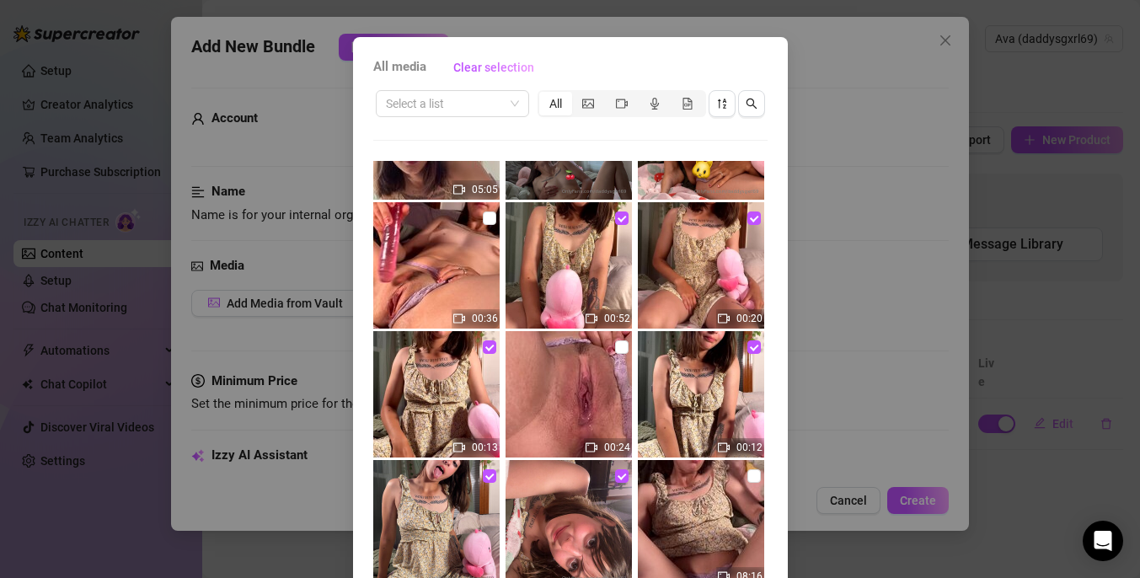
scroll to position [126, 0]
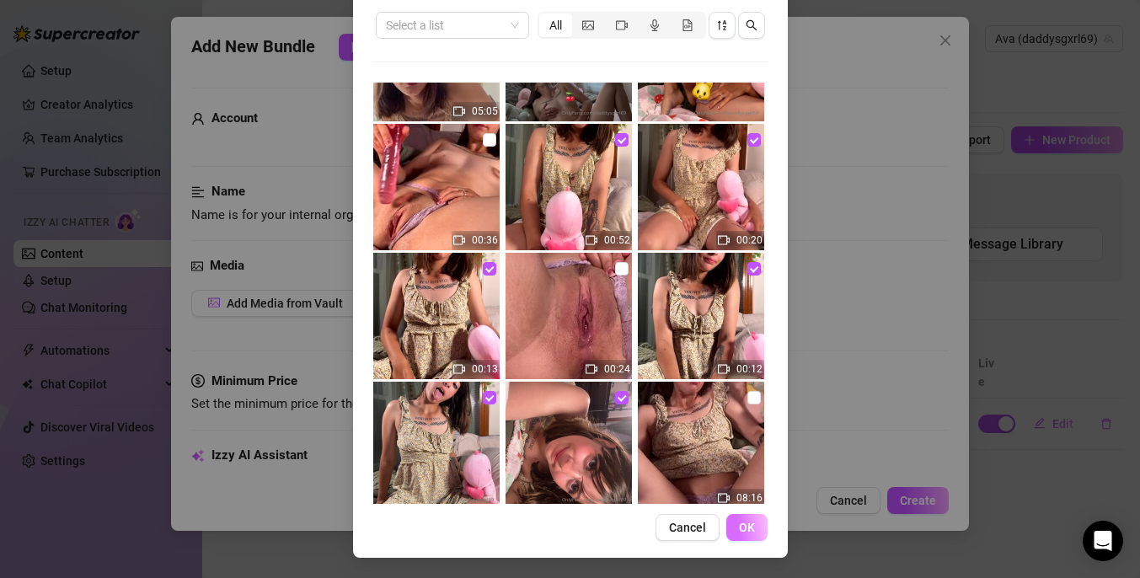
click at [750, 532] on span "OK" at bounding box center [747, 527] width 16 height 13
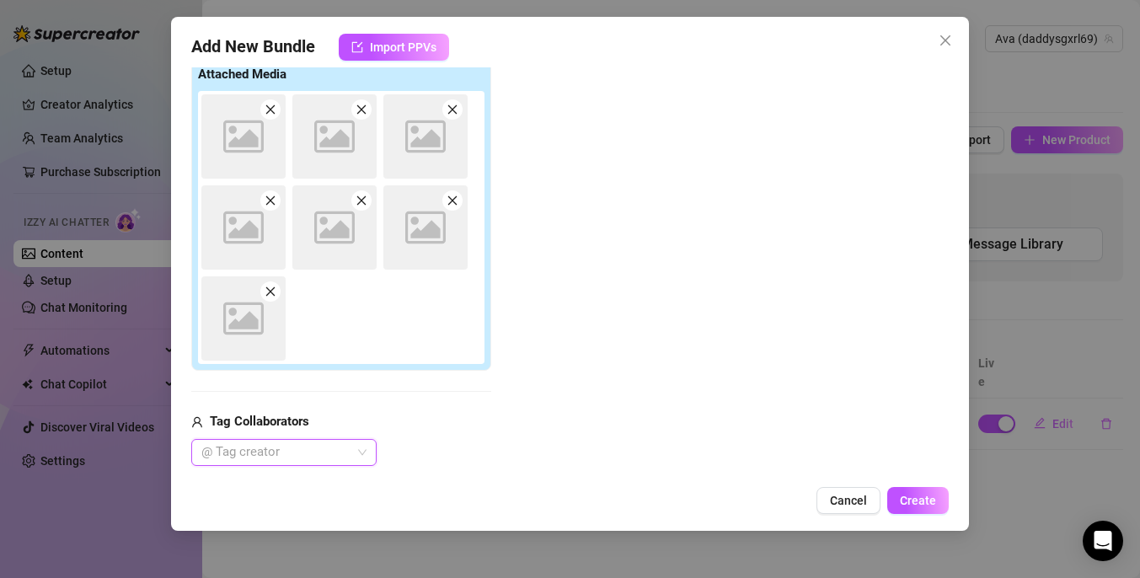
scroll to position [271, 0]
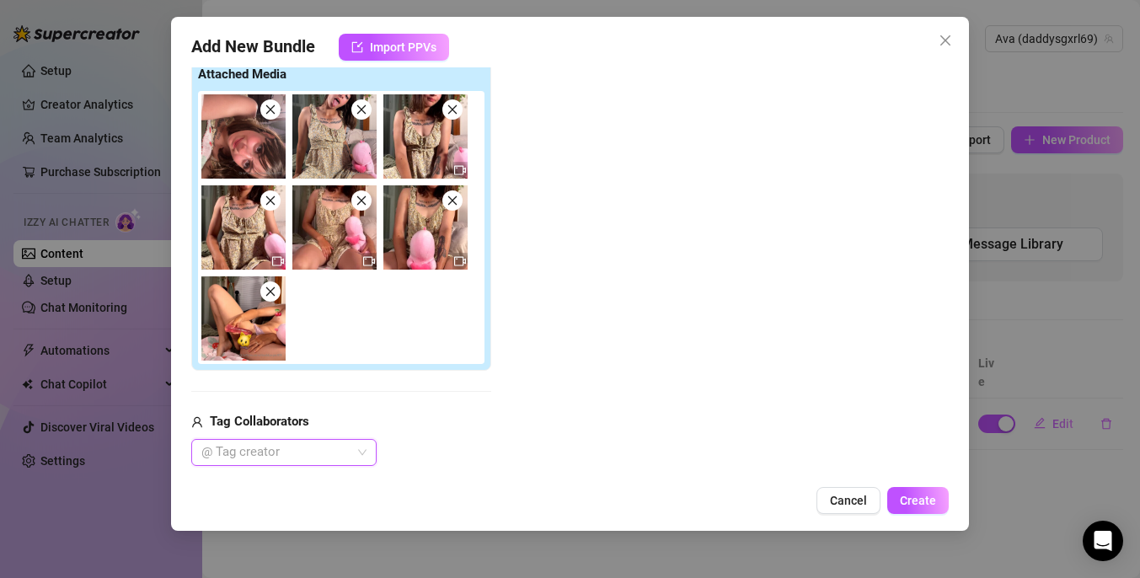
click at [333, 442] on div at bounding box center [275, 453] width 161 height 24
click at [317, 479] on div "Everett Ryder" at bounding box center [284, 485] width 158 height 19
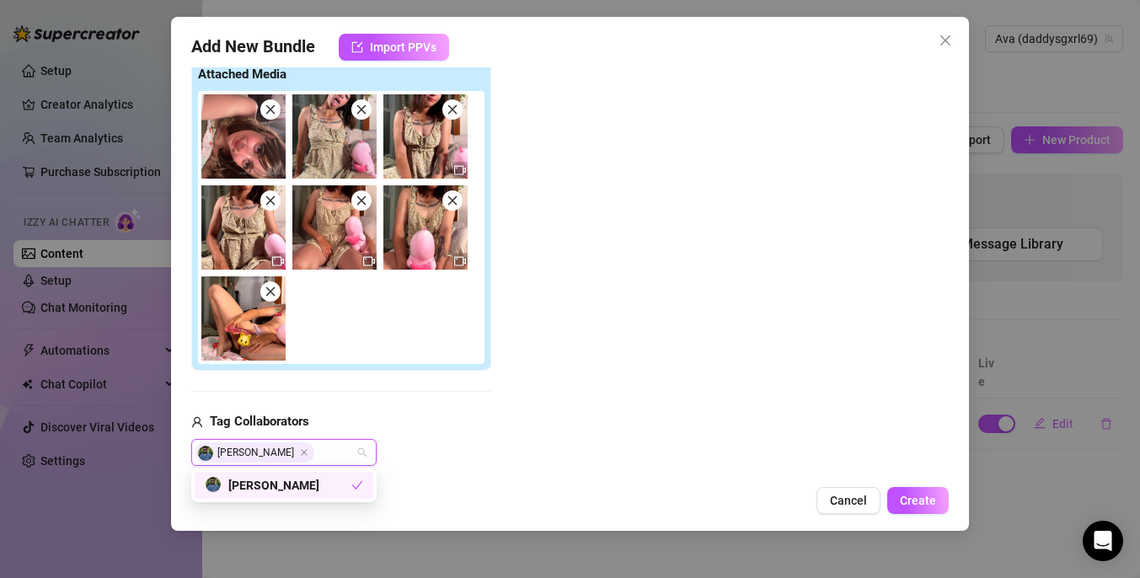
click at [340, 481] on div "Everett Ryder" at bounding box center [278, 485] width 147 height 19
click at [575, 364] on div "Add Media from Vault Attached Media Tag Collaborators @ Tag creator" at bounding box center [569, 242] width 757 height 447
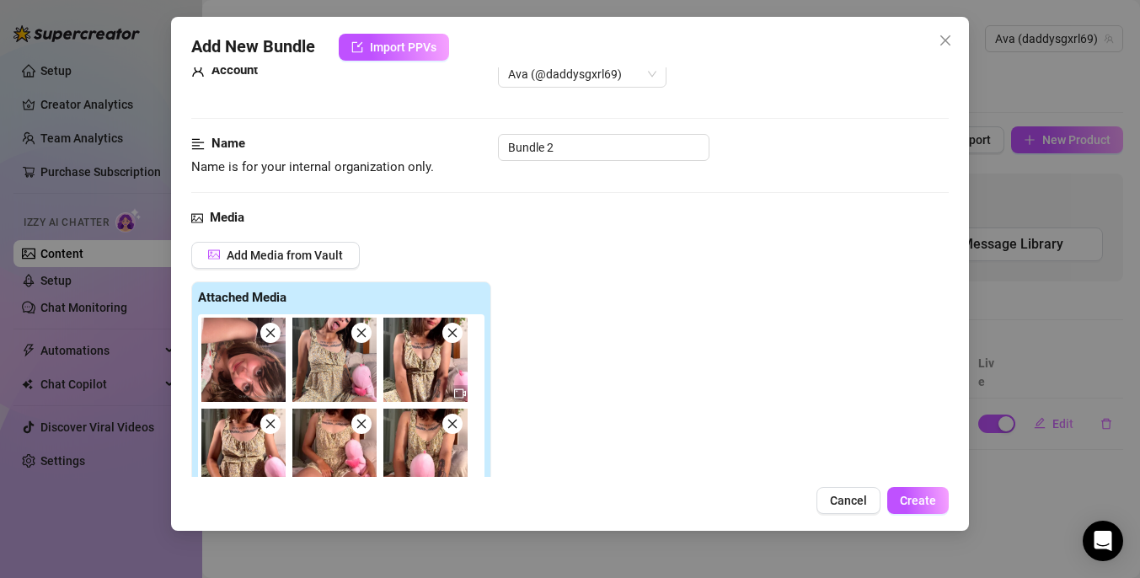
scroll to position [0, 0]
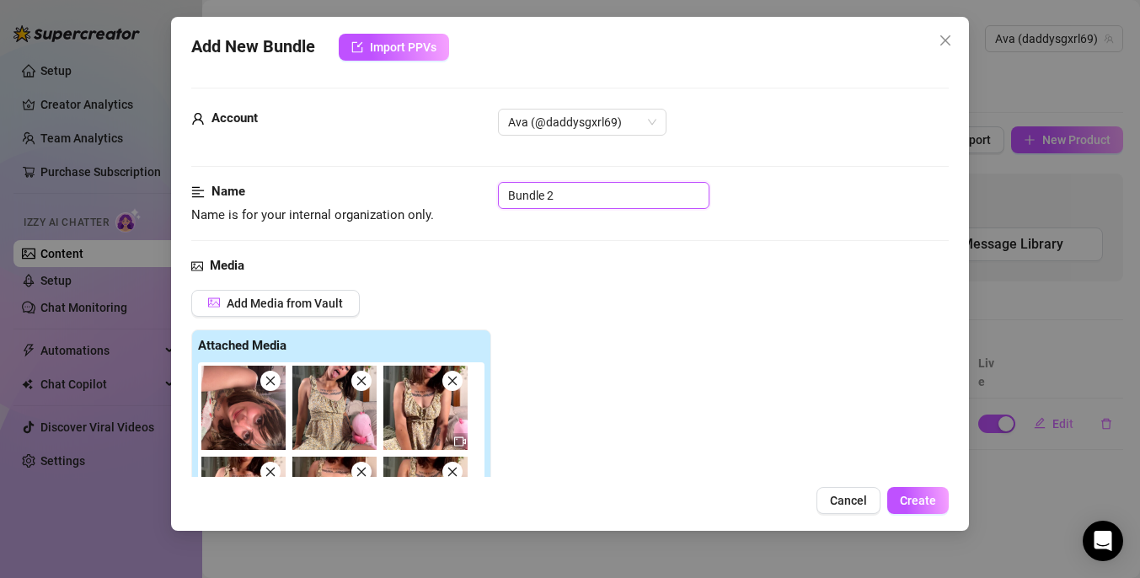
drag, startPoint x: 564, startPoint y: 194, endPoint x: 491, endPoint y: 191, distance: 73.3
click at [491, 191] on div "Name Name is for your internal organization only. Bundle 2" at bounding box center [569, 203] width 757 height 43
click at [671, 267] on div "Media" at bounding box center [569, 266] width 757 height 20
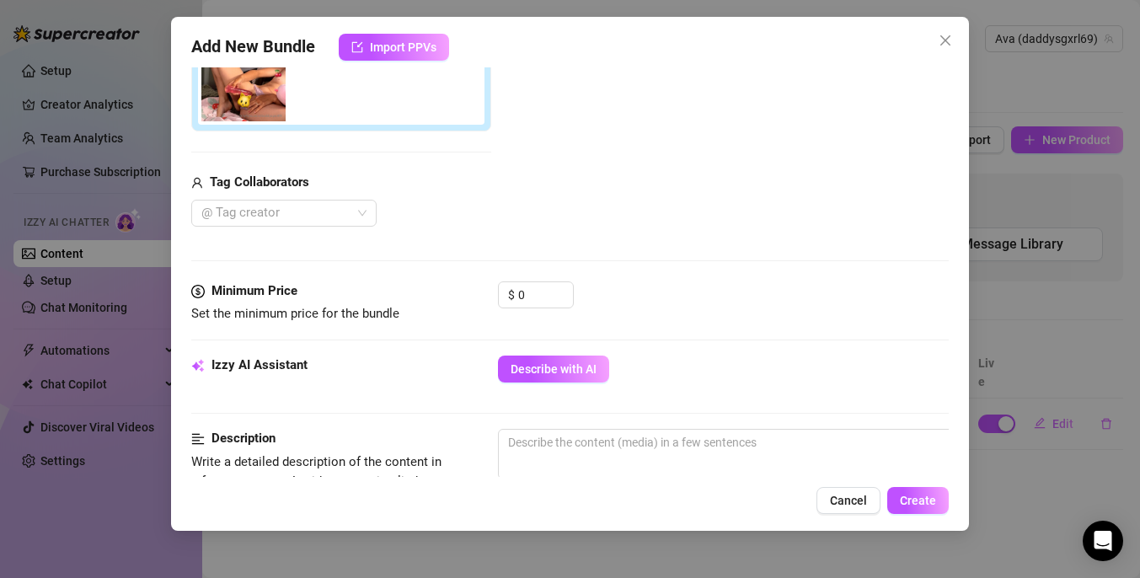
scroll to position [546, 0]
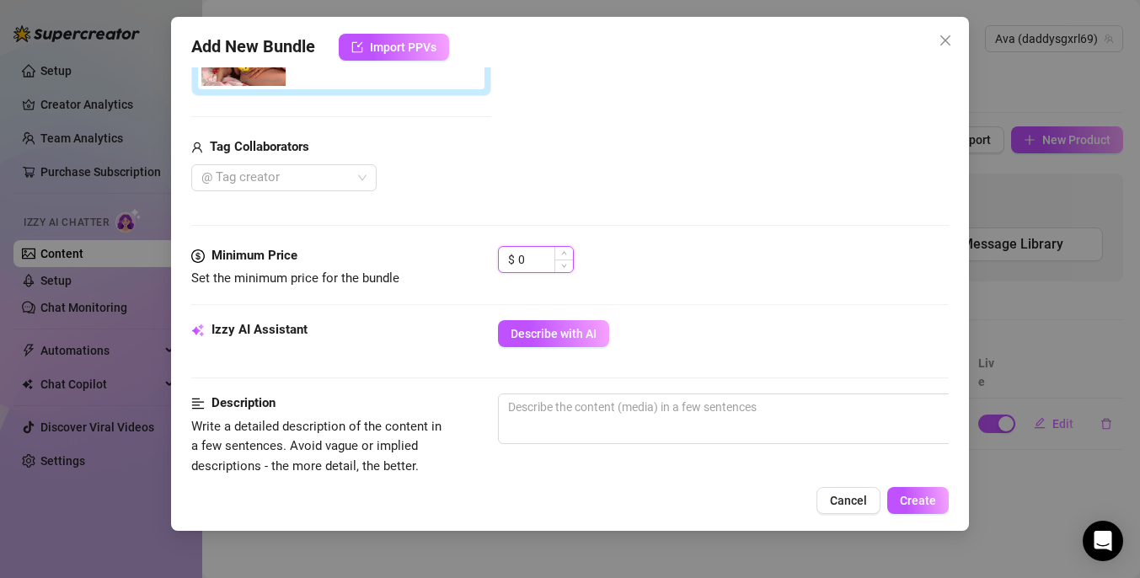
click at [550, 249] on input "0" at bounding box center [545, 259] width 55 height 25
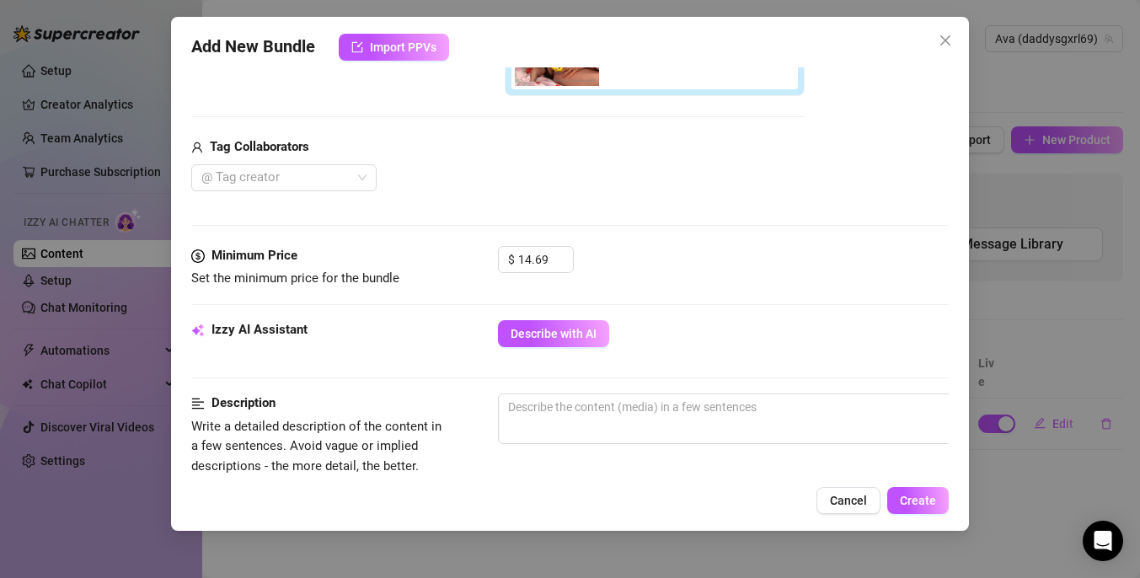
click at [732, 249] on div "$ 14.69" at bounding box center [723, 267] width 451 height 42
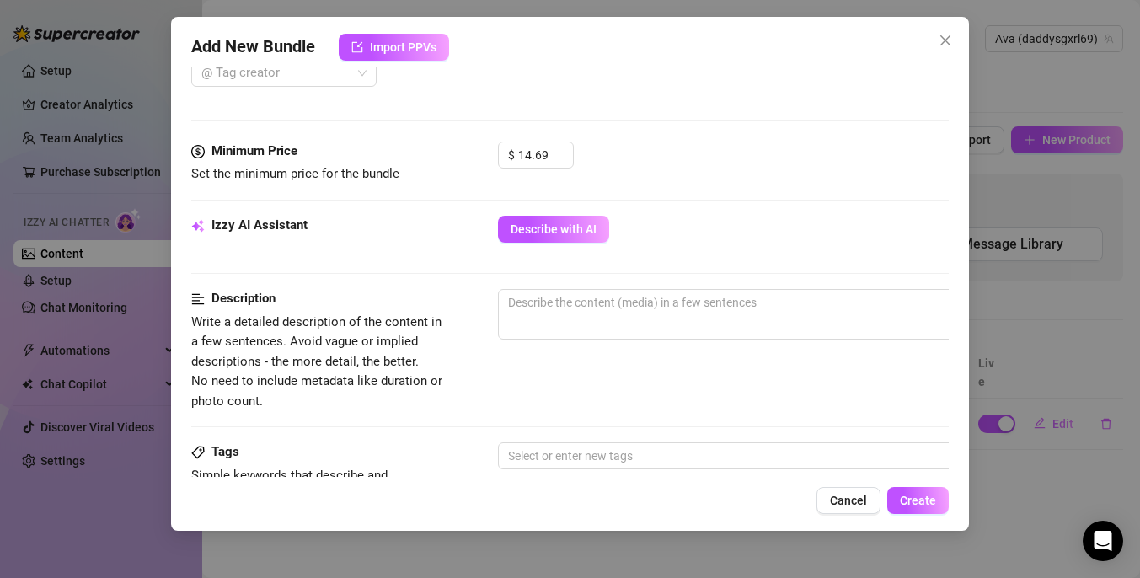
scroll to position [677, 0]
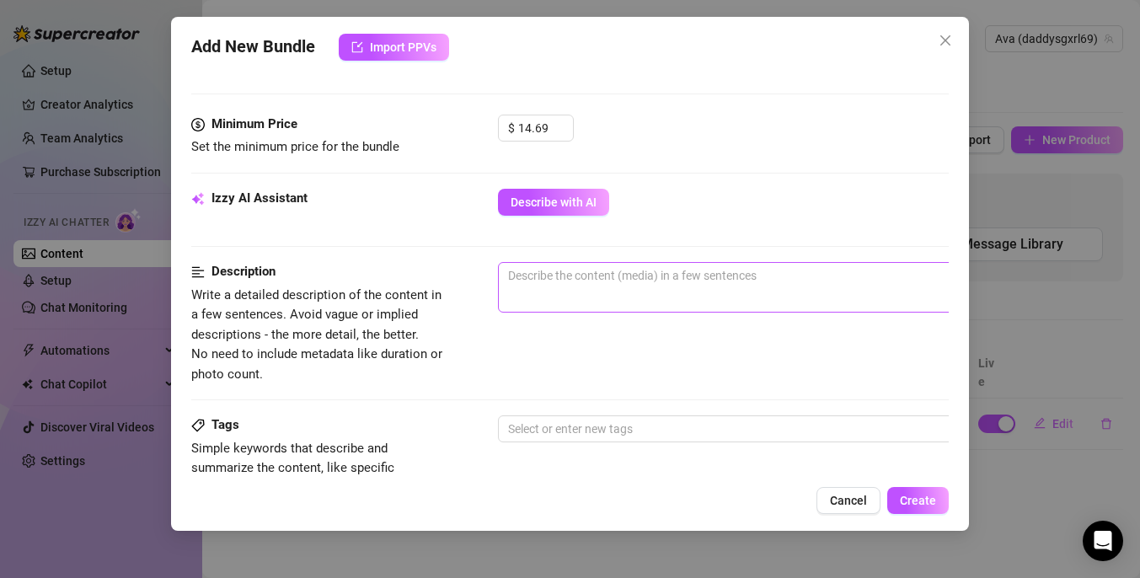
click at [592, 291] on span "0 / 1000" at bounding box center [793, 287] width 590 height 51
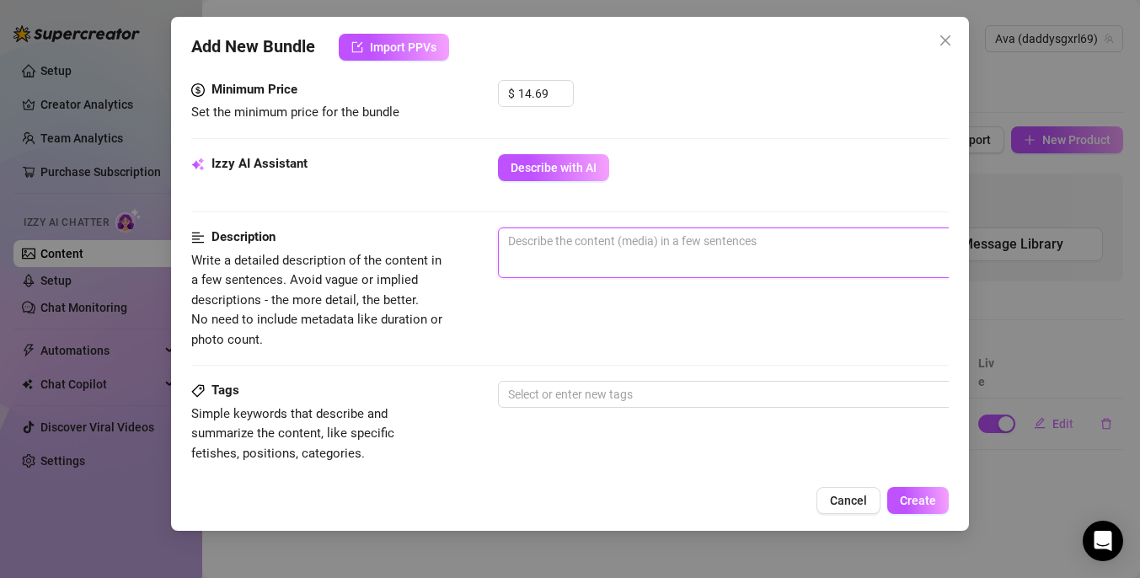
click at [542, 253] on textarea at bounding box center [793, 240] width 588 height 25
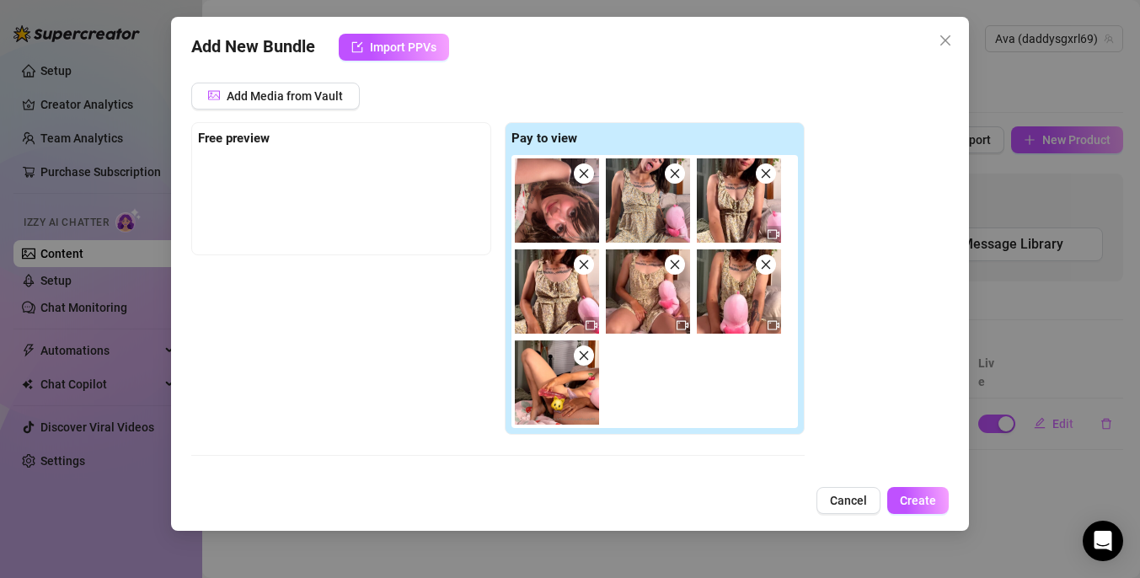
scroll to position [206, 0]
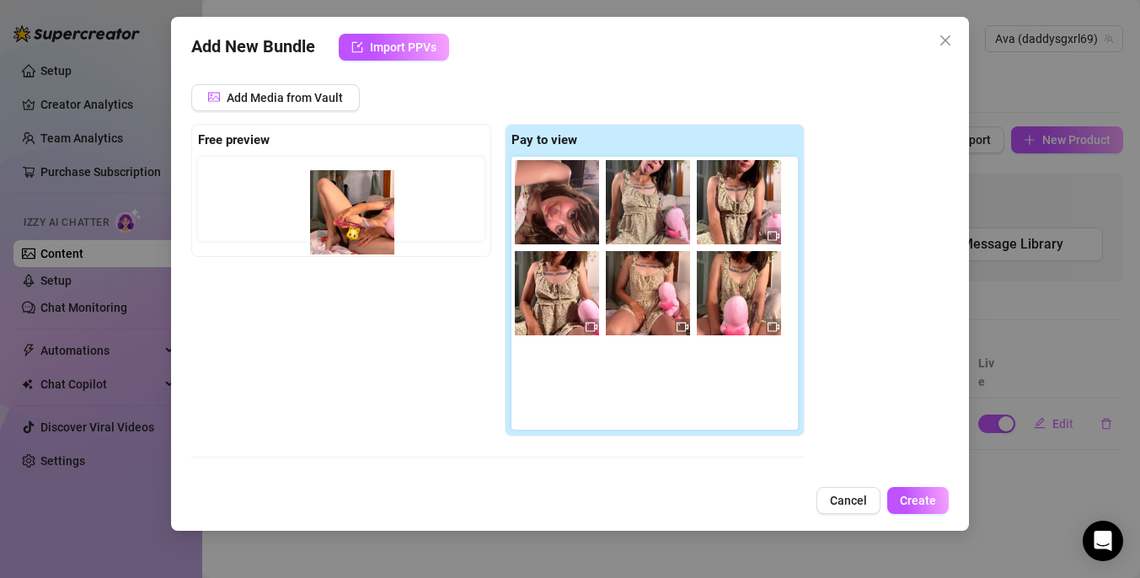
drag, startPoint x: 569, startPoint y: 400, endPoint x: 358, endPoint y: 228, distance: 271.8
click at [358, 228] on div "Free preview Pay to view" at bounding box center [497, 280] width 613 height 313
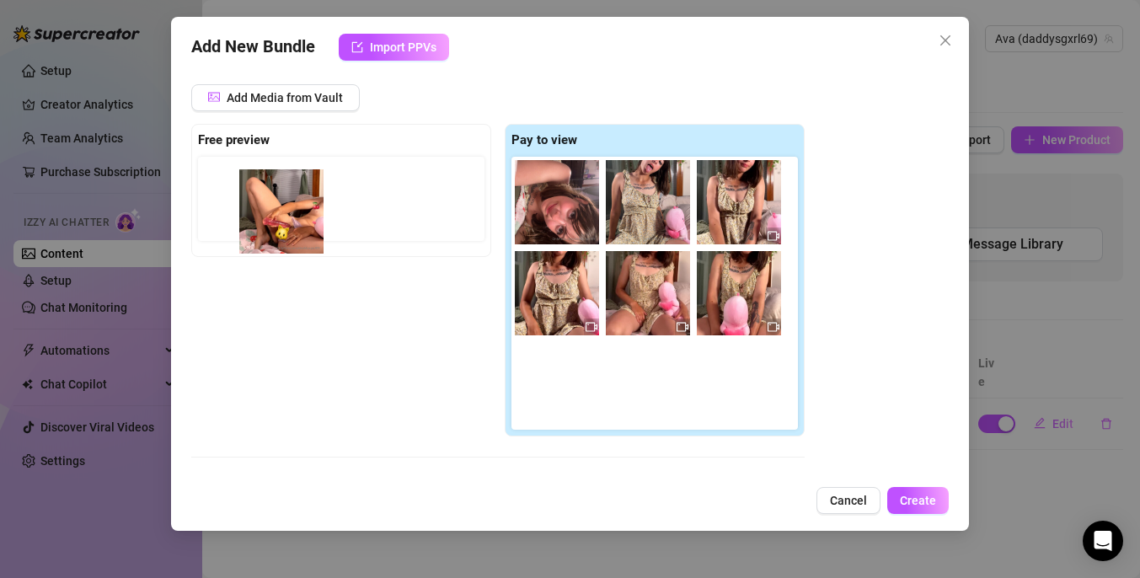
drag, startPoint x: 553, startPoint y: 390, endPoint x: 266, endPoint y: 216, distance: 336.1
click at [267, 216] on div "Free preview Pay to view" at bounding box center [497, 280] width 613 height 313
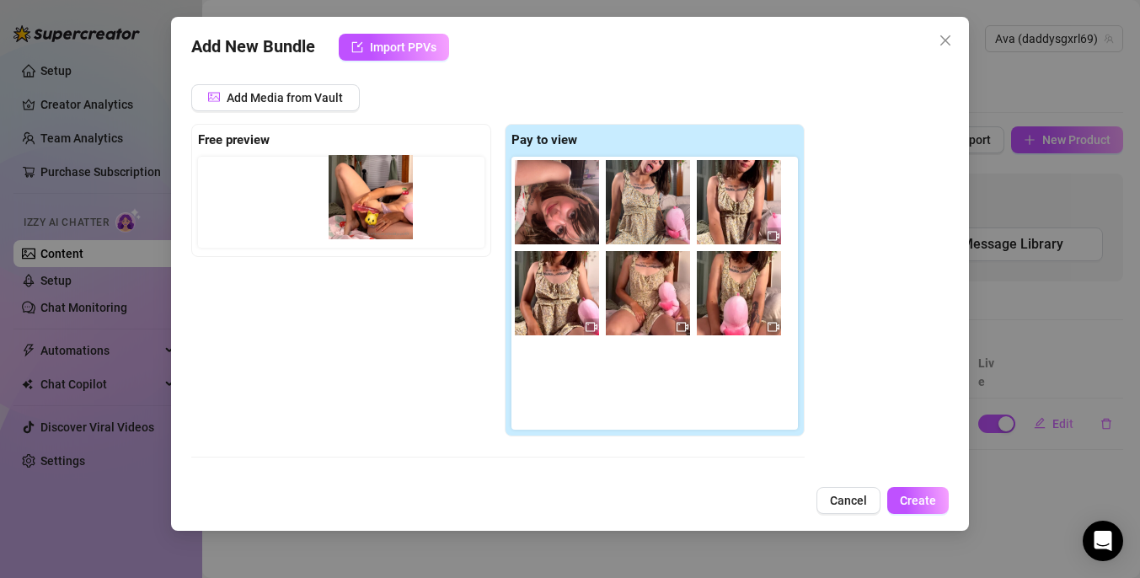
drag, startPoint x: 539, startPoint y: 366, endPoint x: 340, endPoint y: 170, distance: 278.8
click at [340, 170] on div "Free preview Pay to view" at bounding box center [497, 280] width 613 height 313
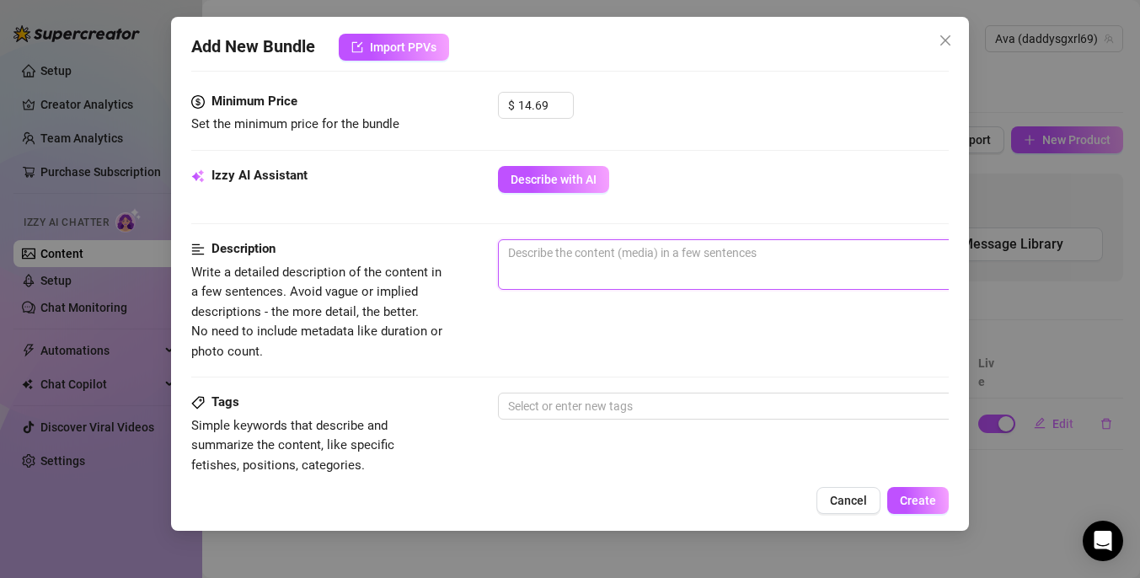
scroll to position [618, 0]
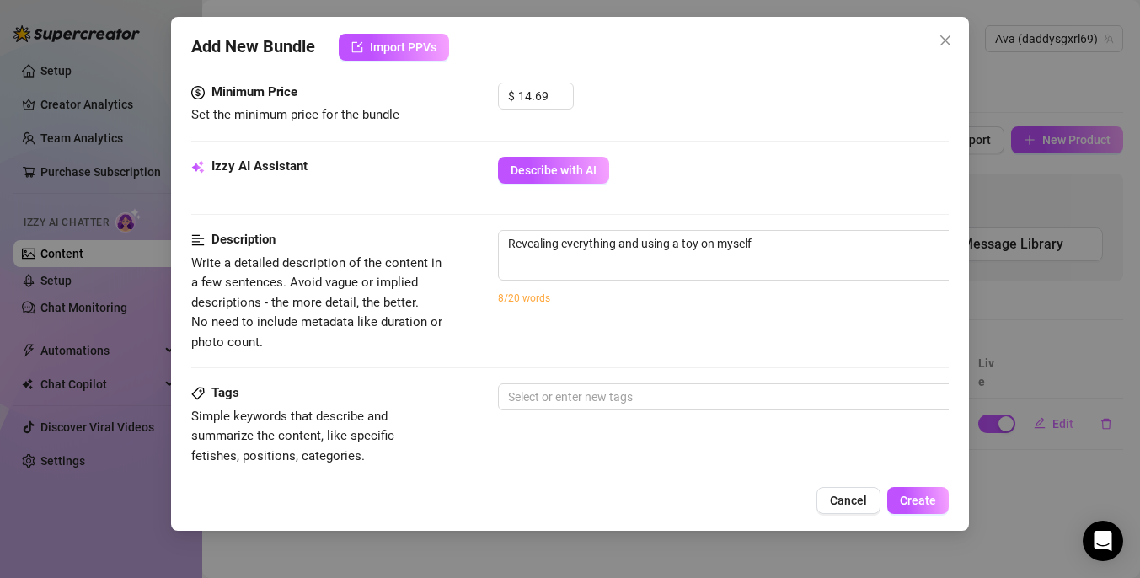
click at [681, 324] on div "Revealing everything and using a toy on myself 46 / 1000 8/20 words" at bounding box center [793, 278] width 590 height 96
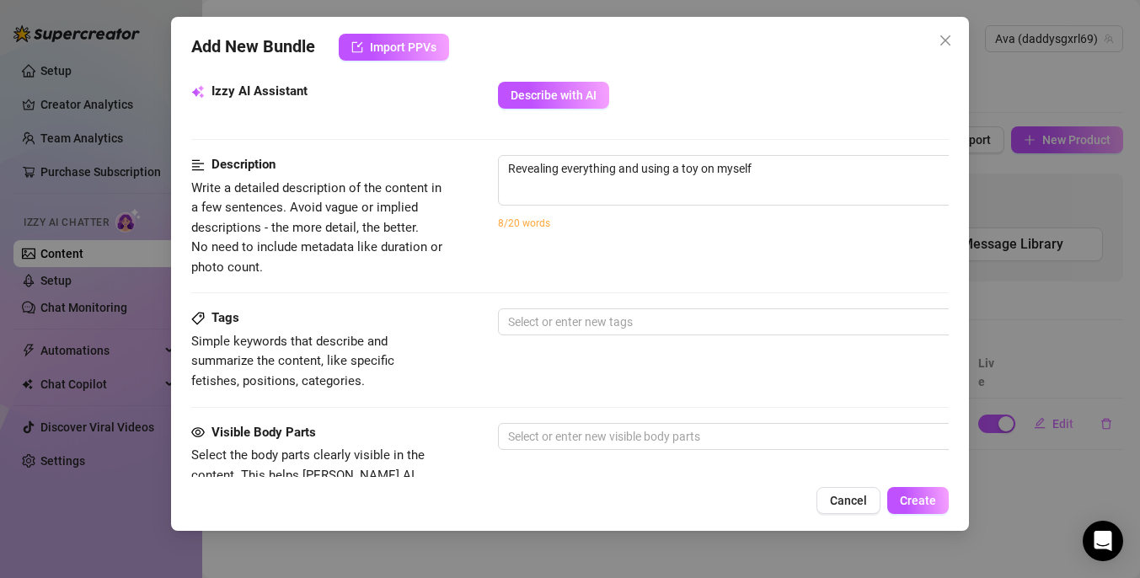
scroll to position [712, 0]
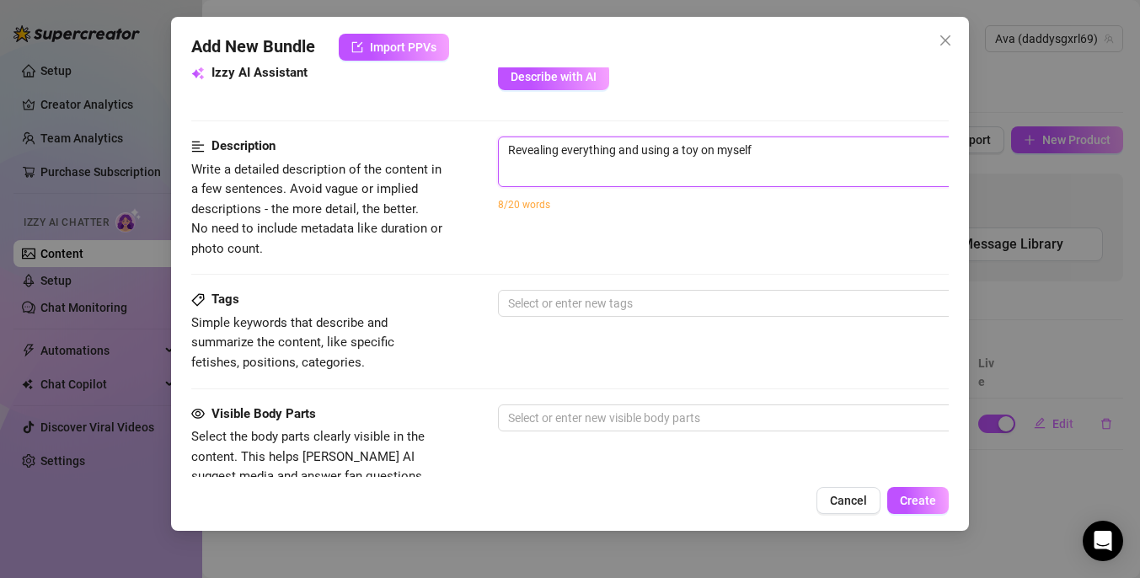
click at [779, 161] on textarea "Revealing everything and using a toy on myself" at bounding box center [793, 149] width 588 height 25
click at [509, 149] on textarea "Revealing everything and using a toy on myself." at bounding box center [793, 149] width 588 height 25
click at [624, 147] on textarea "Taking off my dress, Revealing everything and using a toy on myself." at bounding box center [793, 149] width 588 height 25
click at [870, 157] on textarea "Taking off my dress, revealing everything and using a toy on myself." at bounding box center [793, 149] width 588 height 25
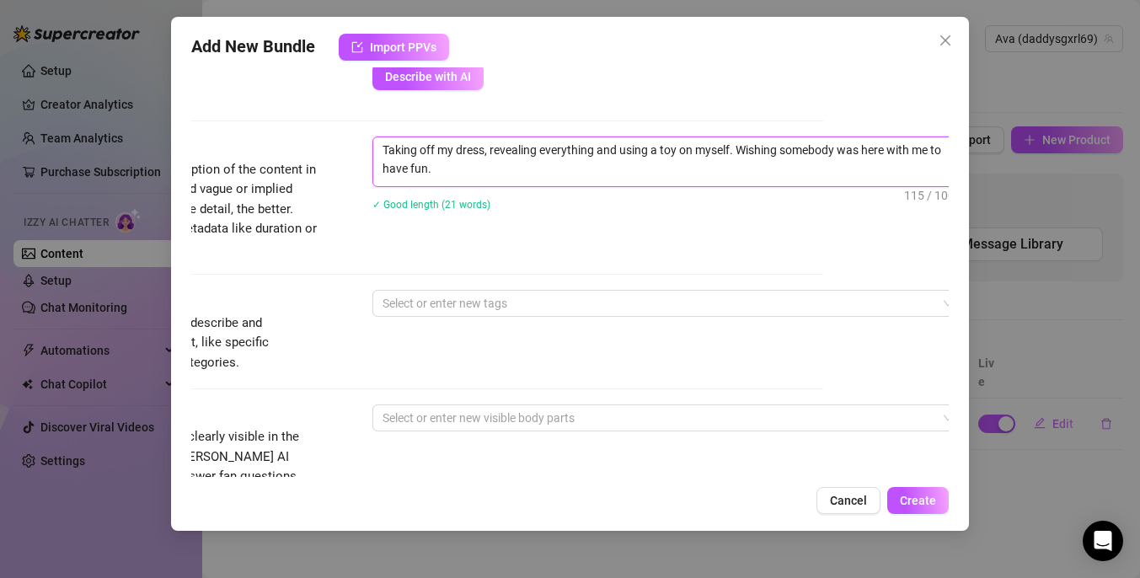
scroll to position [797, 126]
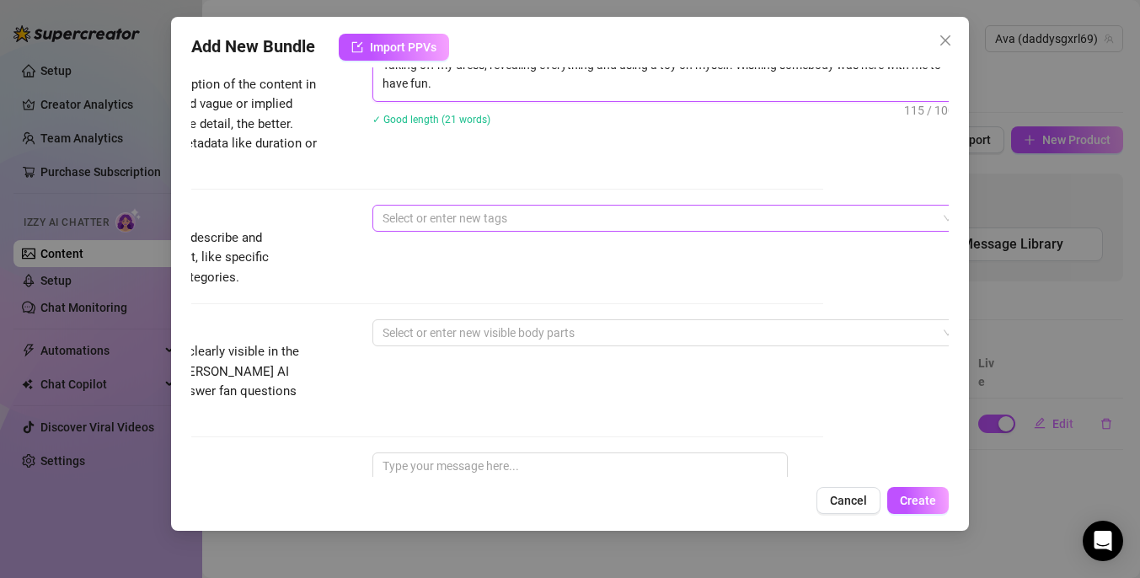
click at [668, 226] on div at bounding box center [658, 218] width 565 height 24
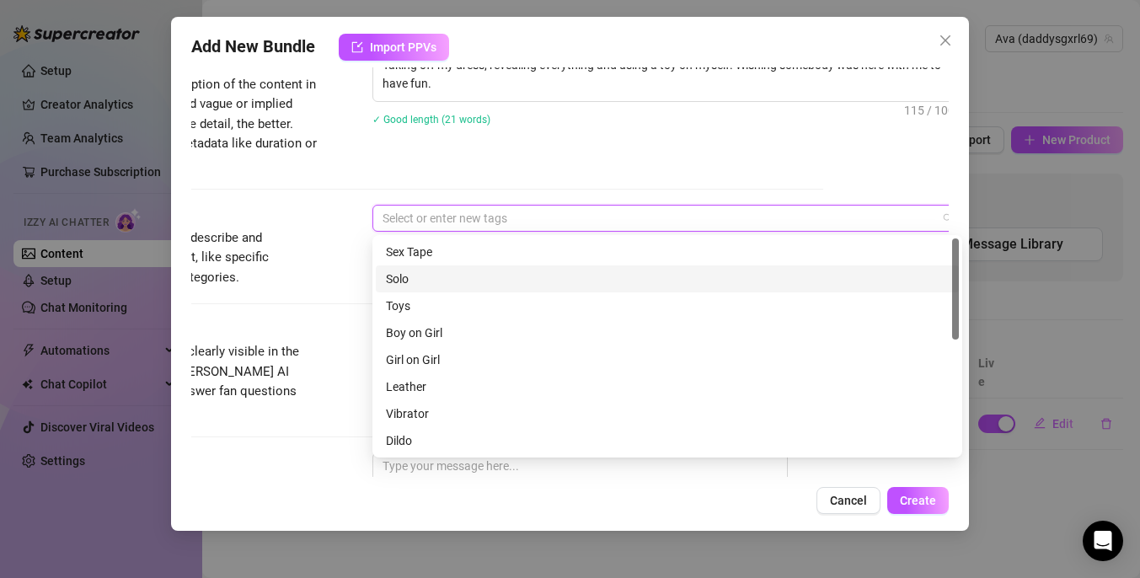
click at [542, 279] on div "Solo" at bounding box center [667, 279] width 563 height 19
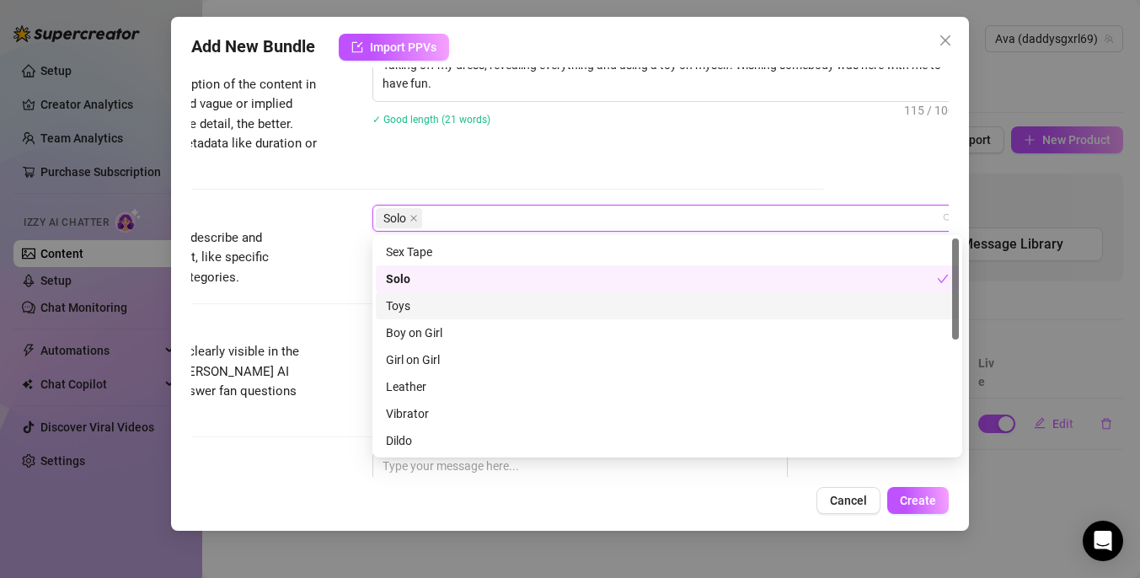
click at [521, 309] on div "Toys" at bounding box center [667, 306] width 563 height 19
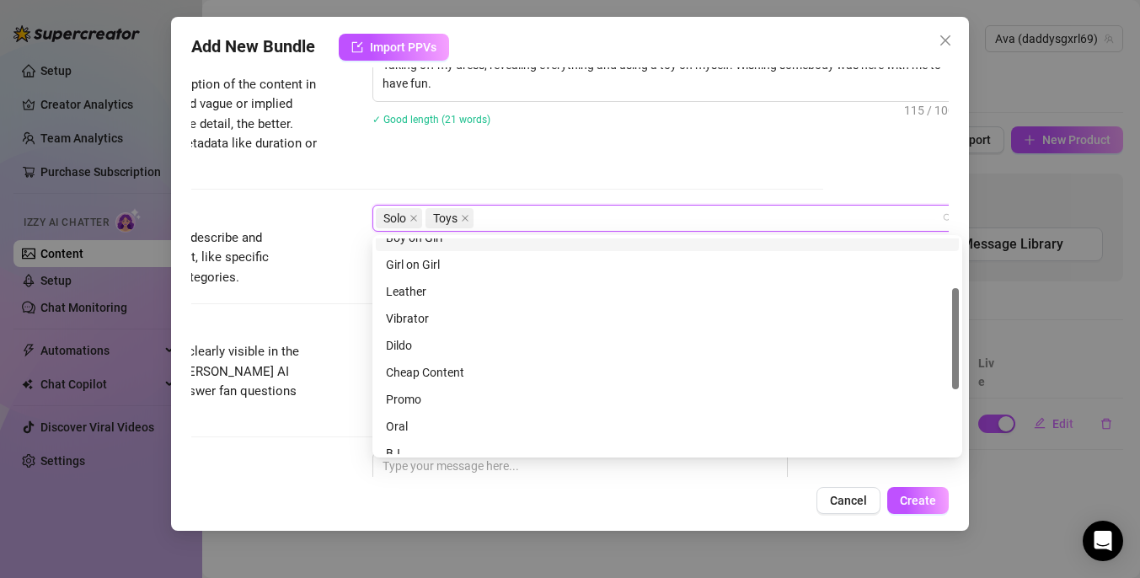
scroll to position [116, 0]
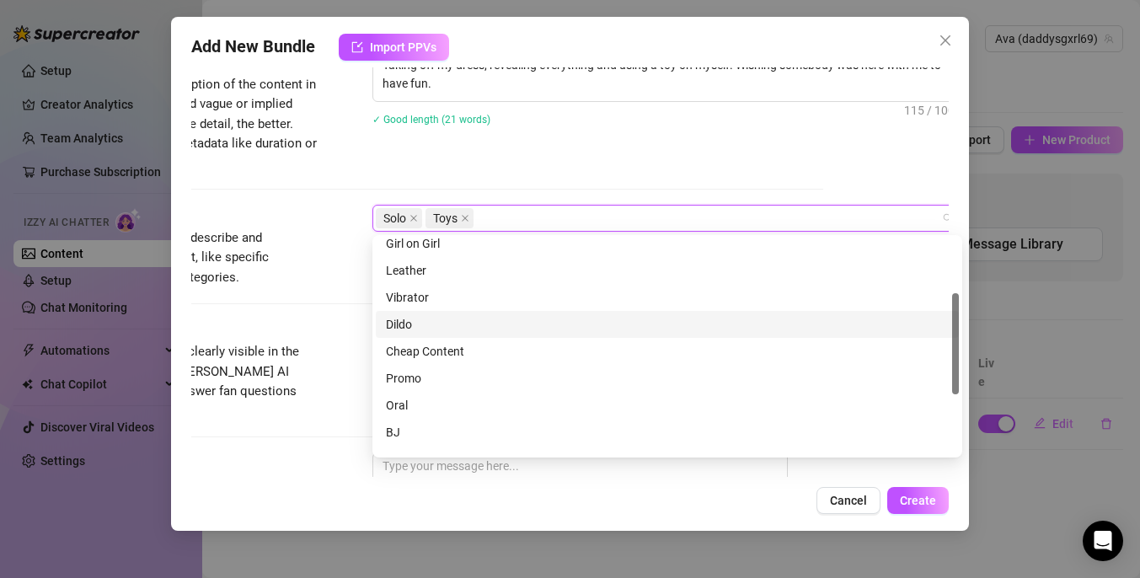
click at [489, 323] on div "Dildo" at bounding box center [667, 324] width 563 height 19
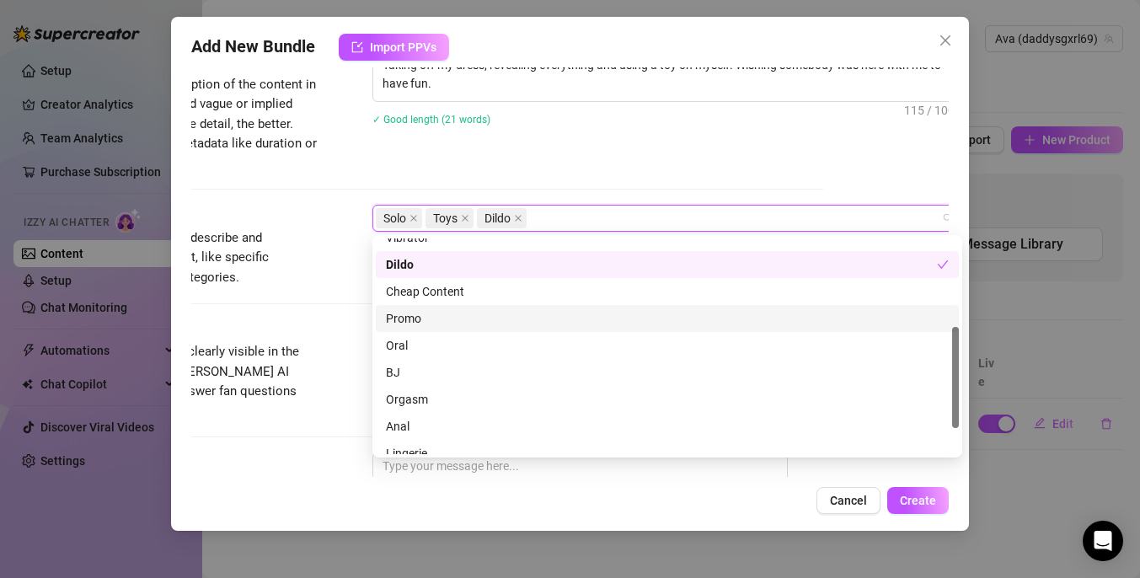
scroll to position [193, 0]
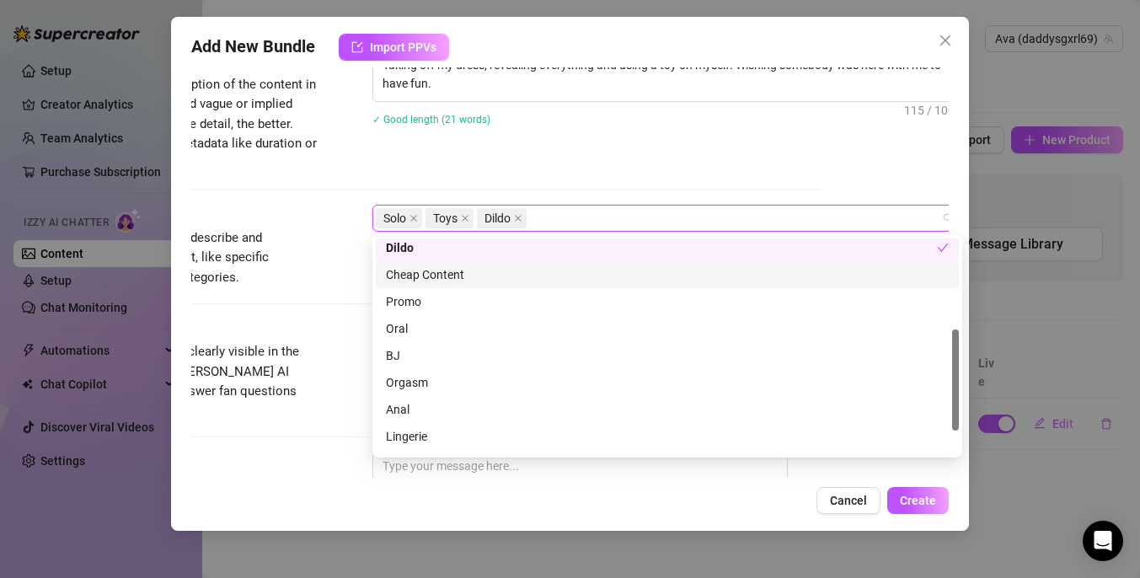
click at [505, 273] on div "Cheap Content" at bounding box center [667, 274] width 563 height 19
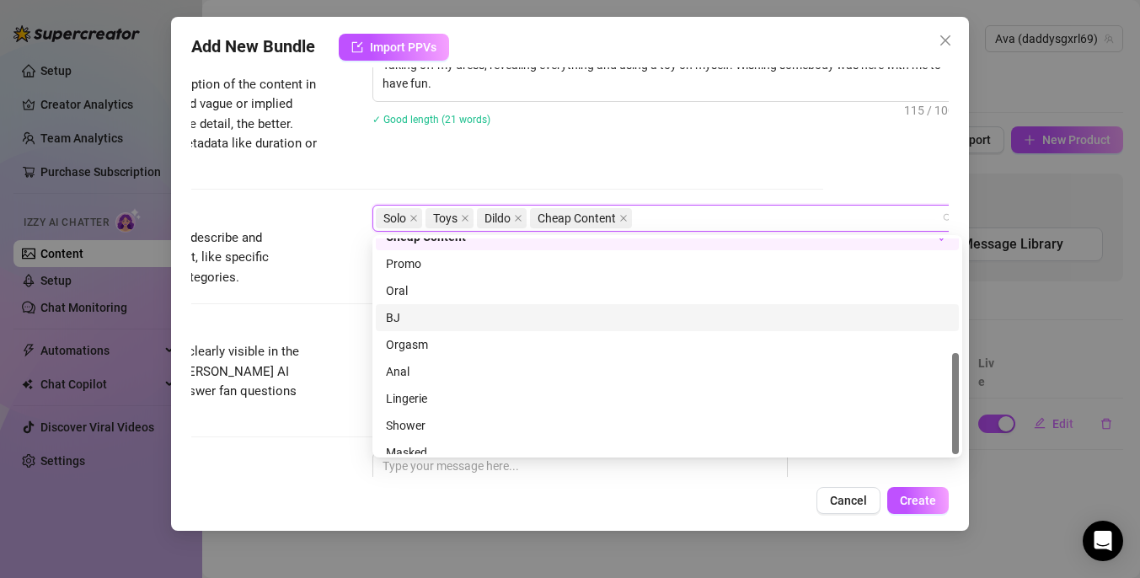
scroll to position [243, 0]
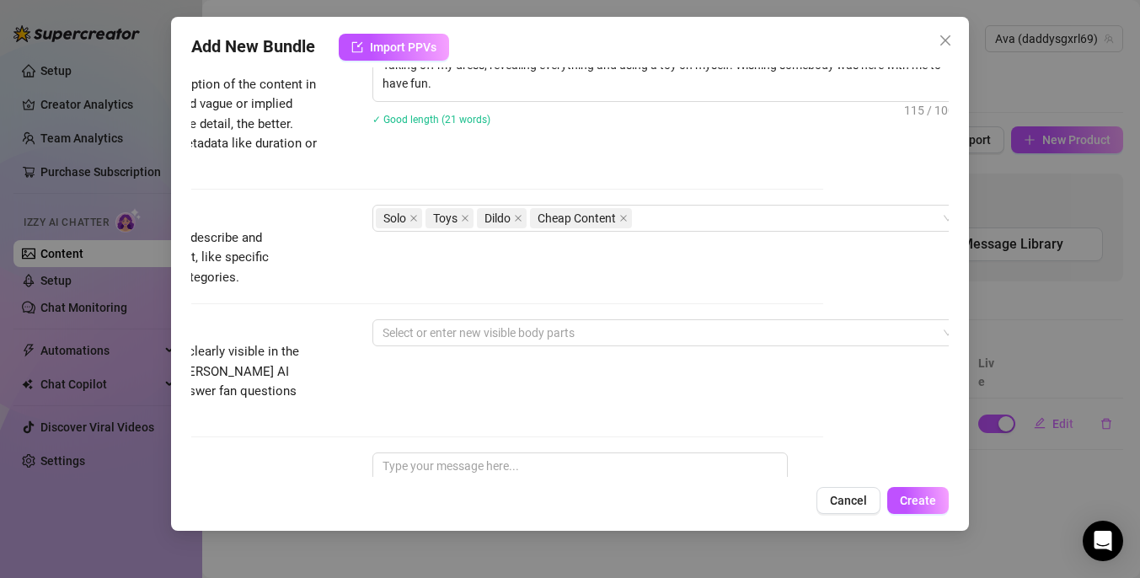
click at [628, 158] on div "Description Write a detailed description of the content in a few sentences. Avo…" at bounding box center [444, 112] width 757 height 122
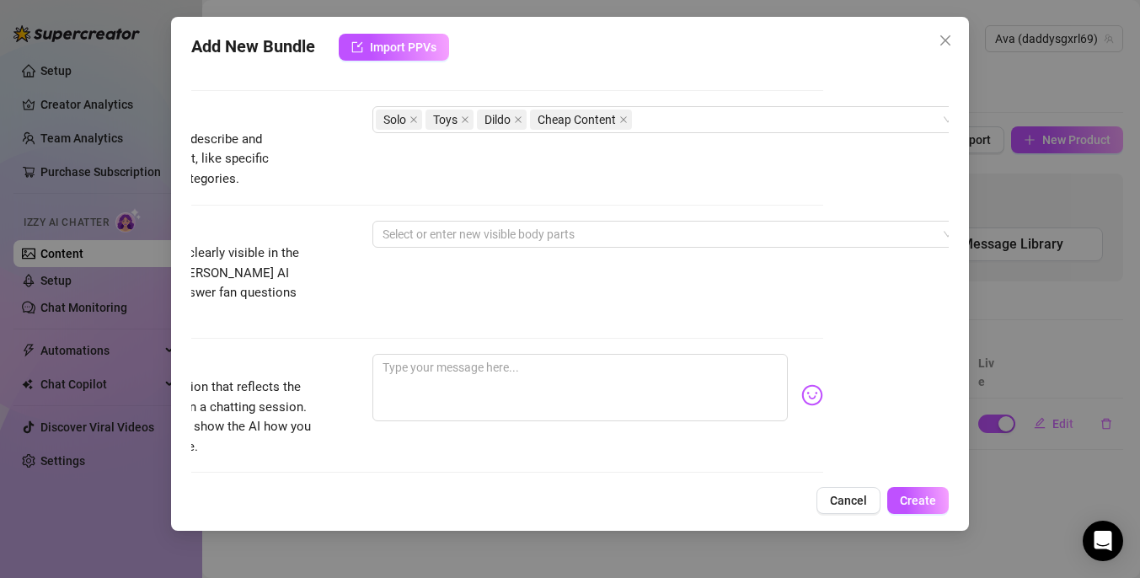
scroll to position [896, 126]
click at [593, 240] on div at bounding box center [658, 234] width 565 height 24
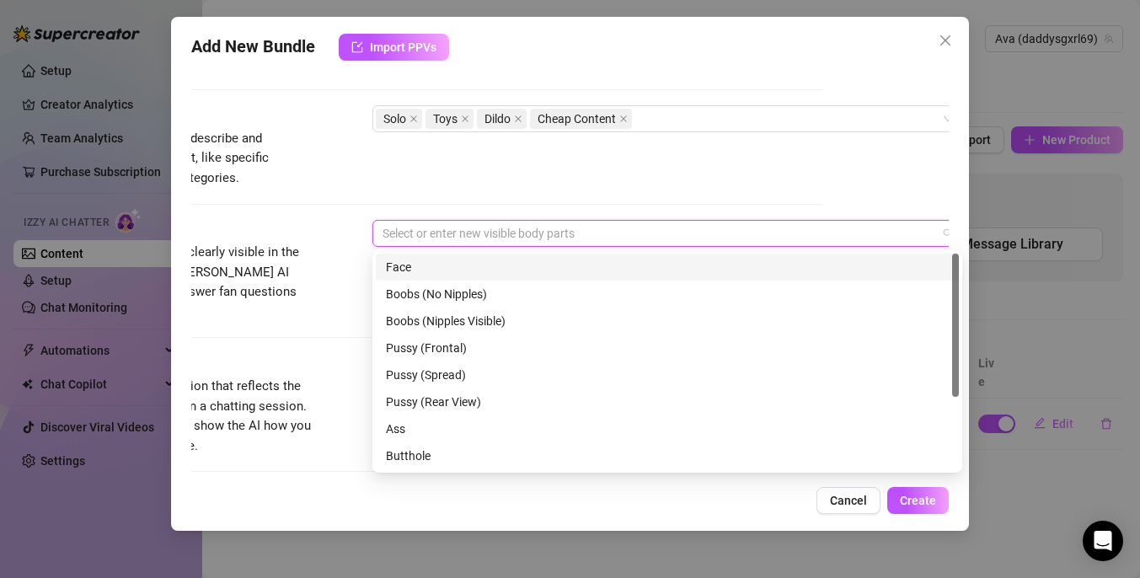
click at [572, 265] on div "Face" at bounding box center [667, 267] width 563 height 19
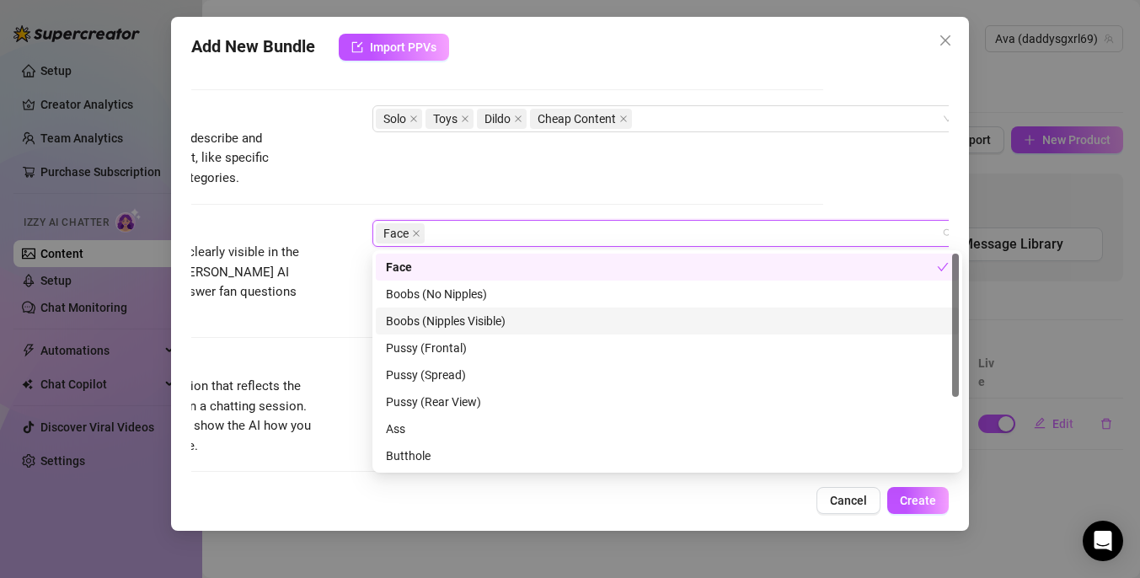
click at [548, 314] on div "Boobs (Nipples Visible)" at bounding box center [667, 321] width 563 height 19
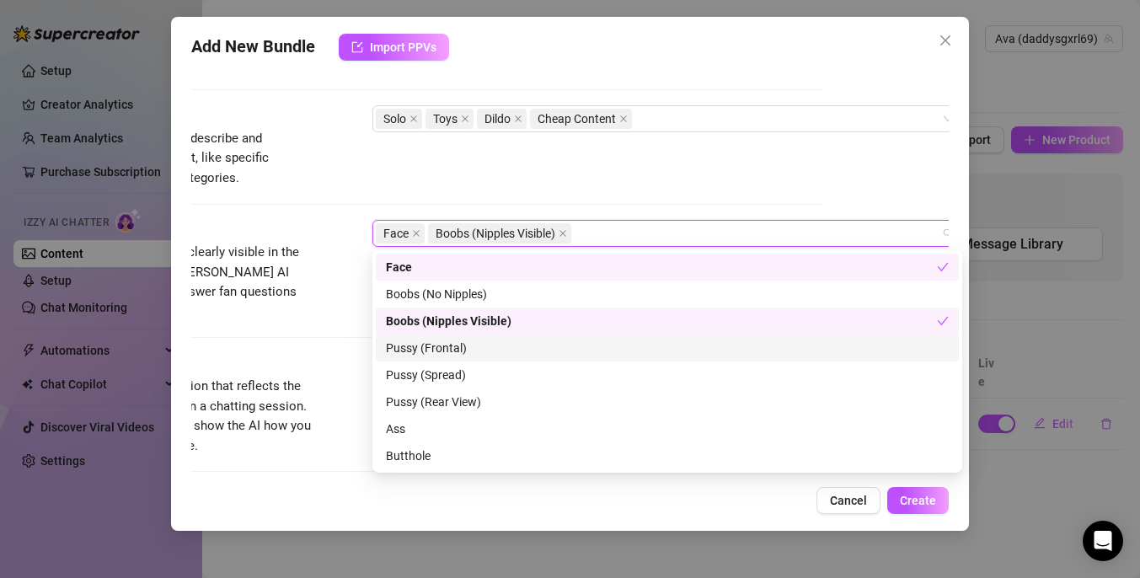
click at [538, 350] on div "Pussy (Frontal)" at bounding box center [667, 348] width 563 height 19
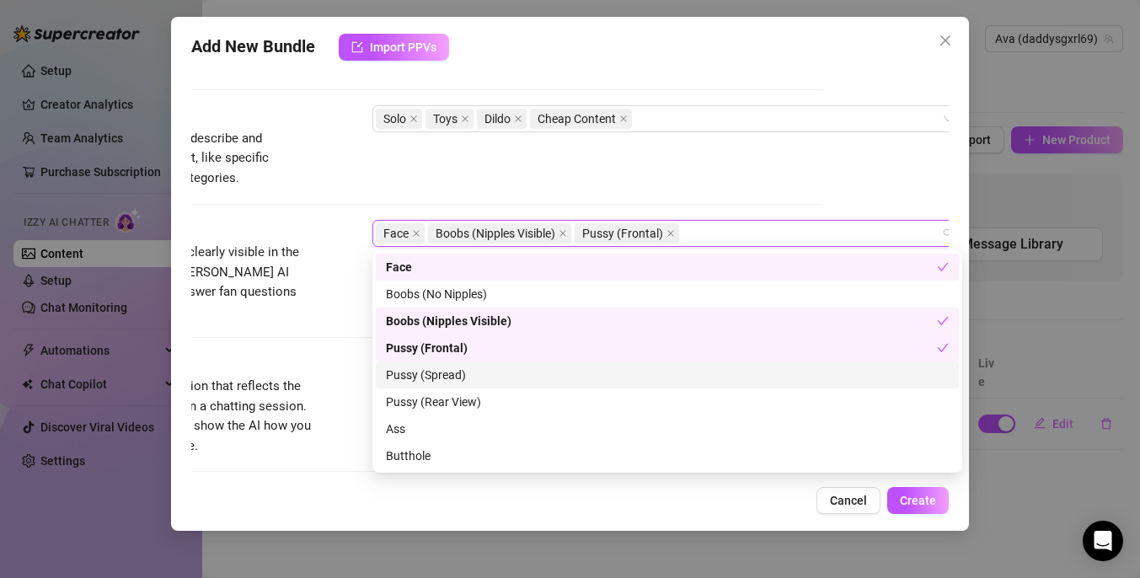
click at [537, 381] on div "Pussy (Spread)" at bounding box center [667, 375] width 563 height 19
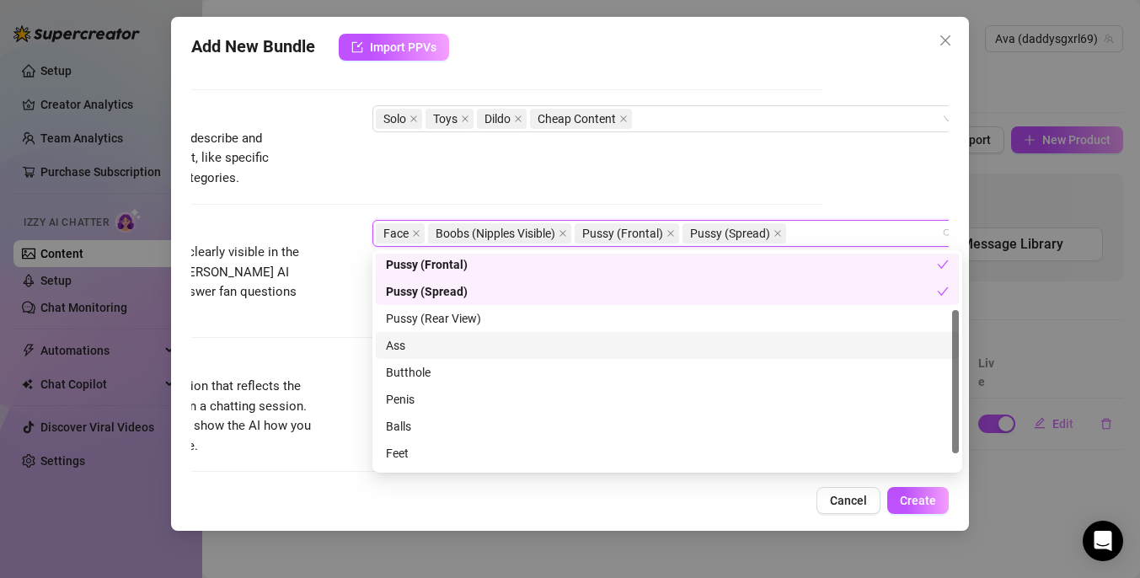
scroll to position [84, 0]
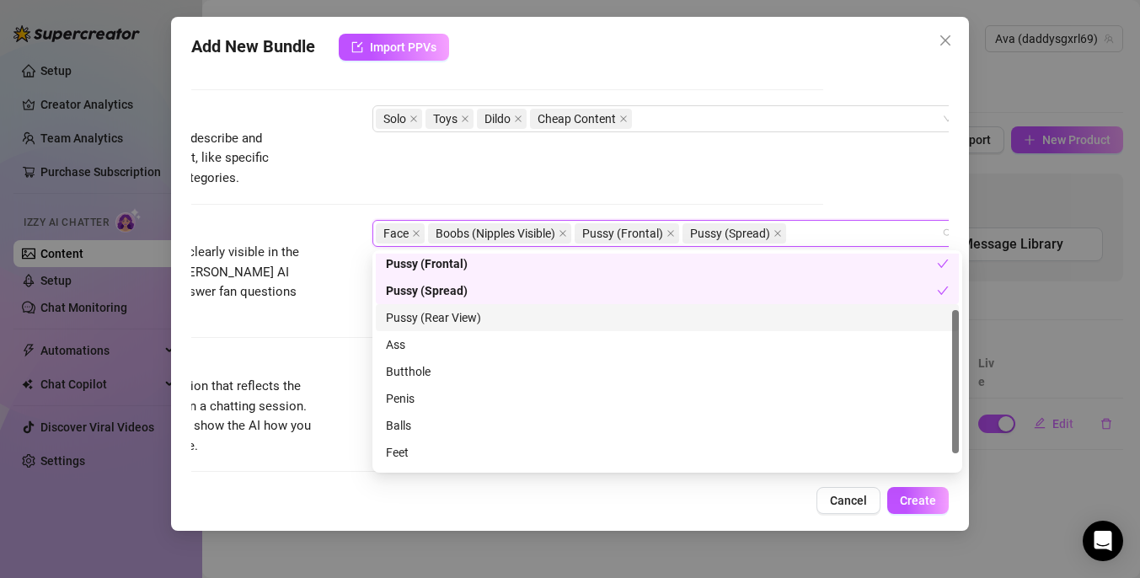
click at [538, 315] on div "Pussy (Rear View)" at bounding box center [667, 317] width 563 height 19
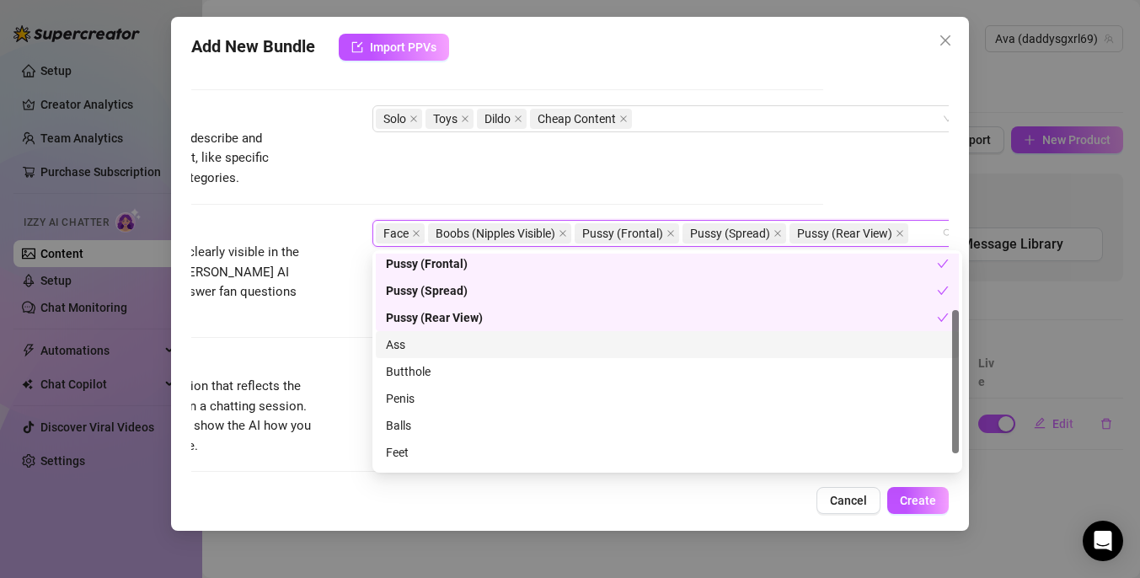
click at [521, 353] on div "Ass" at bounding box center [667, 344] width 563 height 19
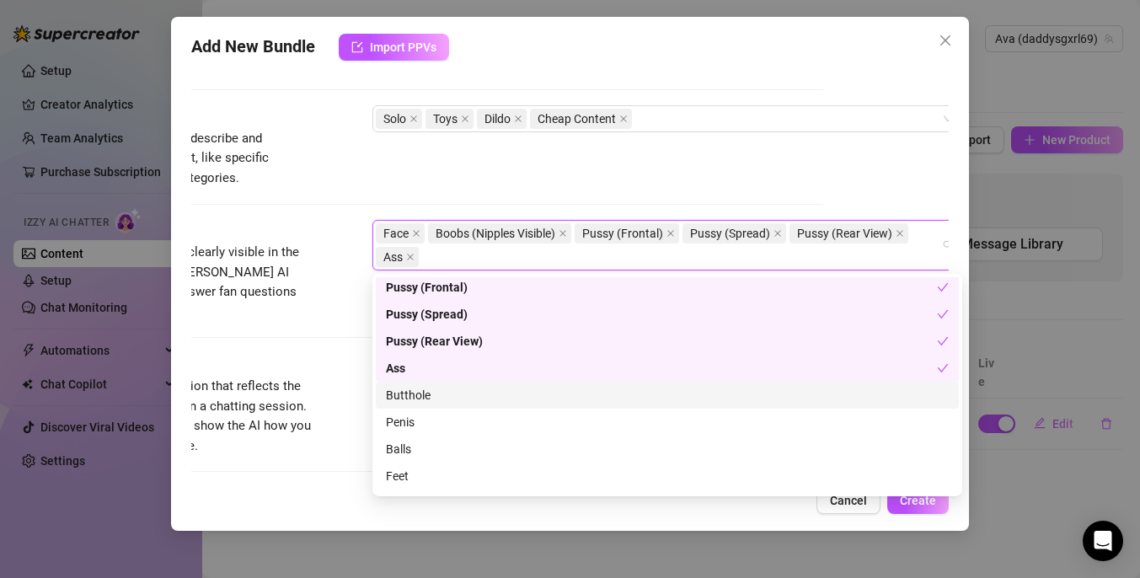
click at [509, 399] on div "Butthole" at bounding box center [667, 395] width 563 height 19
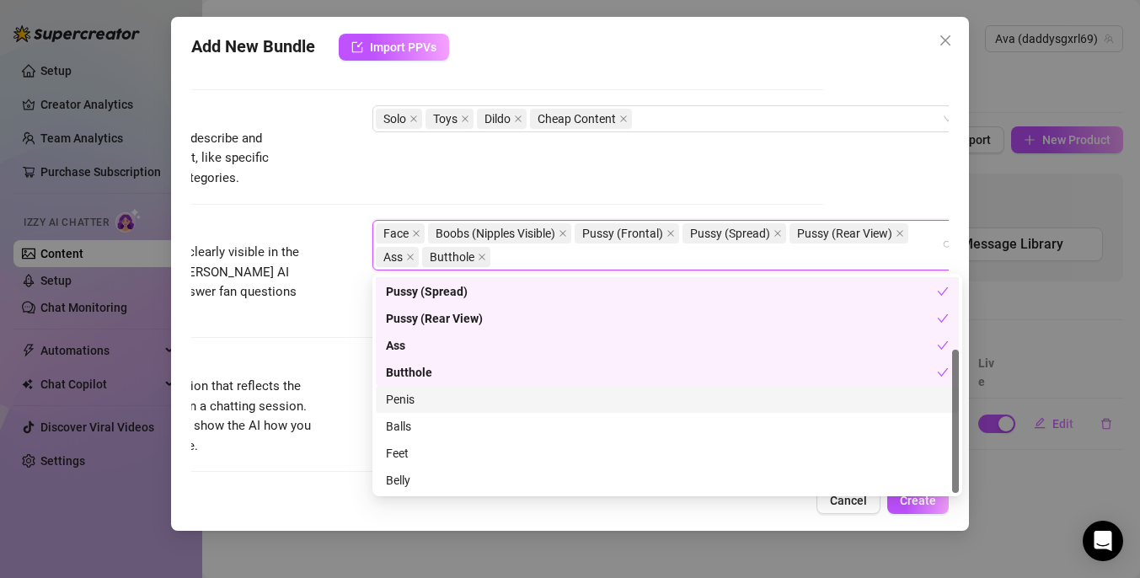
scroll to position [108, 0]
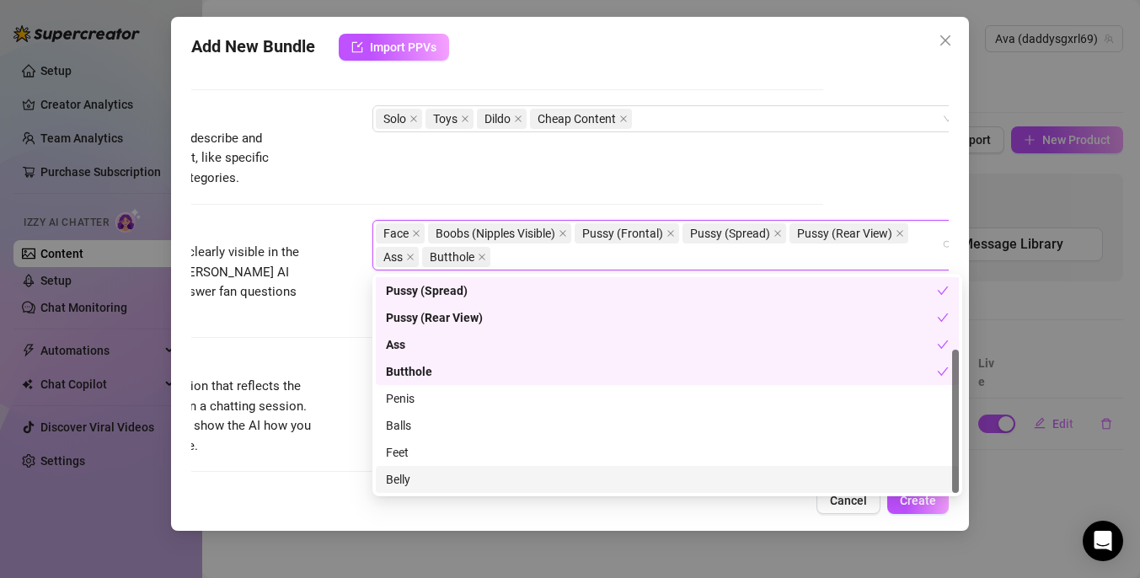
click at [479, 484] on div "Belly" at bounding box center [667, 479] width 563 height 19
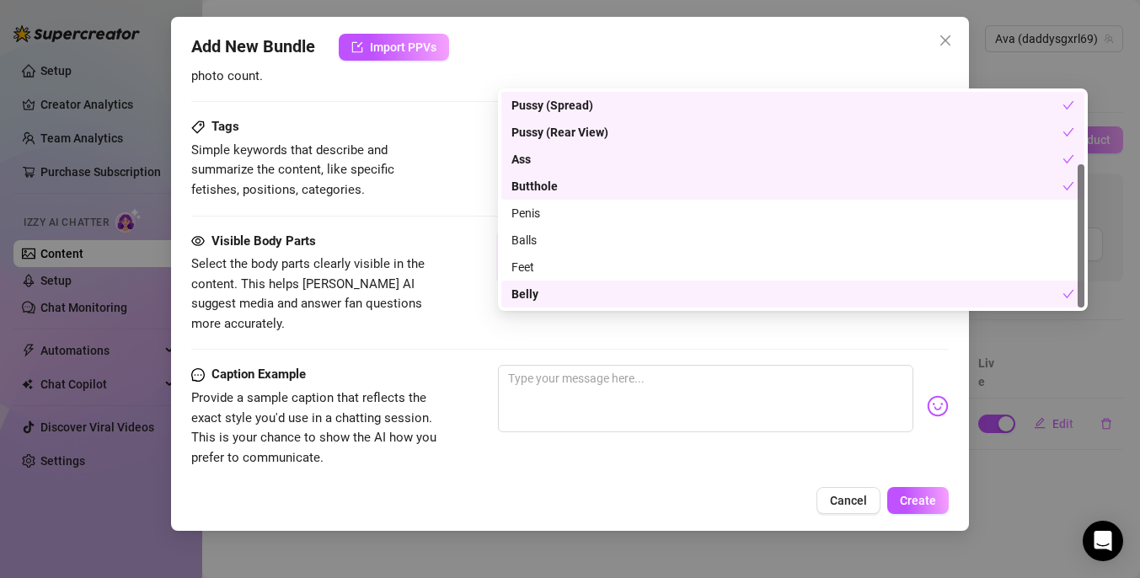
scroll to position [915, 0]
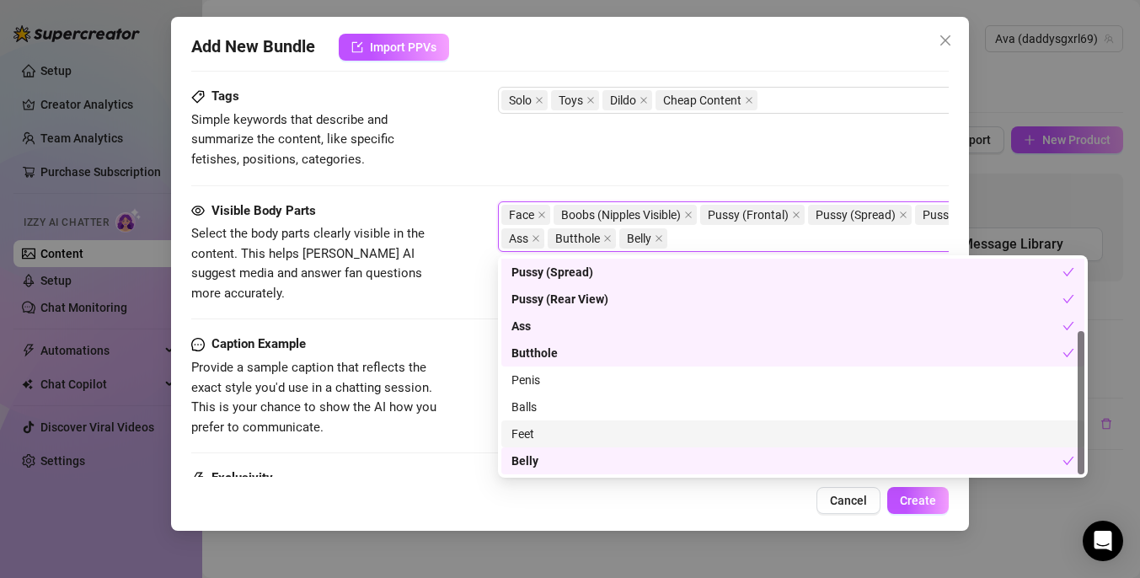
click at [559, 438] on div "Feet" at bounding box center [792, 434] width 563 height 19
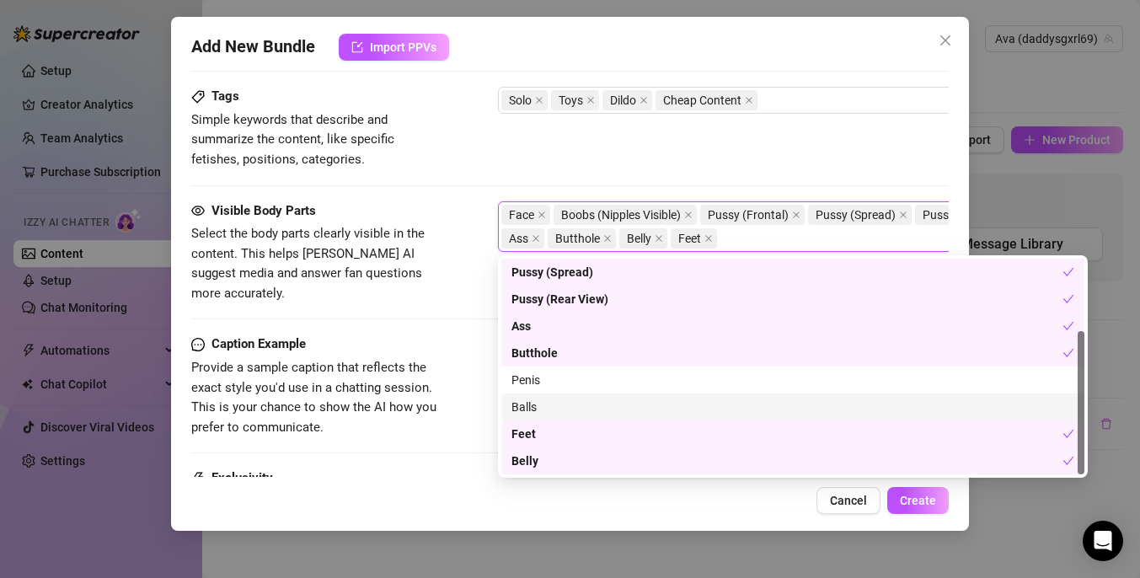
click at [415, 309] on div "Visible Body Parts Select the body parts clearly visible in the content. This h…" at bounding box center [569, 268] width 757 height 134
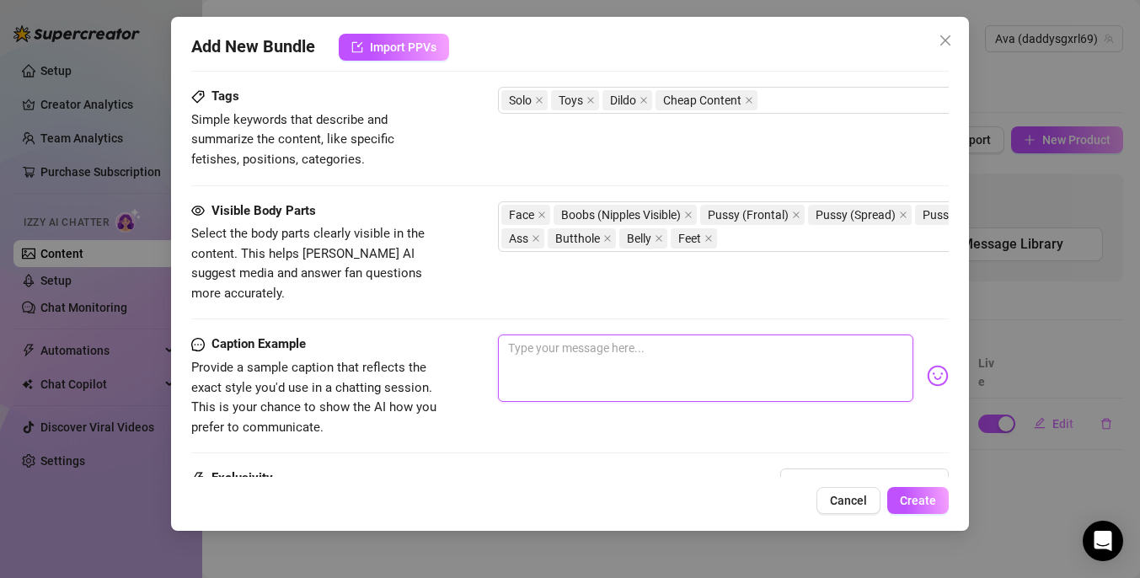
click at [531, 339] on textarea at bounding box center [705, 367] width 415 height 67
click at [747, 334] on textarea "I took it all off when things got spicy last night 🥵 I had a lot of fun with my…" at bounding box center [705, 367] width 415 height 67
click at [708, 360] on textarea "I took it all off when things got spicy last night.. 🥵 I had a lot of fun with …" at bounding box center [705, 367] width 415 height 67
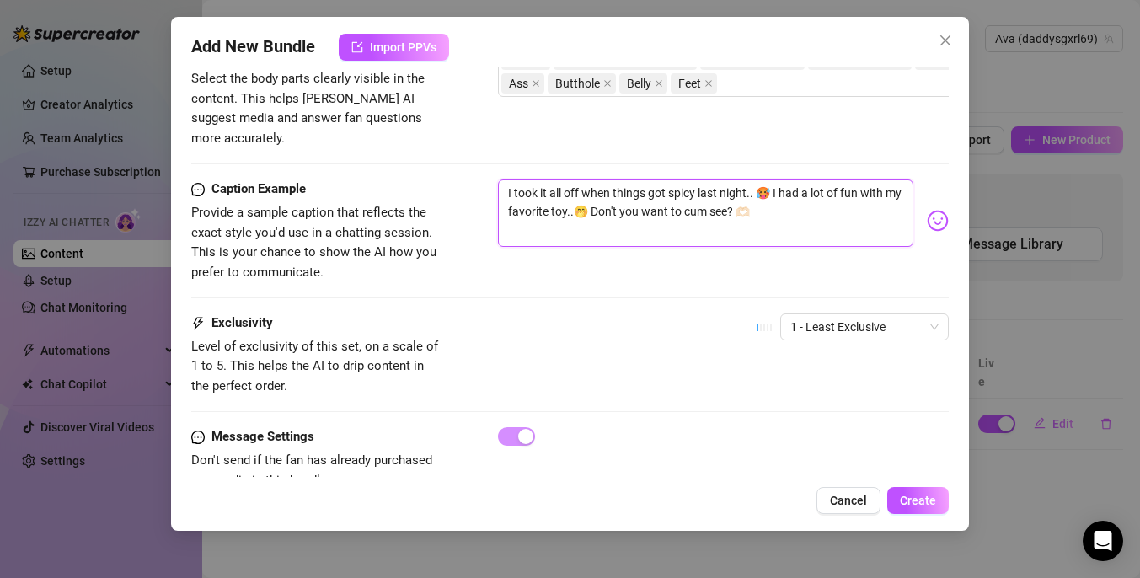
scroll to position [1072, 0]
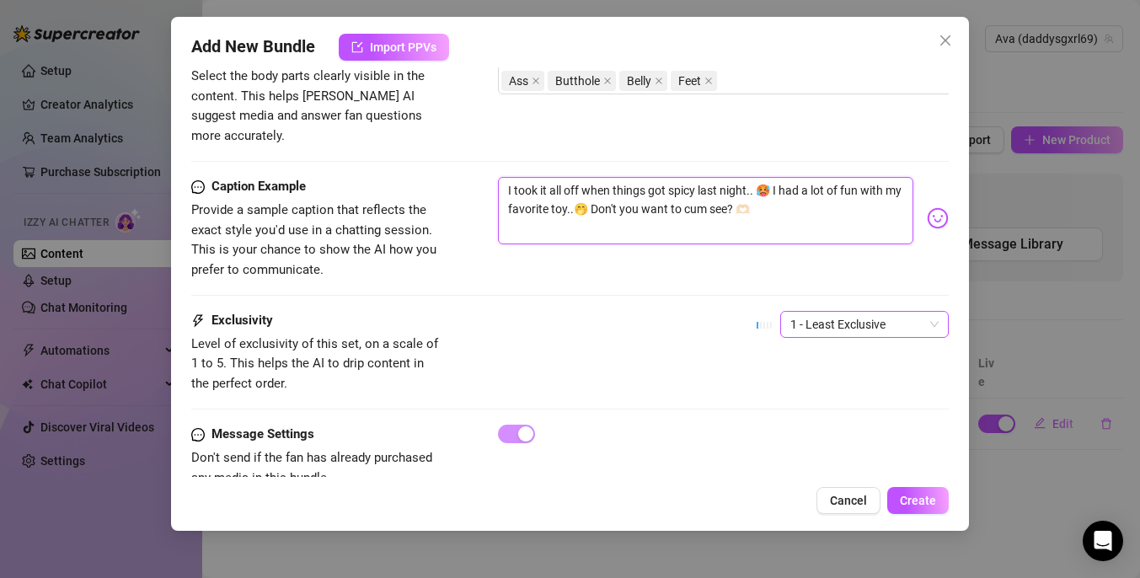
click at [842, 312] on span "1 - Least Exclusive" at bounding box center [864, 324] width 148 height 25
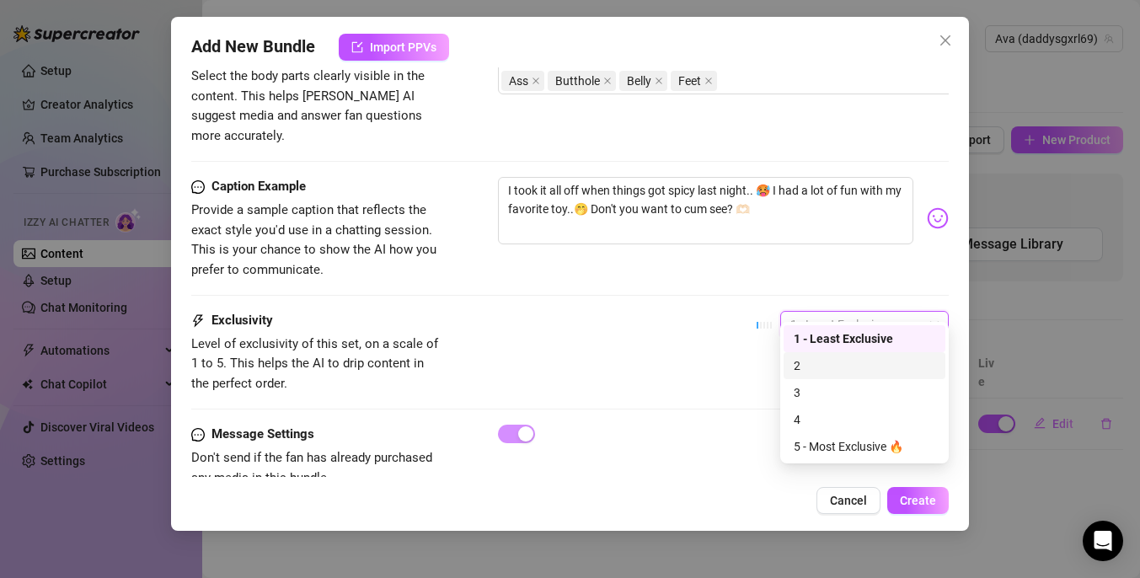
click at [832, 370] on div "2" at bounding box center [865, 365] width 142 height 19
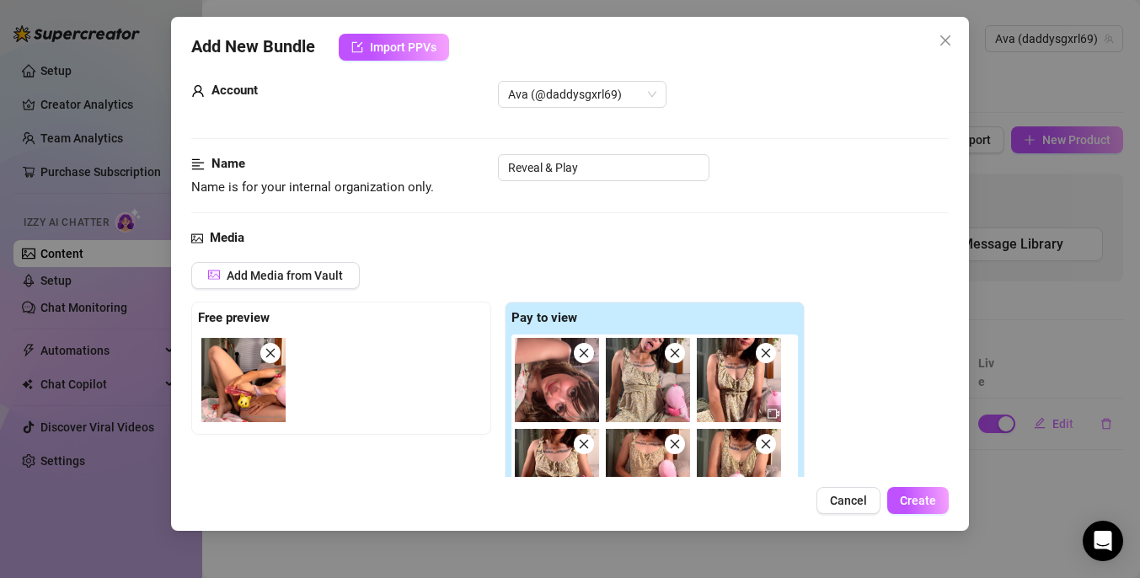
scroll to position [0, 0]
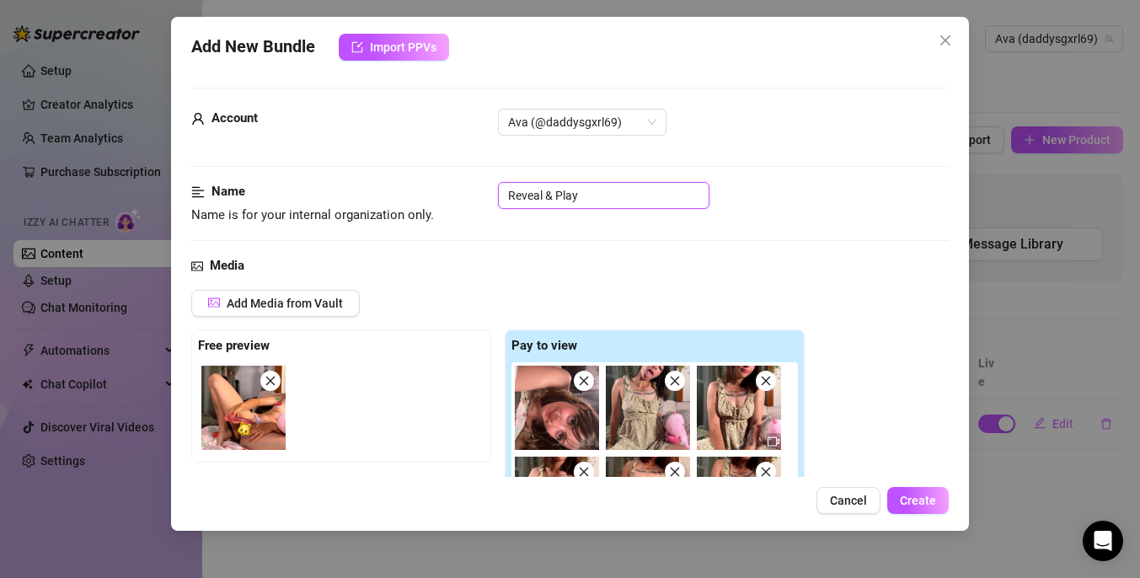
click at [660, 194] on input "Reveal & Play" at bounding box center [603, 195] width 211 height 27
click at [921, 491] on button "Create" at bounding box center [917, 500] width 61 height 27
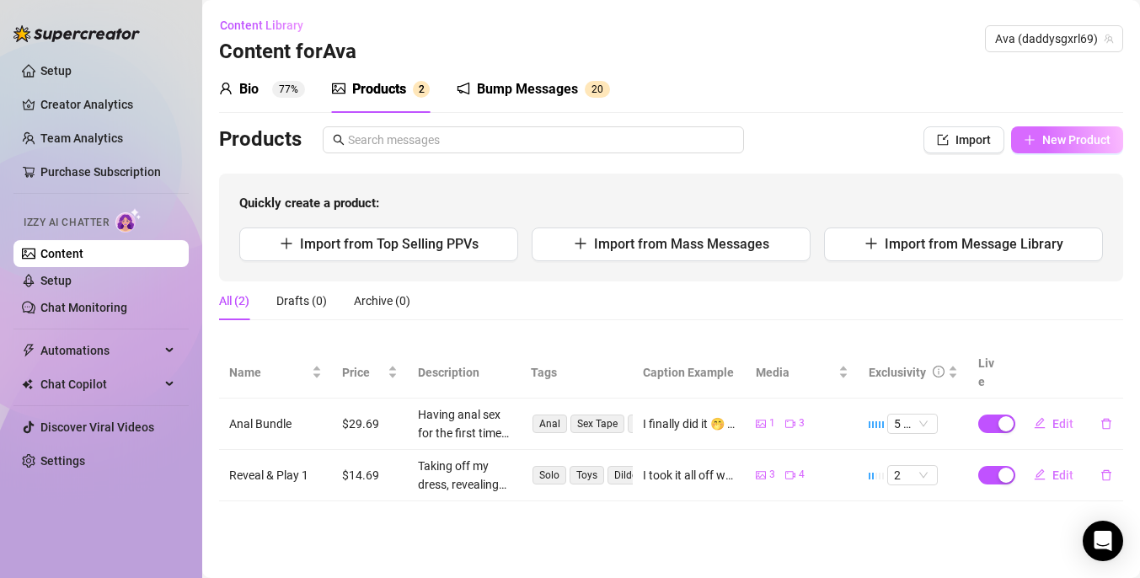
click at [1031, 146] on span "button" at bounding box center [1030, 139] width 12 height 13
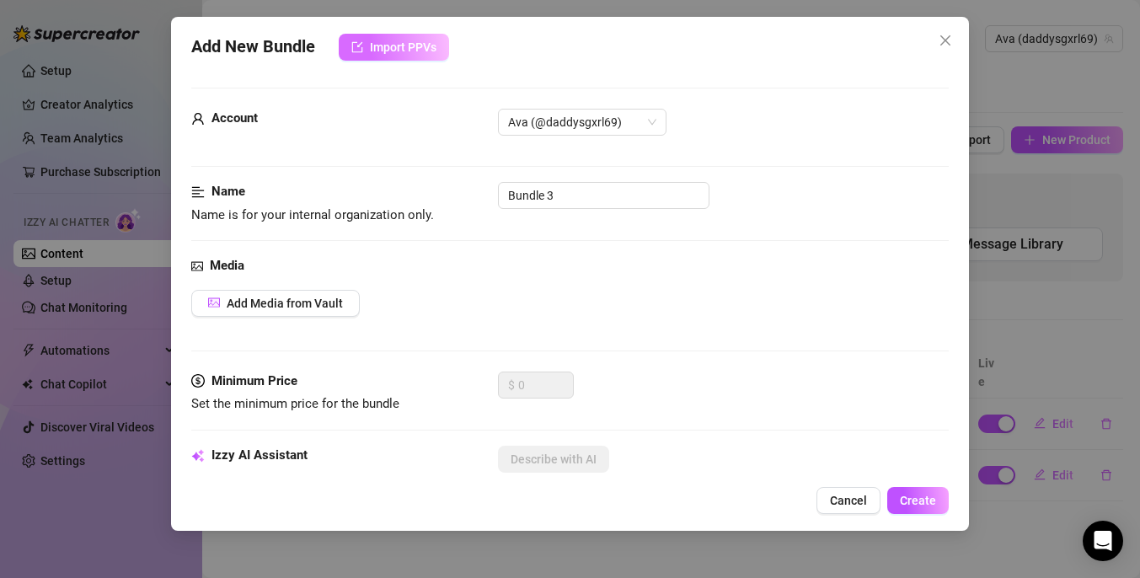
click at [422, 43] on span "Import PPVs" at bounding box center [403, 46] width 67 height 13
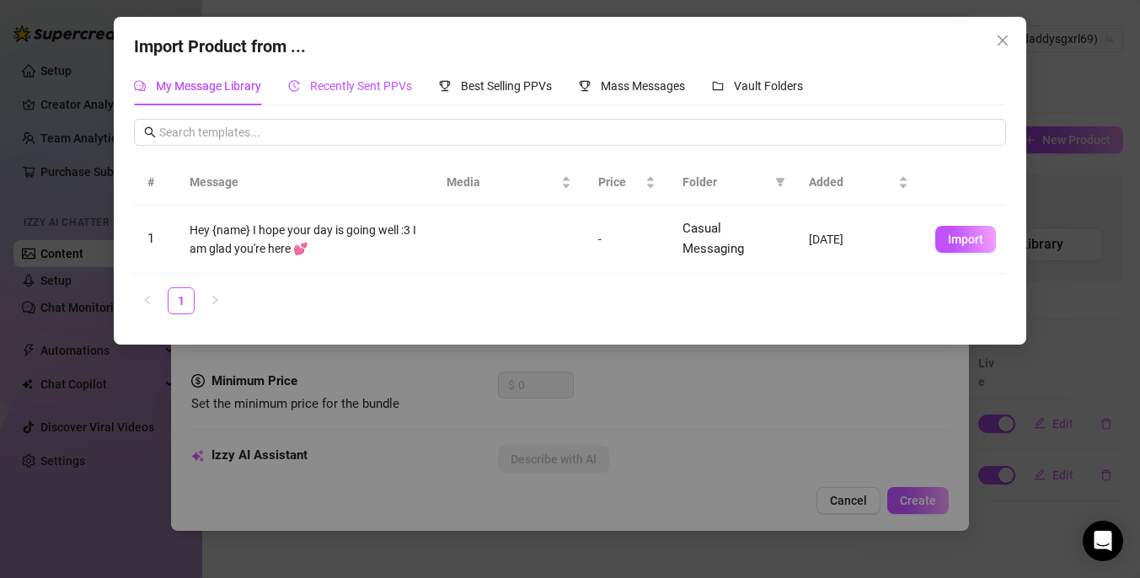
click at [378, 94] on div "Recently Sent PPVs" at bounding box center [350, 86] width 124 height 19
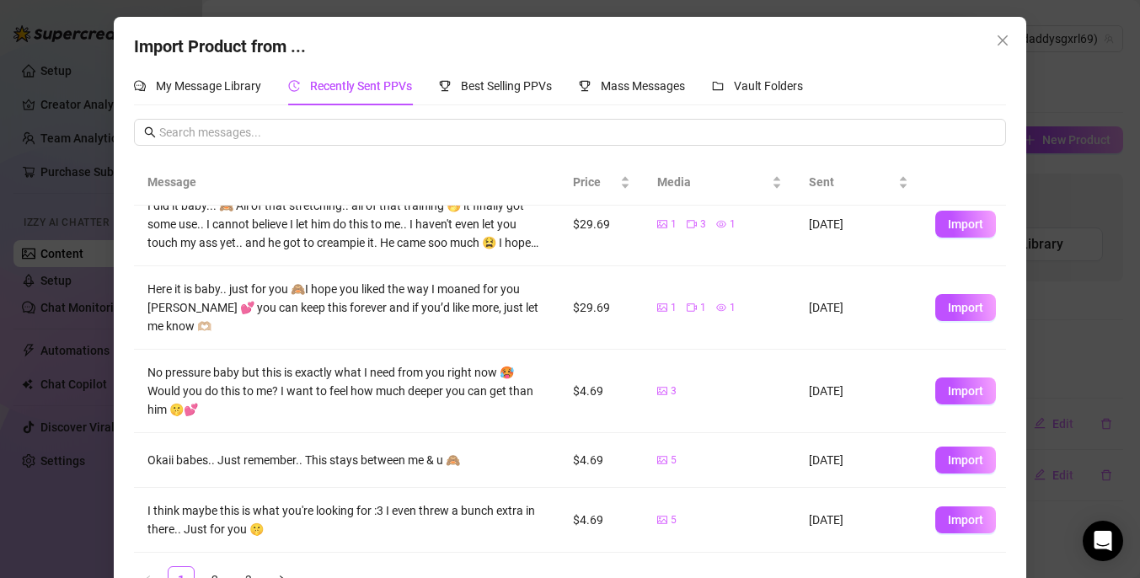
scroll to position [45, 0]
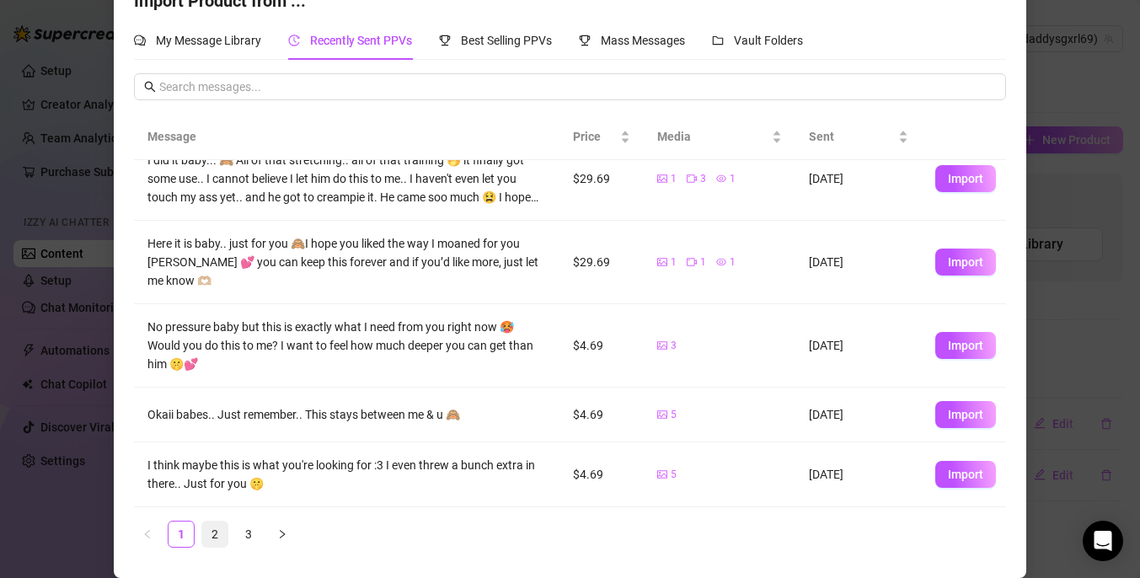
click at [218, 534] on link "2" at bounding box center [214, 533] width 25 height 25
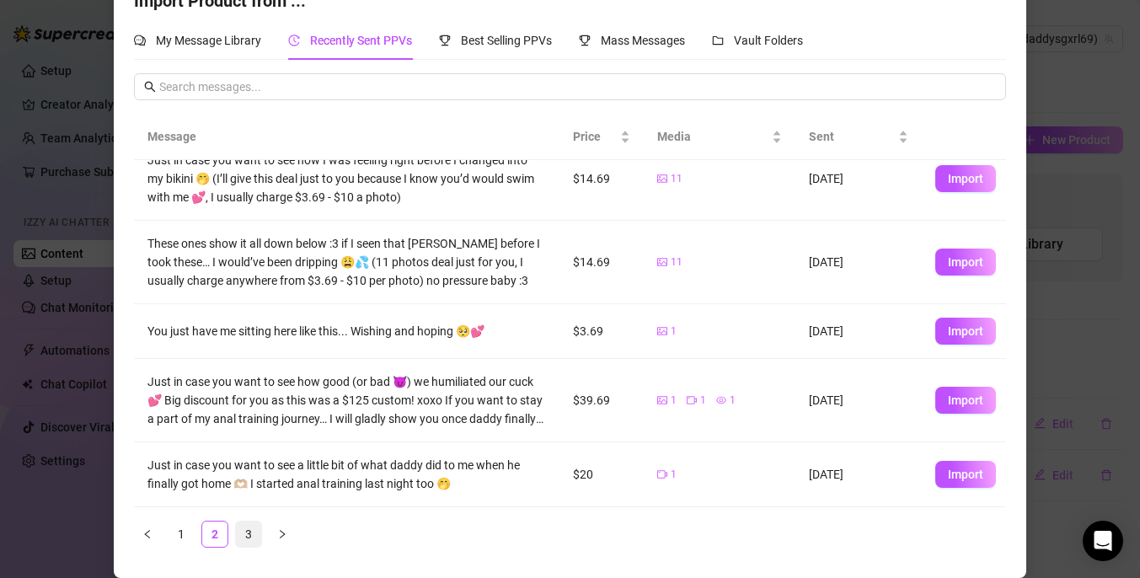
click at [253, 535] on link "3" at bounding box center [248, 533] width 25 height 25
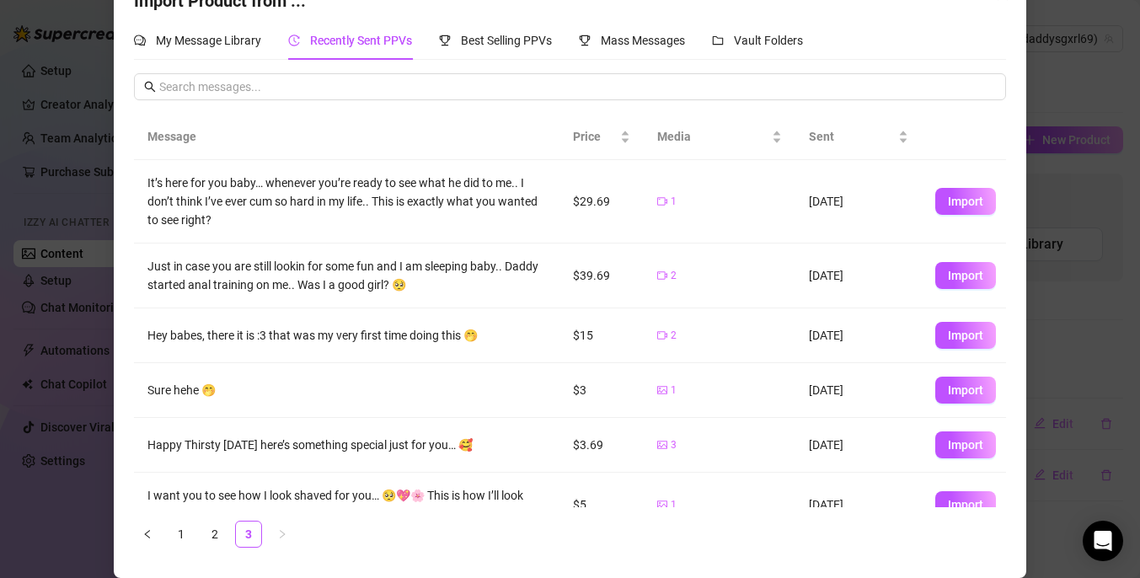
scroll to position [0, 0]
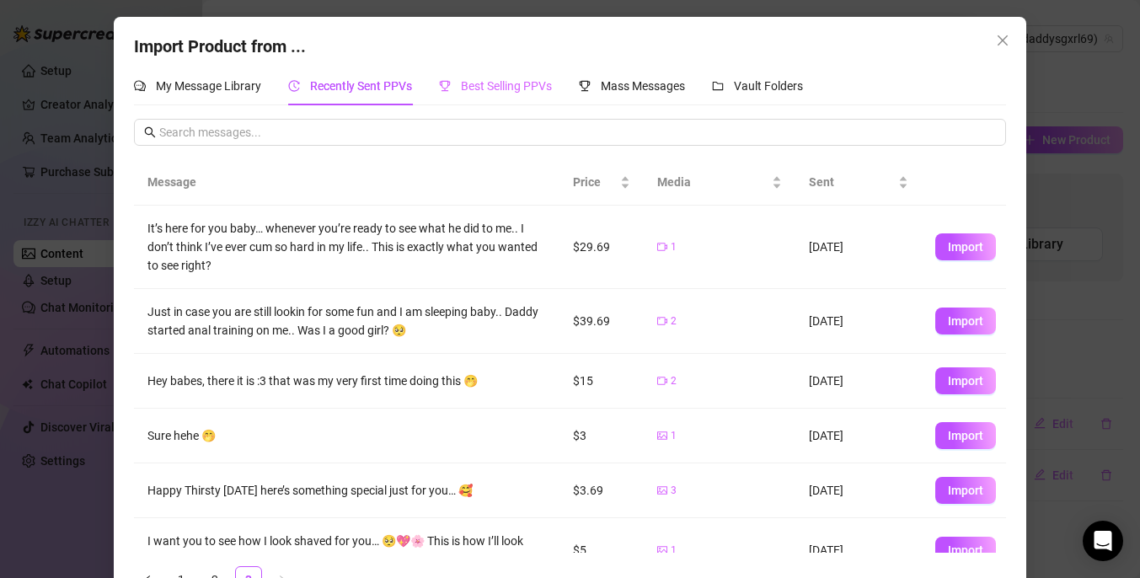
click at [469, 97] on div "Best Selling PPVs" at bounding box center [495, 86] width 113 height 39
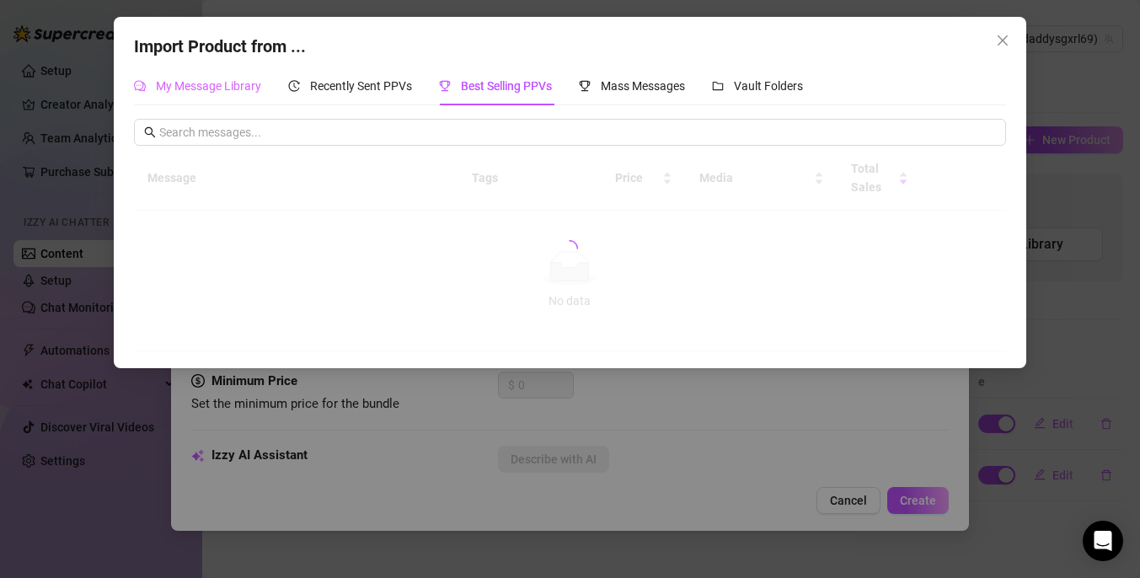
click at [216, 97] on div "My Message Library" at bounding box center [197, 86] width 127 height 39
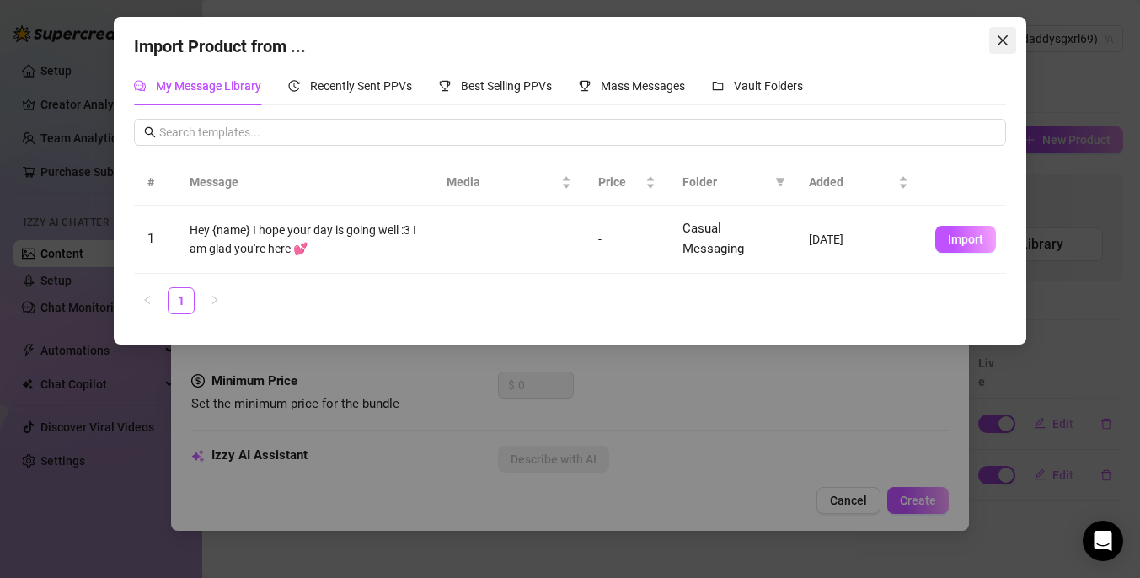
click at [1010, 35] on span "Close" at bounding box center [1002, 40] width 27 height 13
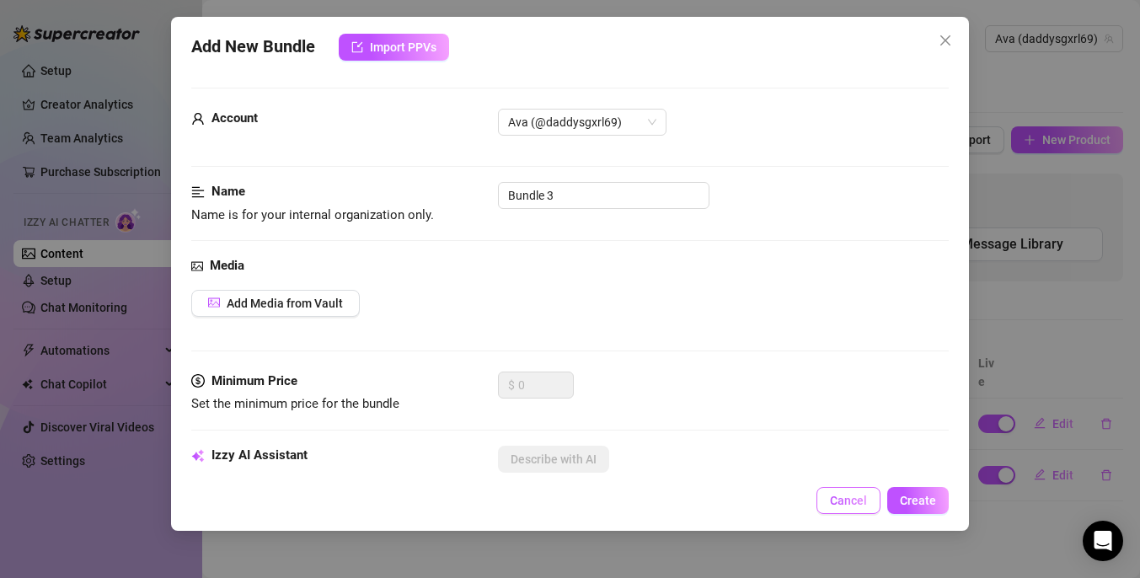
click at [849, 495] on span "Cancel" at bounding box center [848, 500] width 37 height 13
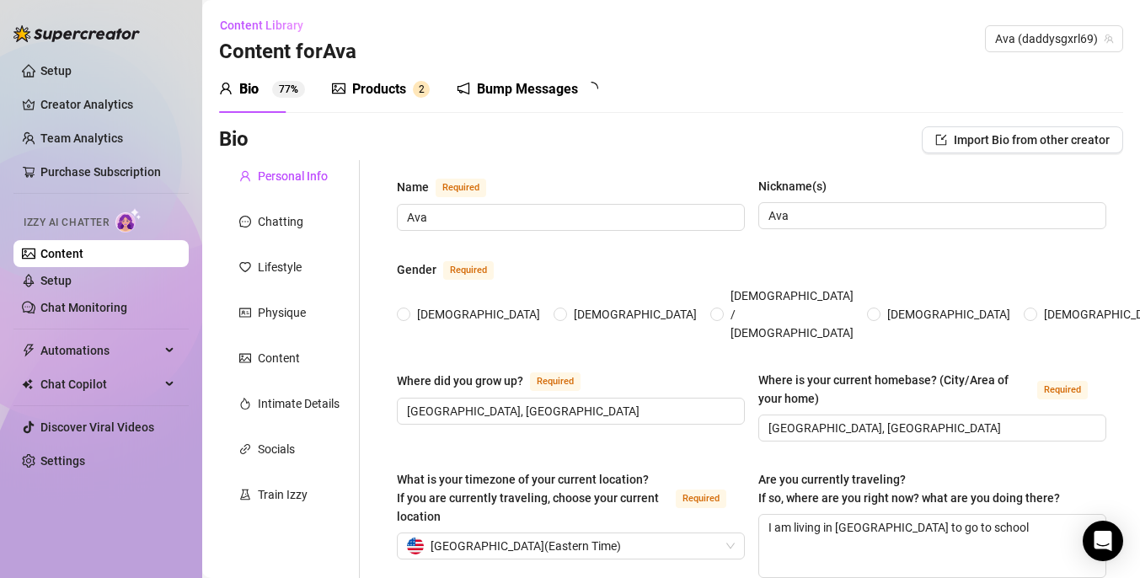
radio input "true"
type input "[DATE]"
click at [58, 72] on link "Setup" at bounding box center [55, 70] width 31 height 13
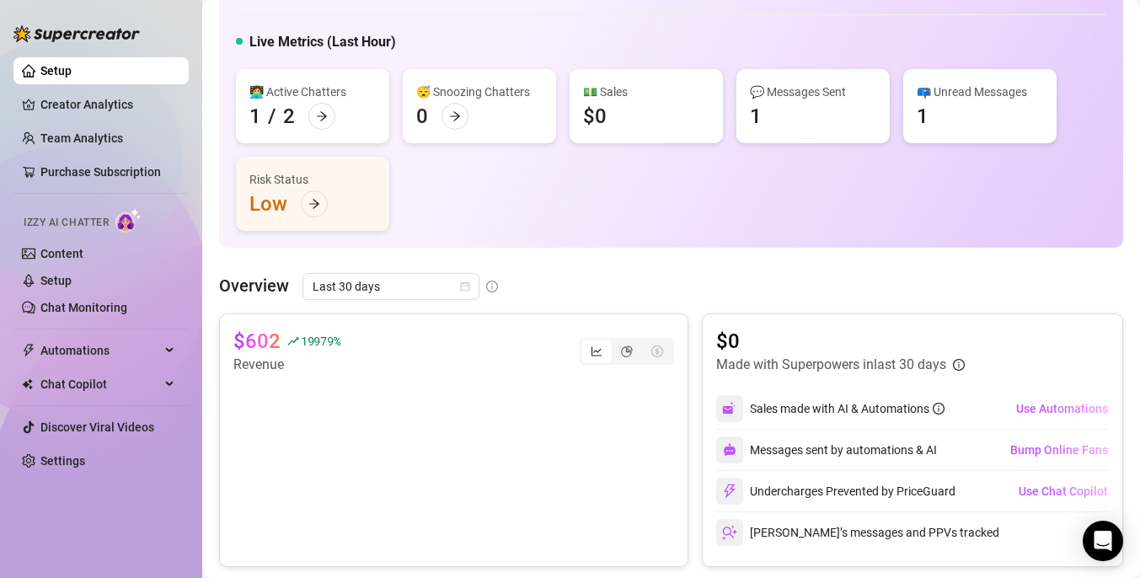
scroll to position [92, 0]
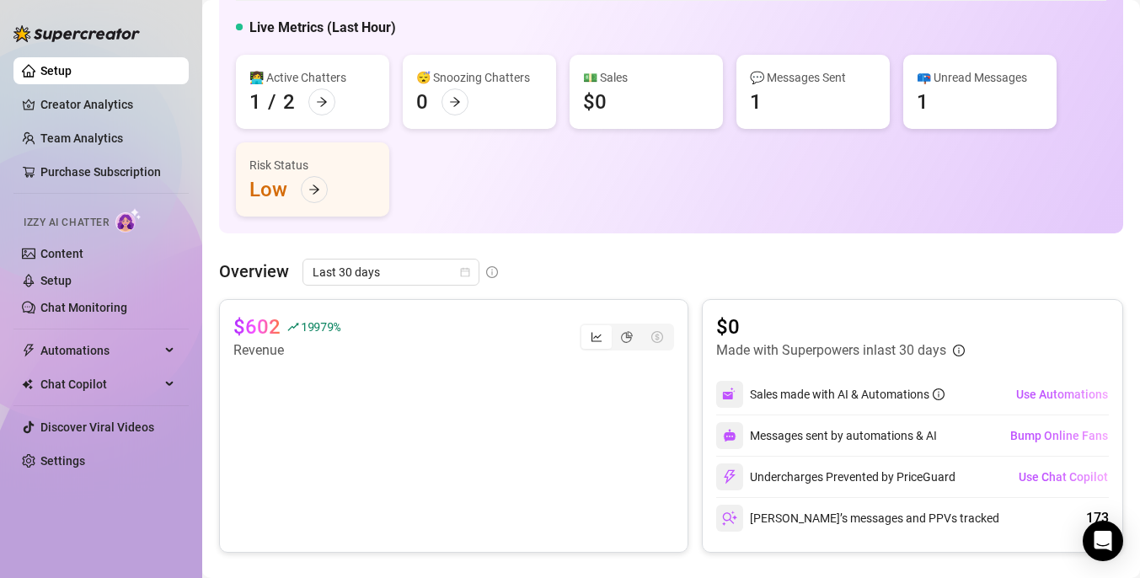
click at [330, 199] on div "Risk Status Low" at bounding box center [312, 179] width 153 height 74
click at [315, 194] on icon "arrow-right" at bounding box center [314, 190] width 12 height 12
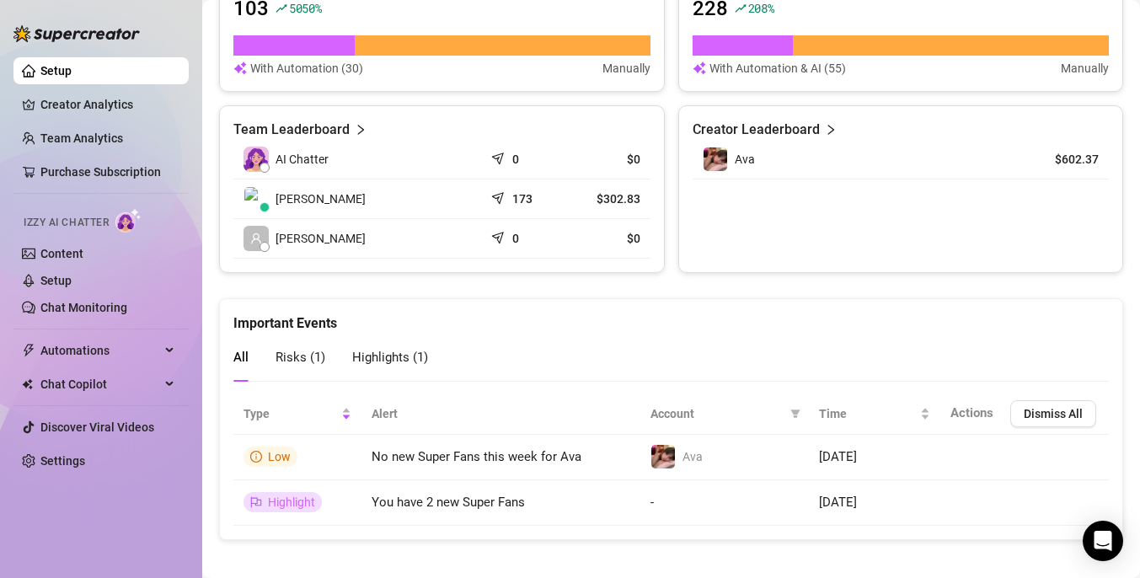
scroll to position [728, 0]
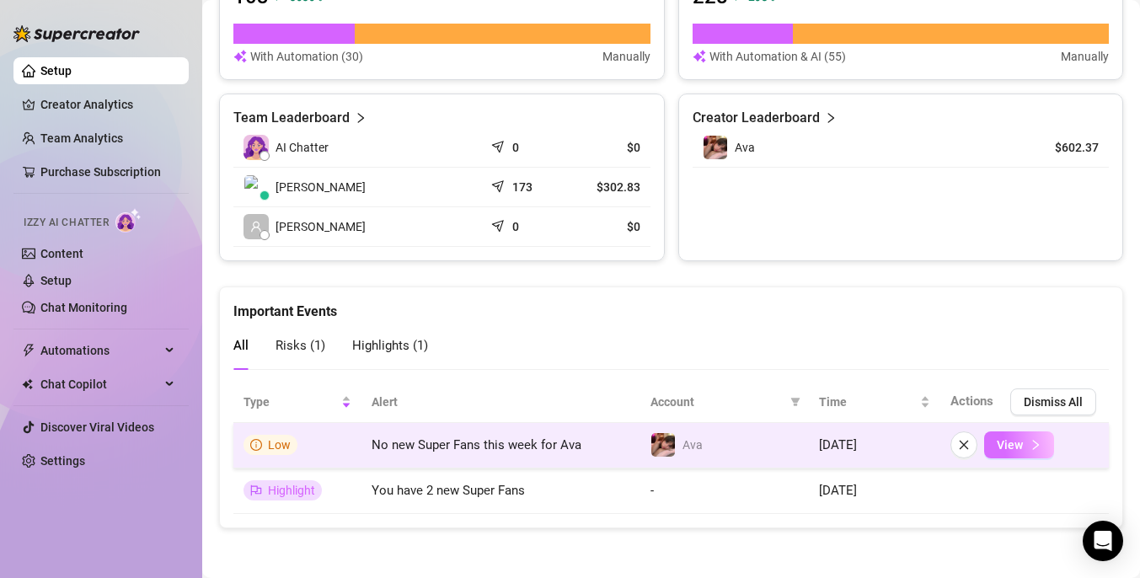
click at [1002, 442] on span "View" at bounding box center [1010, 444] width 26 height 13
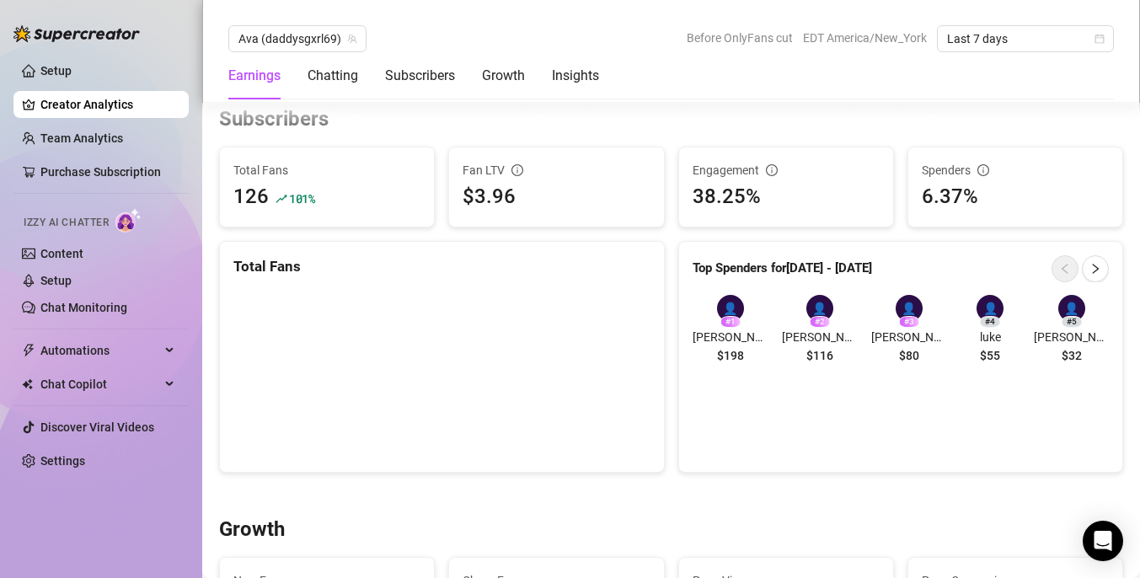
scroll to position [1011, 0]
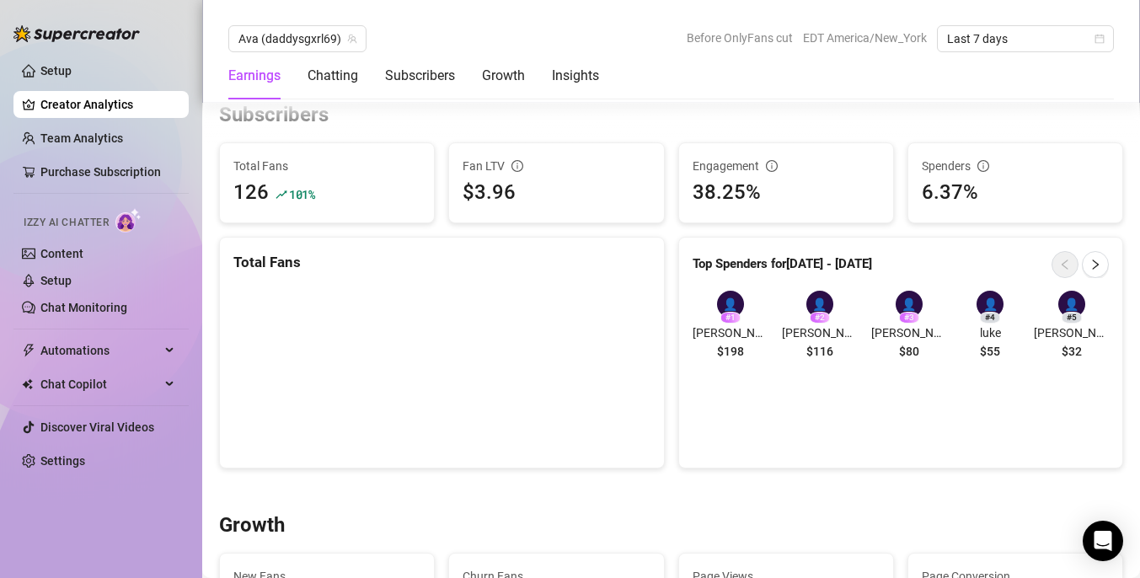
click at [726, 314] on div "# 1" at bounding box center [730, 318] width 20 height 12
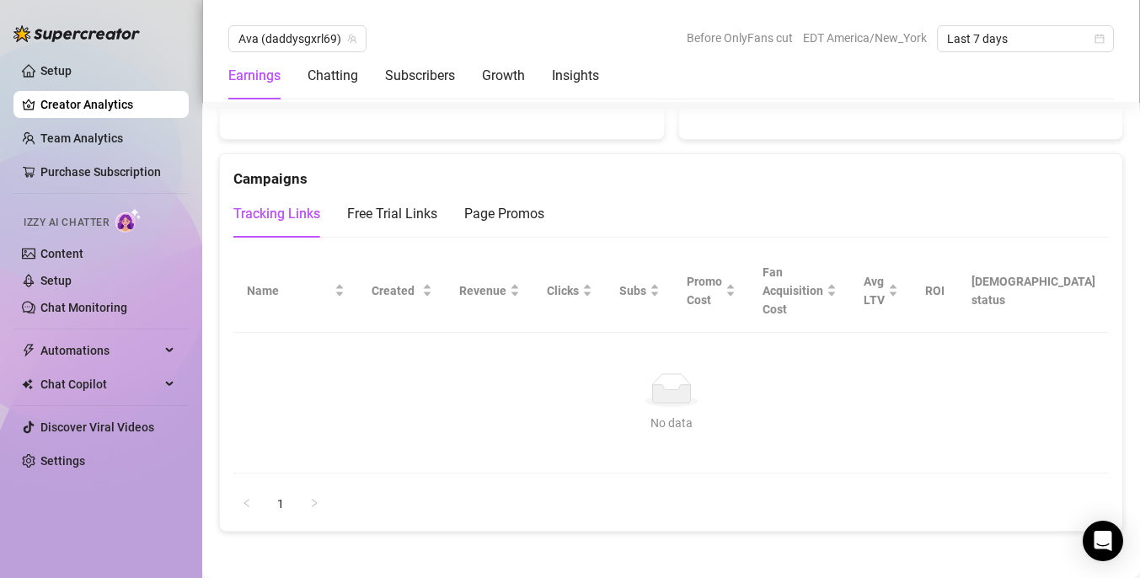
scroll to position [1792, 0]
click at [424, 214] on div "Free Trial Links" at bounding box center [392, 212] width 90 height 20
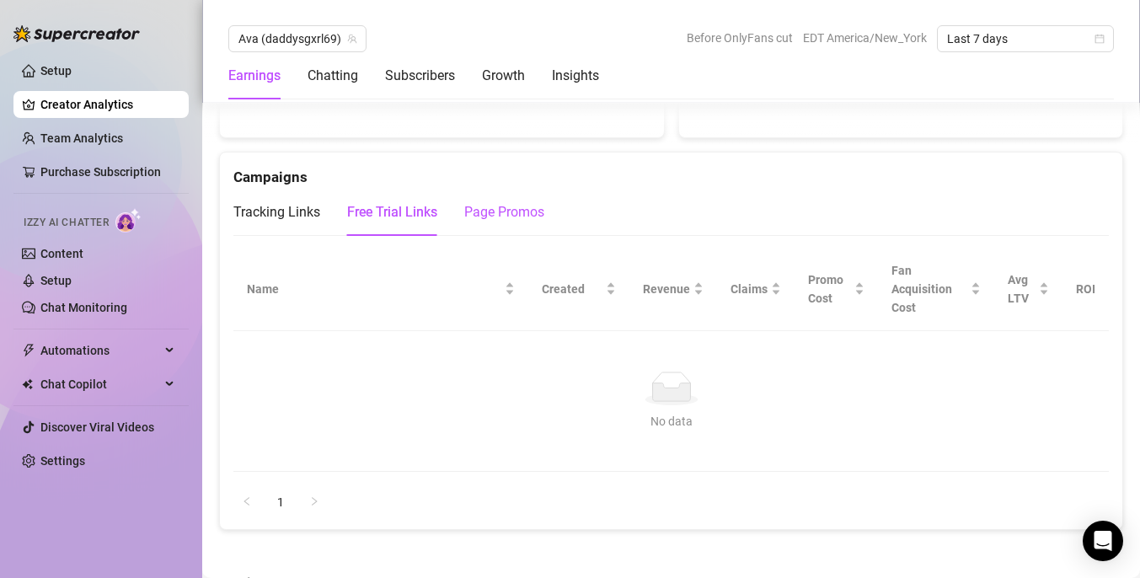
click at [495, 222] on div "Page Promos" at bounding box center [504, 212] width 80 height 20
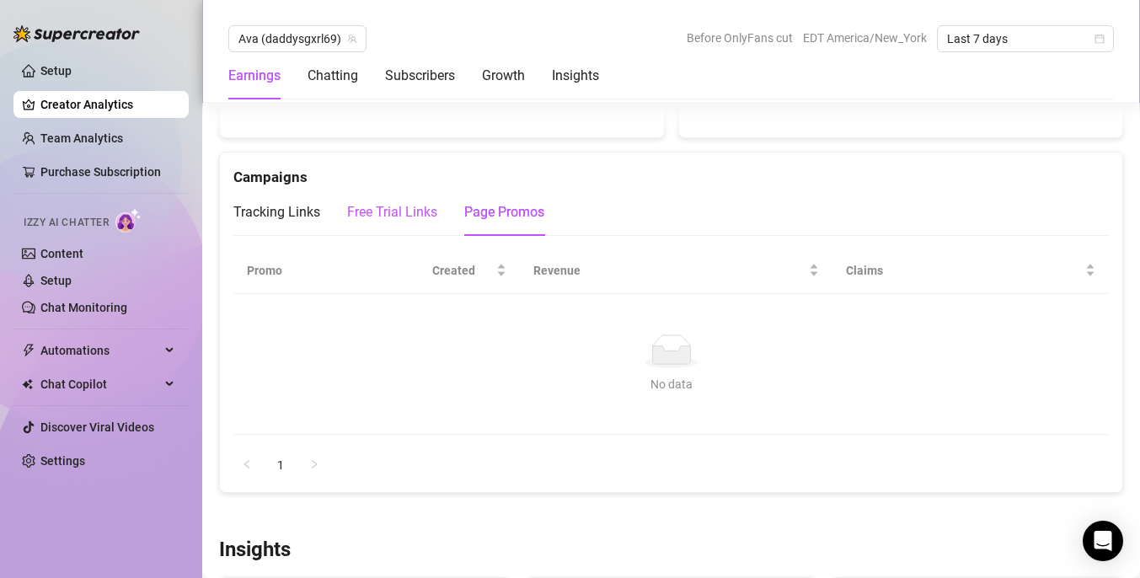
click at [397, 214] on div "Free Trial Links" at bounding box center [392, 212] width 90 height 20
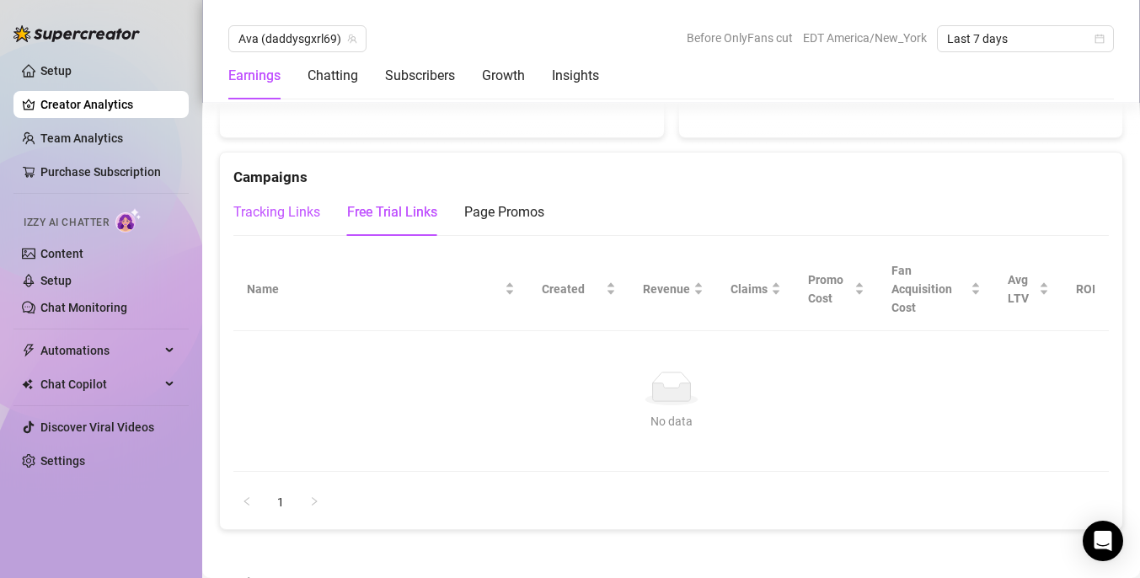
click at [296, 213] on div "Tracking Links" at bounding box center [276, 212] width 87 height 20
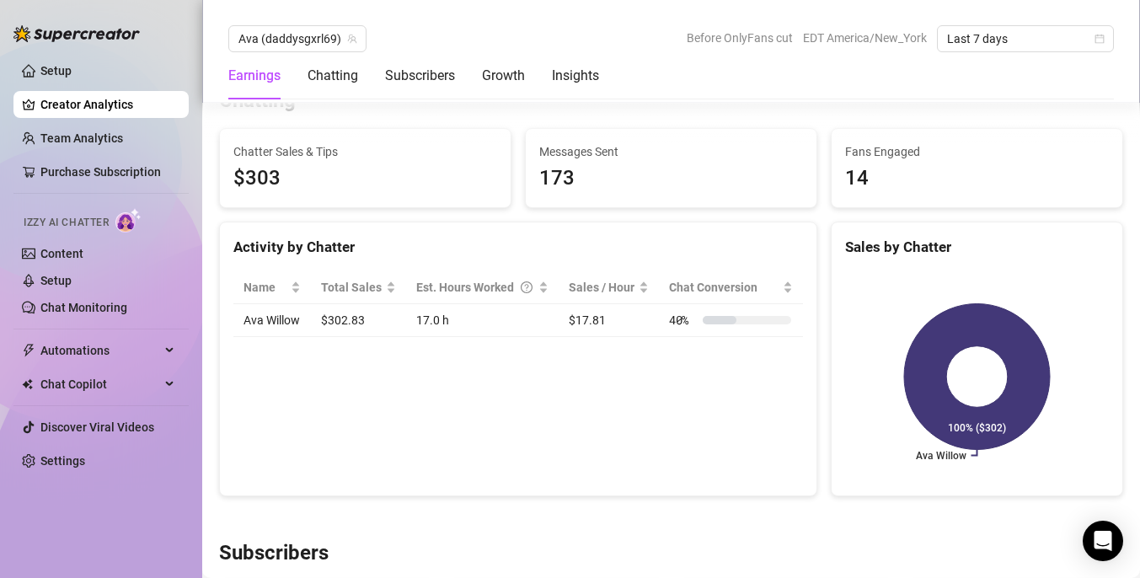
scroll to position [571, 0]
click at [721, 433] on div "Activity by Chatter Name Total Sales Est. Hours Worked Sales / Hour Chat Conver…" at bounding box center [518, 360] width 598 height 275
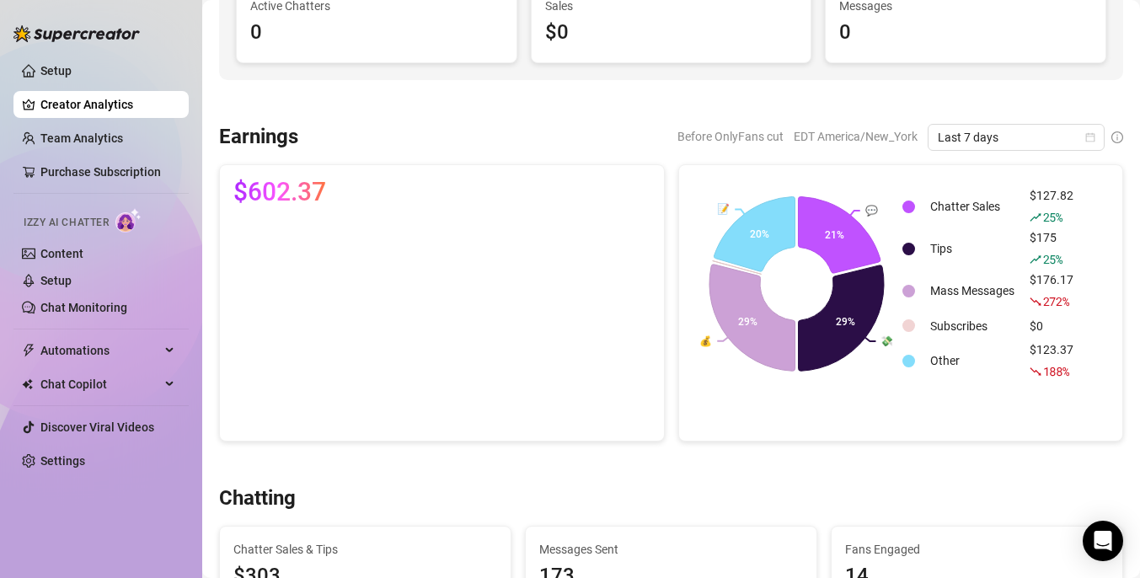
scroll to position [0, 0]
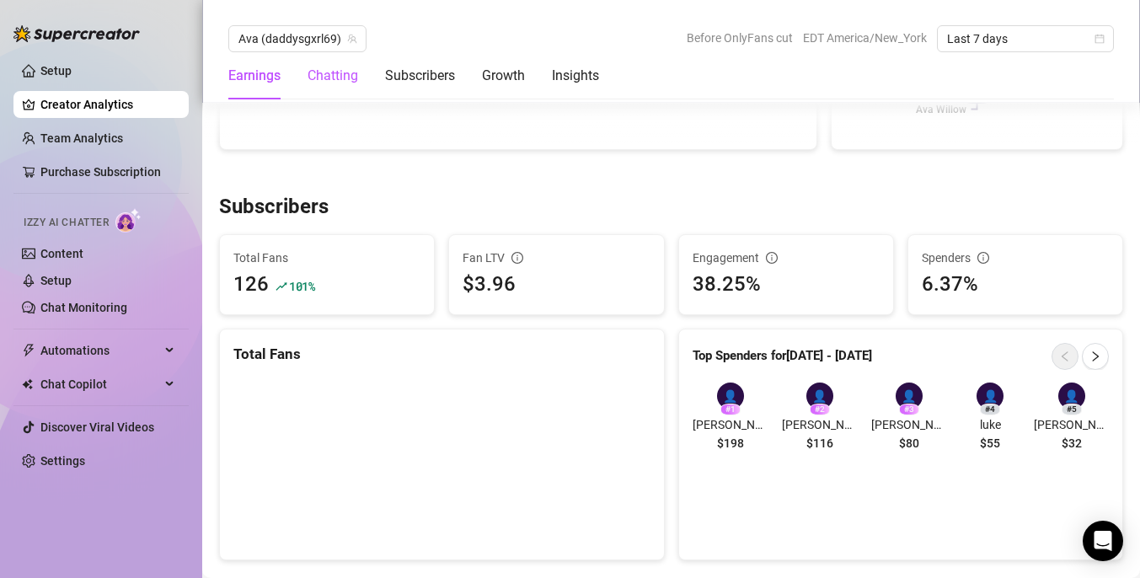
click at [334, 72] on div "Chatting" at bounding box center [332, 76] width 51 height 20
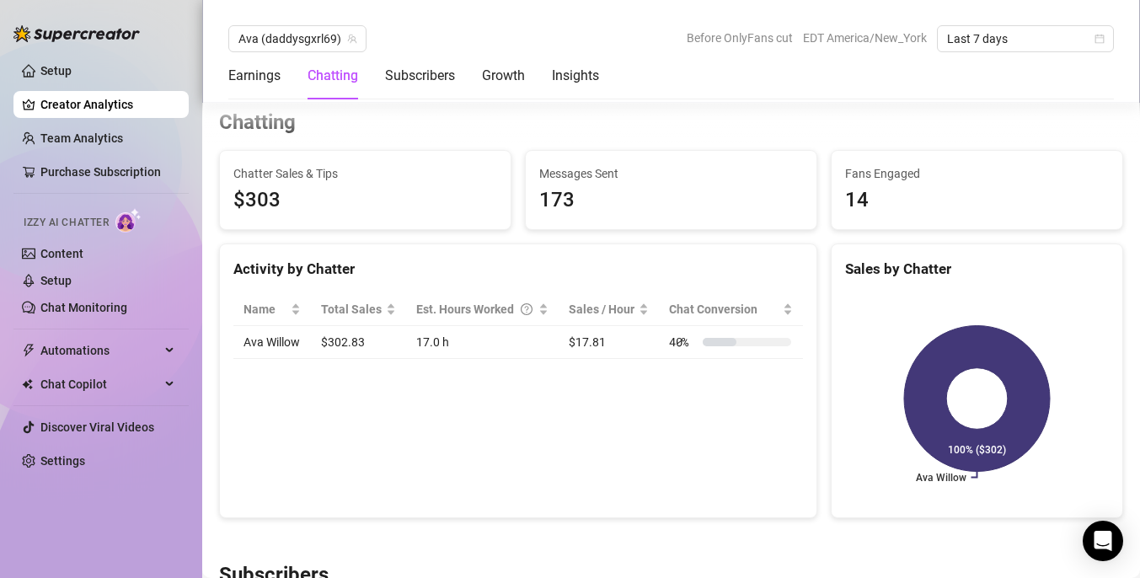
scroll to position [549, 0]
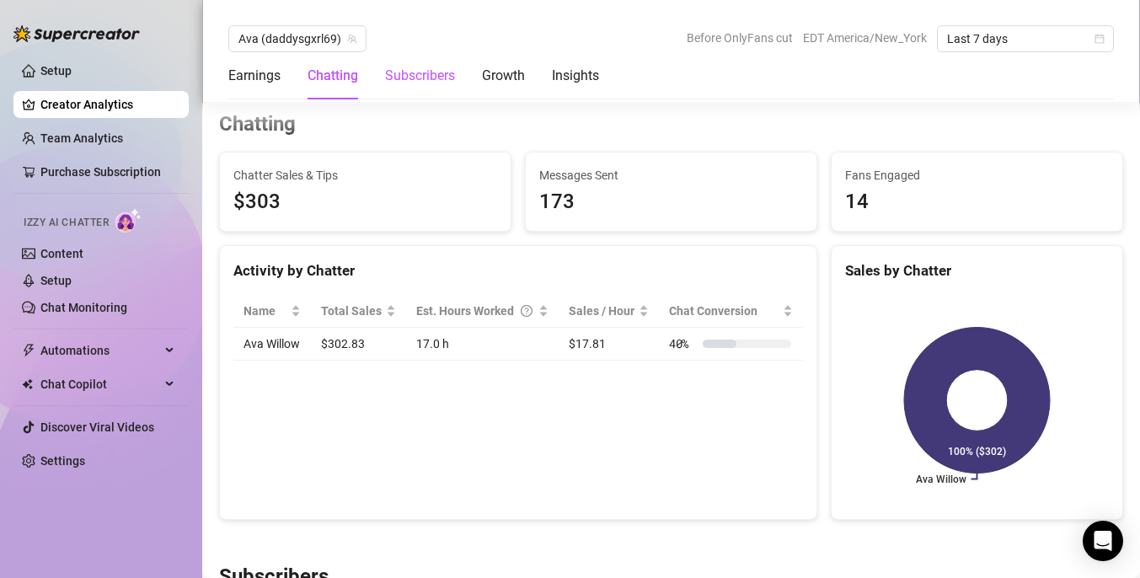
click at [403, 73] on div "Subscribers" at bounding box center [420, 76] width 70 height 20
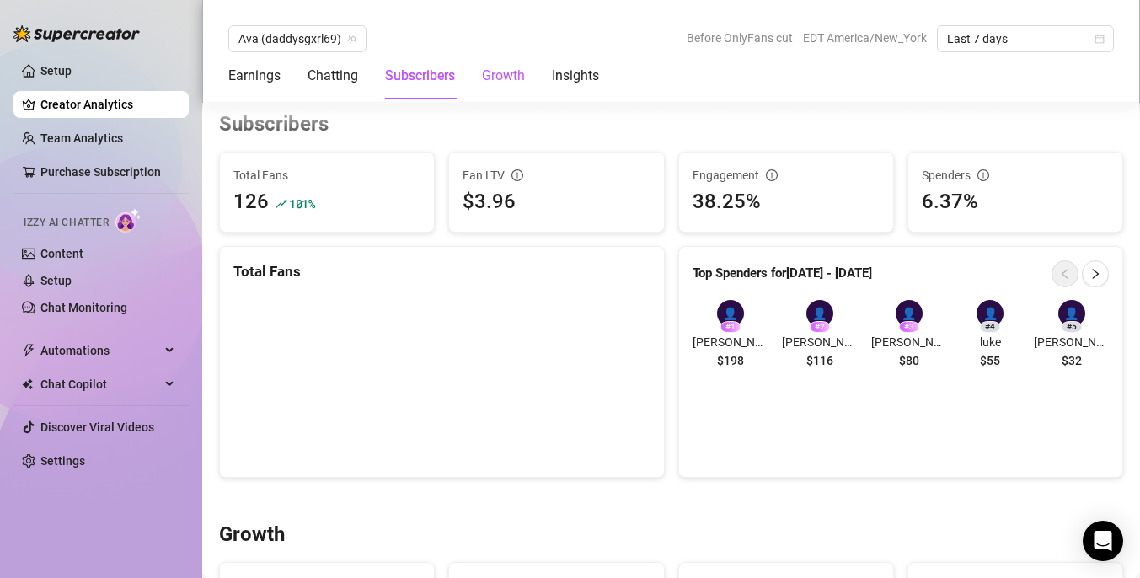
click at [504, 82] on div "Growth" at bounding box center [503, 76] width 43 height 20
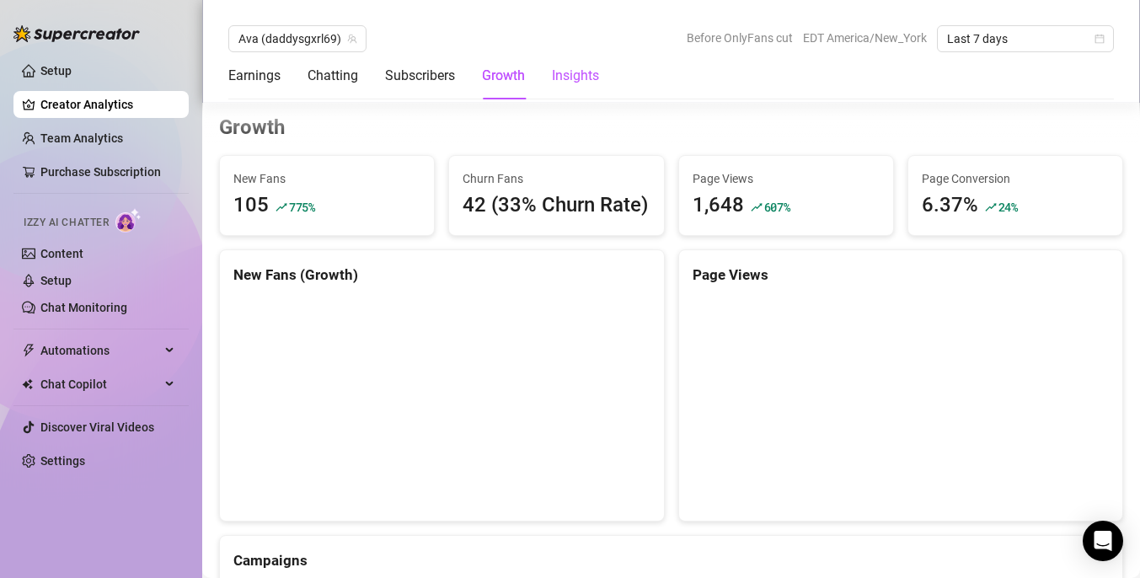
click at [566, 80] on div "Insights" at bounding box center [575, 76] width 47 height 20
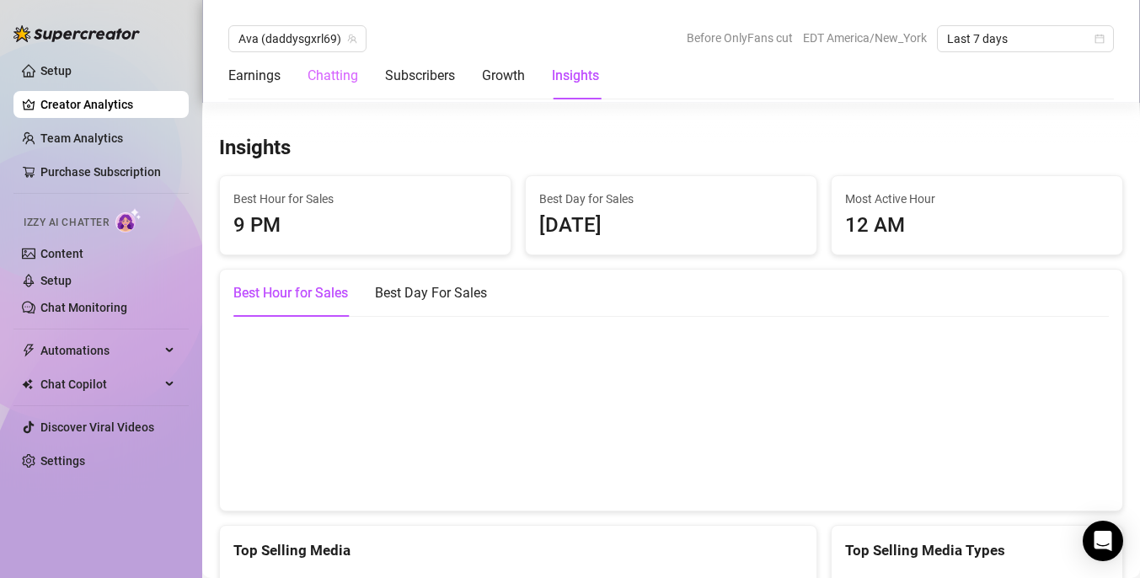
scroll to position [2254, 0]
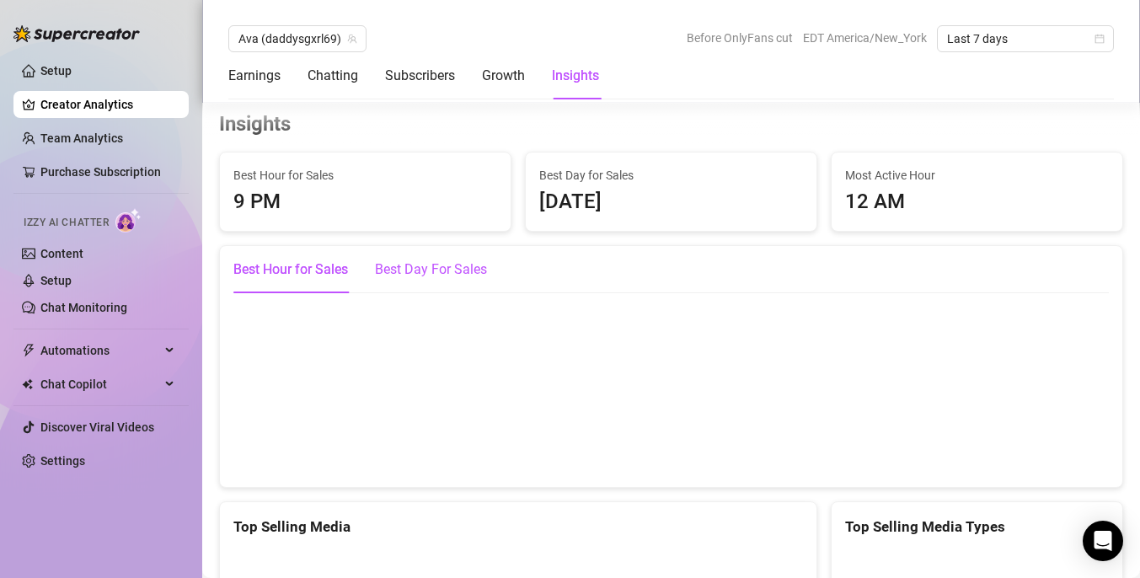
click at [405, 265] on div "Best Day For Sales" at bounding box center [431, 269] width 112 height 20
click at [264, 91] on div "Earnings" at bounding box center [254, 75] width 52 height 47
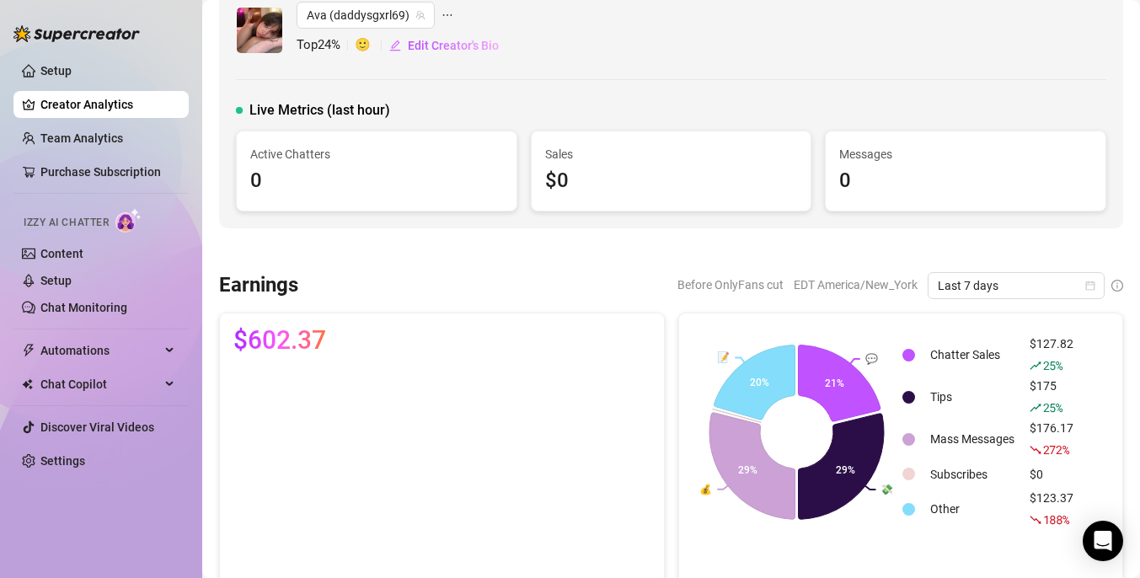
scroll to position [0, 0]
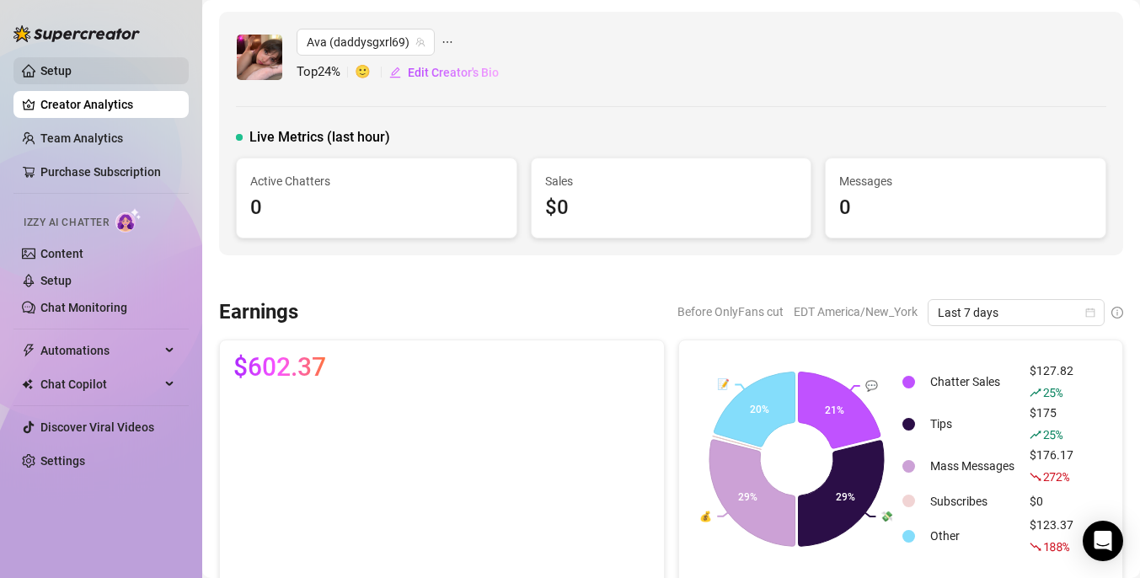
click at [72, 71] on link "Setup" at bounding box center [55, 70] width 31 height 13
